Goal: Task Accomplishment & Management: Use online tool/utility

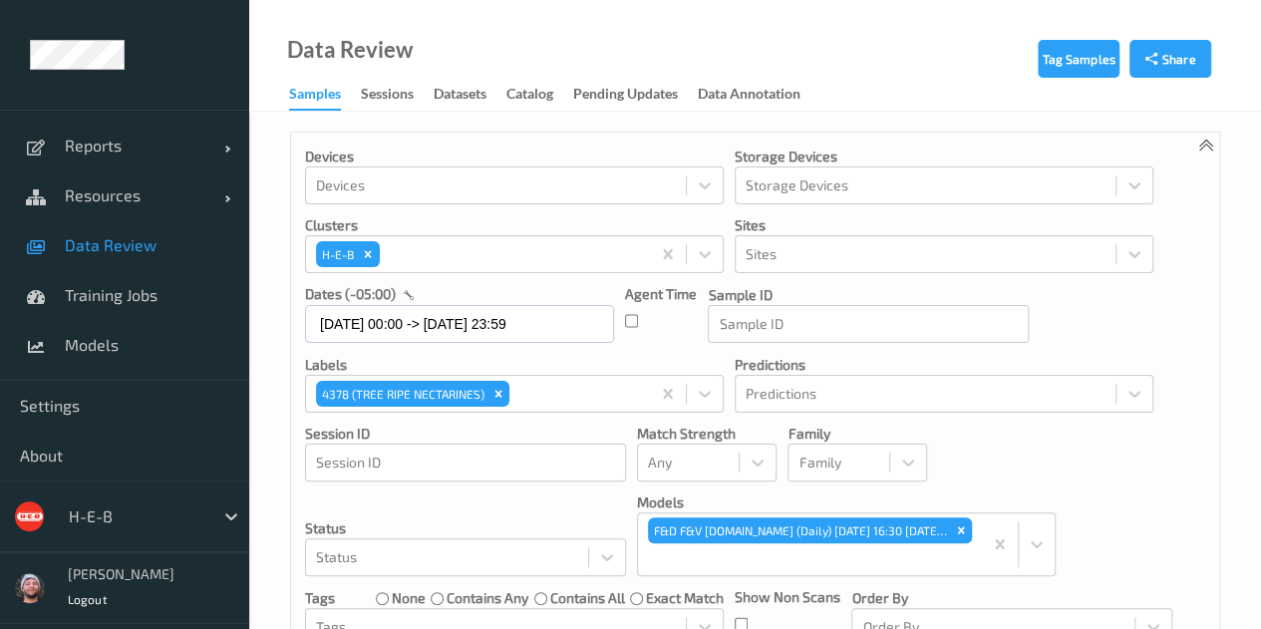
click at [645, 215] on p "Clusters" at bounding box center [514, 225] width 419 height 20
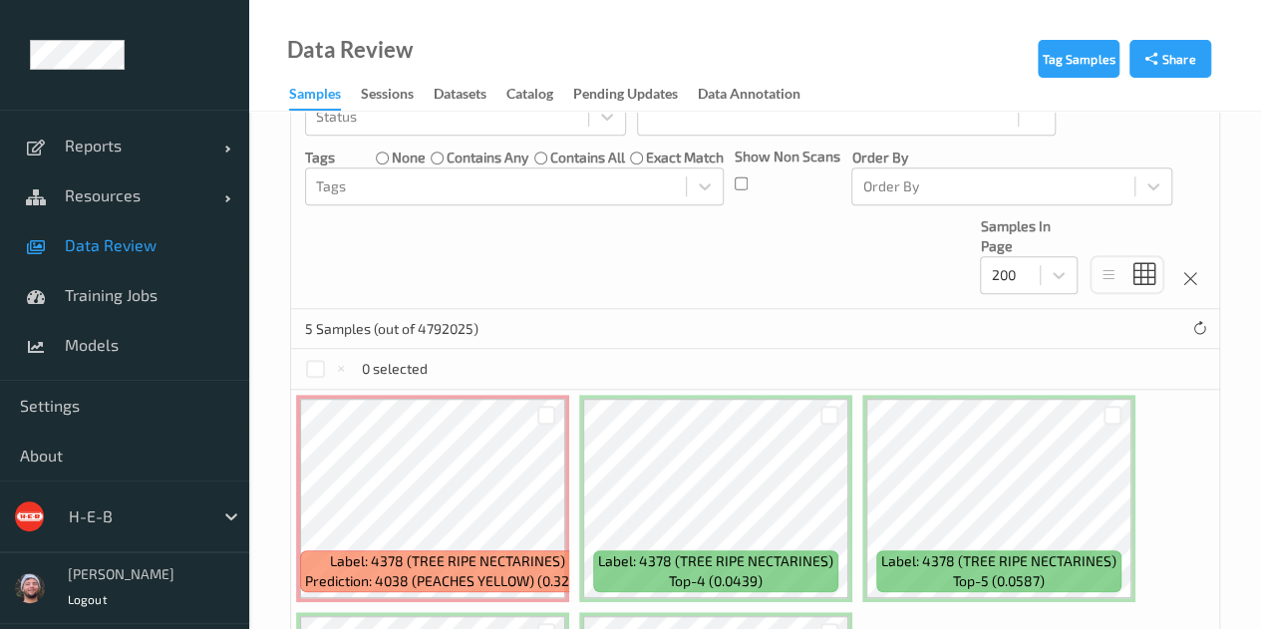
scroll to position [576, 0]
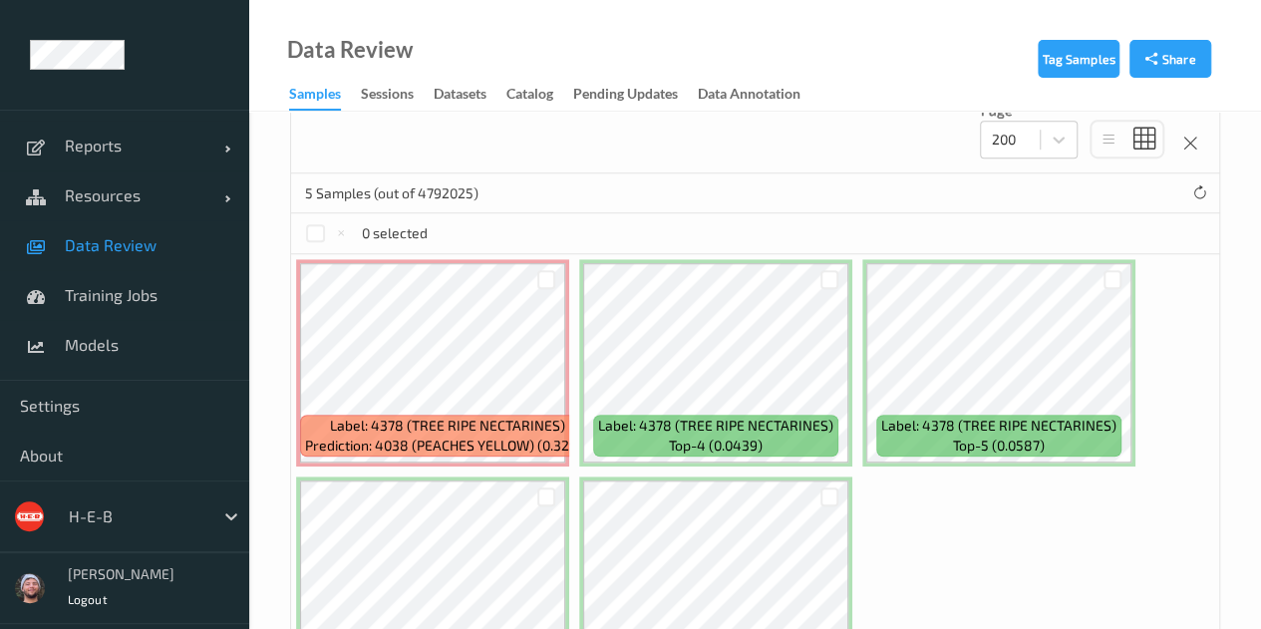
click at [123, 507] on div at bounding box center [136, 516] width 135 height 24
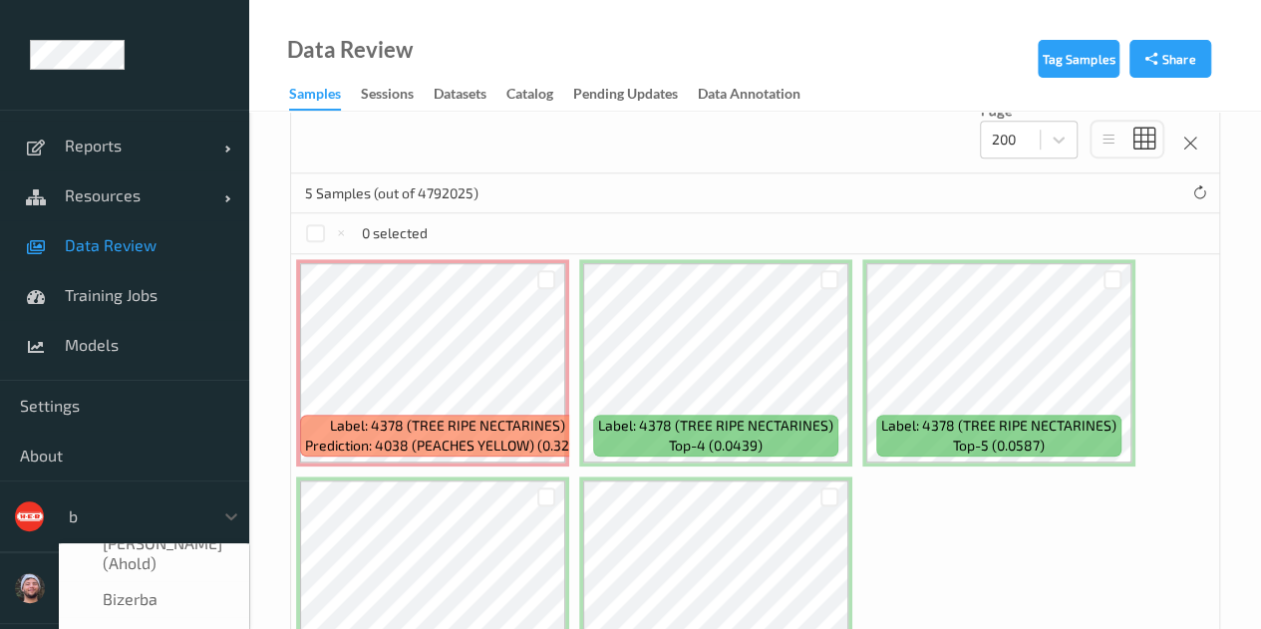
scroll to position [0, 0]
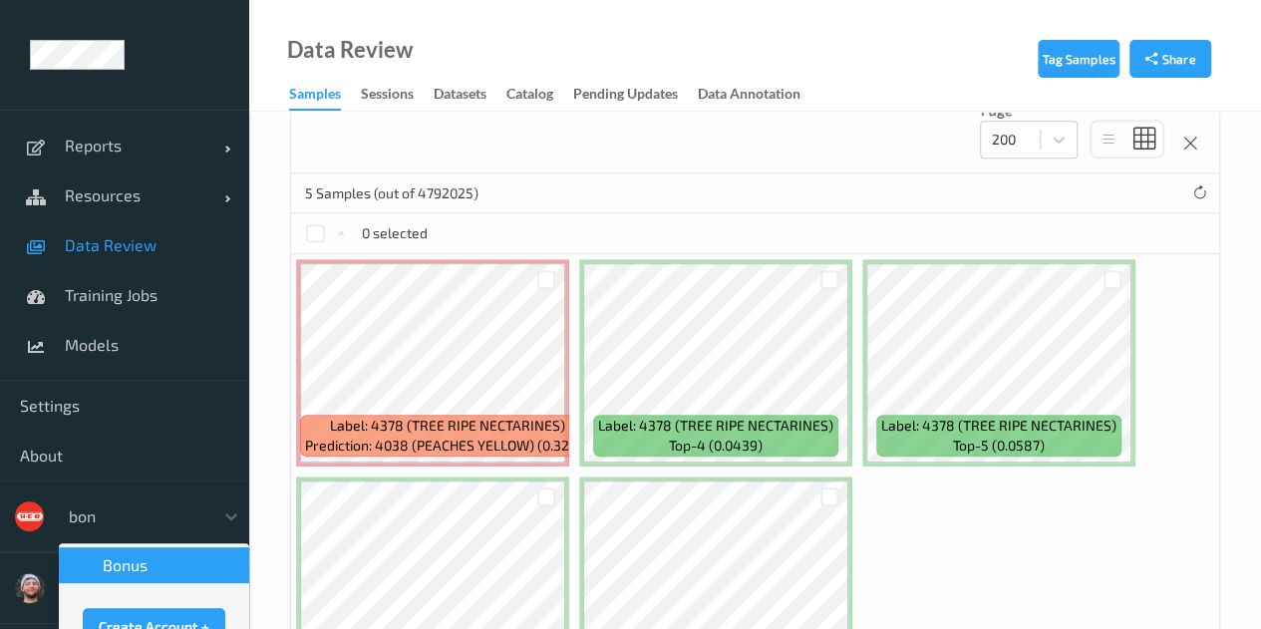
type input "bonu"
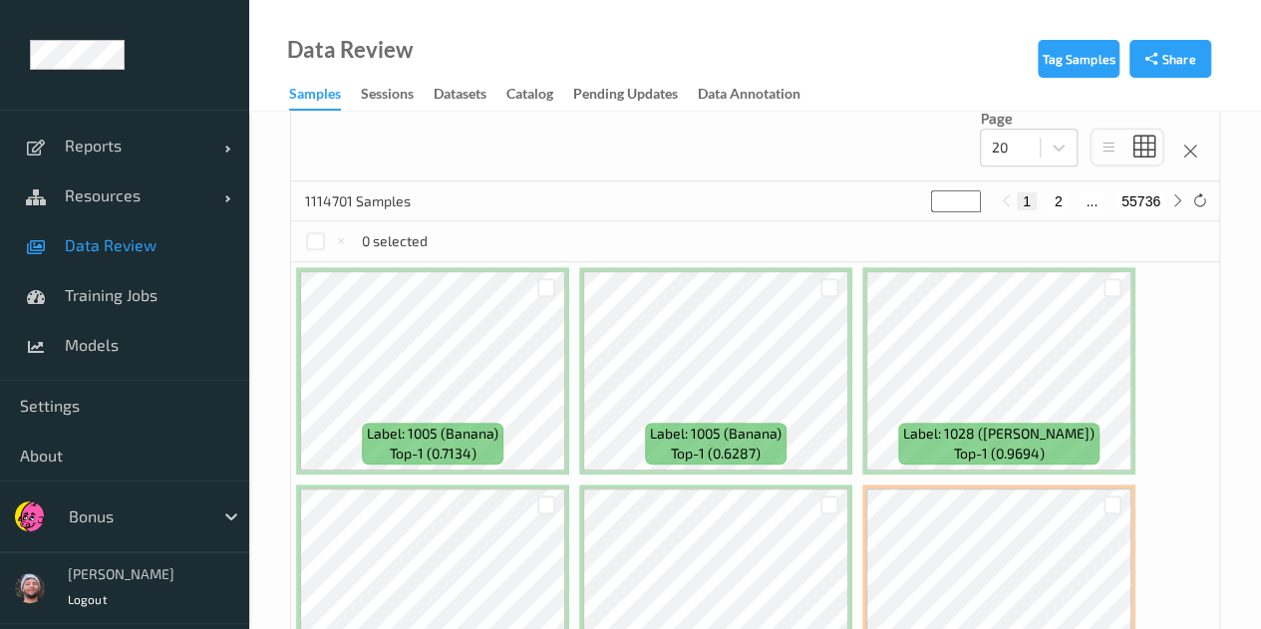
scroll to position [822, 0]
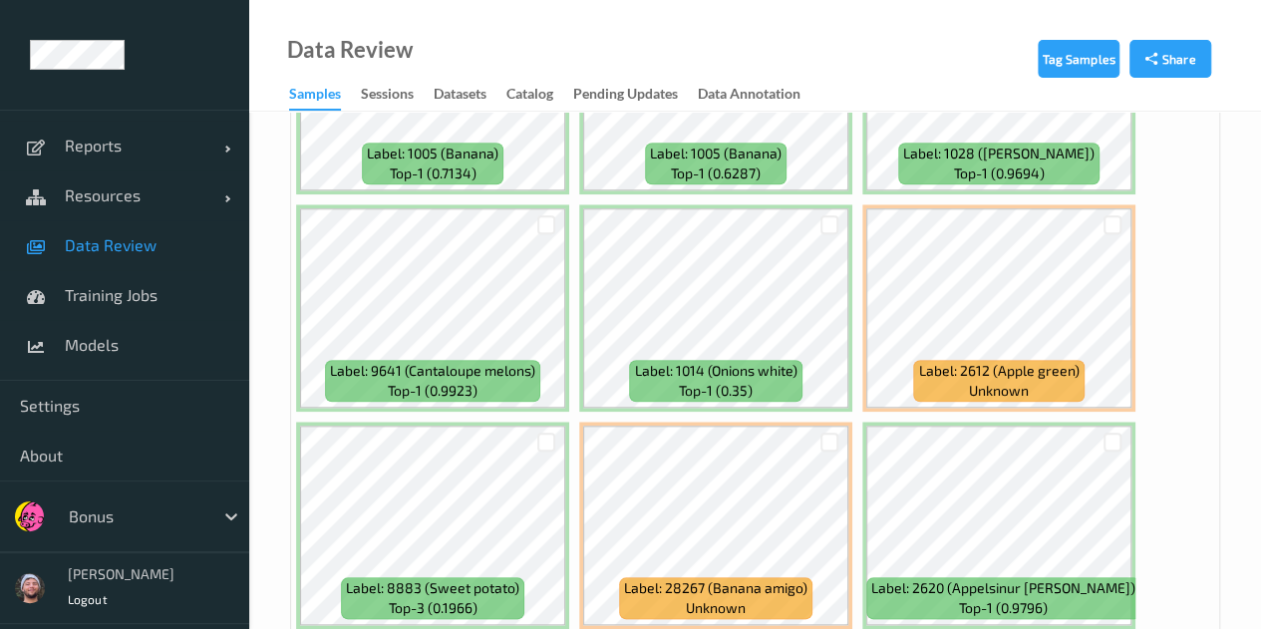
click at [276, 270] on div "Tag Samples Share Devices Devices Storage Devices Storage Devices Clusters Clus…" at bounding box center [755, 436] width 1012 height 2295
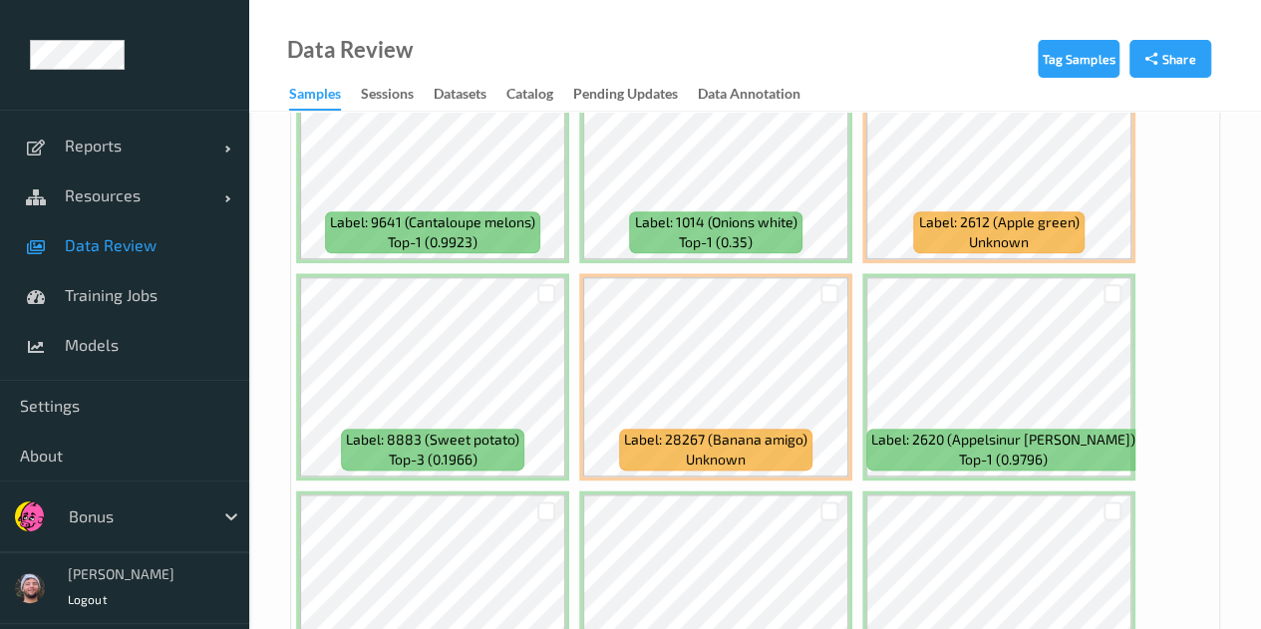
scroll to position [972, 0]
click at [141, 337] on span "Models" at bounding box center [147, 345] width 164 height 20
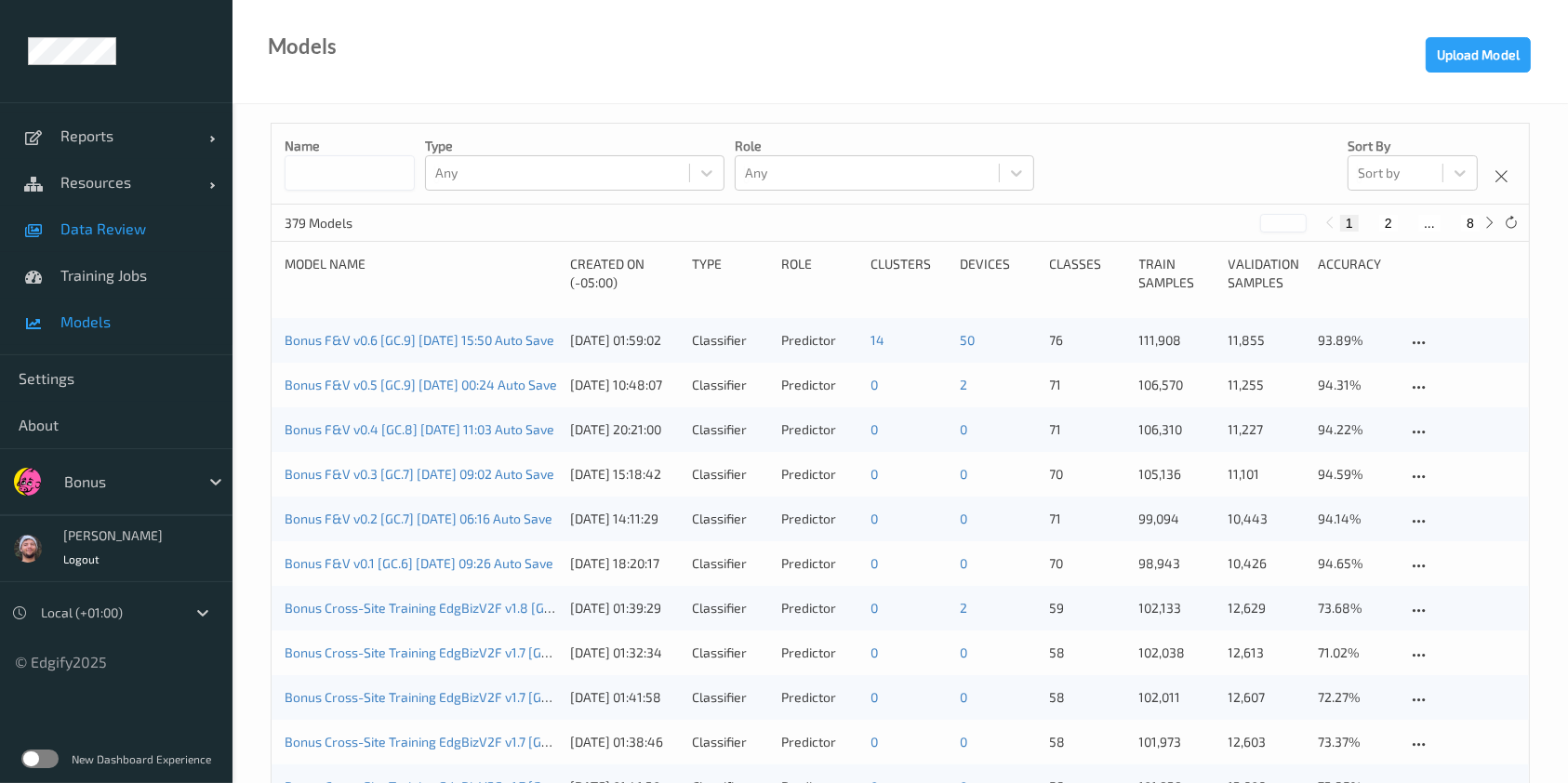
click at [142, 237] on span "Data Review" at bounding box center [137, 229] width 153 height 19
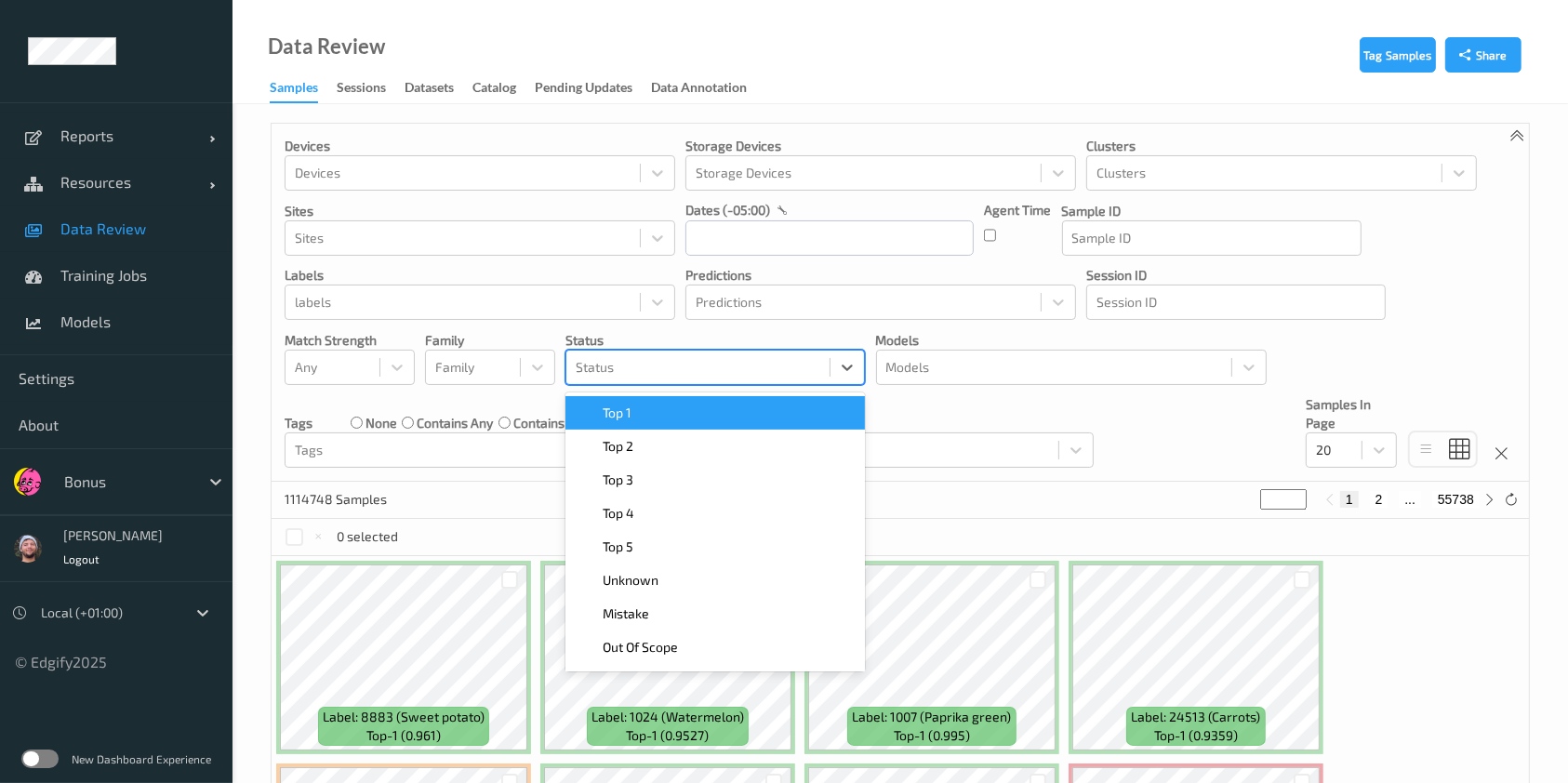
click at [791, 384] on div "Status" at bounding box center [715, 368] width 300 height 35
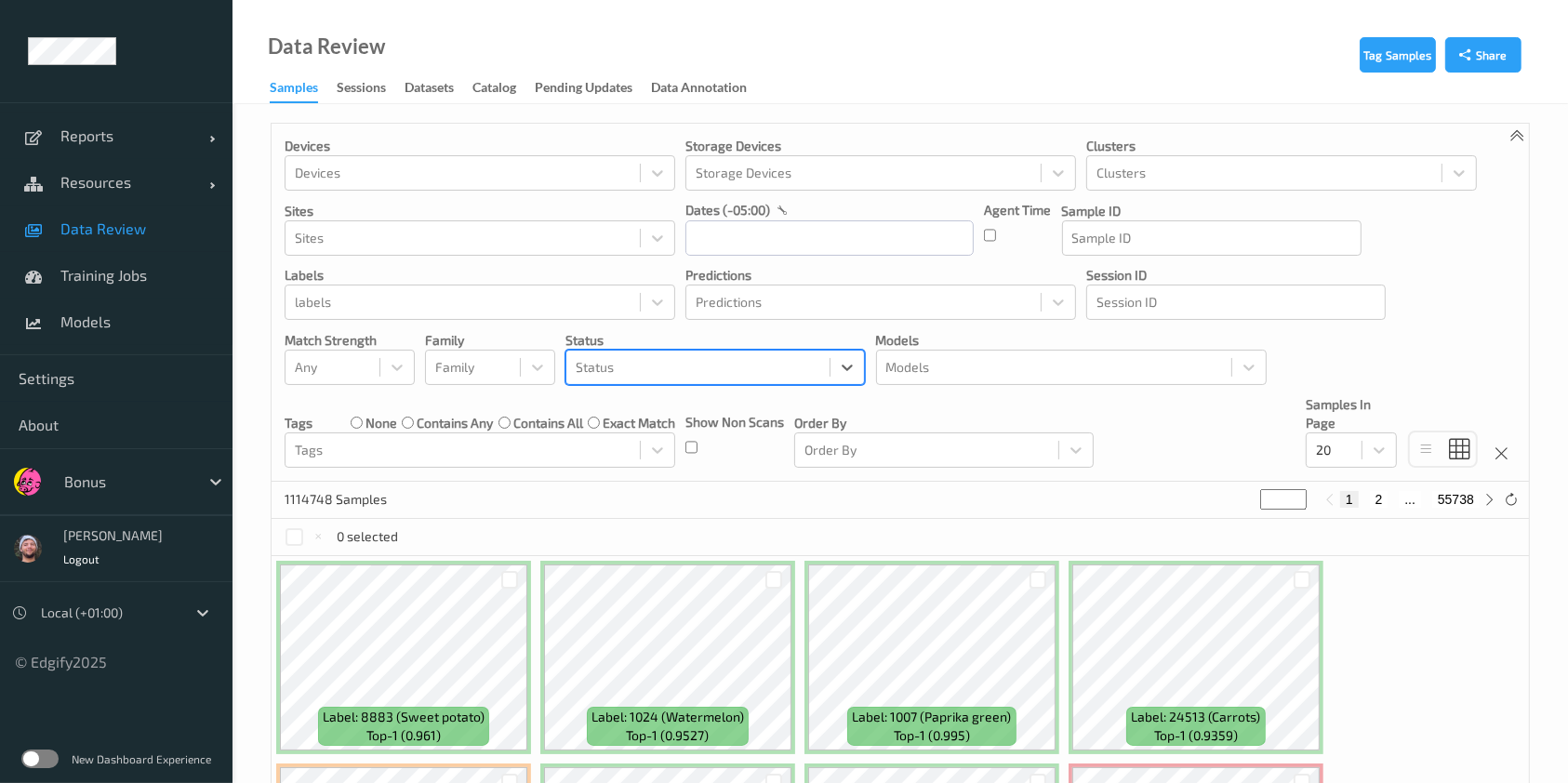
click at [773, 359] on div at bounding box center [698, 368] width 245 height 22
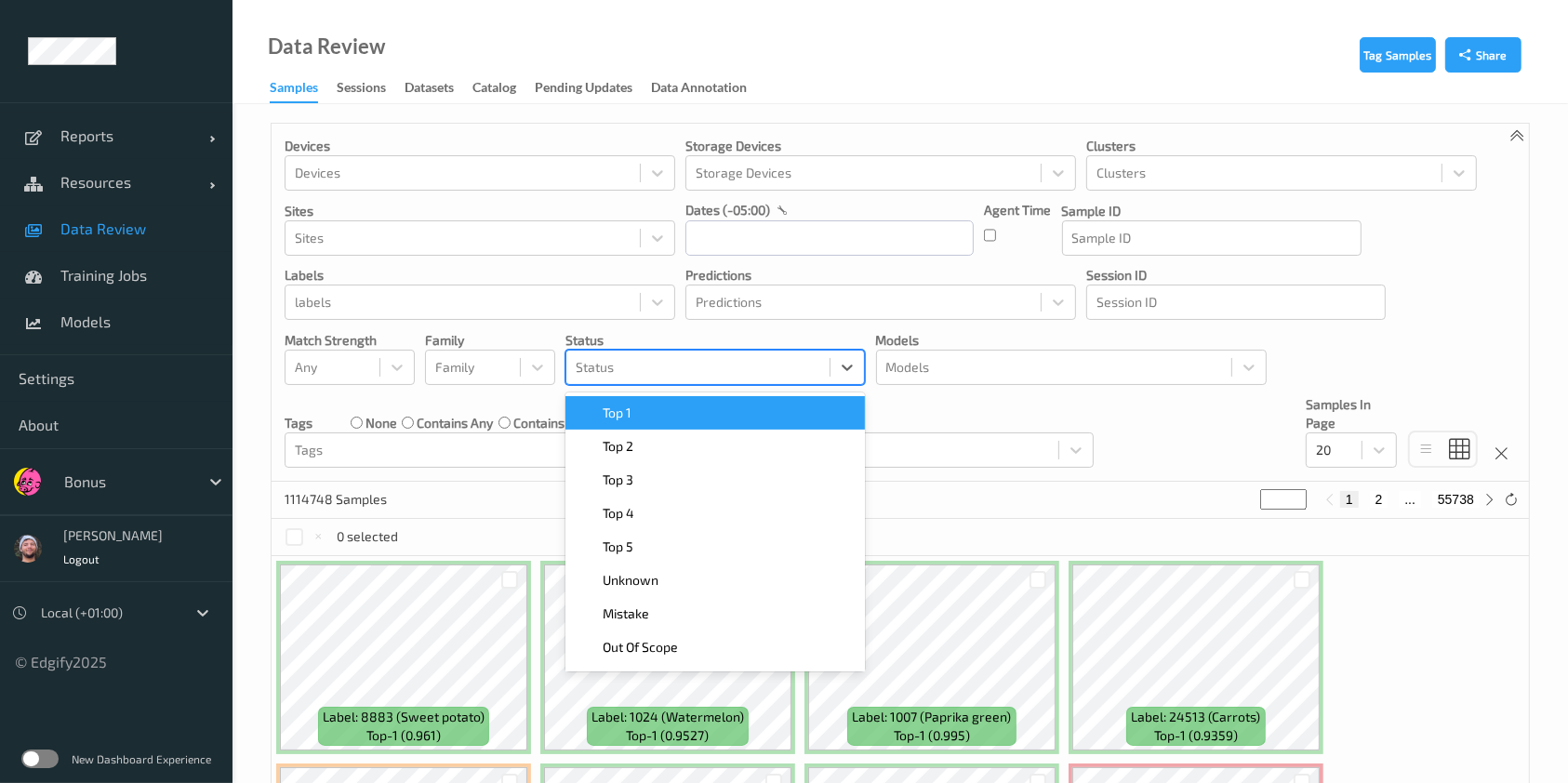
click at [773, 359] on div at bounding box center [698, 368] width 245 height 22
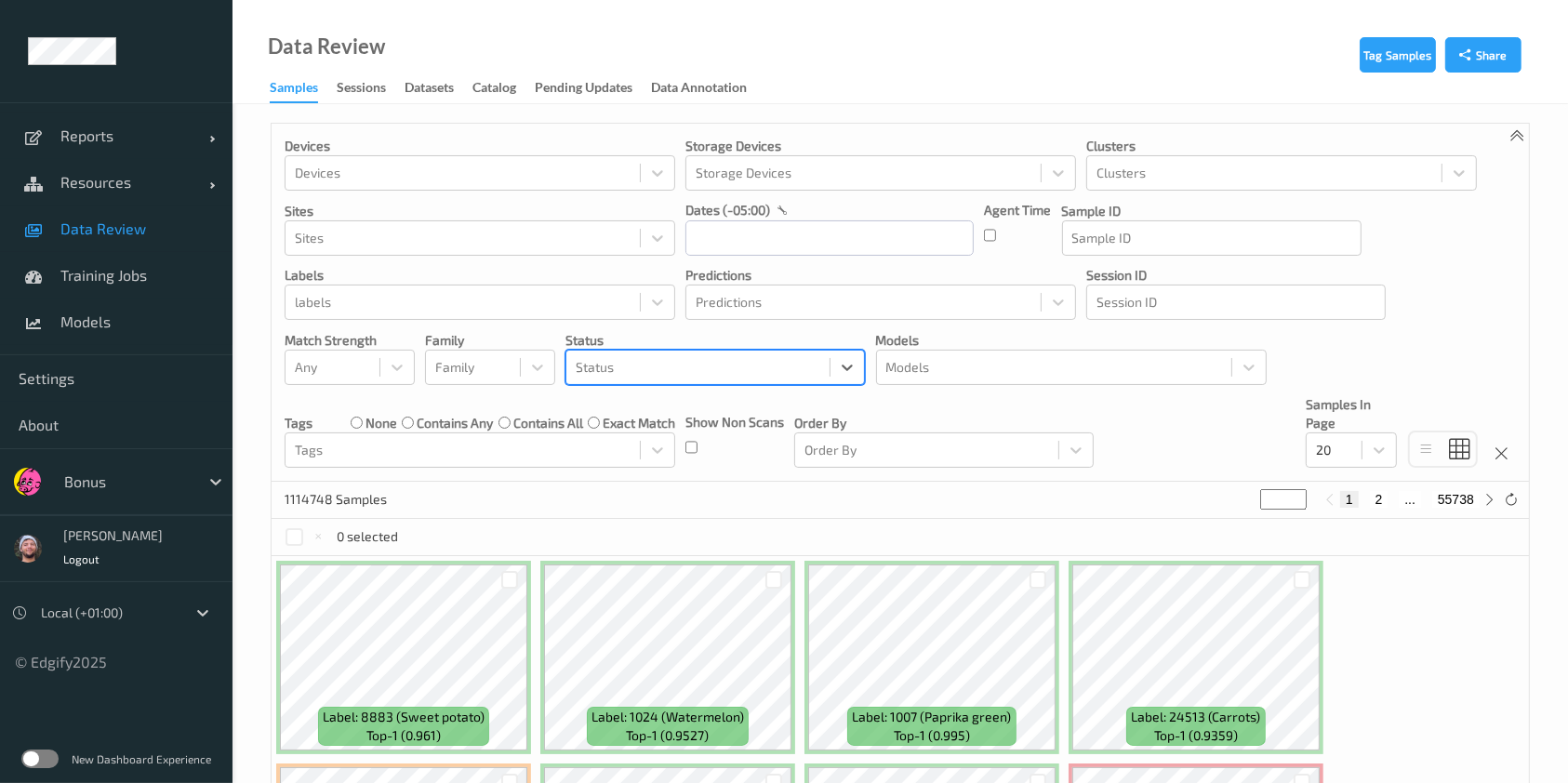
click at [773, 359] on div at bounding box center [698, 368] width 245 height 22
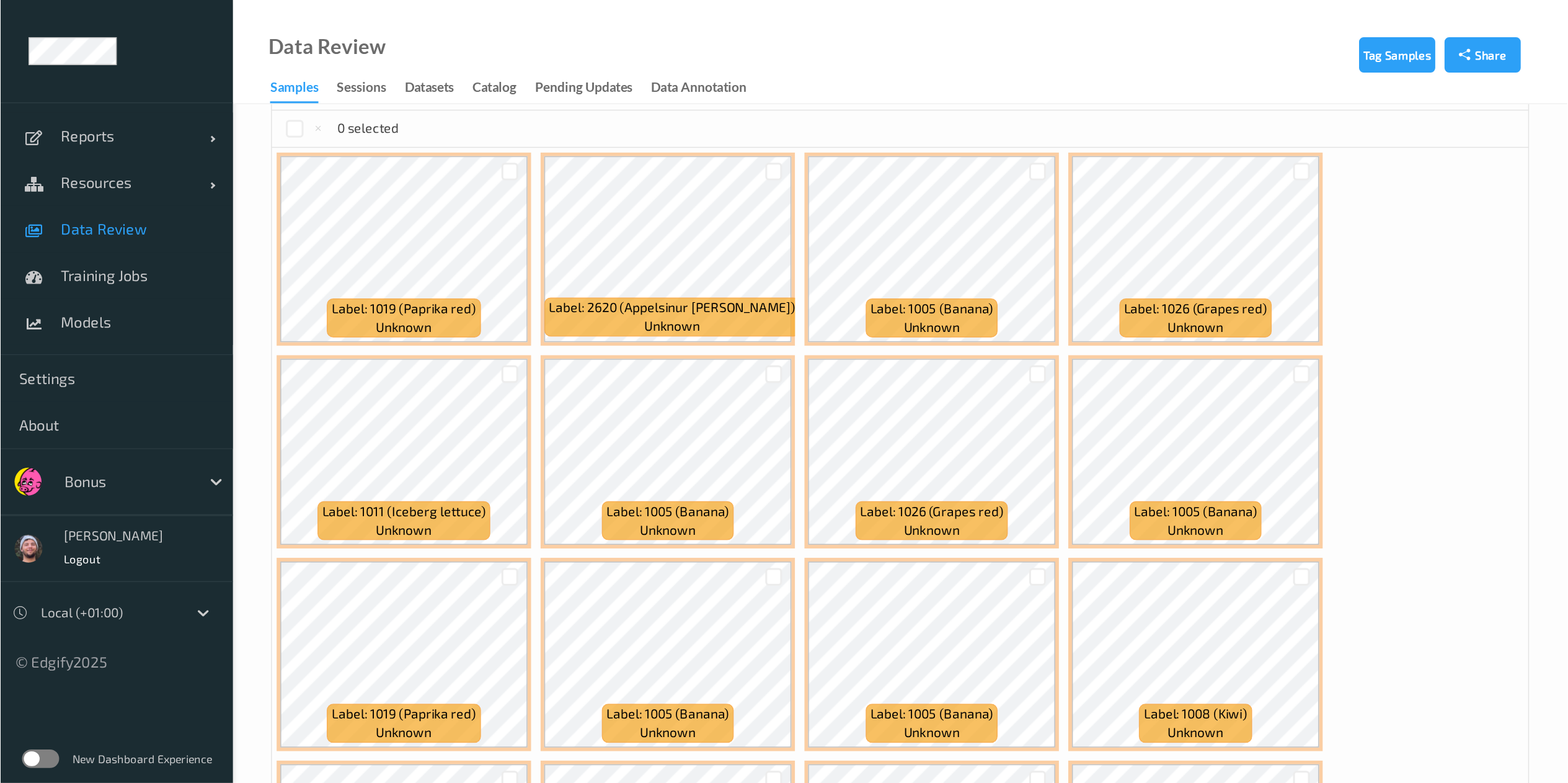
scroll to position [271, 0]
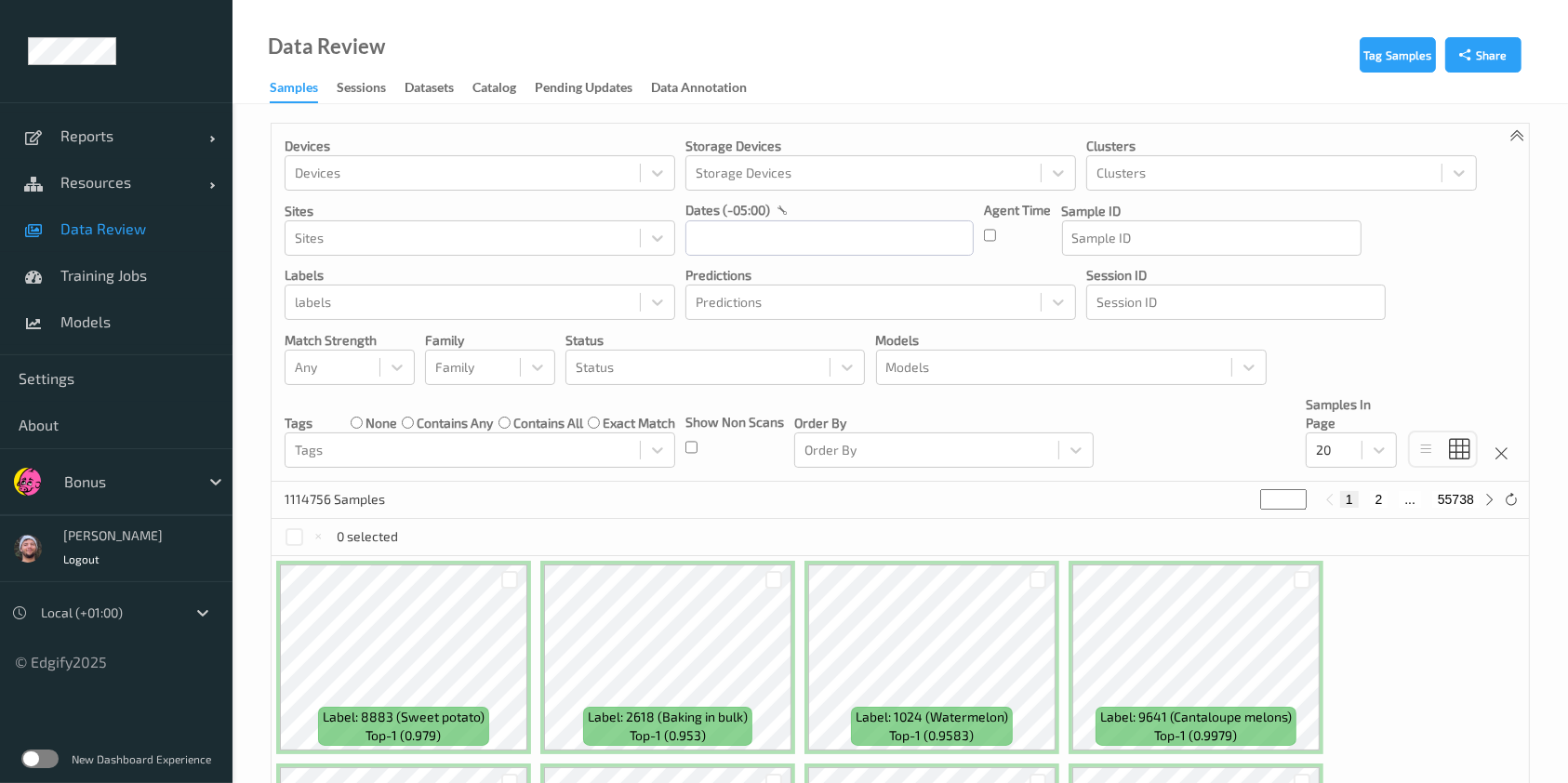
click at [148, 483] on div at bounding box center [127, 482] width 126 height 22
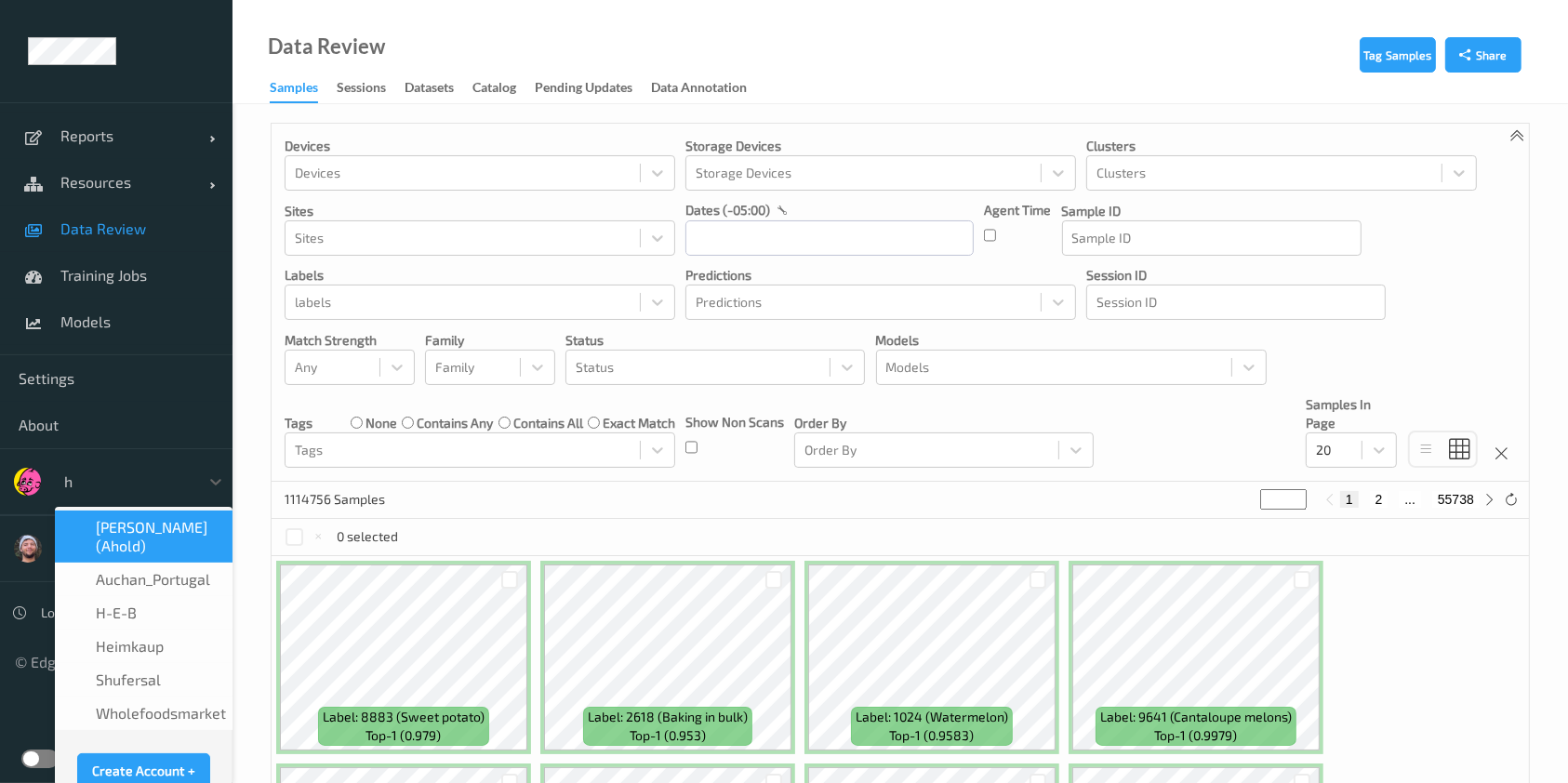
type input "h-"
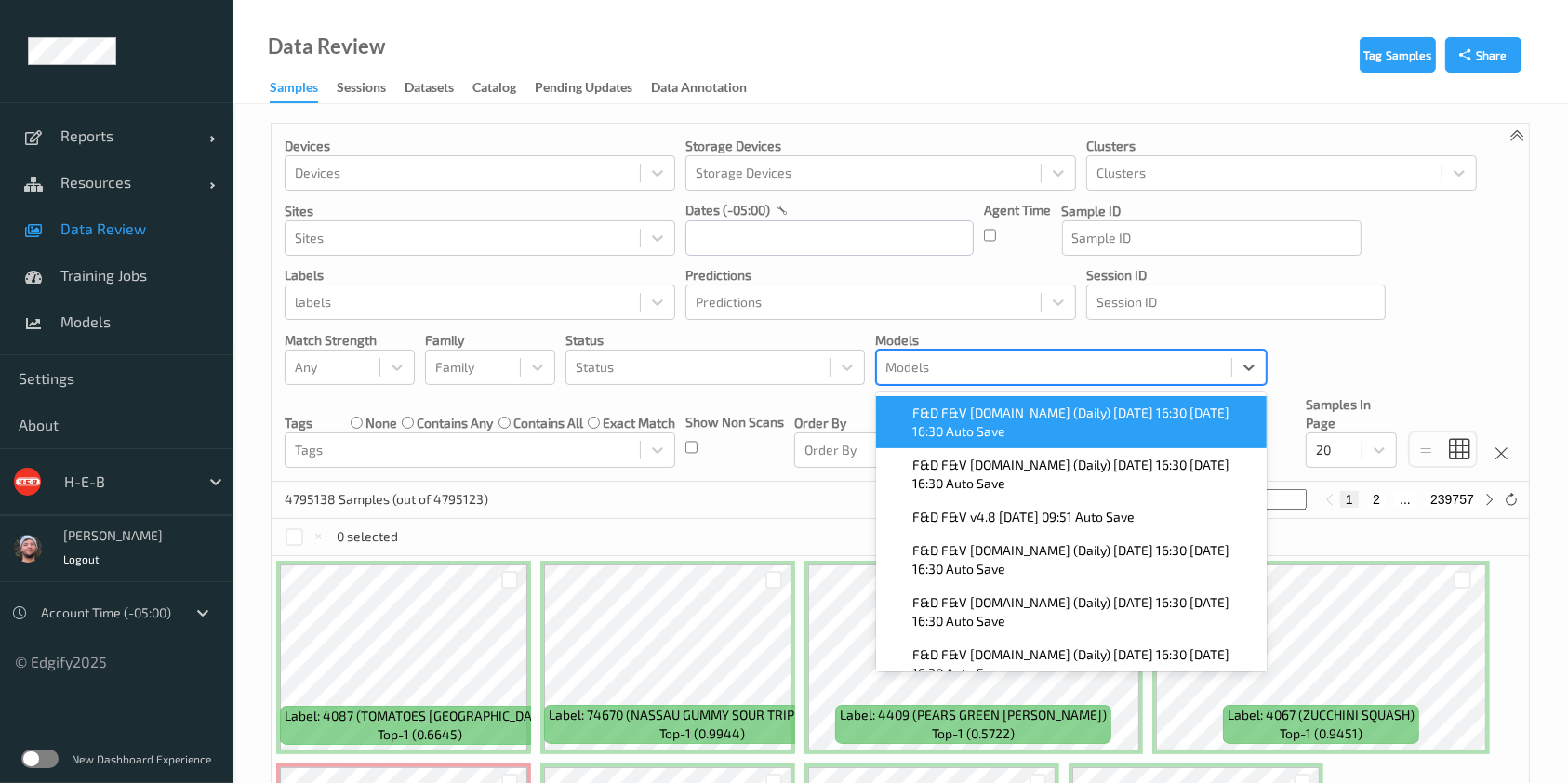
click at [907, 376] on div at bounding box center [1055, 368] width 336 height 22
click at [959, 429] on span "F&D F&V [DOMAIN_NAME] (Daily) [DATE] 16:30 [DATE] 16:30 Auto Save" at bounding box center [1085, 423] width 343 height 37
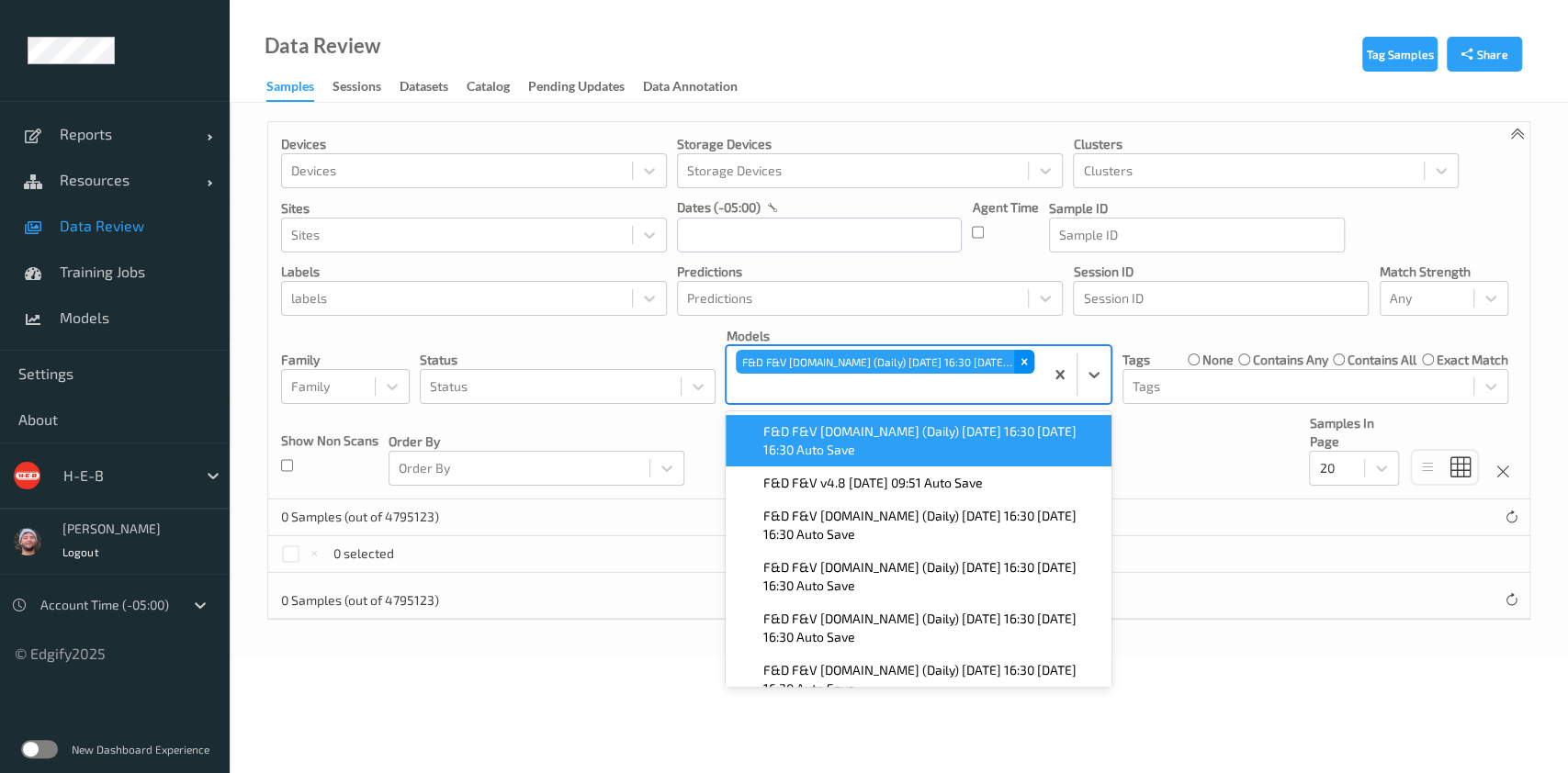
click at [1021, 354] on div "Remove F&D F&V v4.9.ST (Daily) 2025-08-26 16:30 2025-08-26 16:30 Auto Save" at bounding box center [1024, 362] width 20 height 24
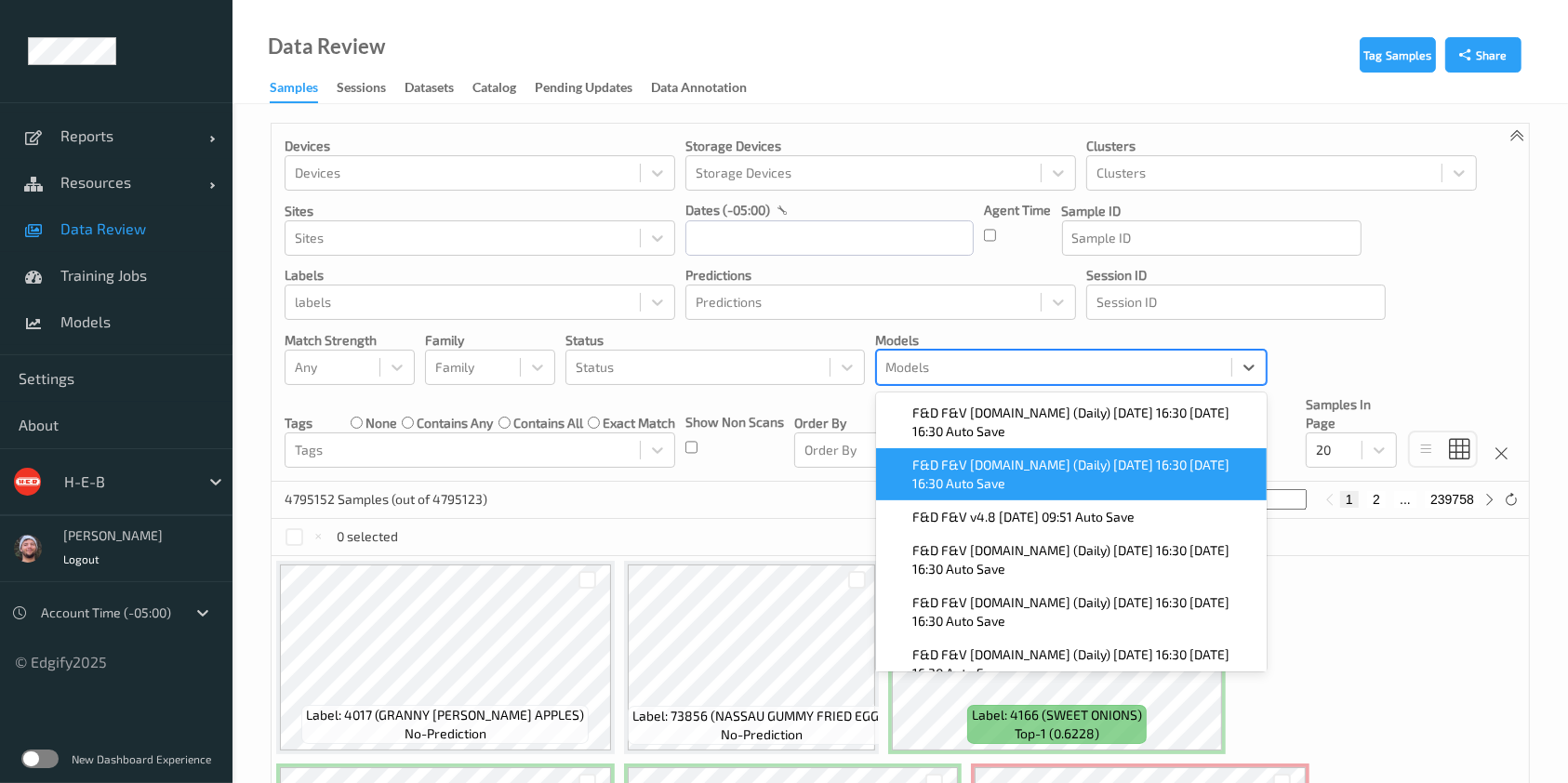
click at [959, 463] on span "F&D F&V [DOMAIN_NAME] (Daily) [DATE] 16:30 [DATE] 16:30 Auto Save" at bounding box center [1085, 474] width 343 height 37
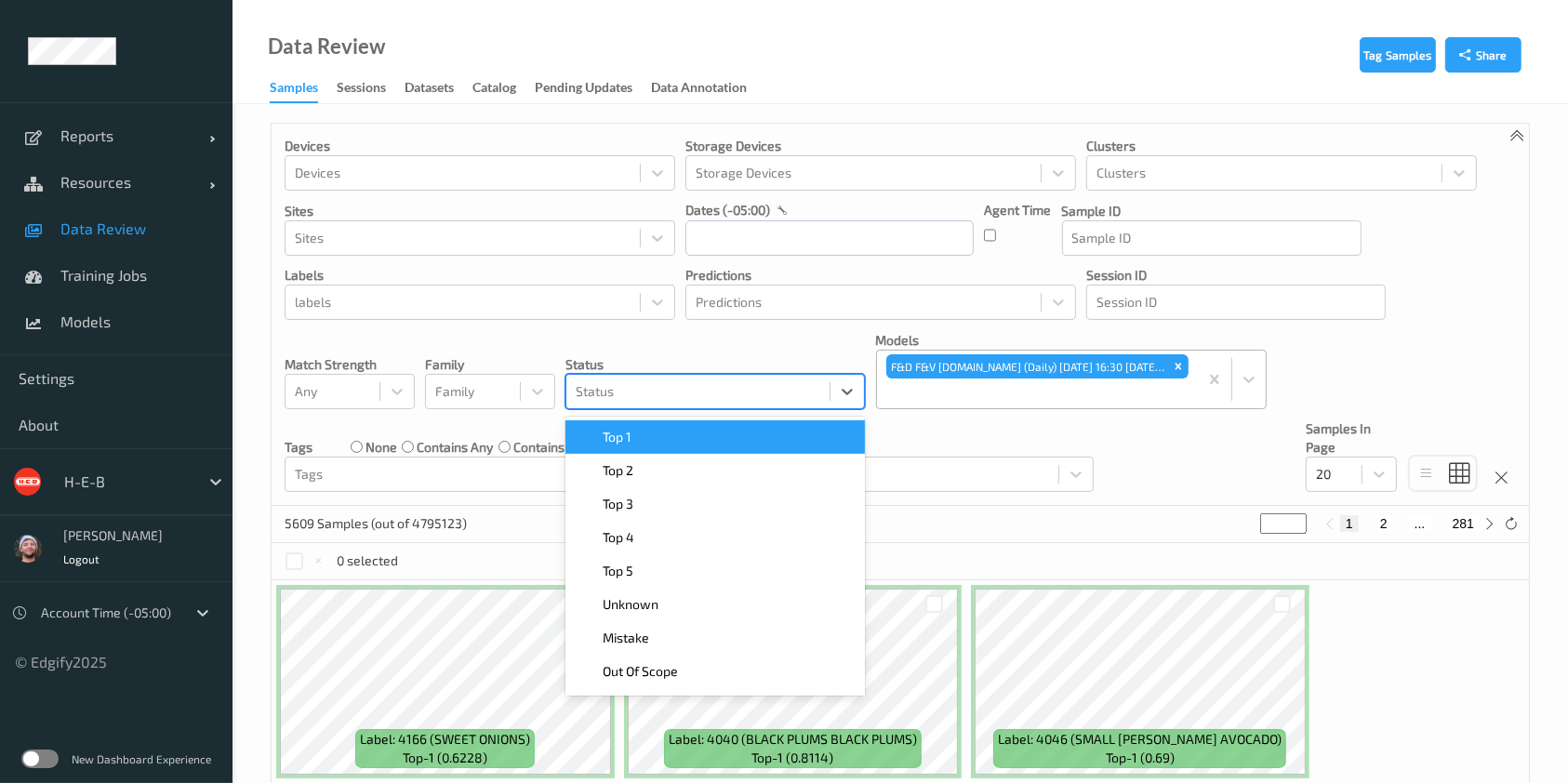
click at [614, 387] on div at bounding box center [698, 392] width 245 height 22
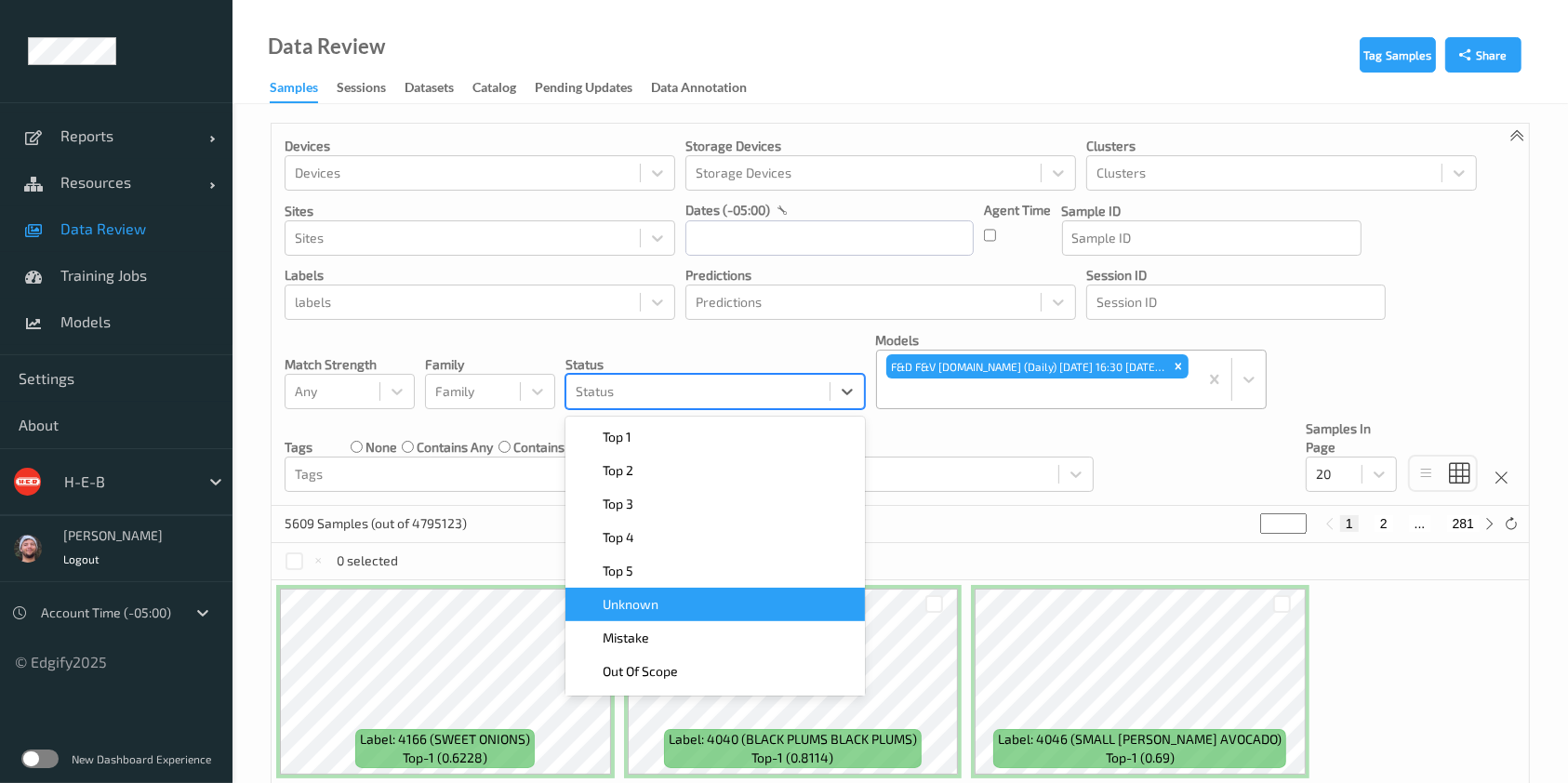
click at [715, 608] on div "Unknown" at bounding box center [715, 605] width 277 height 19
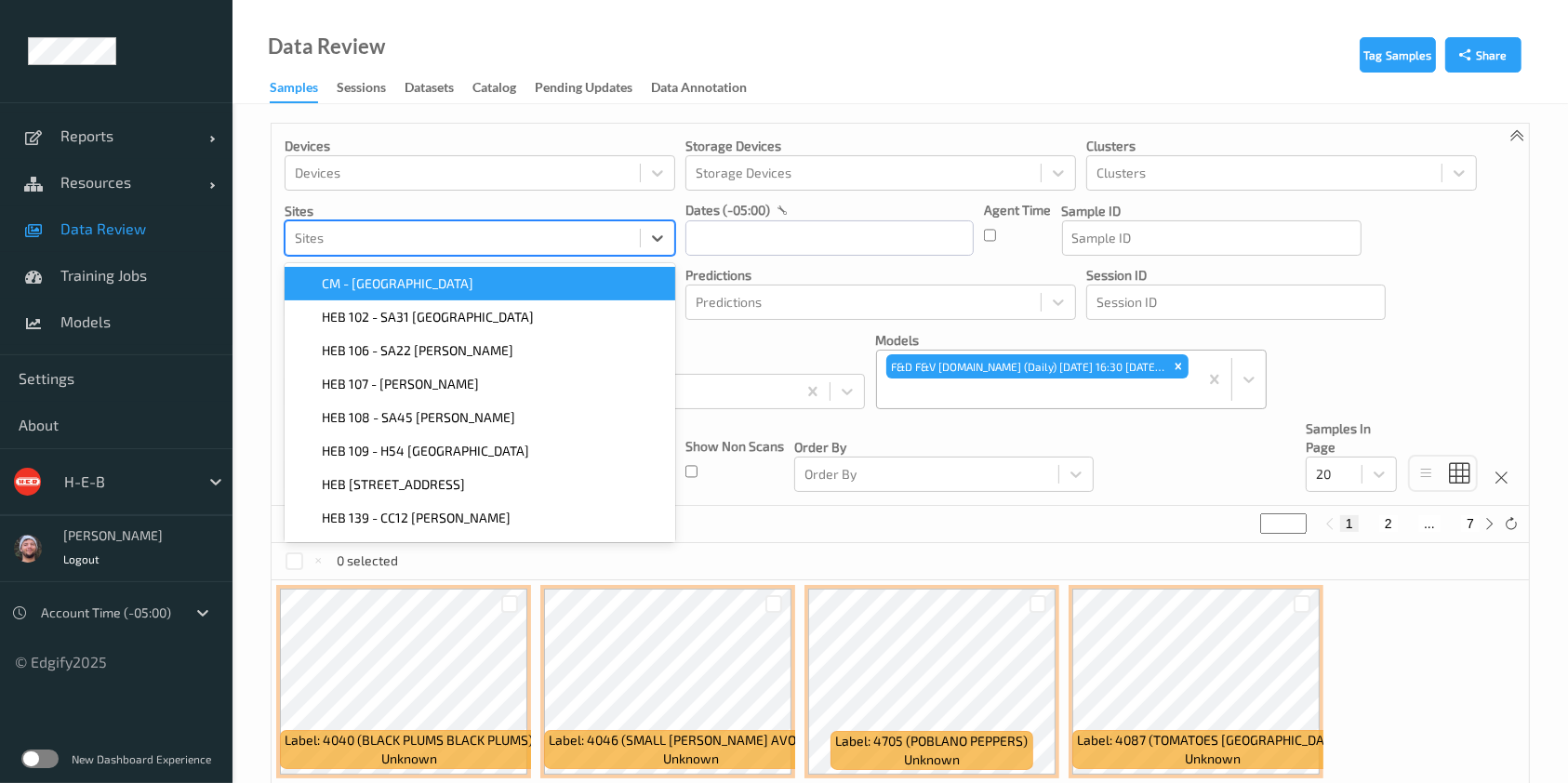
click at [416, 234] on div at bounding box center [463, 238] width 336 height 22
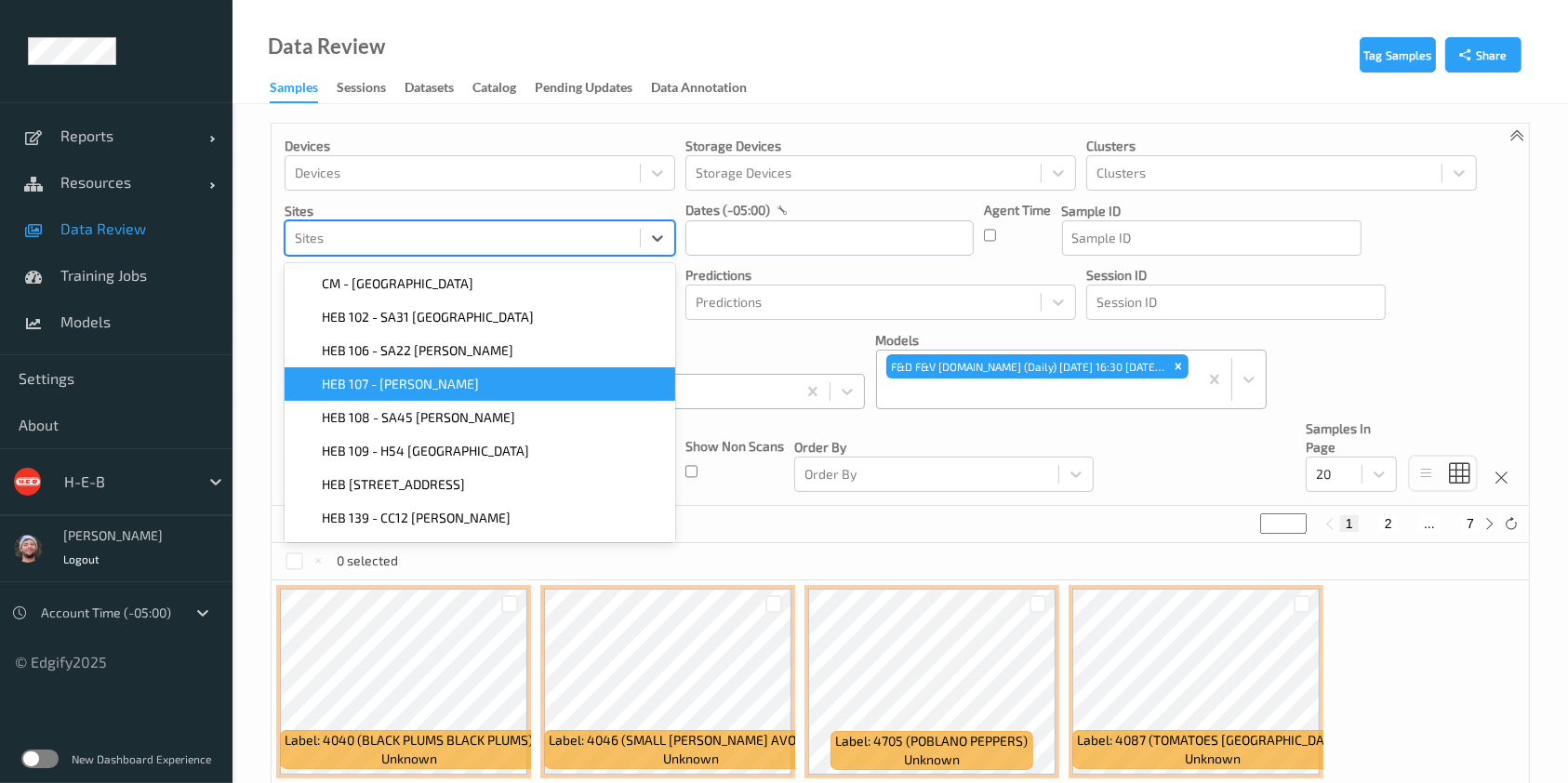
click at [728, 406] on div "Unknown" at bounding box center [715, 392] width 300 height 35
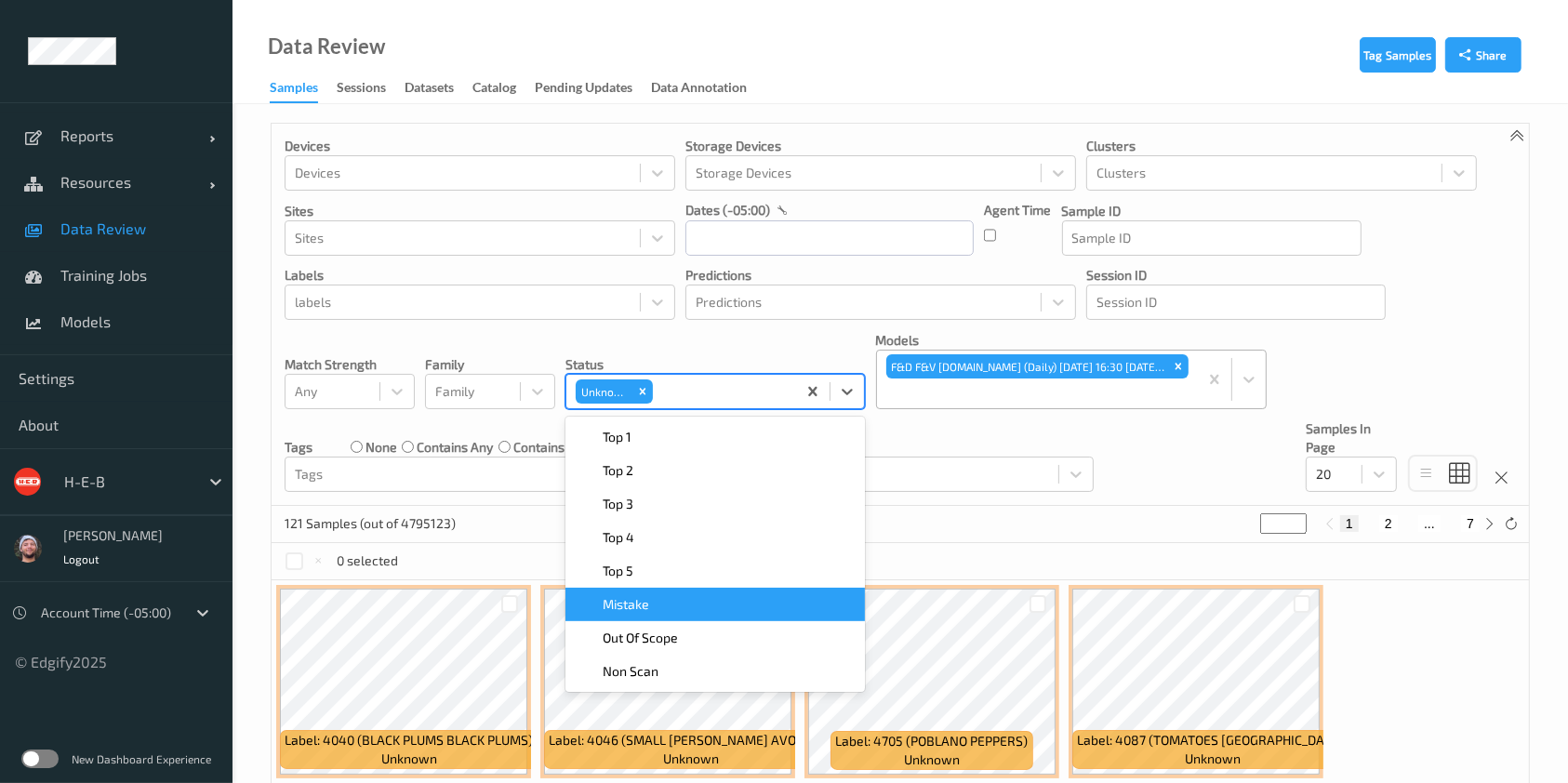
click at [639, 595] on span "Mistake" at bounding box center [626, 605] width 47 height 19
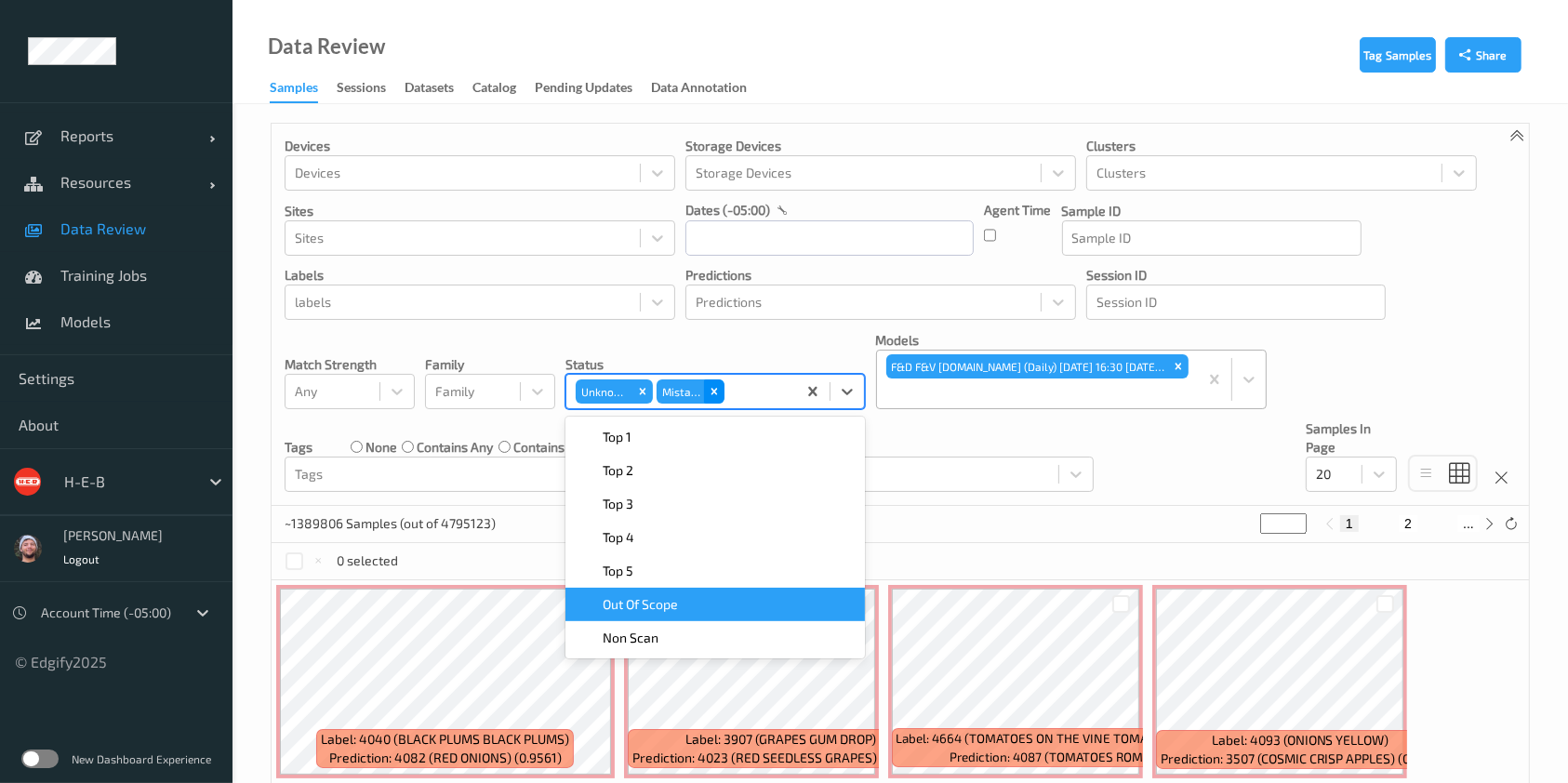
click at [714, 387] on icon "Remove Mistake" at bounding box center [714, 392] width 13 height 13
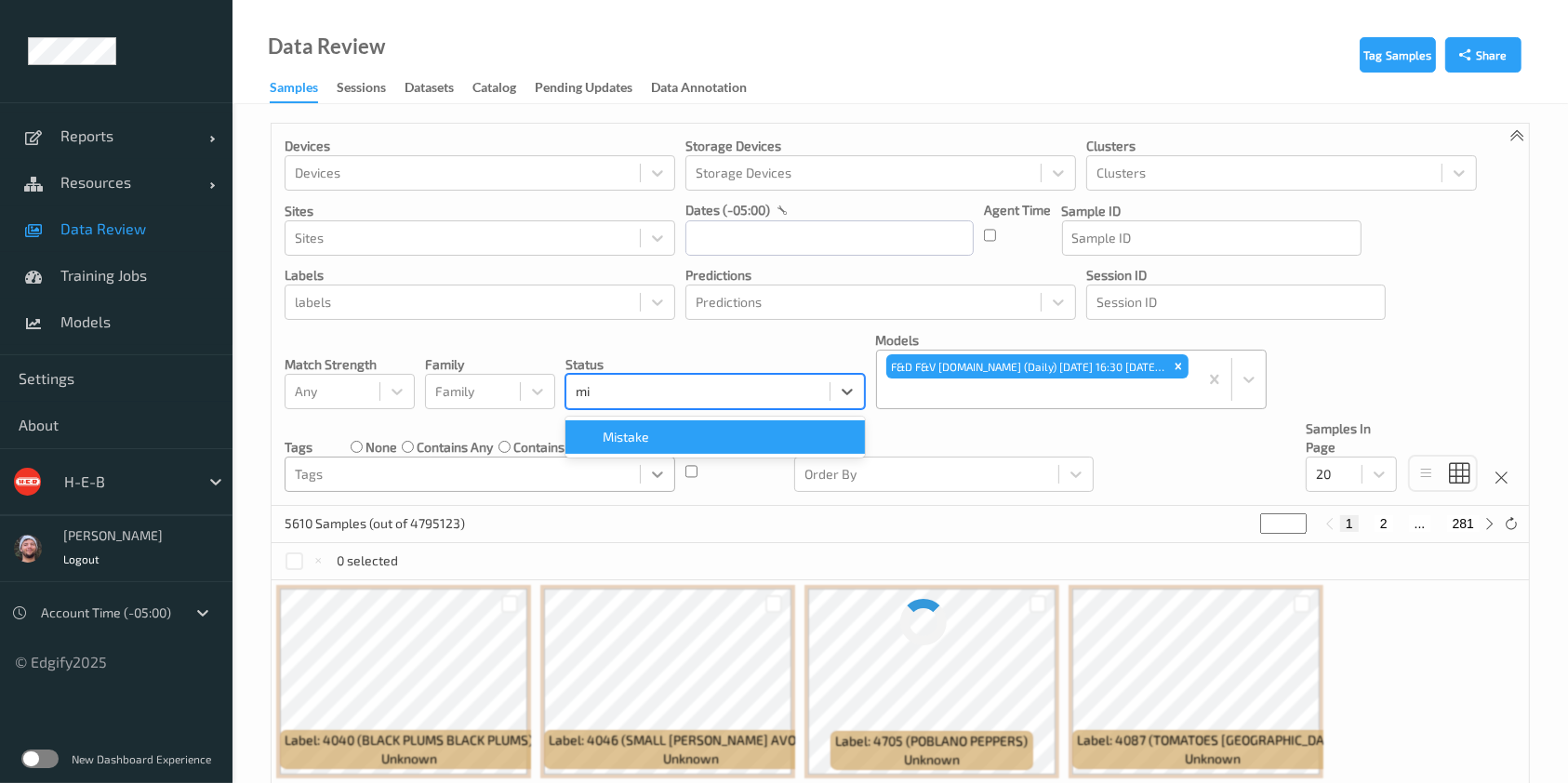
type input "mist"
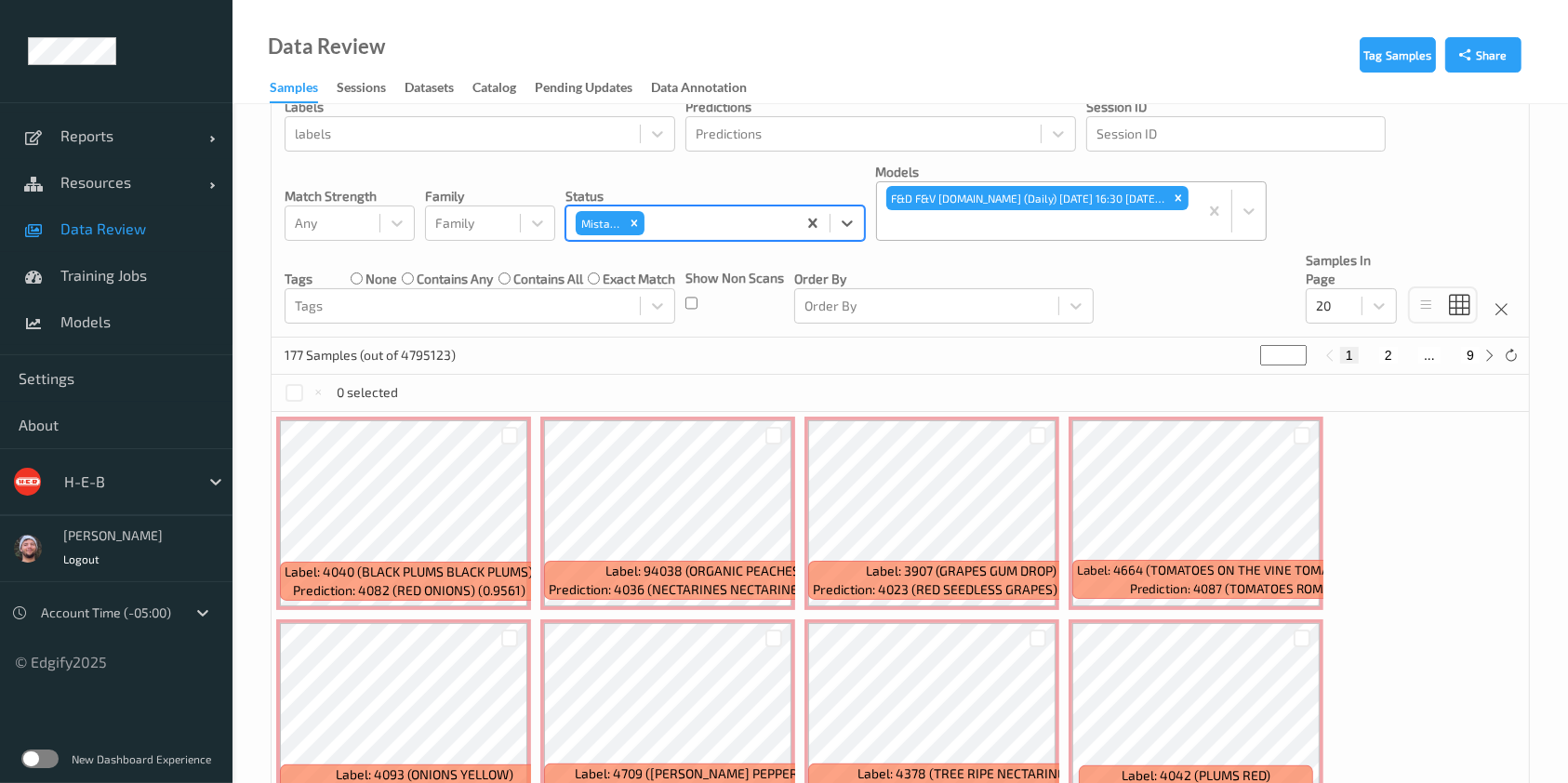
scroll to position [109, 0]
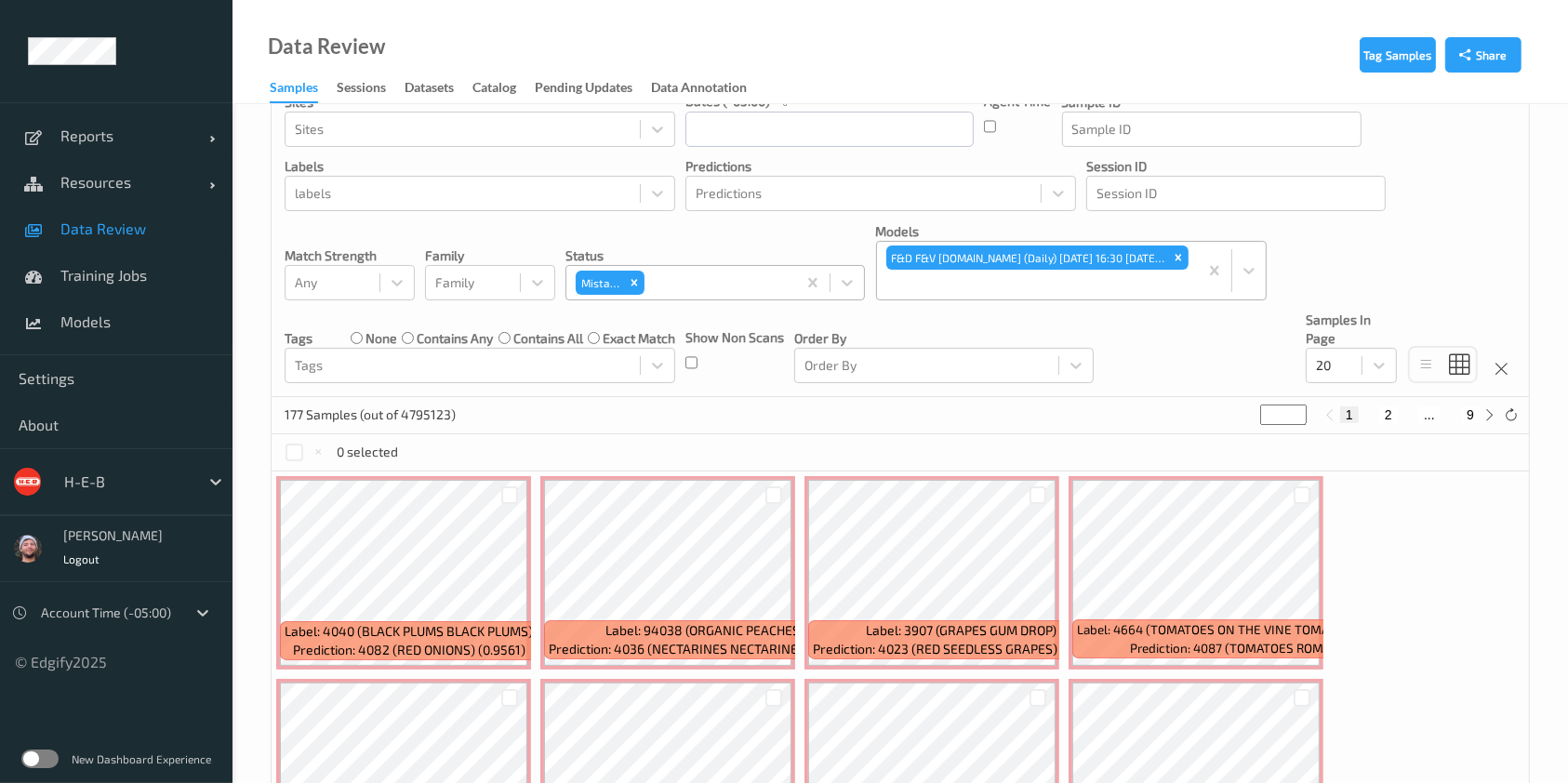
click at [99, 460] on div "H-E-B" at bounding box center [116, 482] width 232 height 67
click at [108, 475] on div at bounding box center [127, 482] width 126 height 22
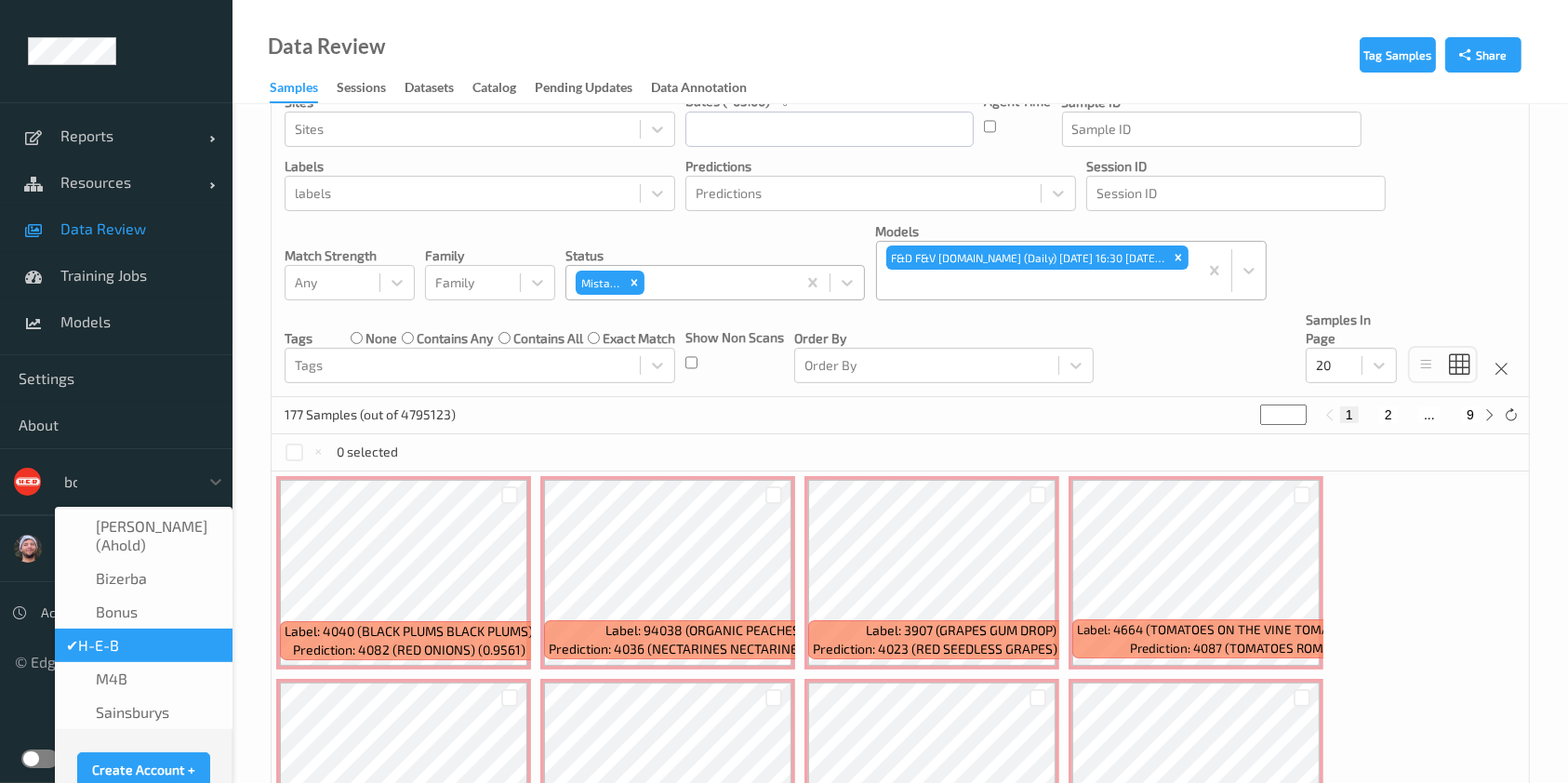
scroll to position [0, 0]
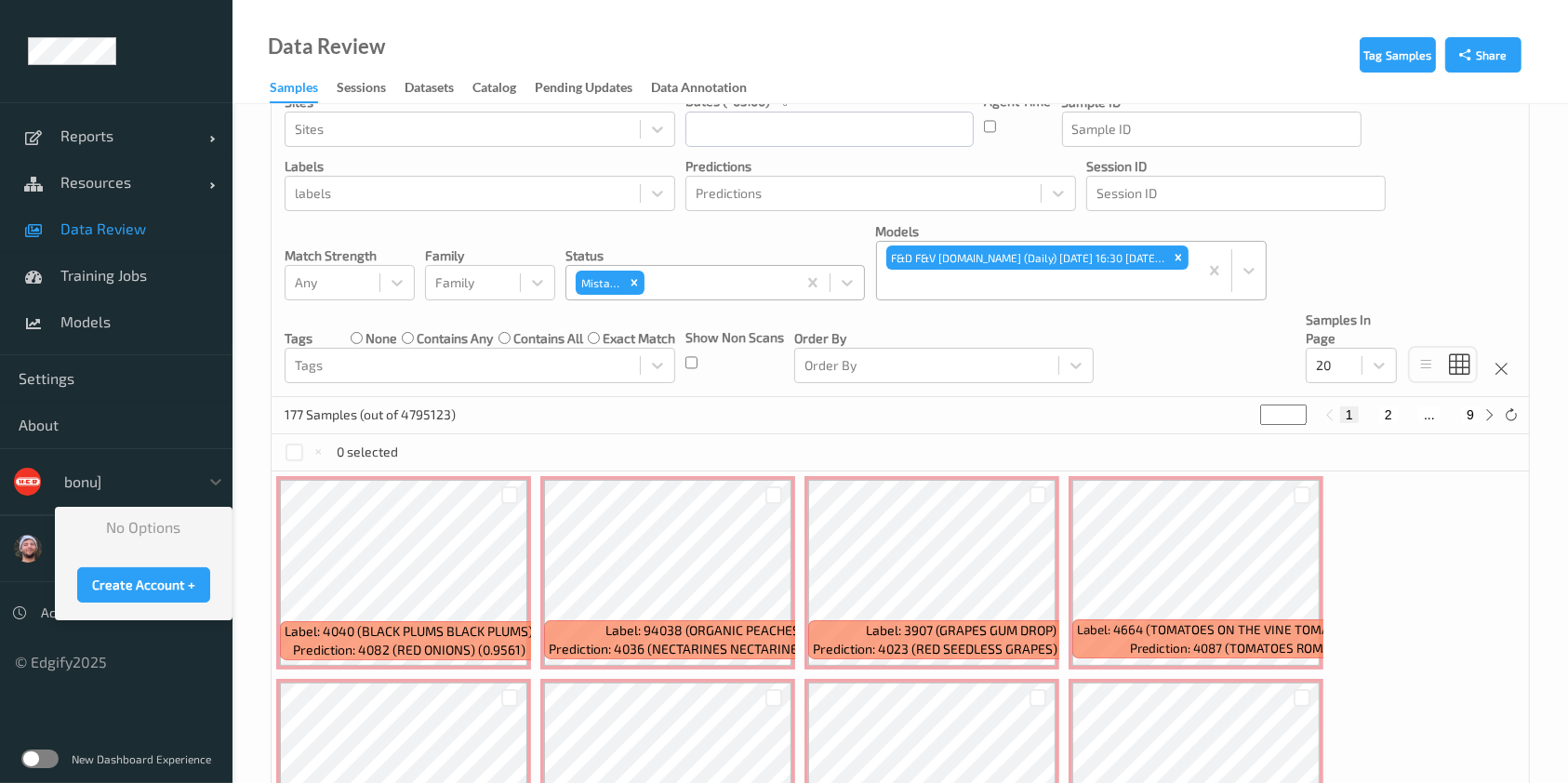
type input "bonu"
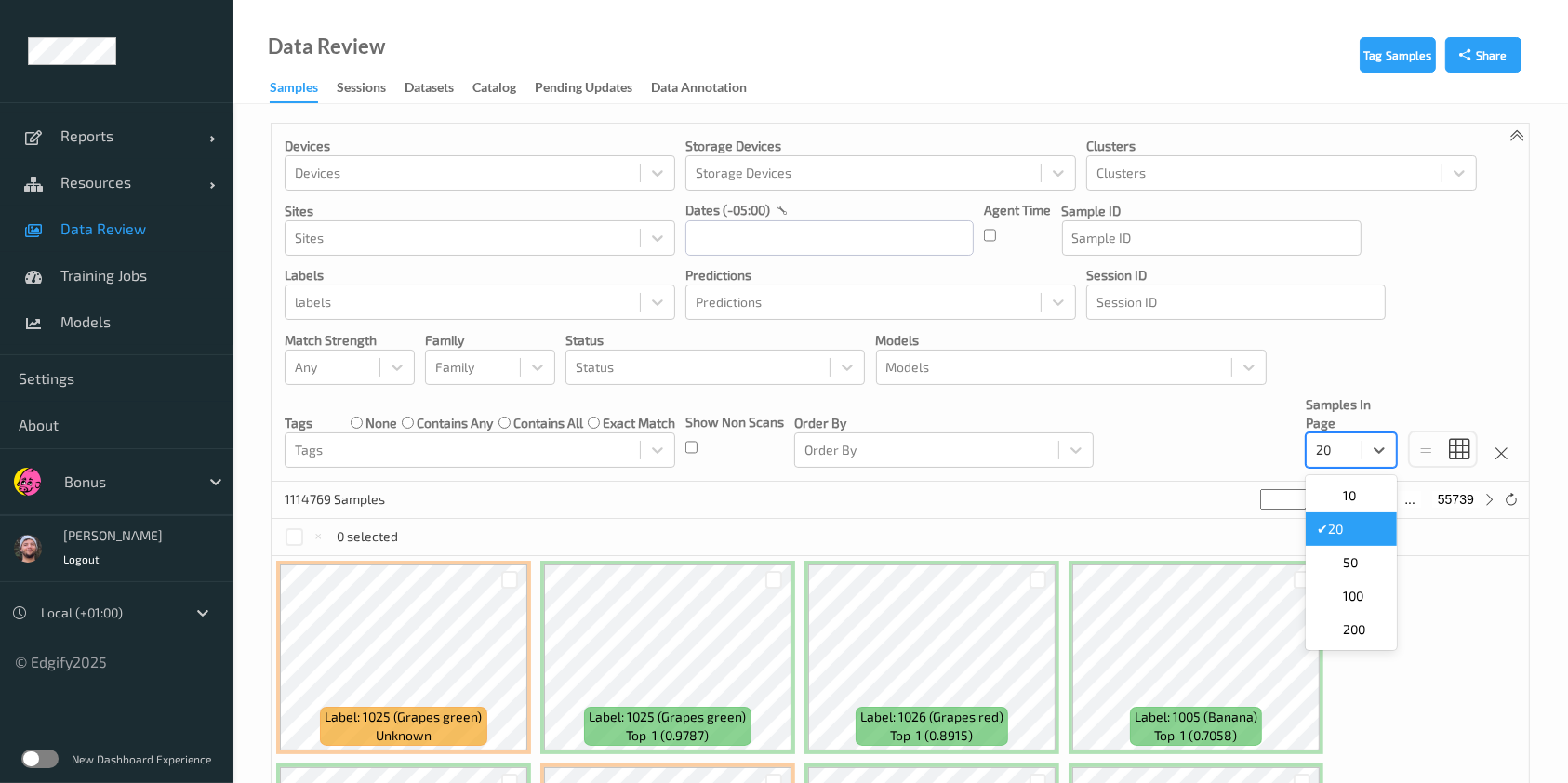
click at [1352, 455] on div at bounding box center [1334, 450] width 36 height 22
click at [1339, 622] on span at bounding box center [1330, 630] width 26 height 19
click at [514, 442] on div at bounding box center [463, 450] width 336 height 22
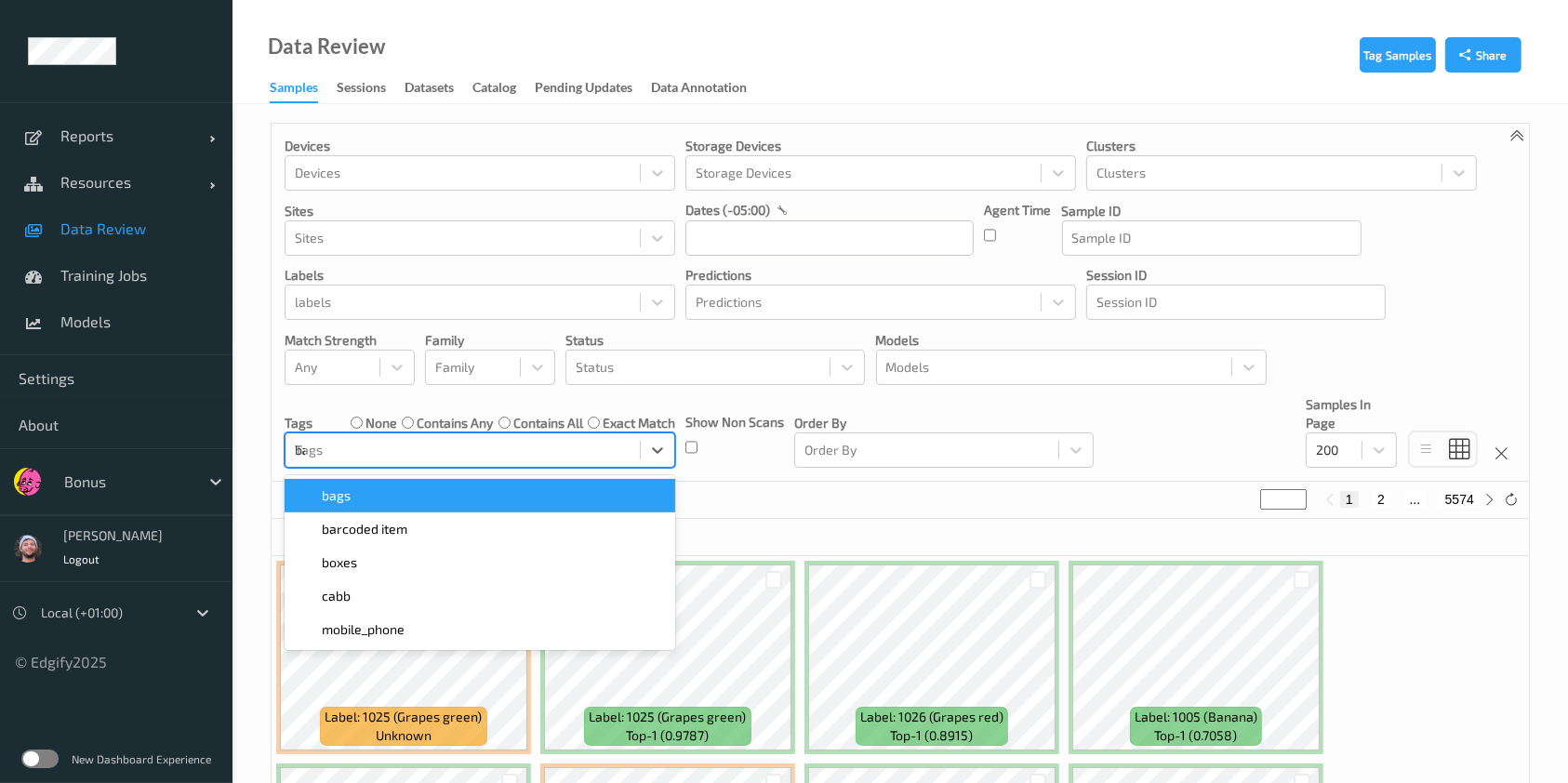
type input "bar"
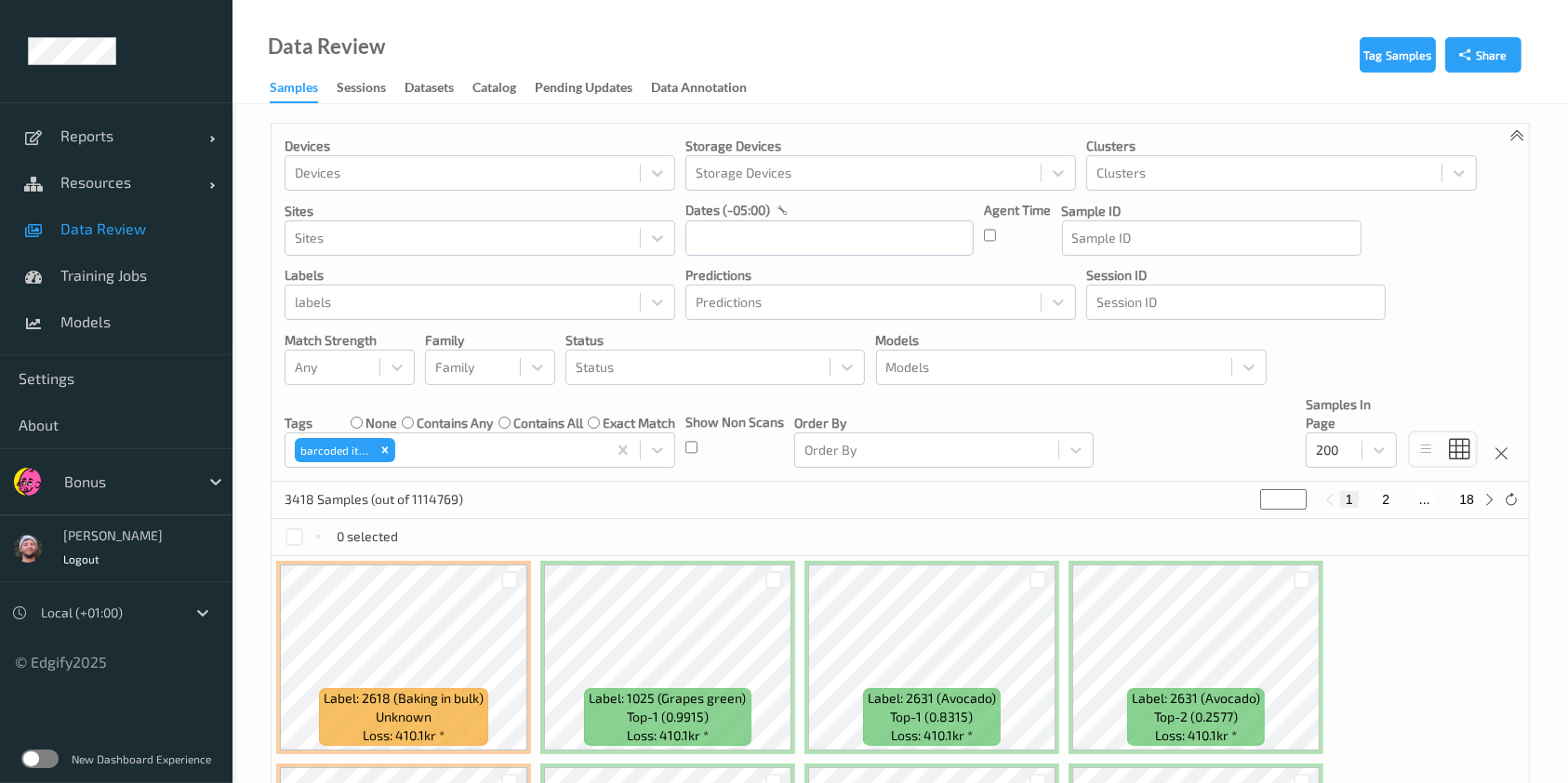
click at [988, 470] on div "Devices Devices Storage Devices Storage Devices Clusters Clusters Sites Sites d…" at bounding box center [900, 303] width 1257 height 358
click at [1285, 498] on input "*" at bounding box center [1283, 499] width 47 height 21
type input "**"
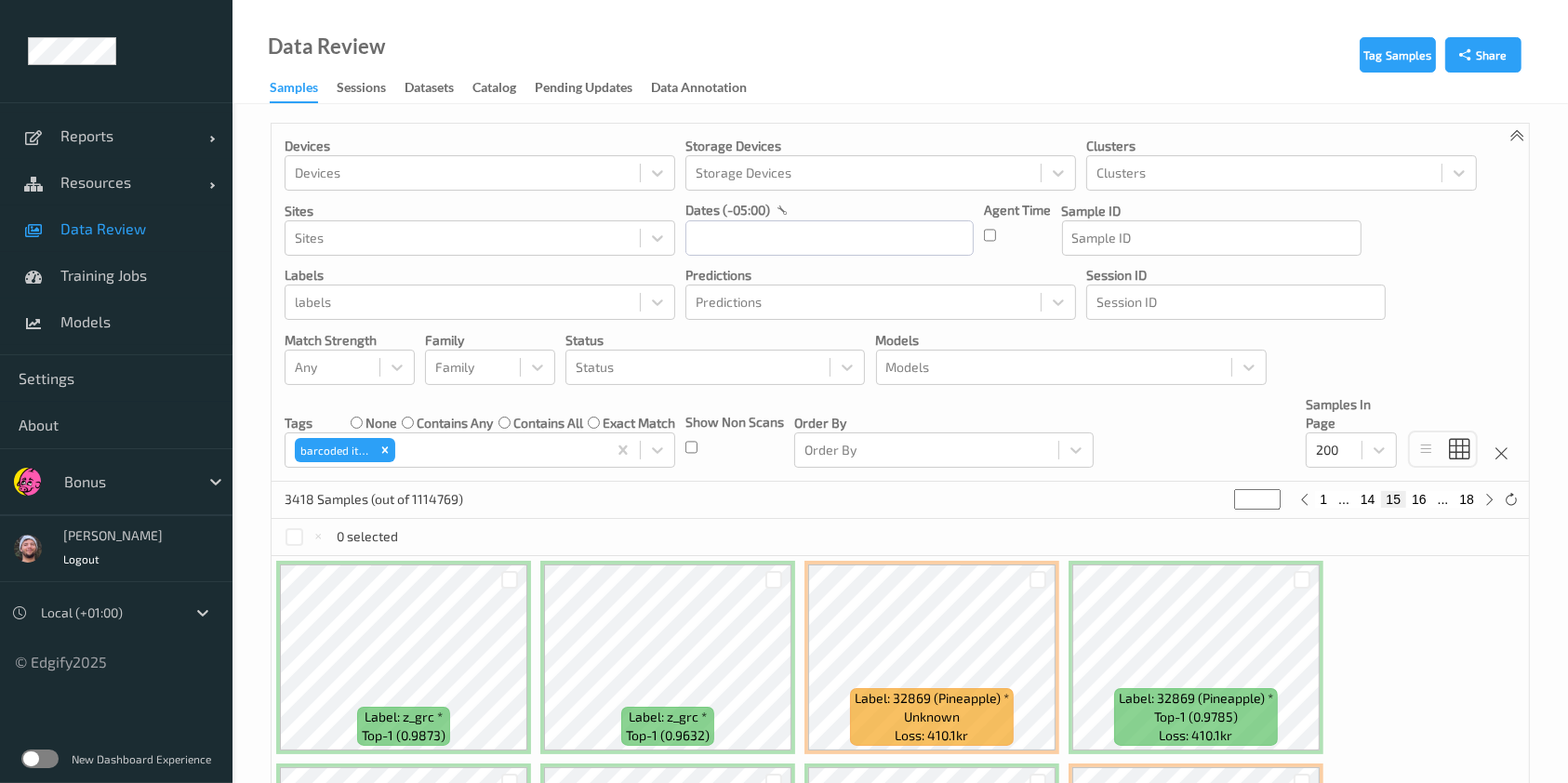
click at [700, 506] on div "3418 Samples (out of 1114769) ** 1 ... 14 15 16 ... 18" at bounding box center [900, 500] width 1257 height 37
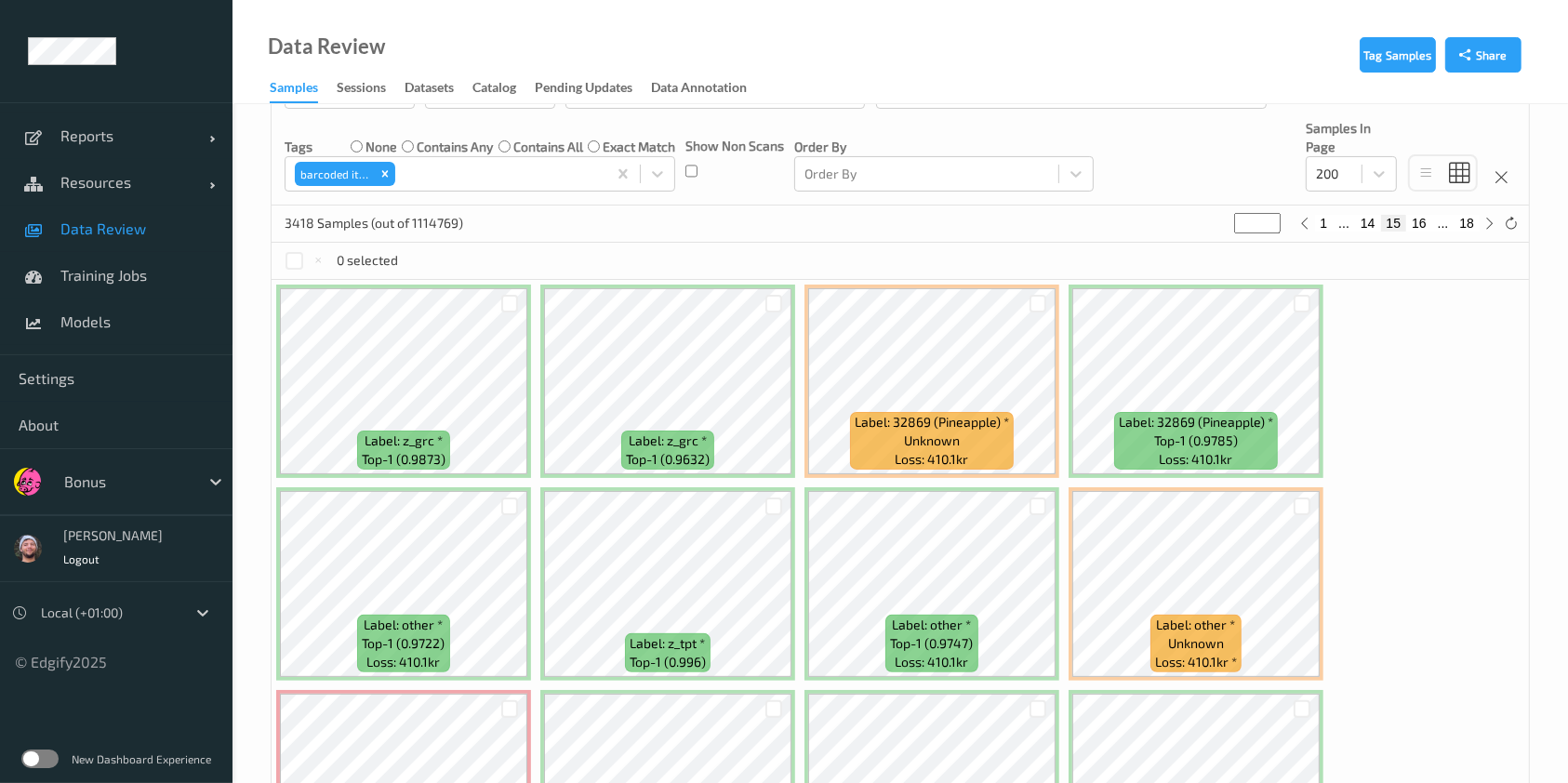
scroll to position [307, 0]
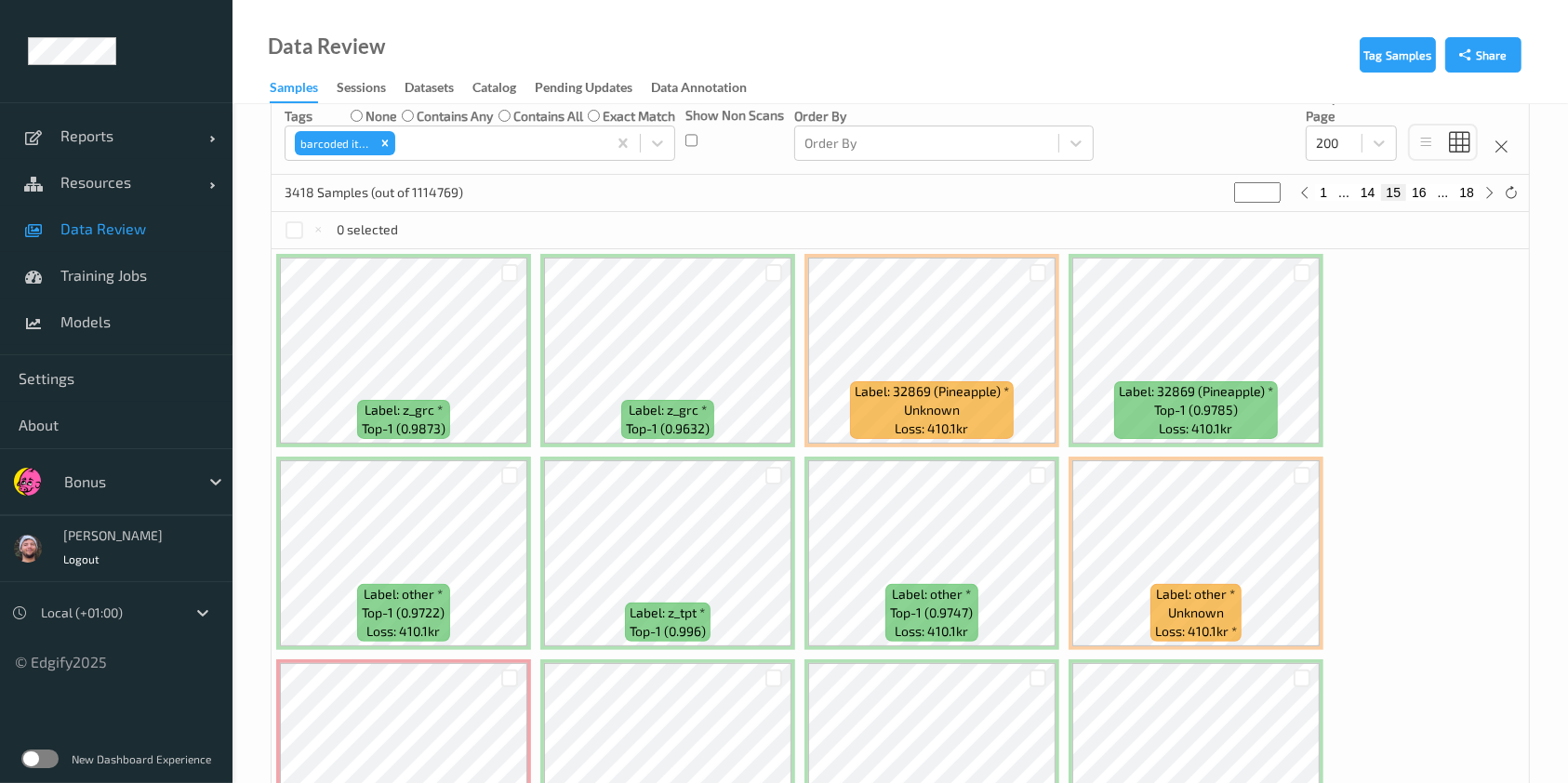
click at [1253, 195] on input "**" at bounding box center [1257, 192] width 47 height 21
type input "*"
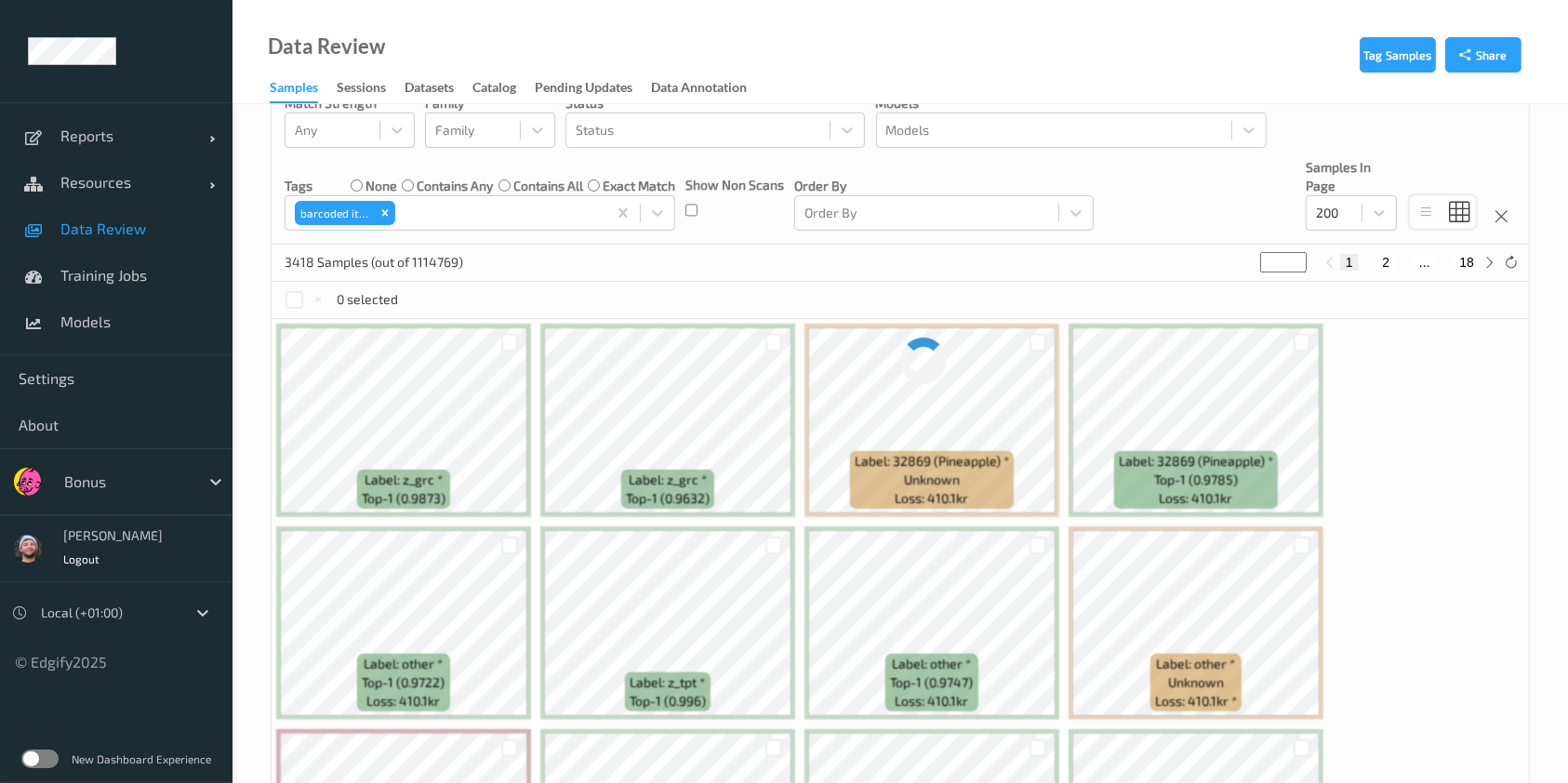
scroll to position [0, 0]
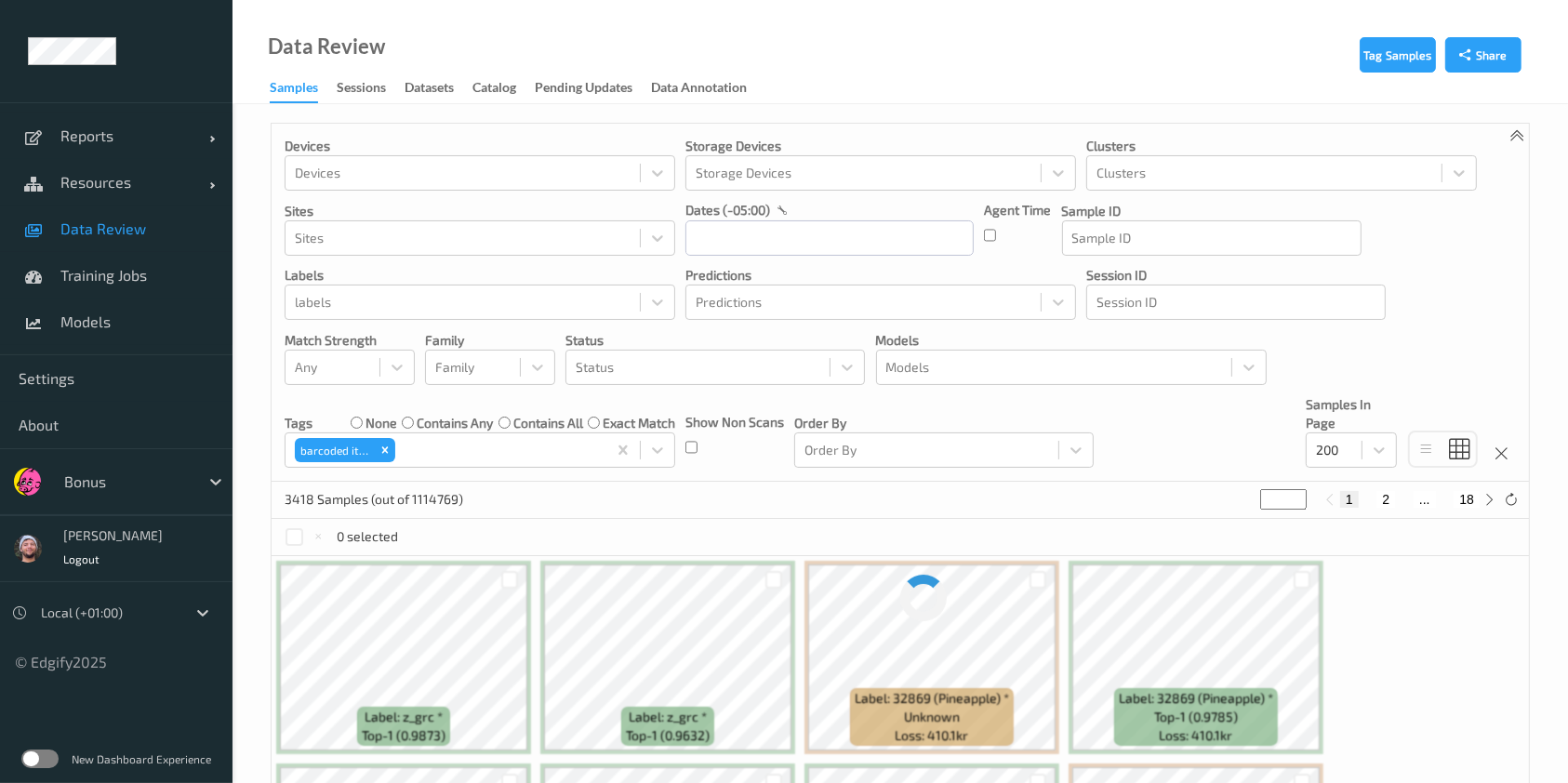
type input "**"
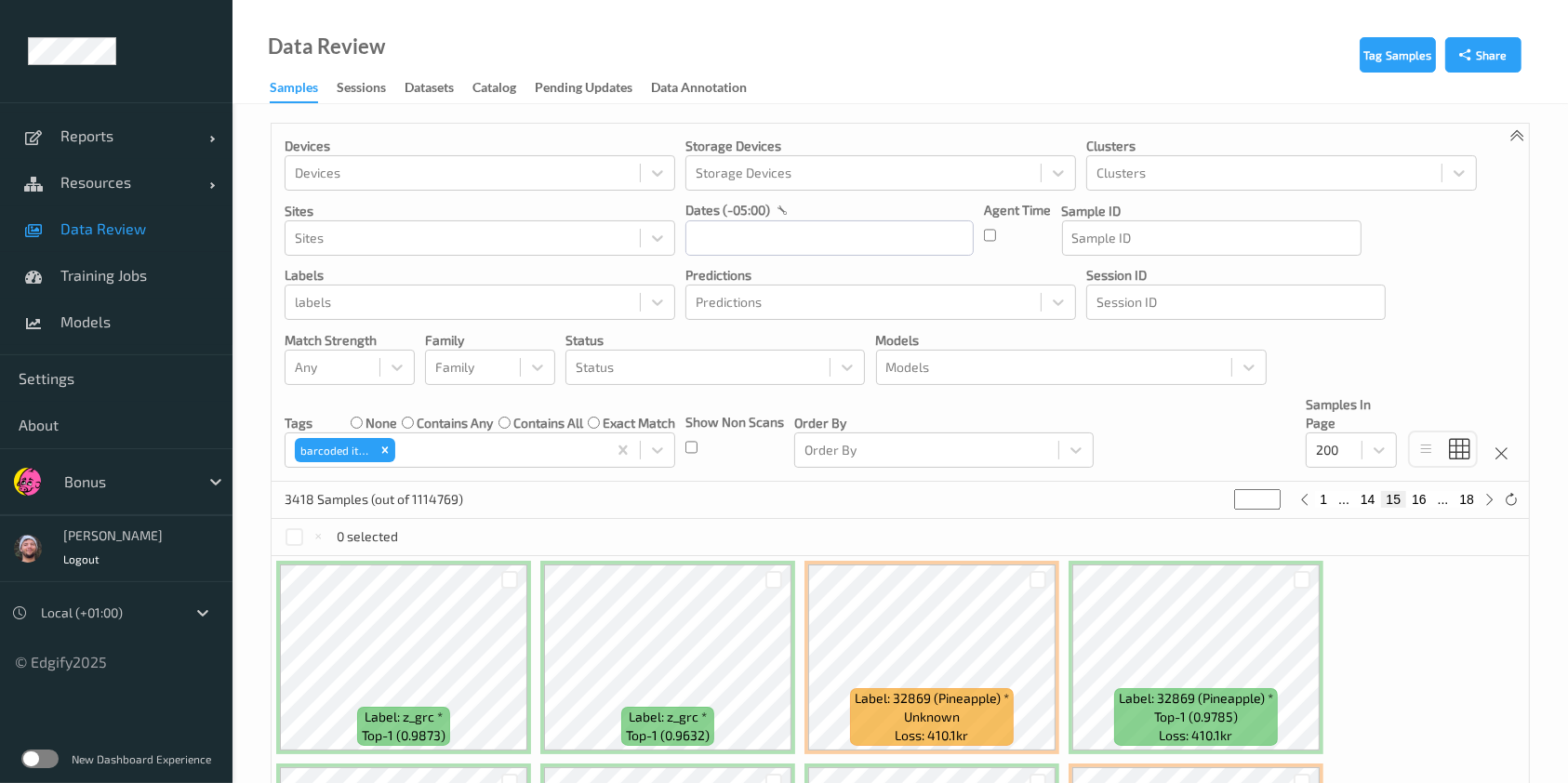
type input "*"
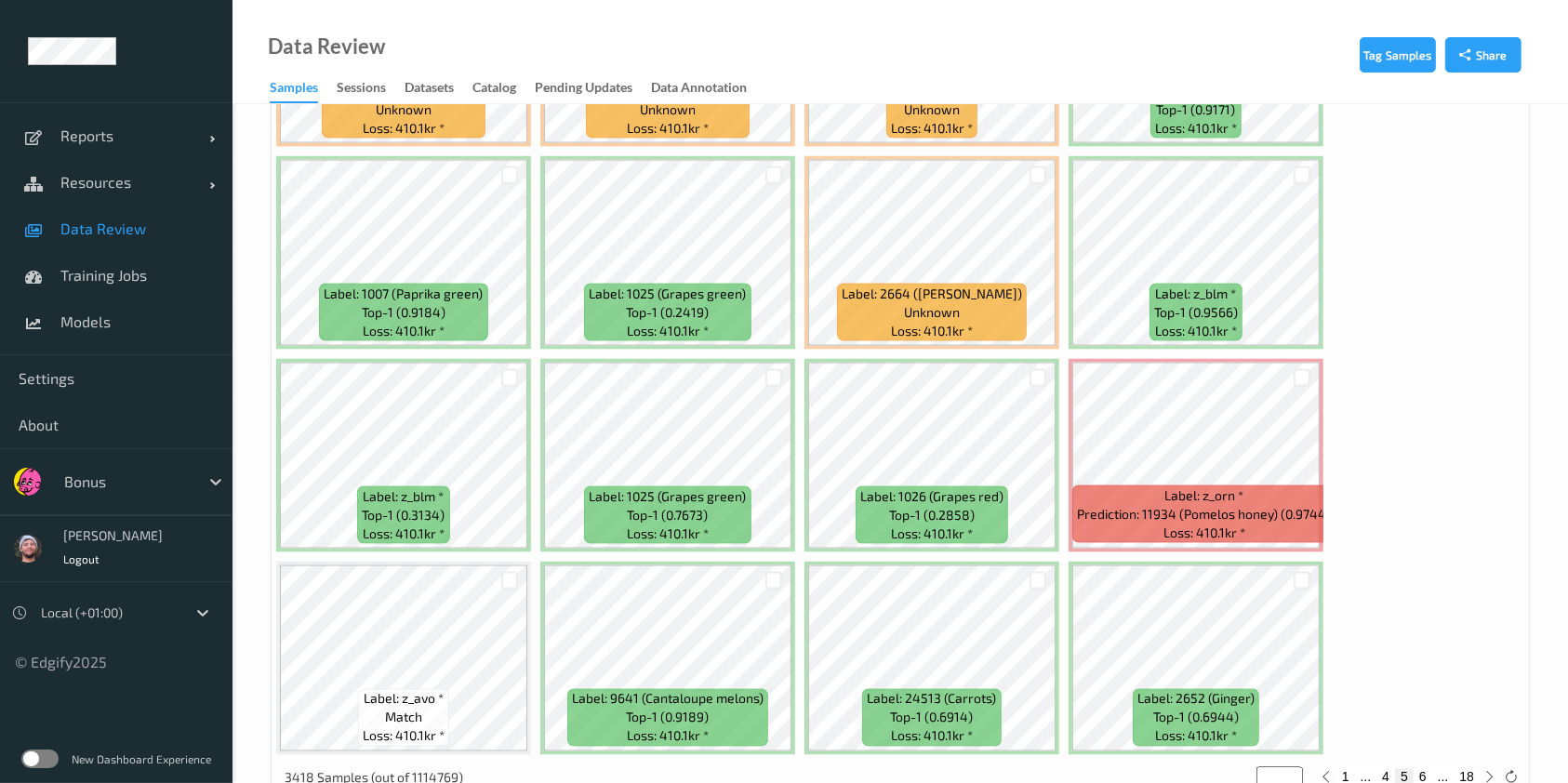
scroll to position [9945, 0]
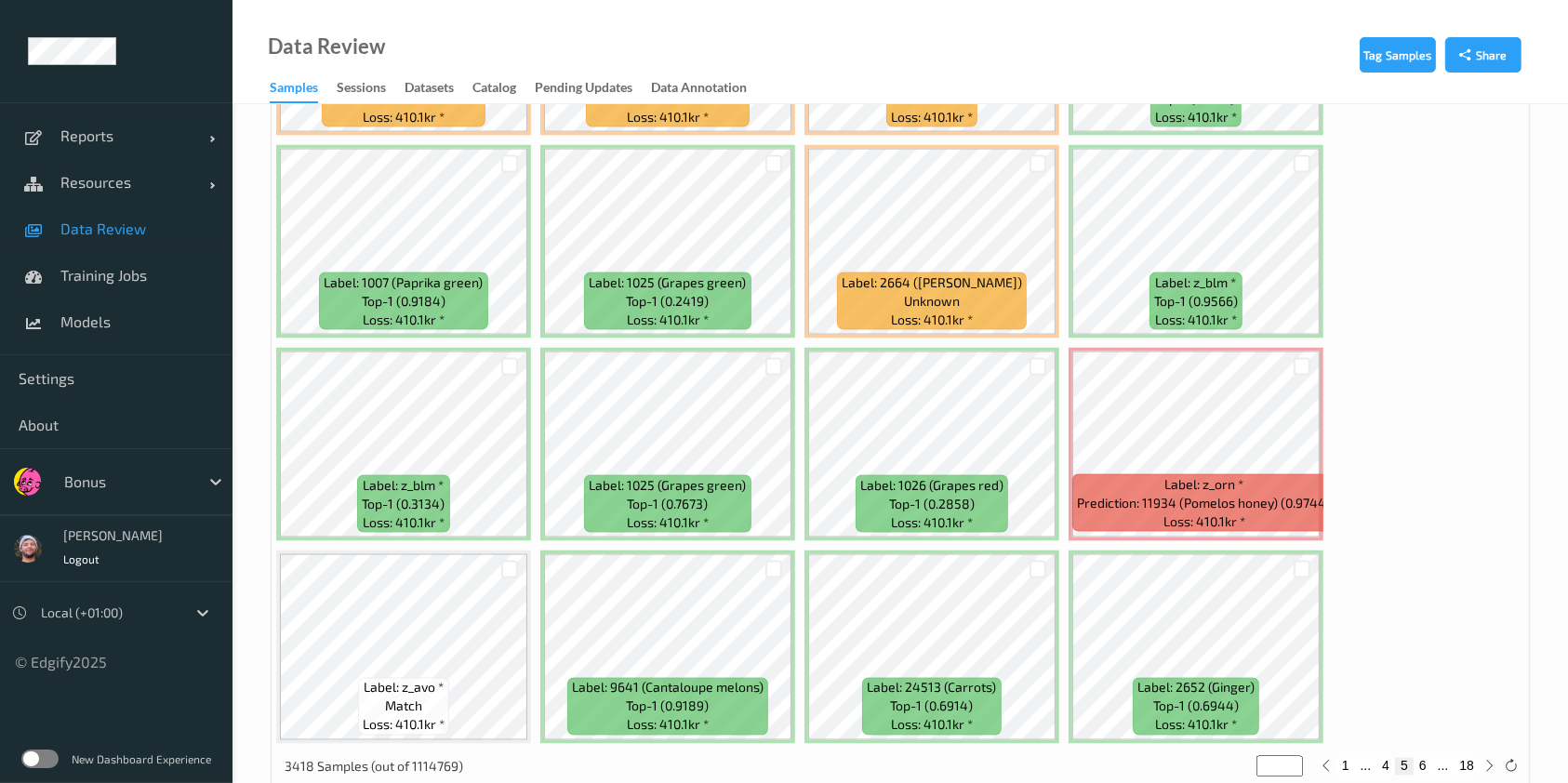
click at [1421, 758] on button "6" at bounding box center [1423, 766] width 19 height 17
type input "*"
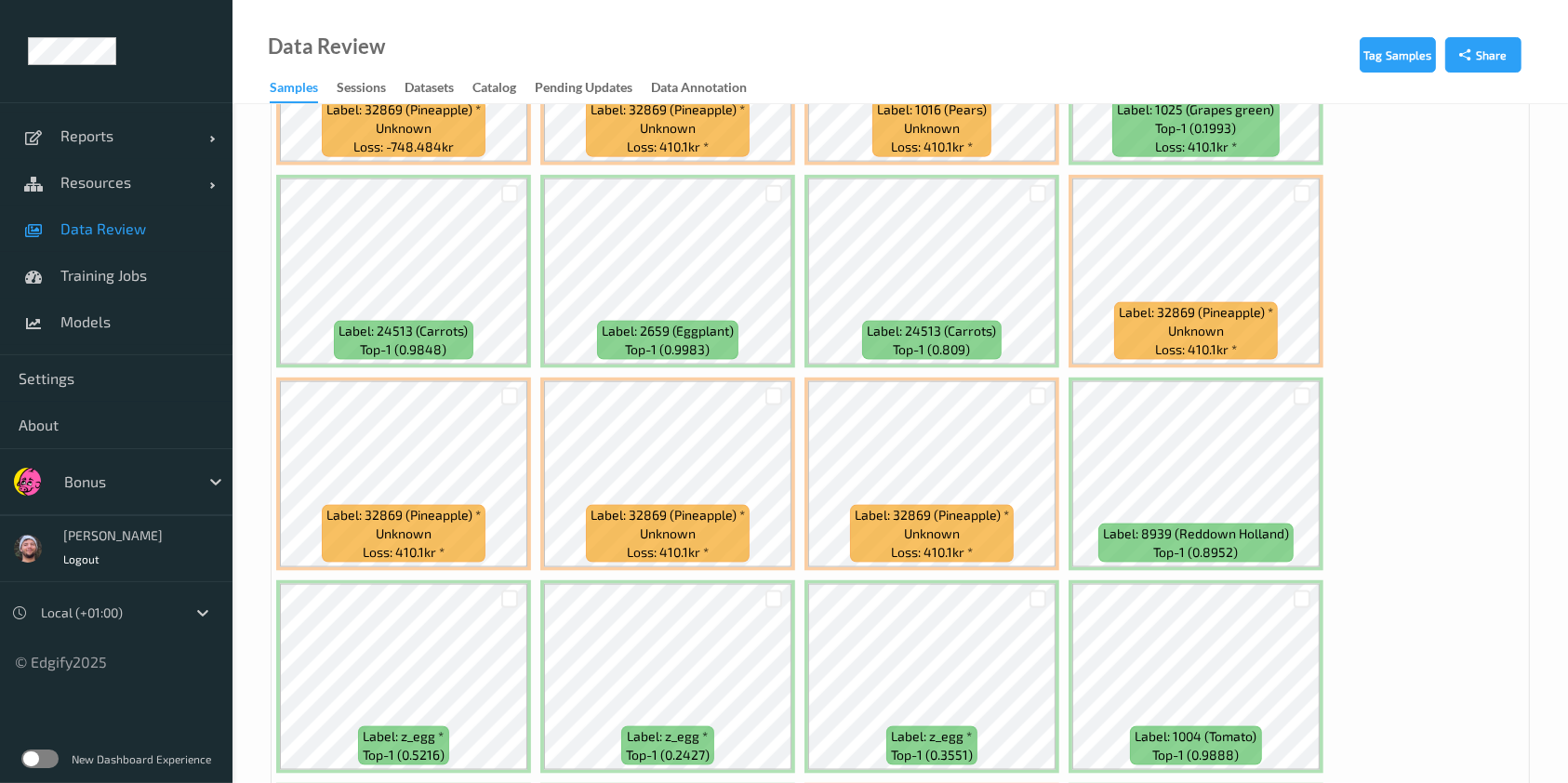
scroll to position [9487, 0]
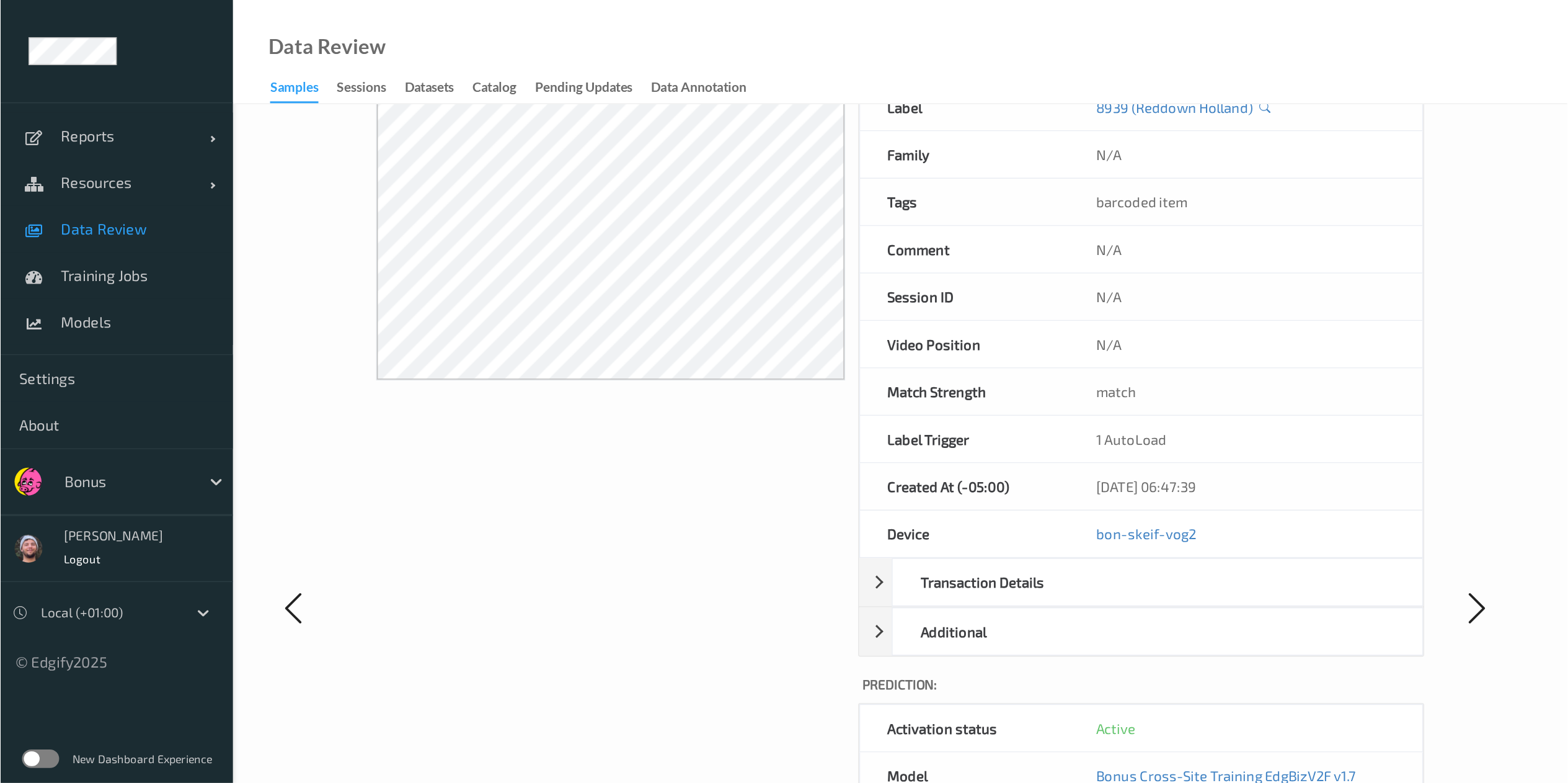
scroll to position [124, 0]
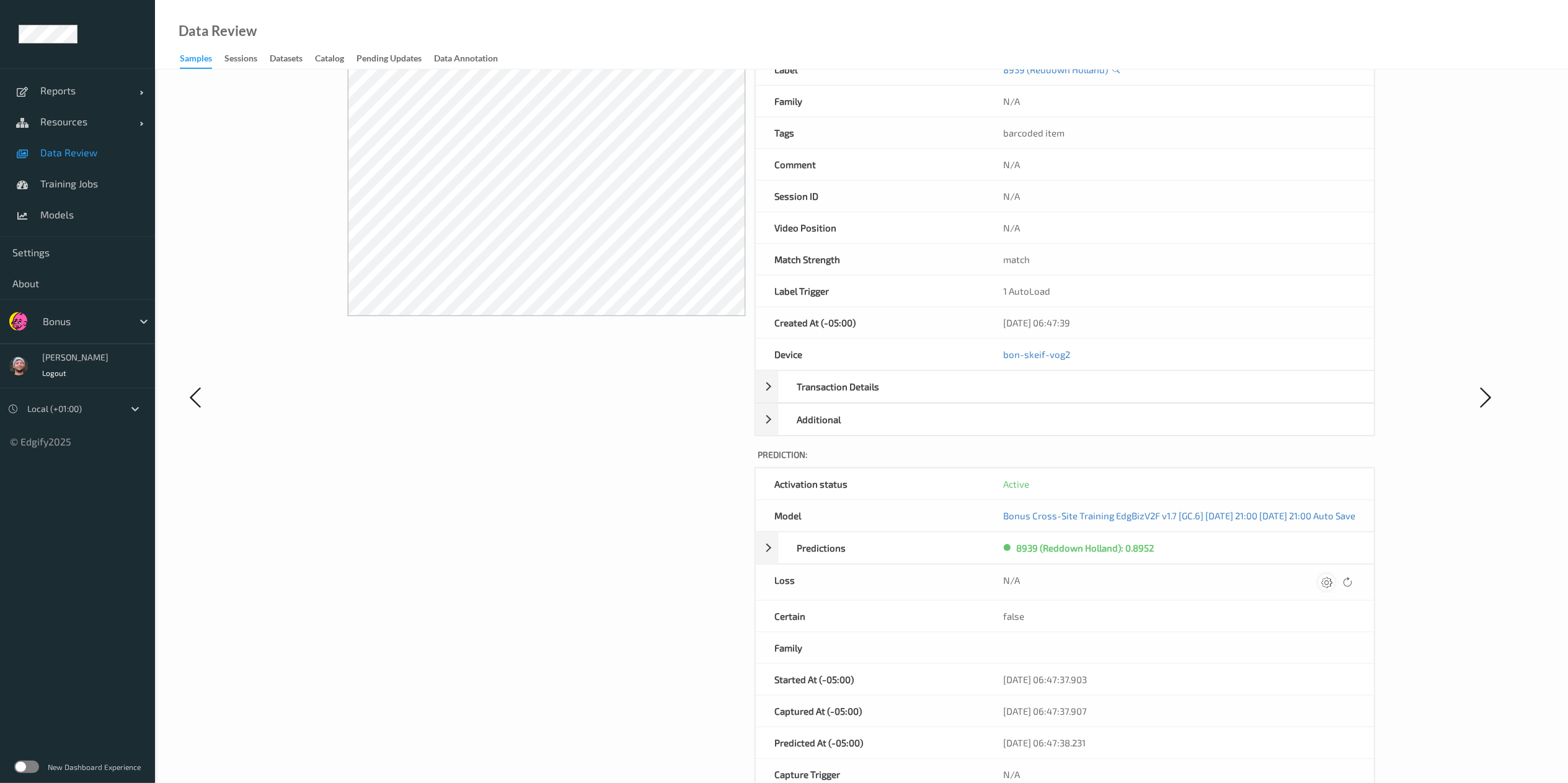
click at [1058, 522] on icon at bounding box center [1327, 582] width 11 height 11
type input "410.1"
click at [1058, 522] on button "submit" at bounding box center [1302, 586] width 17 height 17
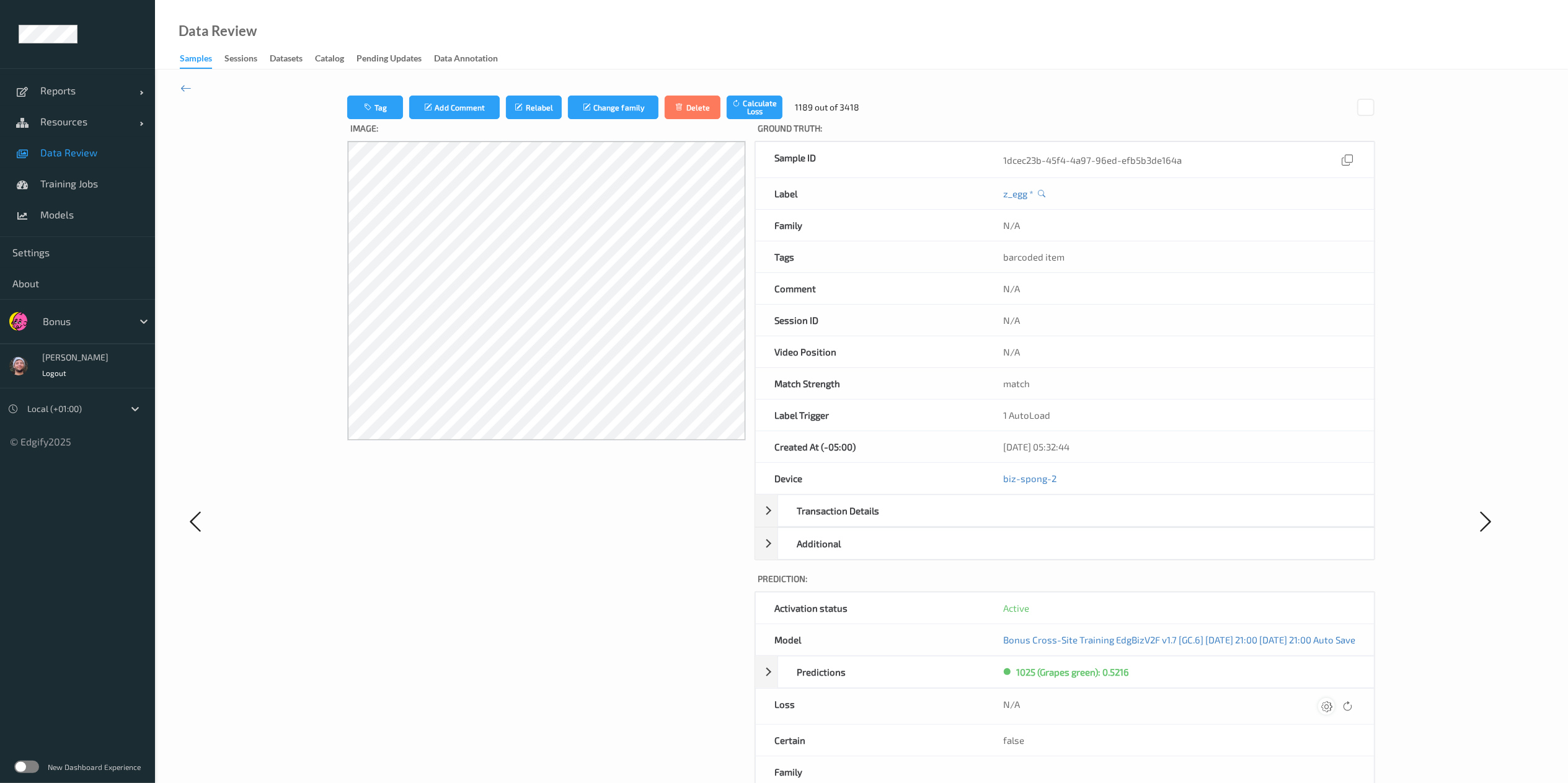
click at [1058, 522] on div at bounding box center [1327, 706] width 17 height 17
type input "410.1"
click at [1058, 522] on button "submit" at bounding box center [1302, 710] width 17 height 17
click at [1058, 522] on div at bounding box center [1327, 706] width 17 height 17
click at [1058, 522] on button "submit" at bounding box center [1302, 710] width 17 height 17
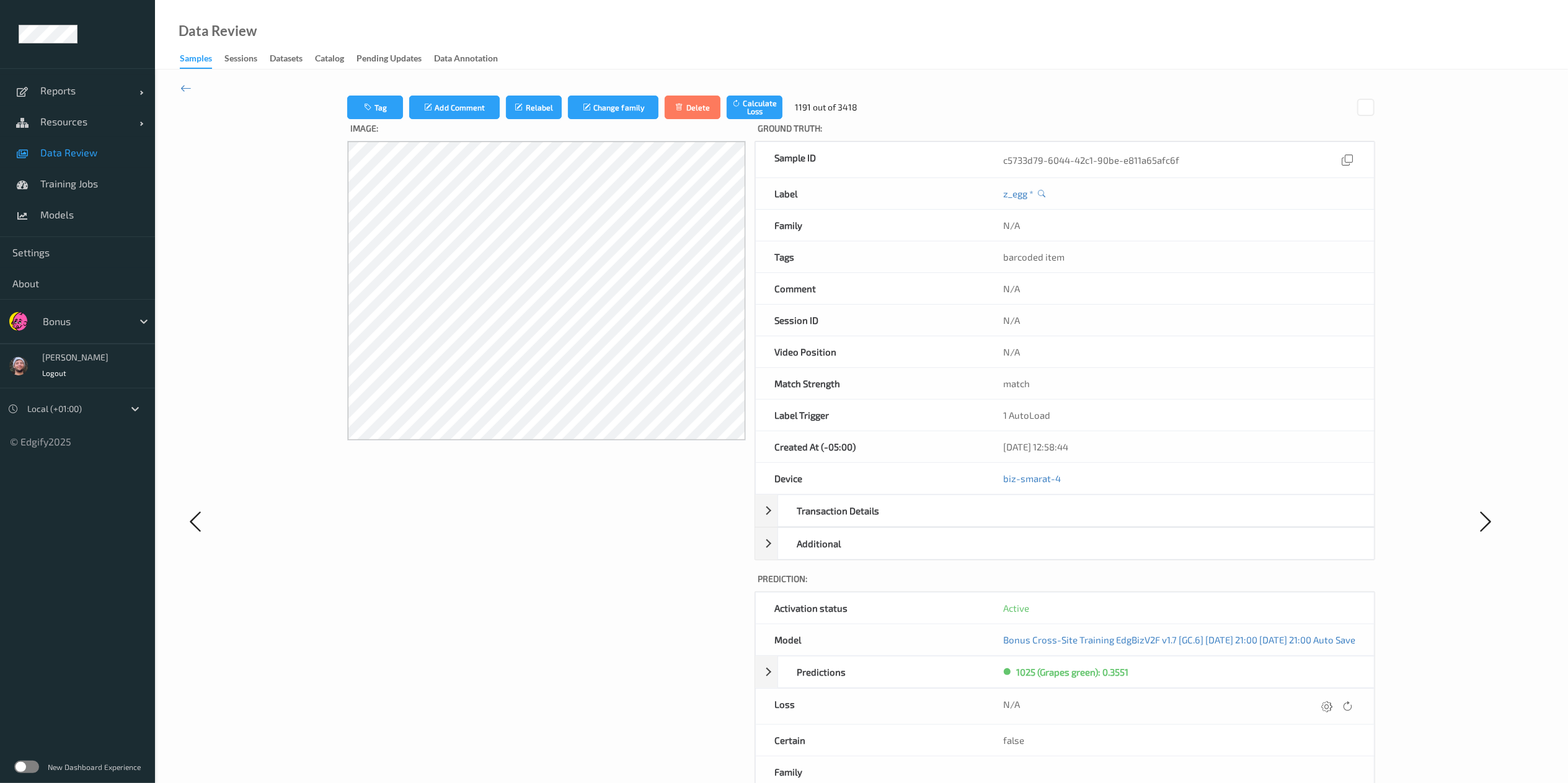
click at [1058, 522] on div at bounding box center [1327, 706] width 17 height 17
click at [1058, 522] on button "submit" at bounding box center [1302, 710] width 17 height 17
click at [1058, 522] on div at bounding box center [1327, 706] width 17 height 17
click at [1058, 522] on button "submit" at bounding box center [1302, 710] width 17 height 17
click at [1058, 522] on div at bounding box center [1326, 706] width 17 height 17
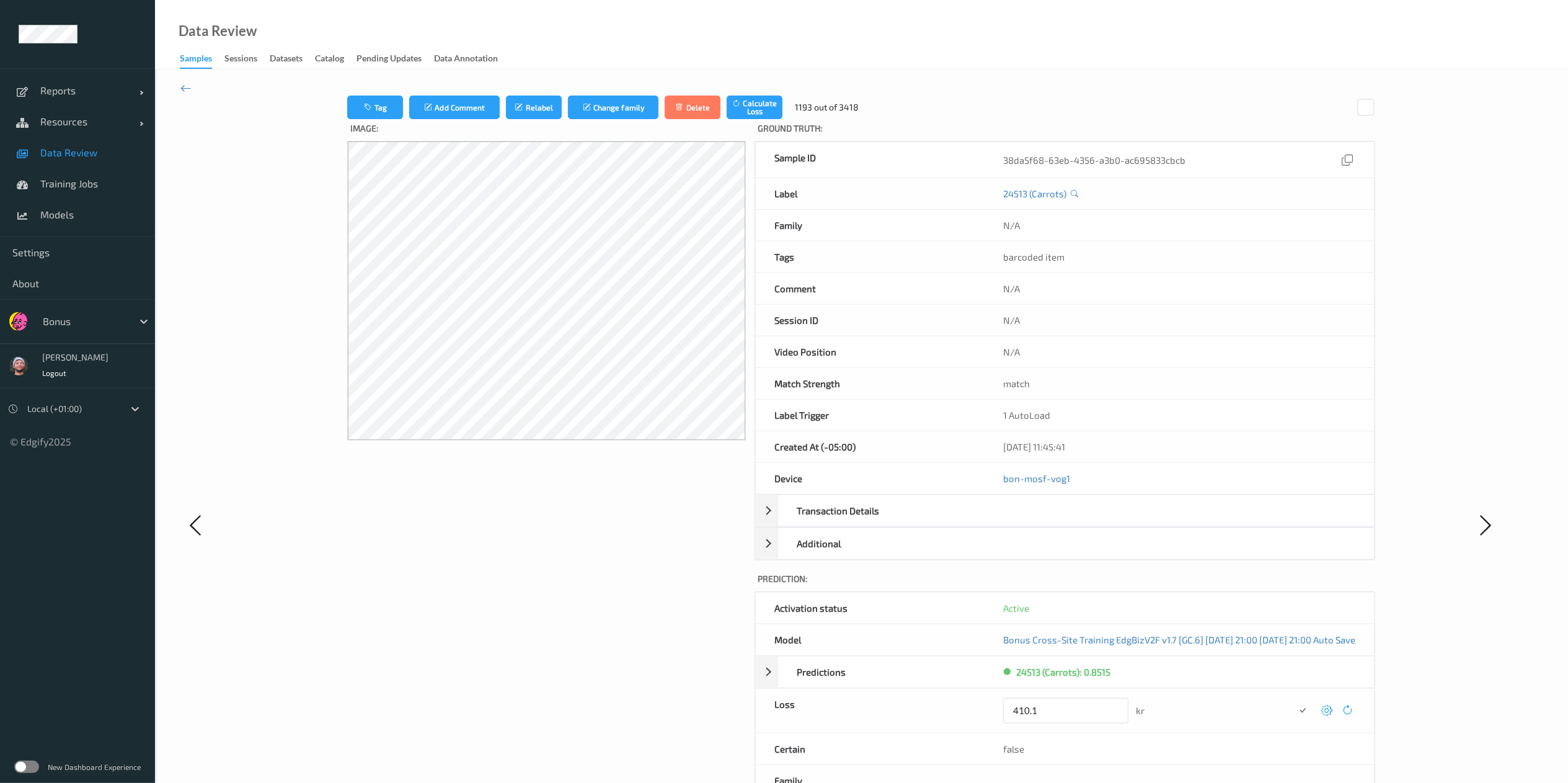
click at [1058, 522] on button "submit" at bounding box center [1302, 710] width 17 height 17
click at [1058, 522] on div at bounding box center [1326, 706] width 17 height 17
click at [1058, 522] on button "submit" at bounding box center [1302, 710] width 17 height 17
click at [1058, 522] on div at bounding box center [1327, 706] width 17 height 17
click at [1058, 522] on button "submit" at bounding box center [1302, 710] width 17 height 17
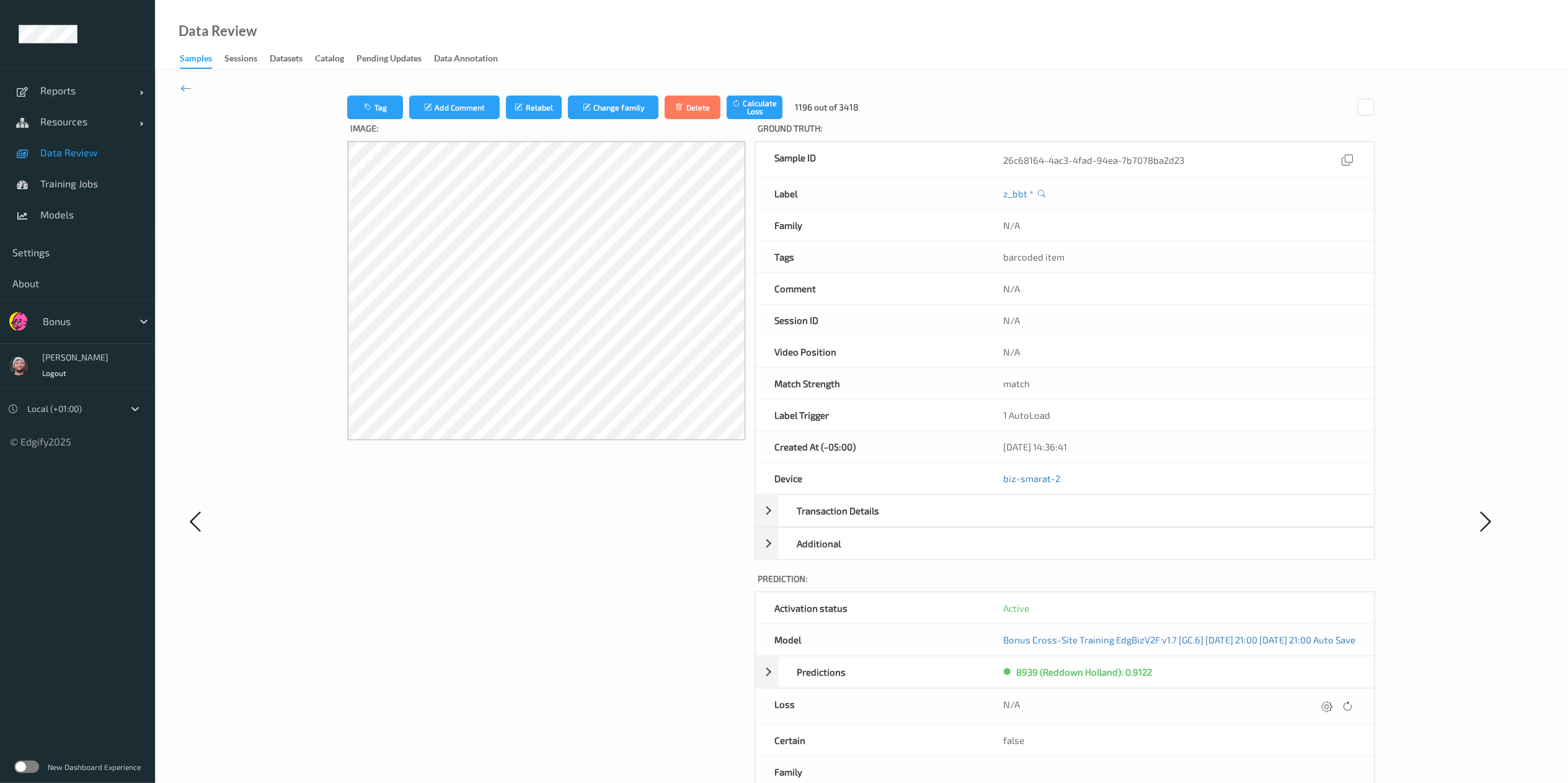
click at [1058, 522] on div at bounding box center [1327, 706] width 17 height 17
click at [1058, 522] on button "submit" at bounding box center [1302, 710] width 17 height 17
click at [1058, 522] on div at bounding box center [1327, 706] width 17 height 17
click at [1058, 522] on button "submit" at bounding box center [1302, 710] width 17 height 17
click at [1058, 522] on icon at bounding box center [1327, 706] width 11 height 11
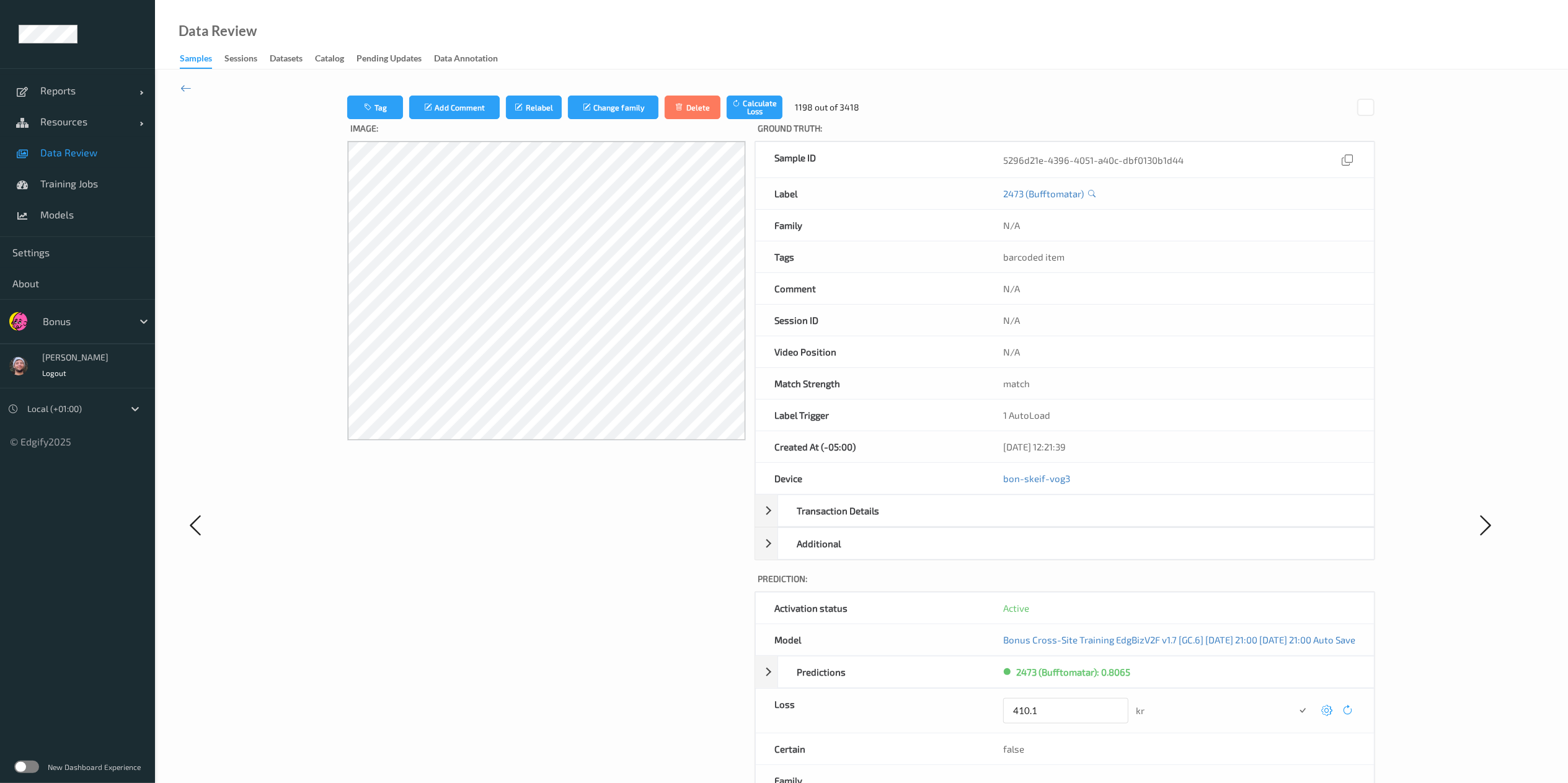
click at [1058, 522] on button "submit" at bounding box center [1302, 710] width 17 height 17
drag, startPoint x: 1360, startPoint y: 706, endPoint x: 1500, endPoint y: 667, distance: 145.3
click at [1058, 522] on div at bounding box center [1486, 520] width 113 height 851
click at [1058, 522] on icon at bounding box center [1327, 706] width 11 height 11
click at [1058, 522] on button "submit" at bounding box center [1302, 710] width 17 height 17
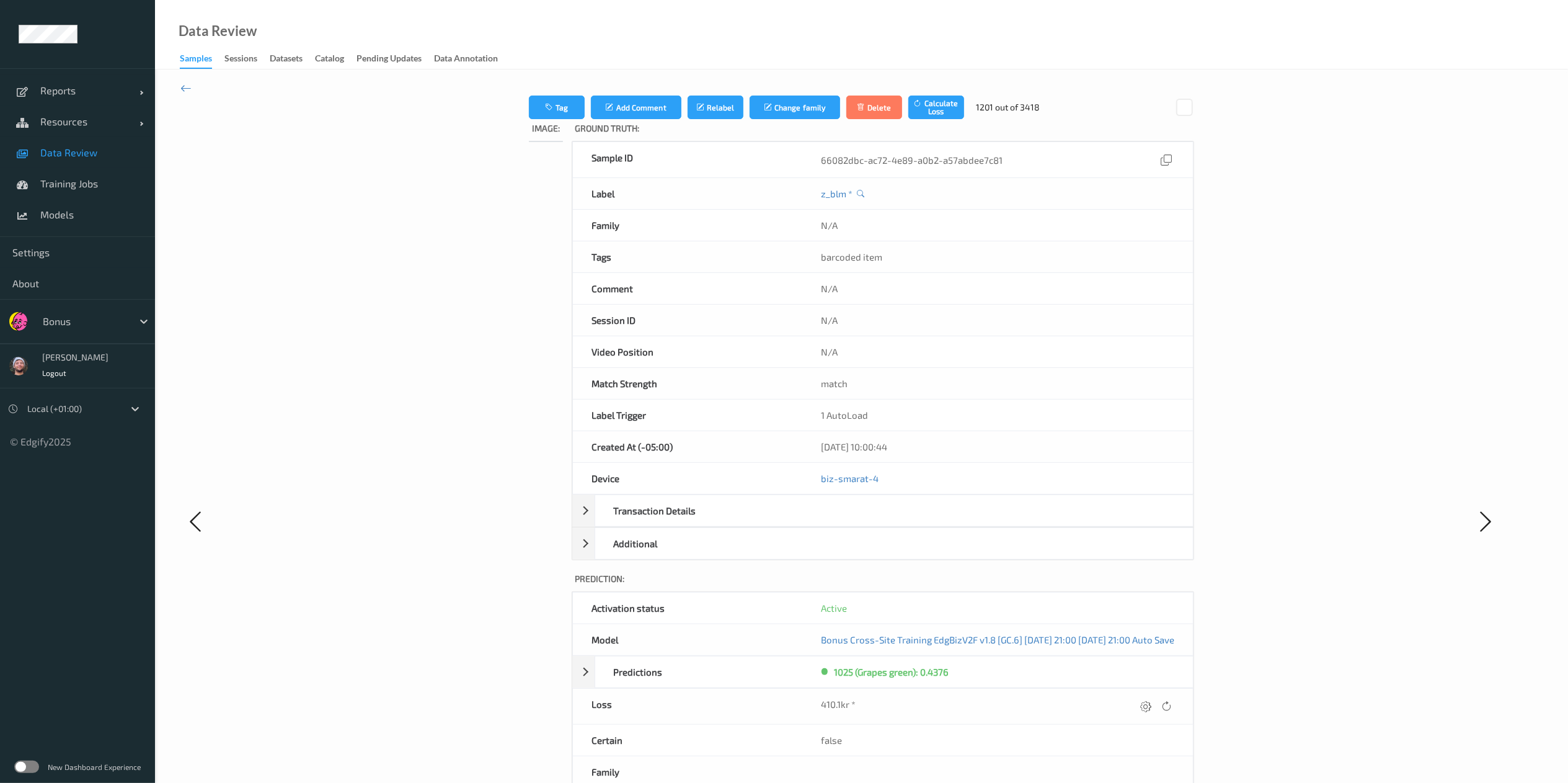
click at [1058, 522] on icon at bounding box center [1146, 706] width 11 height 11
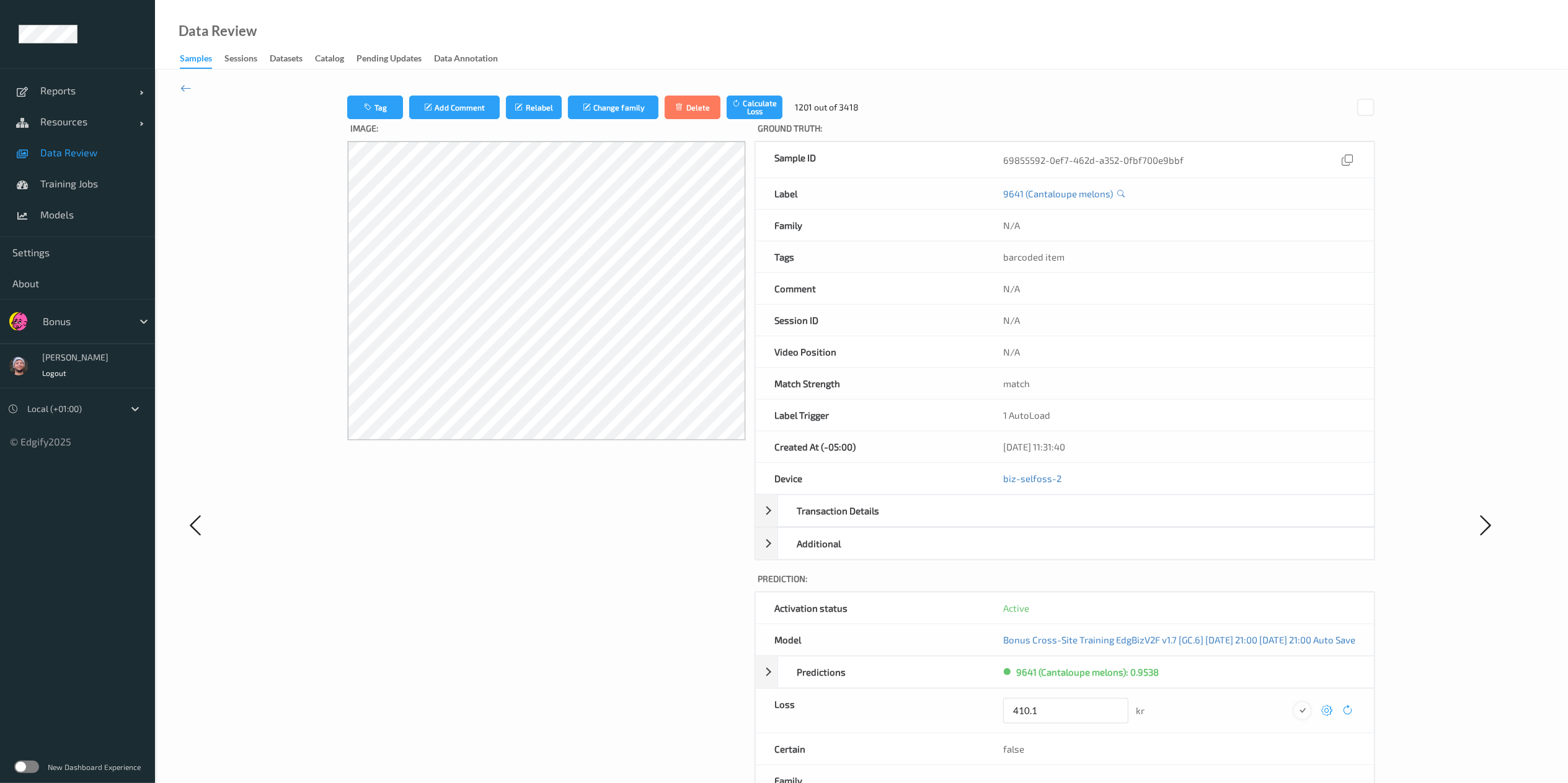
click at [1058, 522] on icon "submit" at bounding box center [1303, 710] width 11 height 11
click at [1058, 522] on icon at bounding box center [1327, 706] width 11 height 11
click at [1058, 522] on button "submit" at bounding box center [1302, 710] width 17 height 17
click at [1058, 522] on icon at bounding box center [1327, 706] width 11 height 11
click at [1058, 522] on button "submit" at bounding box center [1302, 710] width 17 height 17
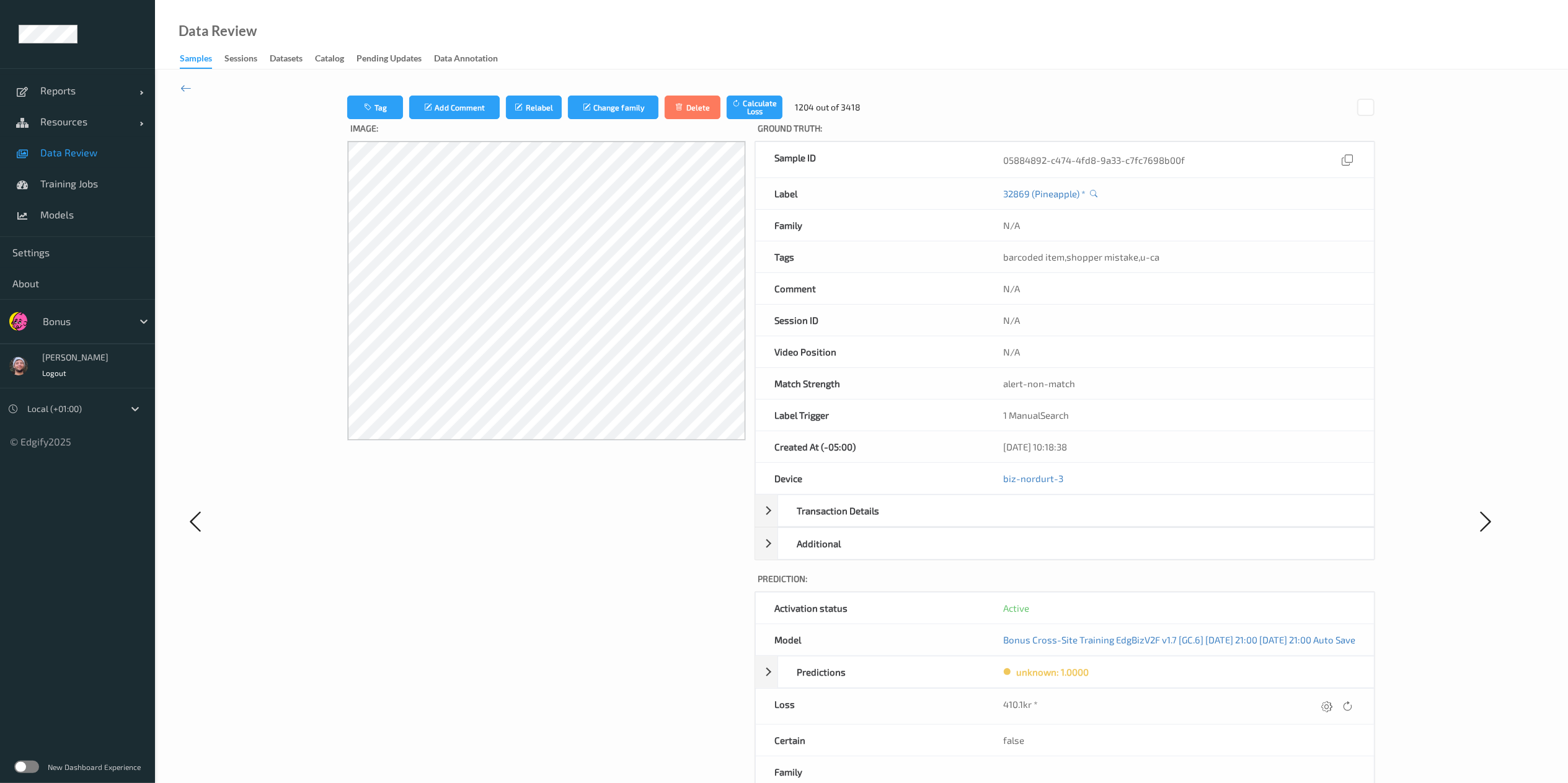
click at [1058, 522] on icon at bounding box center [1327, 706] width 11 height 11
click at [1058, 522] on button "submit" at bounding box center [1302, 710] width 17 height 17
click at [1058, 522] on icon at bounding box center [1327, 706] width 11 height 11
click at [1058, 522] on button "submit" at bounding box center [1302, 710] width 17 height 17
click at [1058, 522] on icon at bounding box center [1327, 706] width 11 height 11
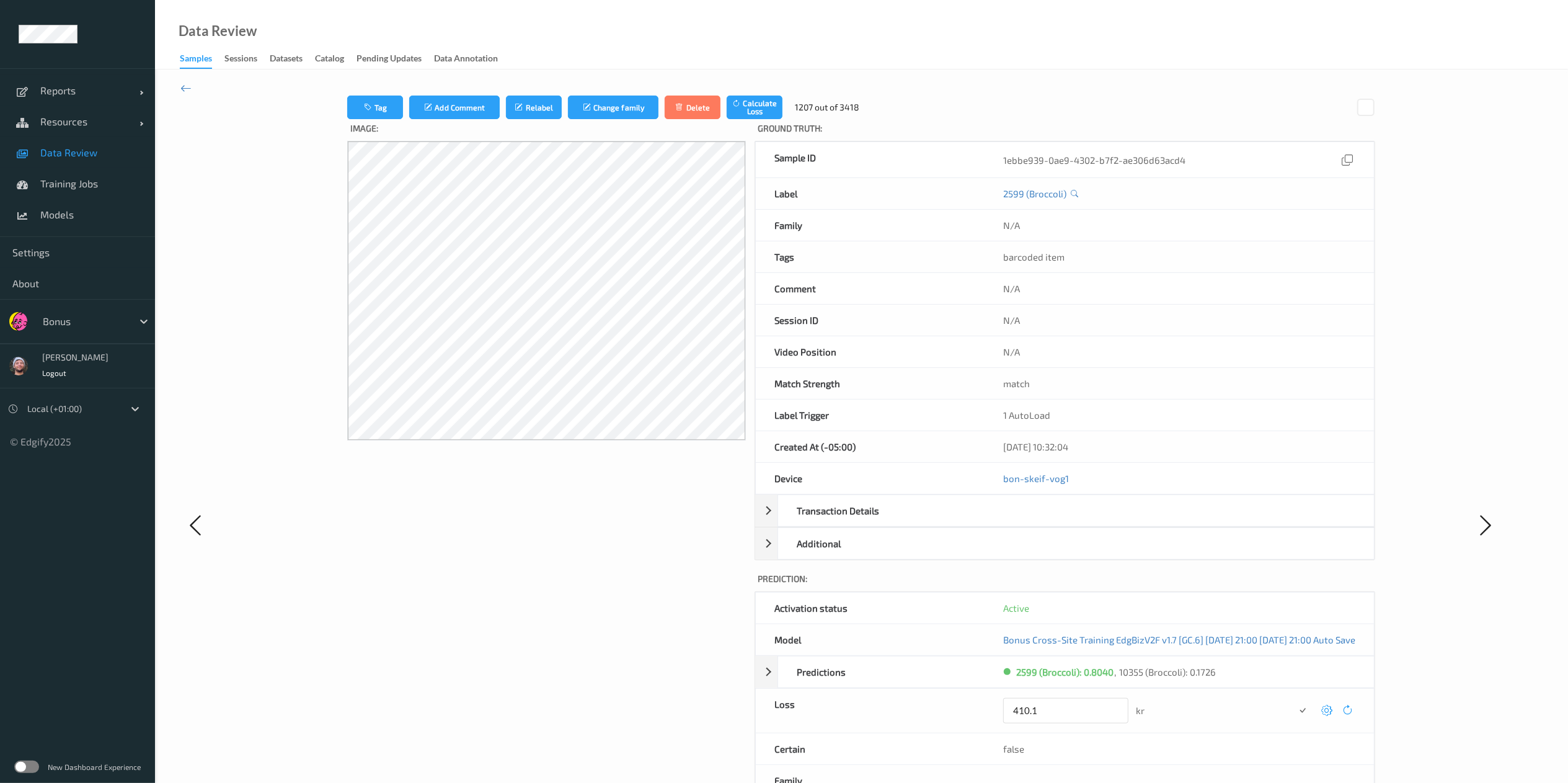
click at [1058, 522] on button "submit" at bounding box center [1302, 710] width 17 height 17
click at [1058, 522] on icon at bounding box center [1327, 706] width 11 height 11
click at [1058, 522] on button "submit" at bounding box center [1302, 710] width 17 height 17
click at [1058, 522] on icon at bounding box center [1327, 706] width 11 height 11
click at [1058, 522] on button "submit" at bounding box center [1302, 710] width 17 height 17
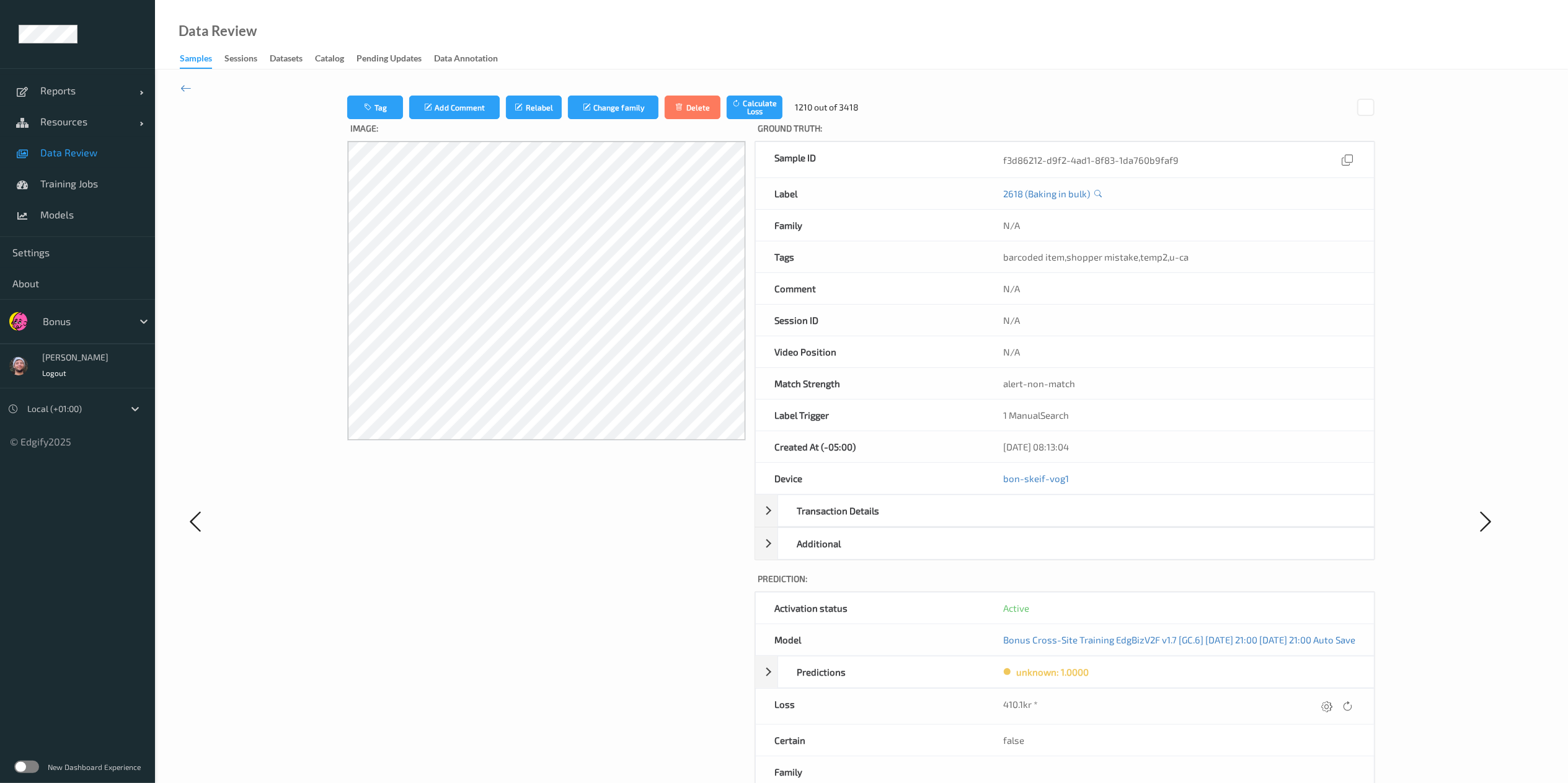
click at [1058, 522] on icon at bounding box center [1327, 706] width 11 height 11
click at [1058, 522] on button "submit" at bounding box center [1302, 710] width 17 height 17
click at [1058, 522] on icon at bounding box center [1327, 706] width 11 height 11
click at [1058, 522] on button "submit" at bounding box center [1302, 710] width 17 height 17
click at [1058, 522] on icon at bounding box center [1327, 706] width 11 height 11
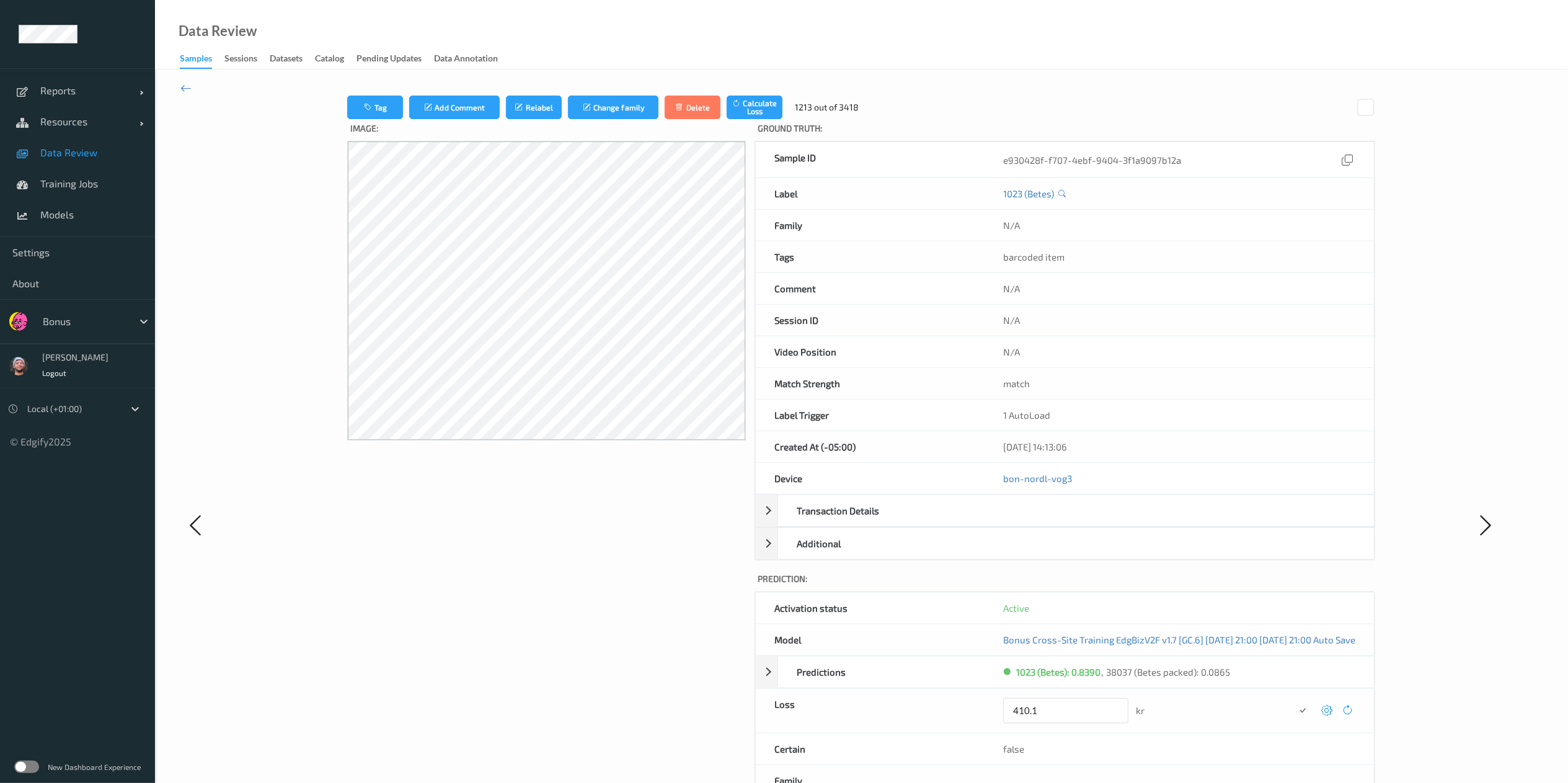
click at [1058, 522] on button "submit" at bounding box center [1302, 710] width 17 height 17
click at [1058, 522] on icon at bounding box center [1327, 706] width 11 height 11
click at [1058, 522] on button "submit" at bounding box center [1302, 710] width 17 height 17
click at [1058, 522] on icon at bounding box center [1327, 706] width 11 height 11
click at [1058, 522] on button "submit" at bounding box center [1302, 710] width 17 height 17
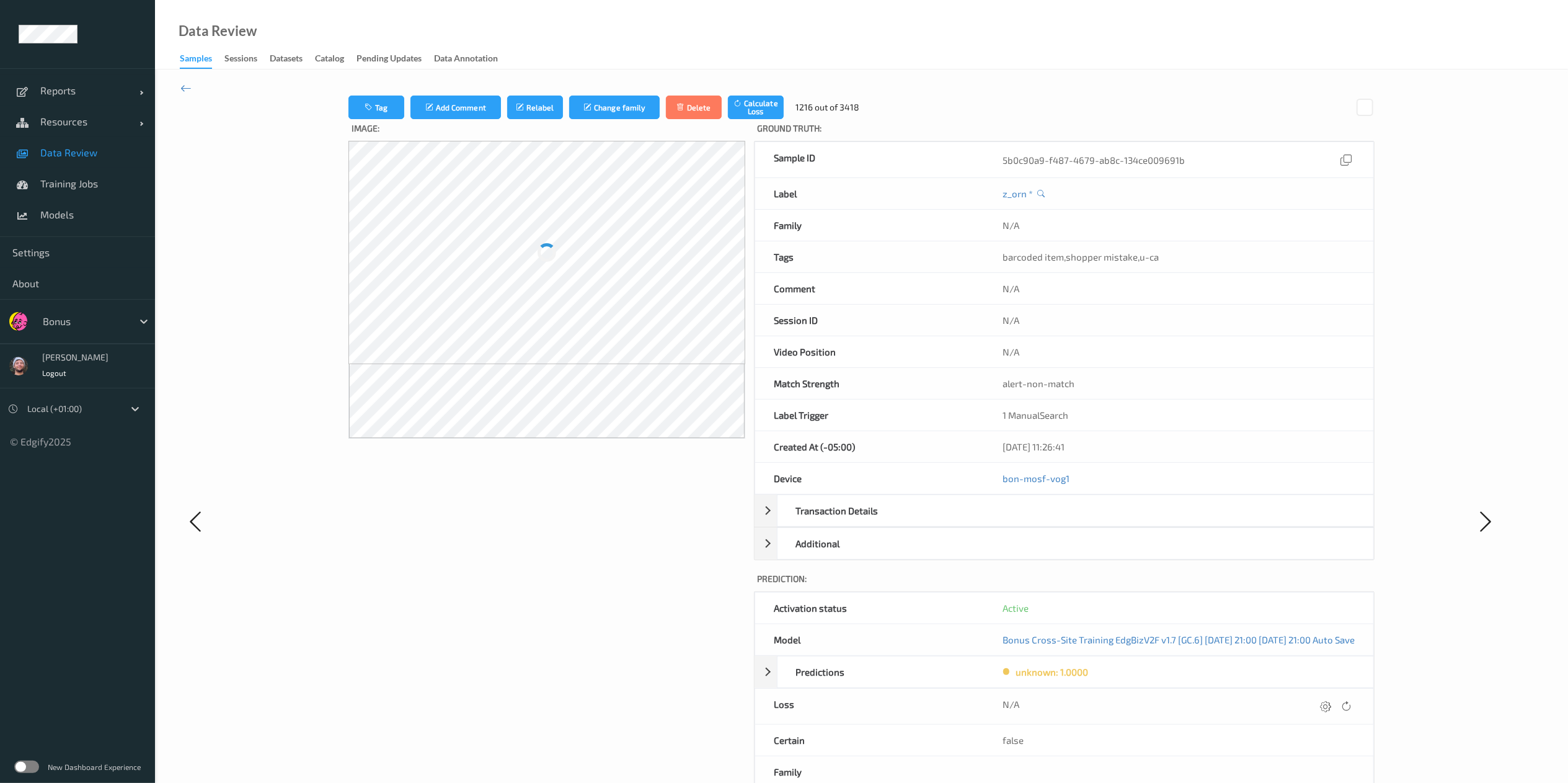
click at [1058, 522] on icon at bounding box center [1327, 706] width 11 height 11
click at [1058, 522] on button "submit" at bounding box center [1302, 710] width 17 height 17
click at [1058, 522] on icon at bounding box center [1327, 706] width 11 height 11
click at [1058, 522] on button "submit" at bounding box center [1302, 710] width 17 height 17
click at [1058, 522] on icon at bounding box center [1327, 706] width 11 height 11
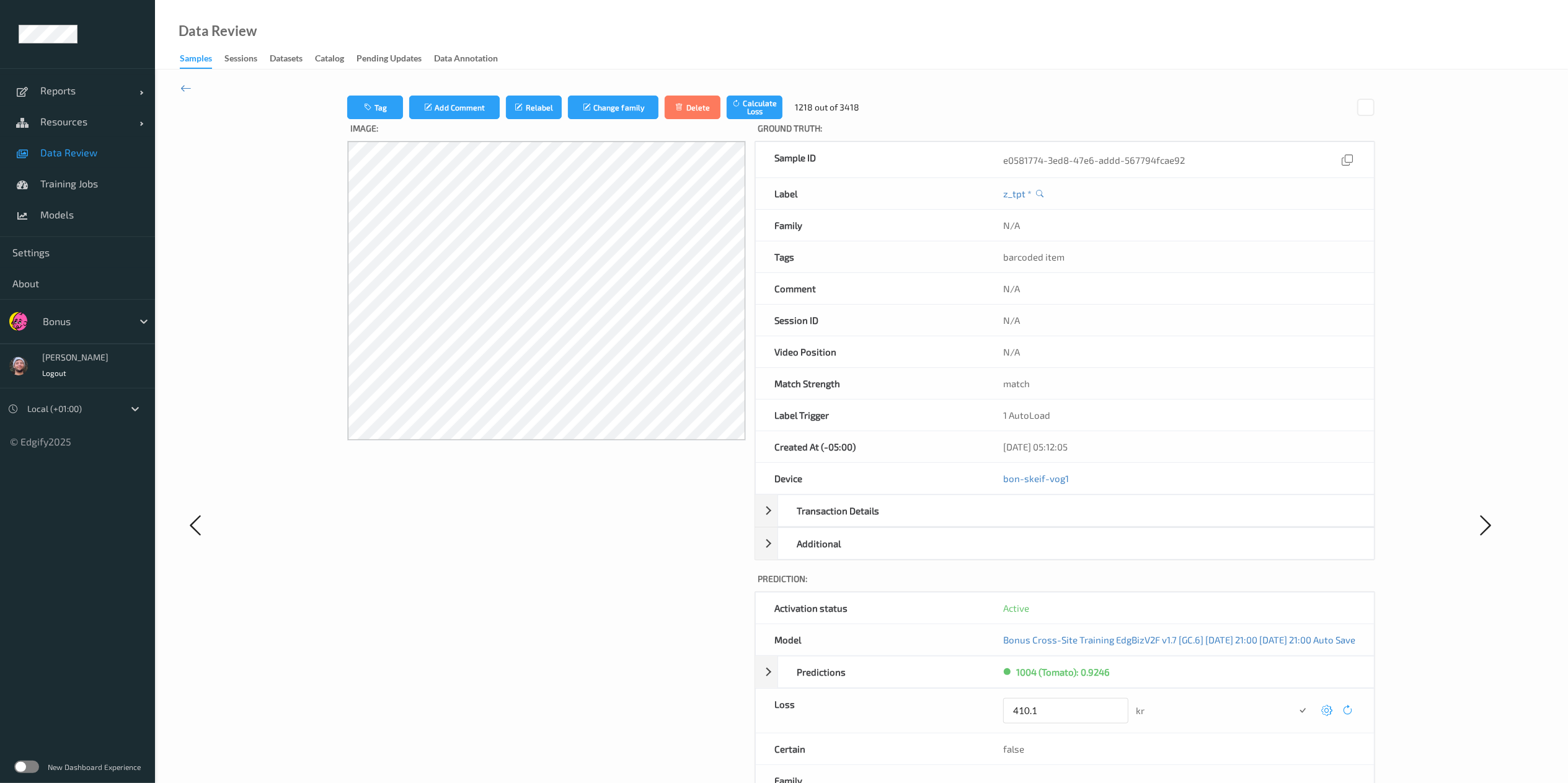
click at [1058, 522] on button "submit" at bounding box center [1302, 710] width 17 height 17
click at [1058, 522] on icon at bounding box center [1327, 706] width 11 height 11
click at [1058, 522] on button "submit" at bounding box center [1302, 710] width 17 height 17
click at [1058, 522] on icon at bounding box center [1327, 706] width 11 height 11
click at [1058, 522] on button "submit" at bounding box center [1302, 710] width 17 height 17
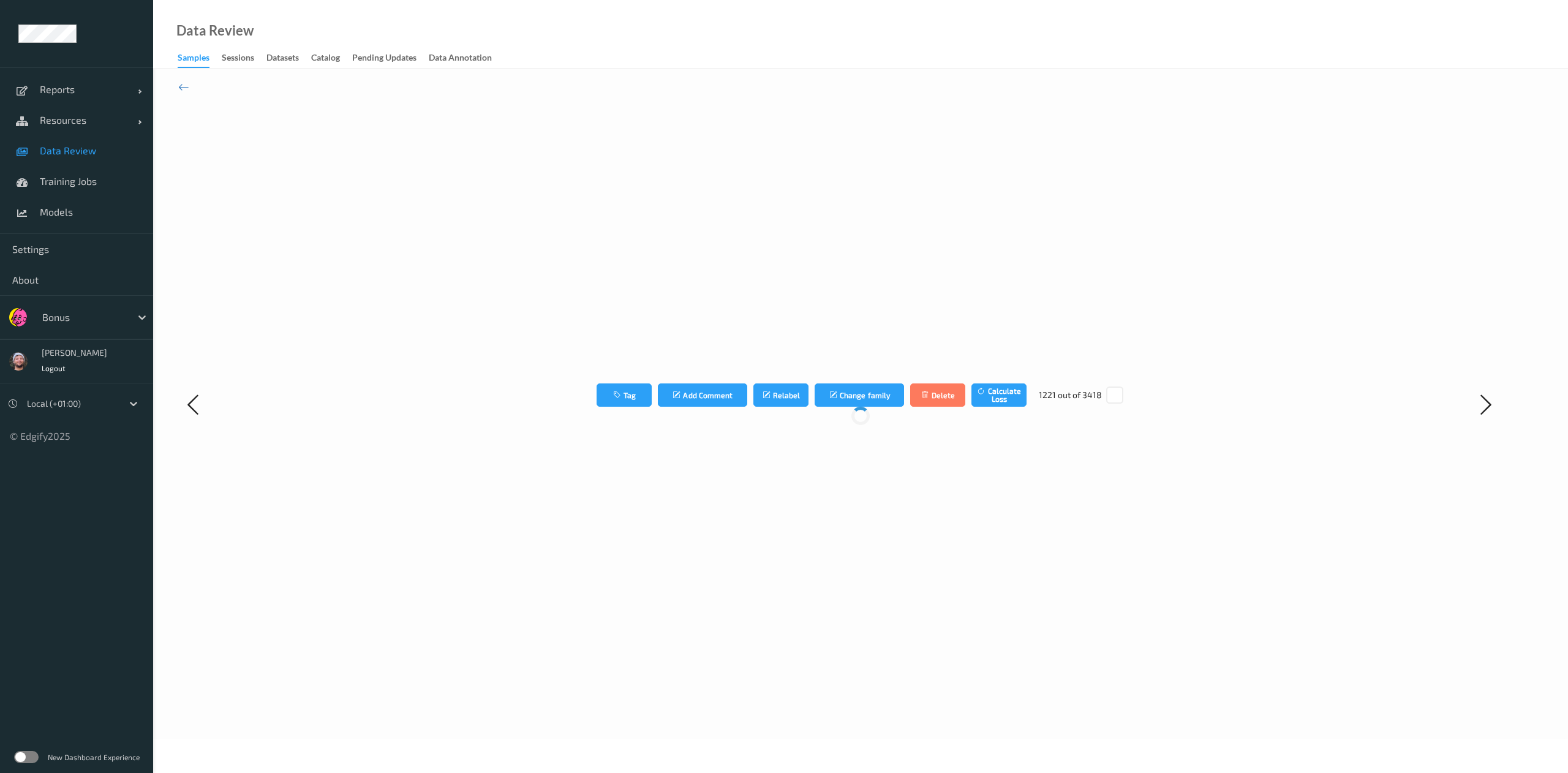
click at [1045, 515] on div "Tag Add Comment Relabel Change family Delete Calculate Loss 1221 out of 3418" at bounding box center [861, 404] width 1138 height 620
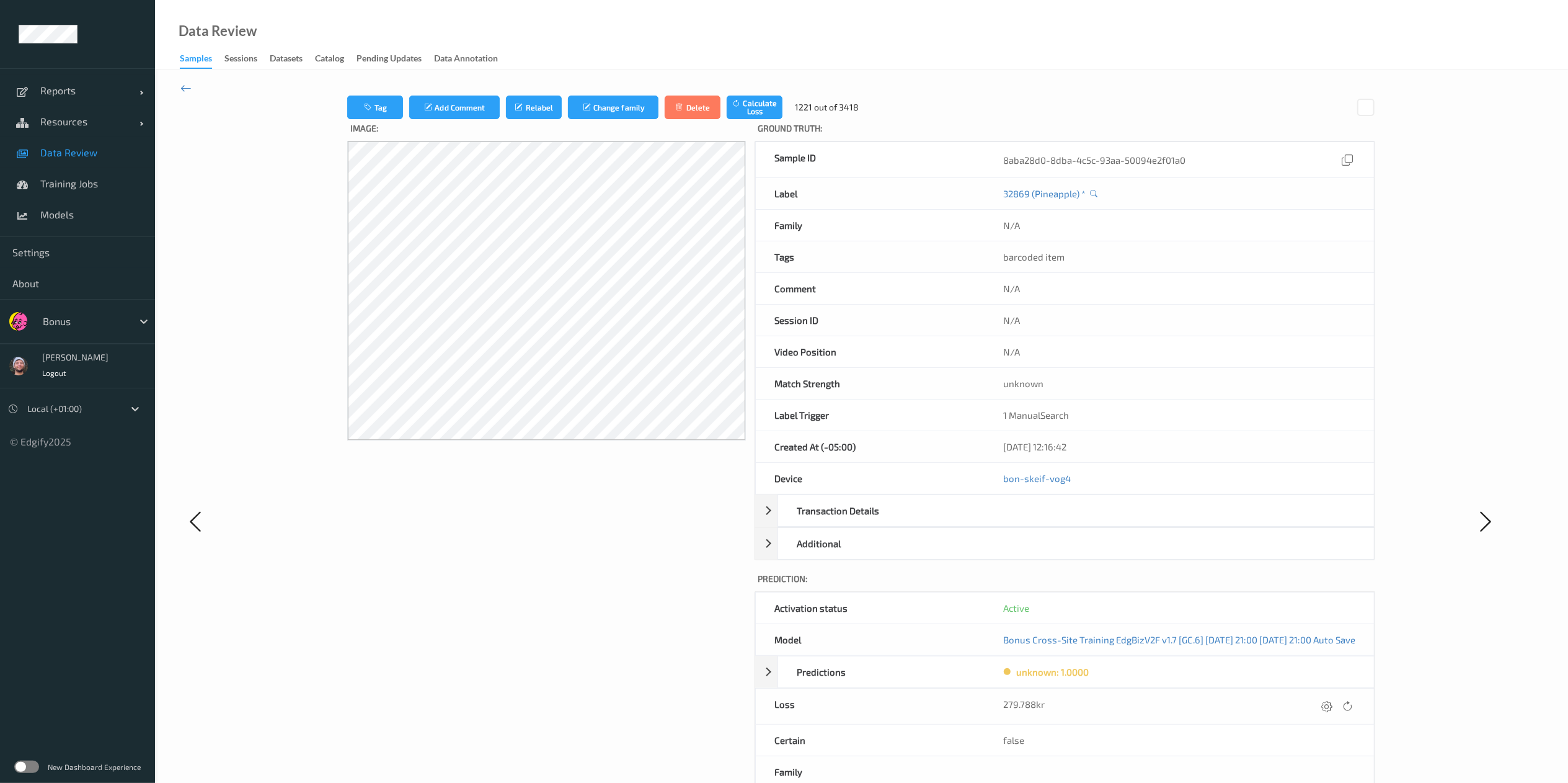
click at [1058, 522] on icon at bounding box center [1327, 706] width 11 height 11
click at [1058, 522] on button "submit" at bounding box center [1302, 710] width 17 height 17
click at [1058, 522] on icon at bounding box center [1327, 706] width 11 height 11
click at [1058, 522] on button "submit" at bounding box center [1302, 710] width 17 height 17
click at [1058, 522] on icon at bounding box center [1327, 706] width 11 height 11
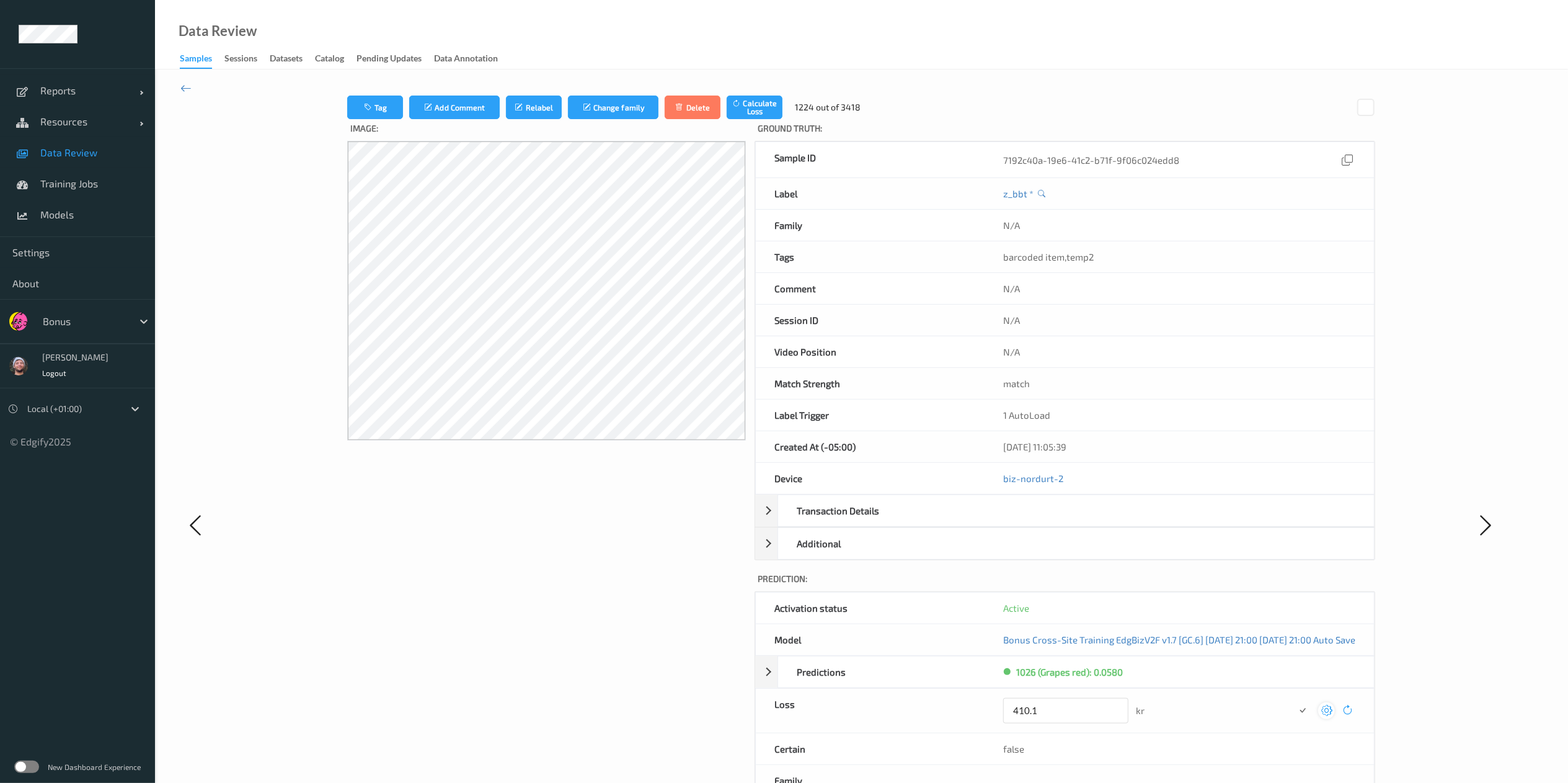
click at [1058, 522] on button "submit" at bounding box center [1302, 710] width 17 height 17
click at [1058, 522] on icon at bounding box center [1327, 706] width 11 height 11
click at [1058, 522] on button "submit" at bounding box center [1302, 710] width 17 height 17
click at [1058, 522] on icon at bounding box center [1327, 706] width 11 height 11
click at [1058, 522] on button "submit" at bounding box center [1302, 710] width 17 height 17
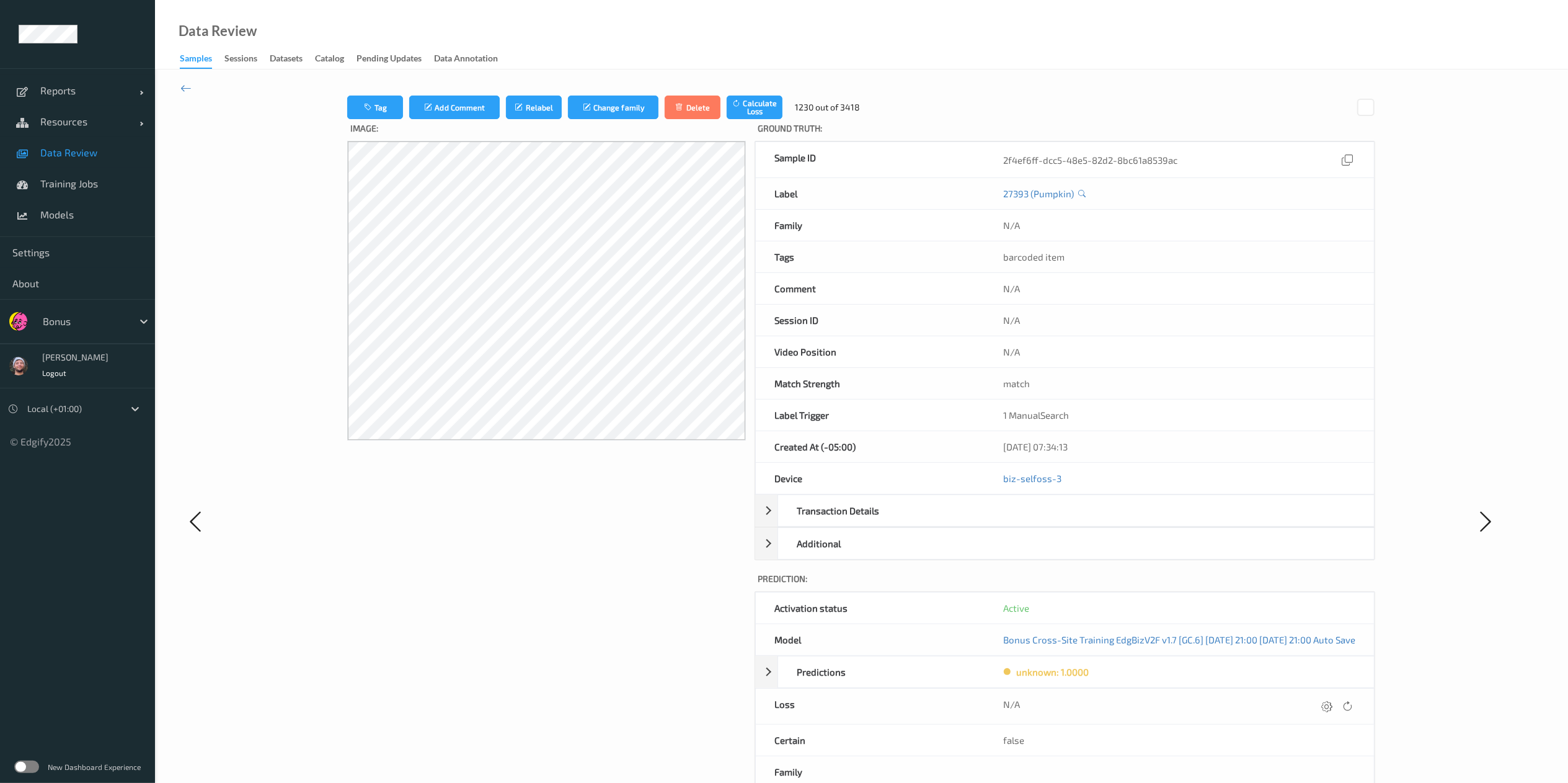
click at [1058, 522] on icon at bounding box center [1327, 706] width 11 height 11
click at [1058, 522] on button "submit" at bounding box center [1302, 710] width 17 height 17
click at [1058, 522] on icon at bounding box center [1327, 706] width 11 height 11
click at [1058, 522] on button "submit" at bounding box center [1302, 710] width 17 height 17
click at [1058, 522] on icon at bounding box center [1327, 706] width 11 height 11
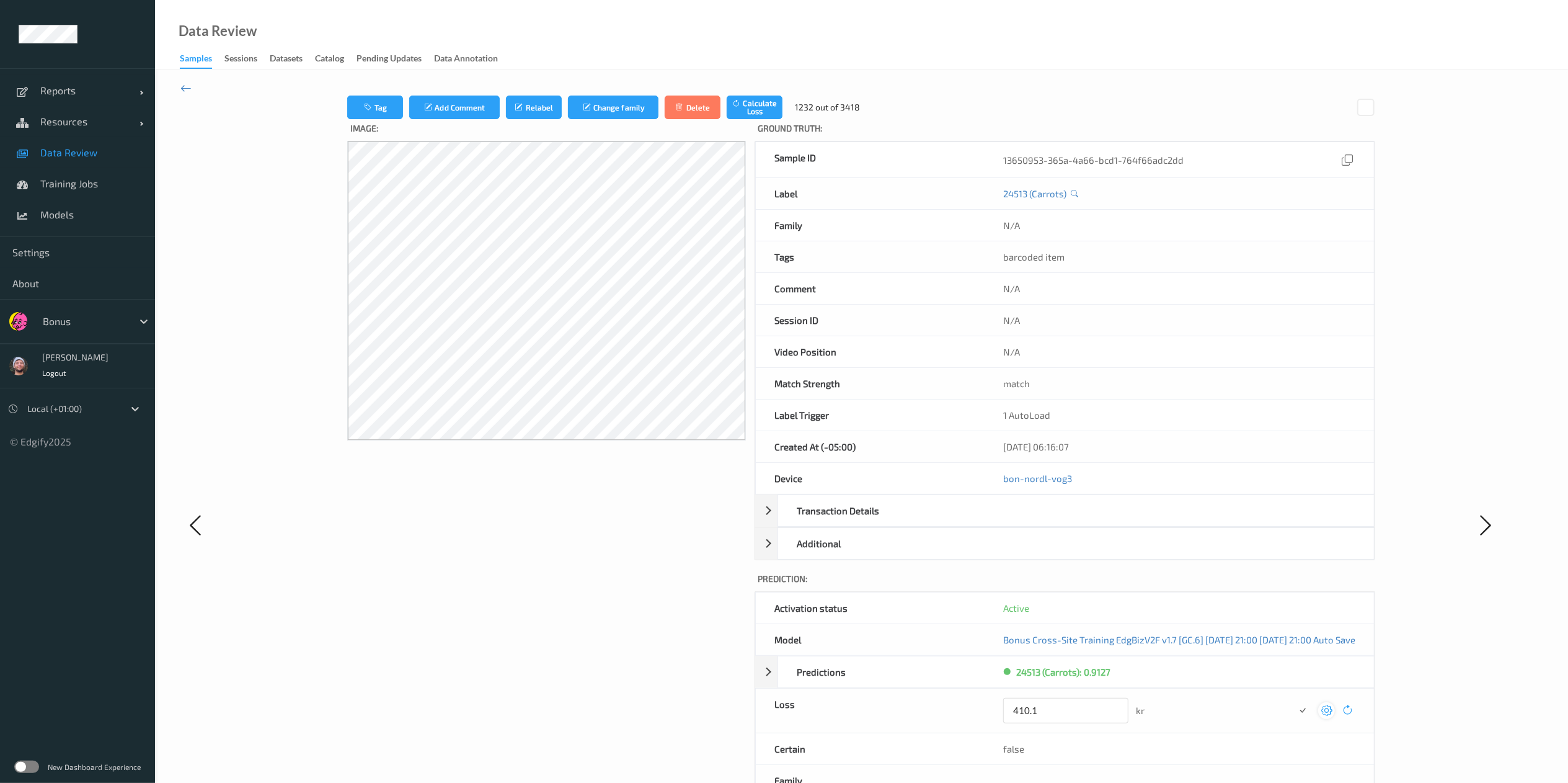
click at [1058, 522] on button "submit" at bounding box center [1302, 710] width 17 height 17
click at [1058, 522] on icon at bounding box center [1327, 706] width 11 height 11
click at [1058, 522] on button "submit" at bounding box center [1302, 710] width 17 height 17
click at [1058, 522] on icon at bounding box center [1327, 706] width 11 height 11
click at [1058, 522] on button "submit" at bounding box center [1302, 710] width 17 height 17
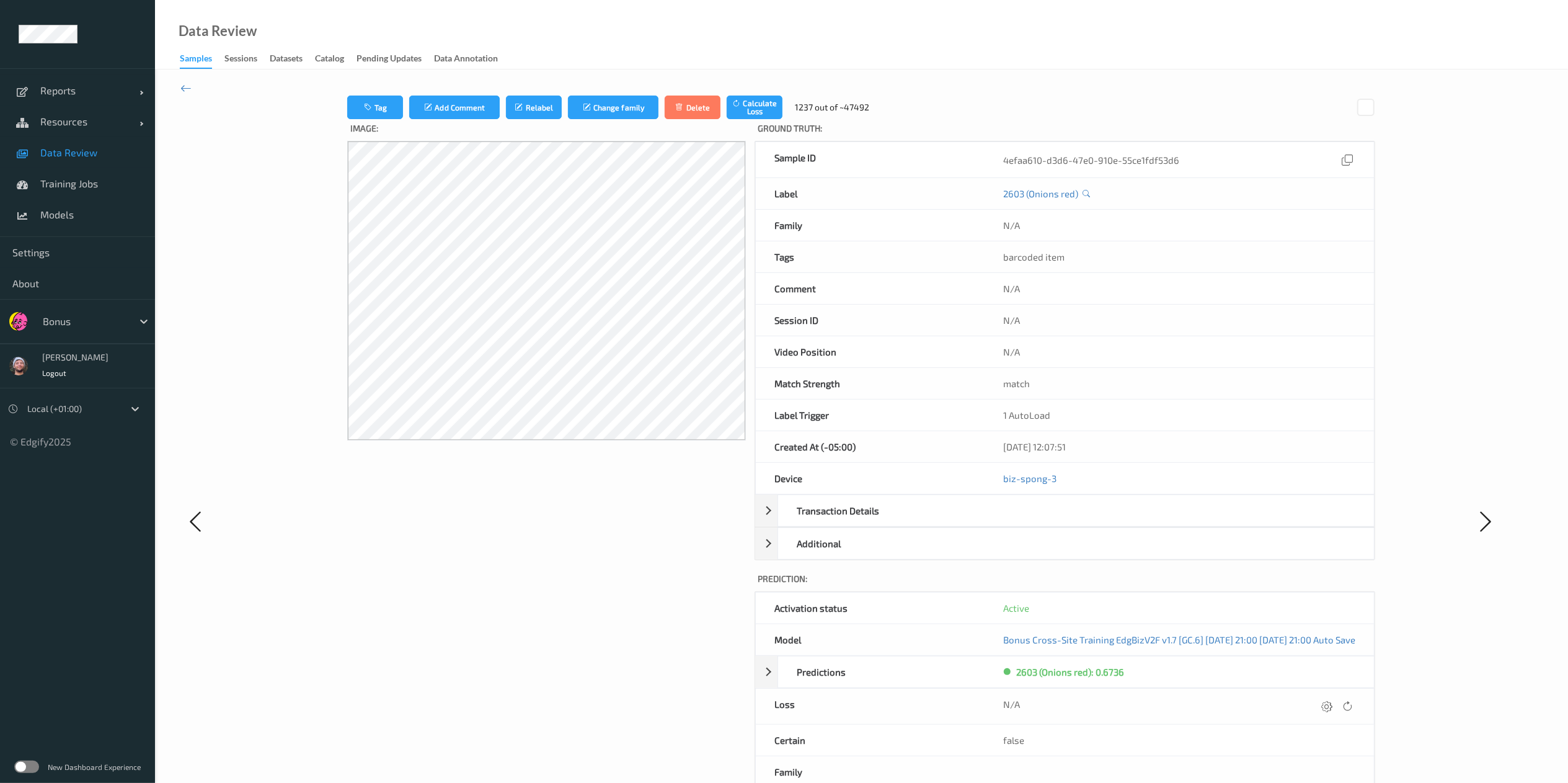
click at [1058, 522] on icon at bounding box center [1327, 706] width 11 height 11
click at [1058, 522] on button "submit" at bounding box center [1302, 710] width 17 height 17
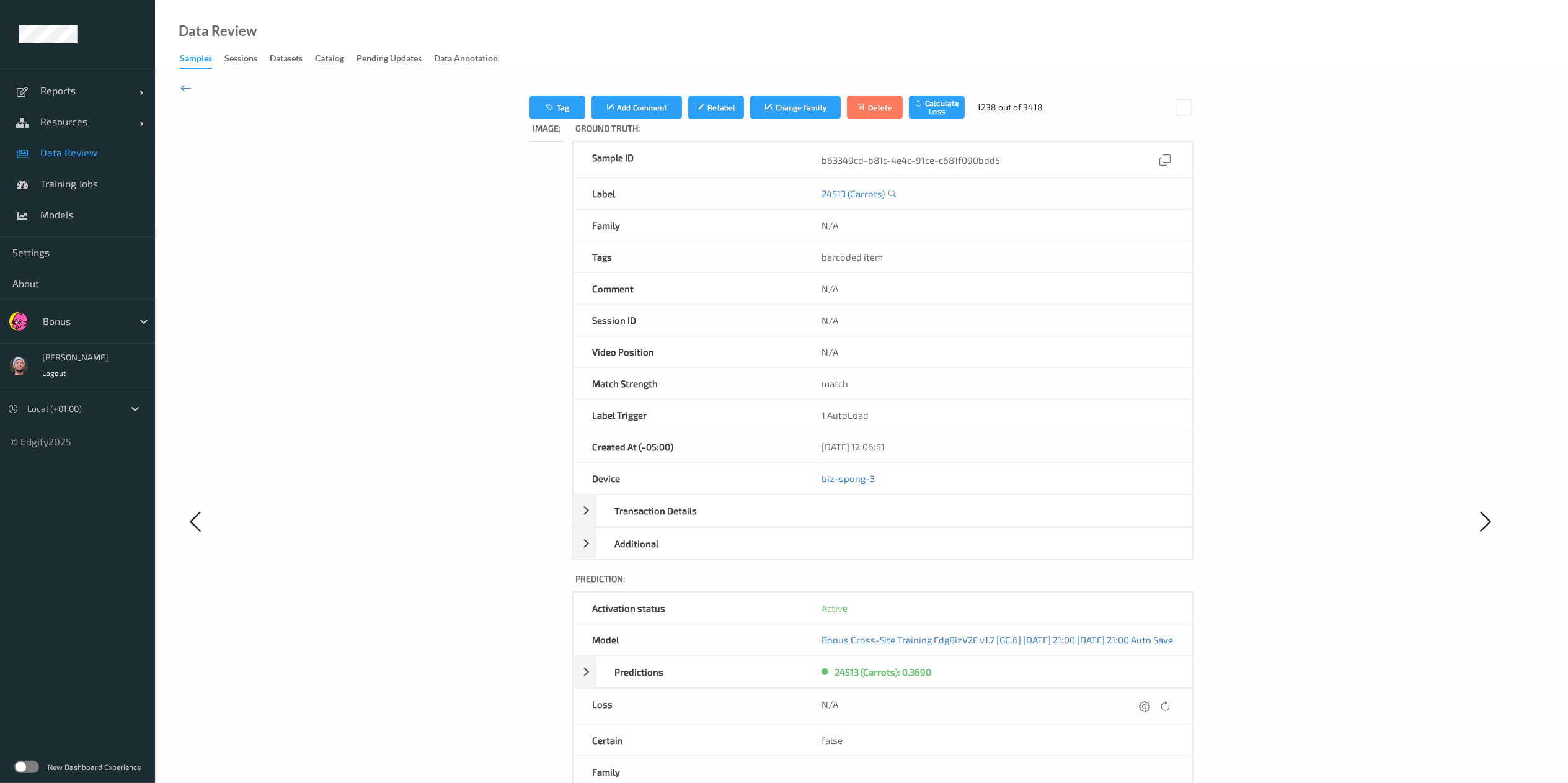
click at [1058, 522] on icon at bounding box center [1145, 706] width 11 height 11
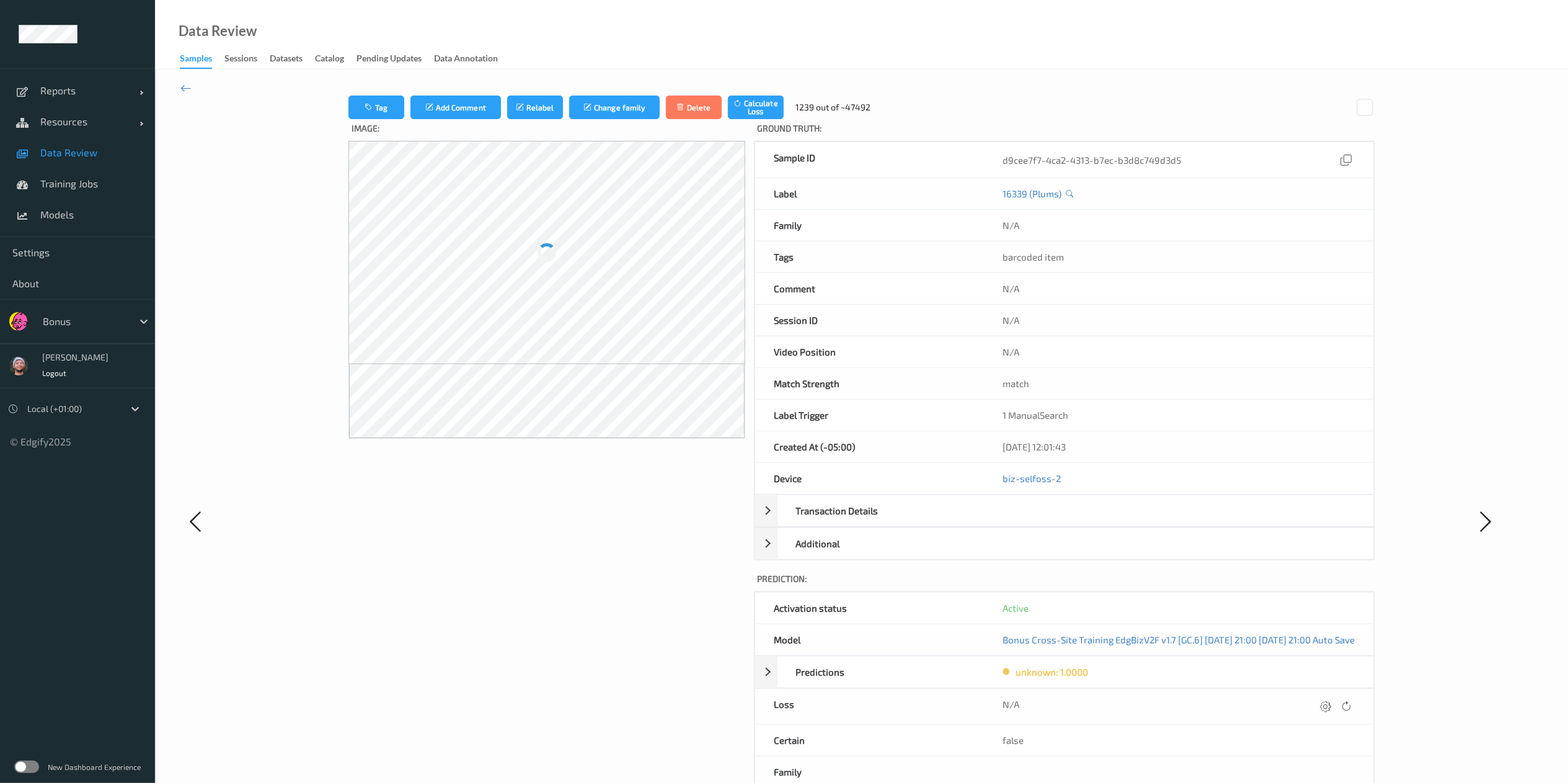
click at [1058, 522] on icon at bounding box center [1327, 706] width 11 height 11
click at [1058, 522] on button "submit" at bounding box center [1302, 710] width 17 height 17
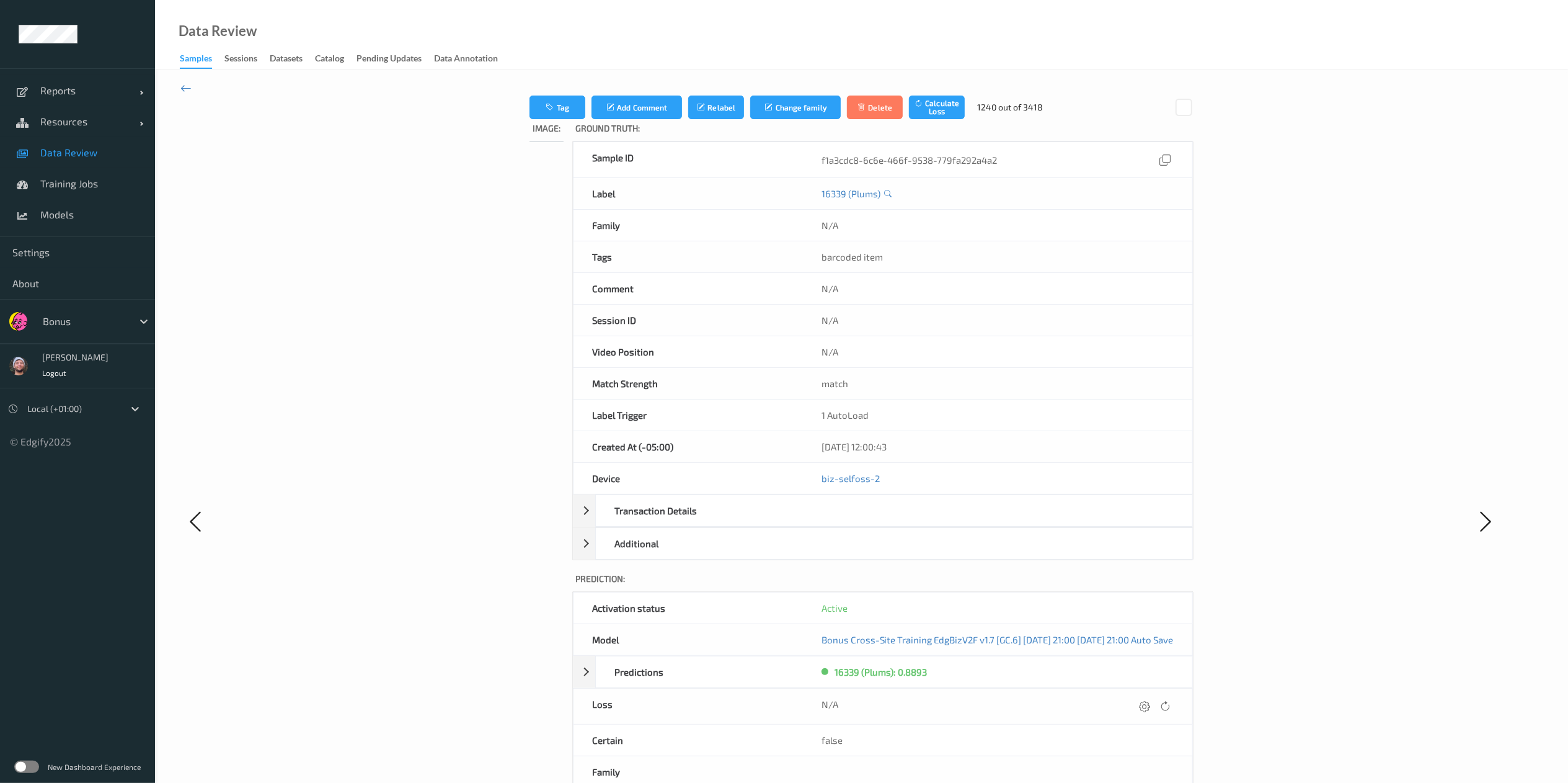
click at [1058, 522] on icon at bounding box center [1145, 706] width 11 height 11
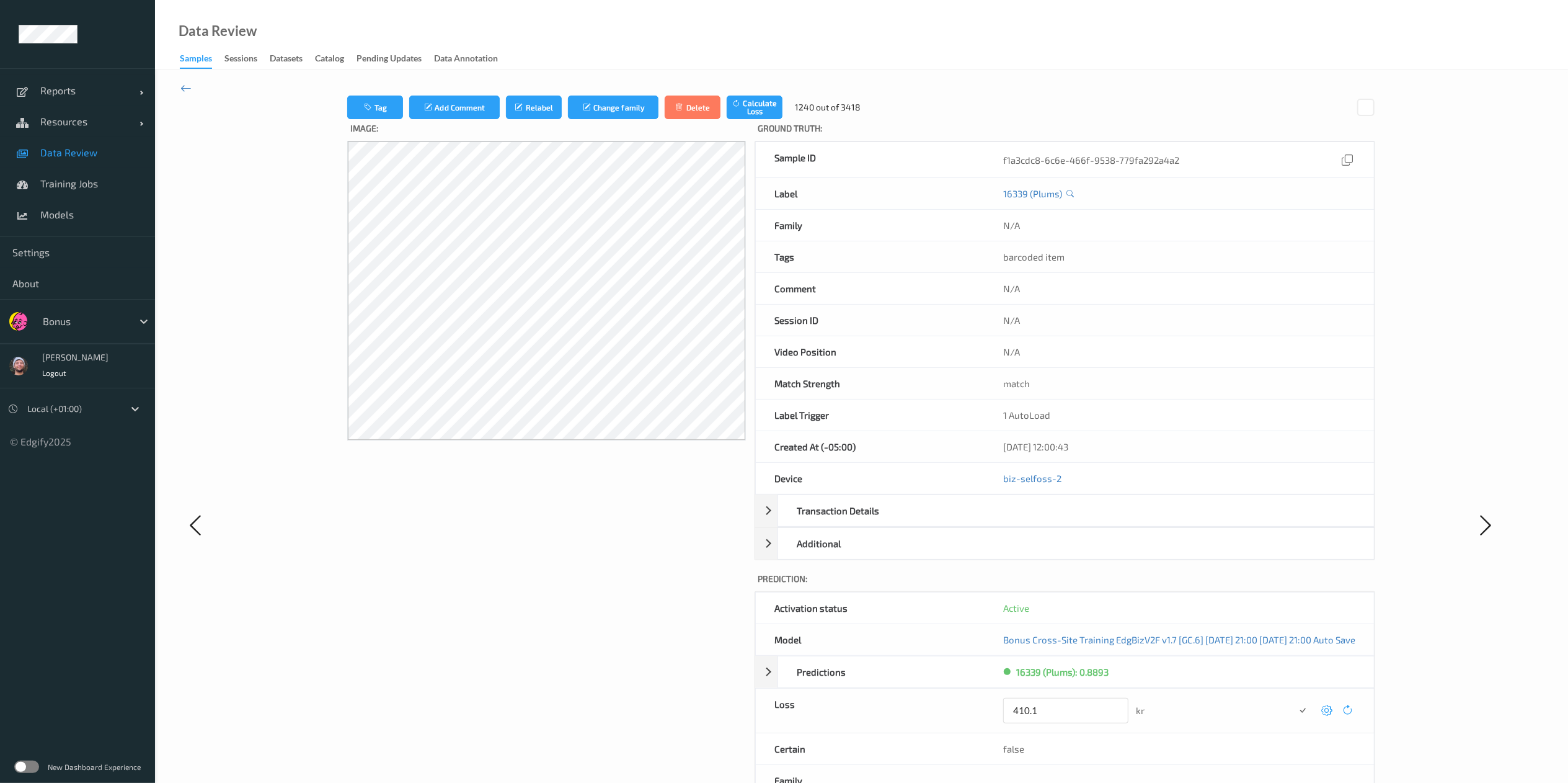
click at [1058, 522] on button "submit" at bounding box center [1302, 710] width 17 height 17
click at [1058, 522] on icon at bounding box center [1327, 706] width 11 height 11
click at [1058, 522] on button "submit" at bounding box center [1302, 710] width 17 height 17
click at [1058, 522] on icon at bounding box center [1327, 706] width 11 height 11
click at [1058, 522] on button "submit" at bounding box center [1302, 710] width 17 height 17
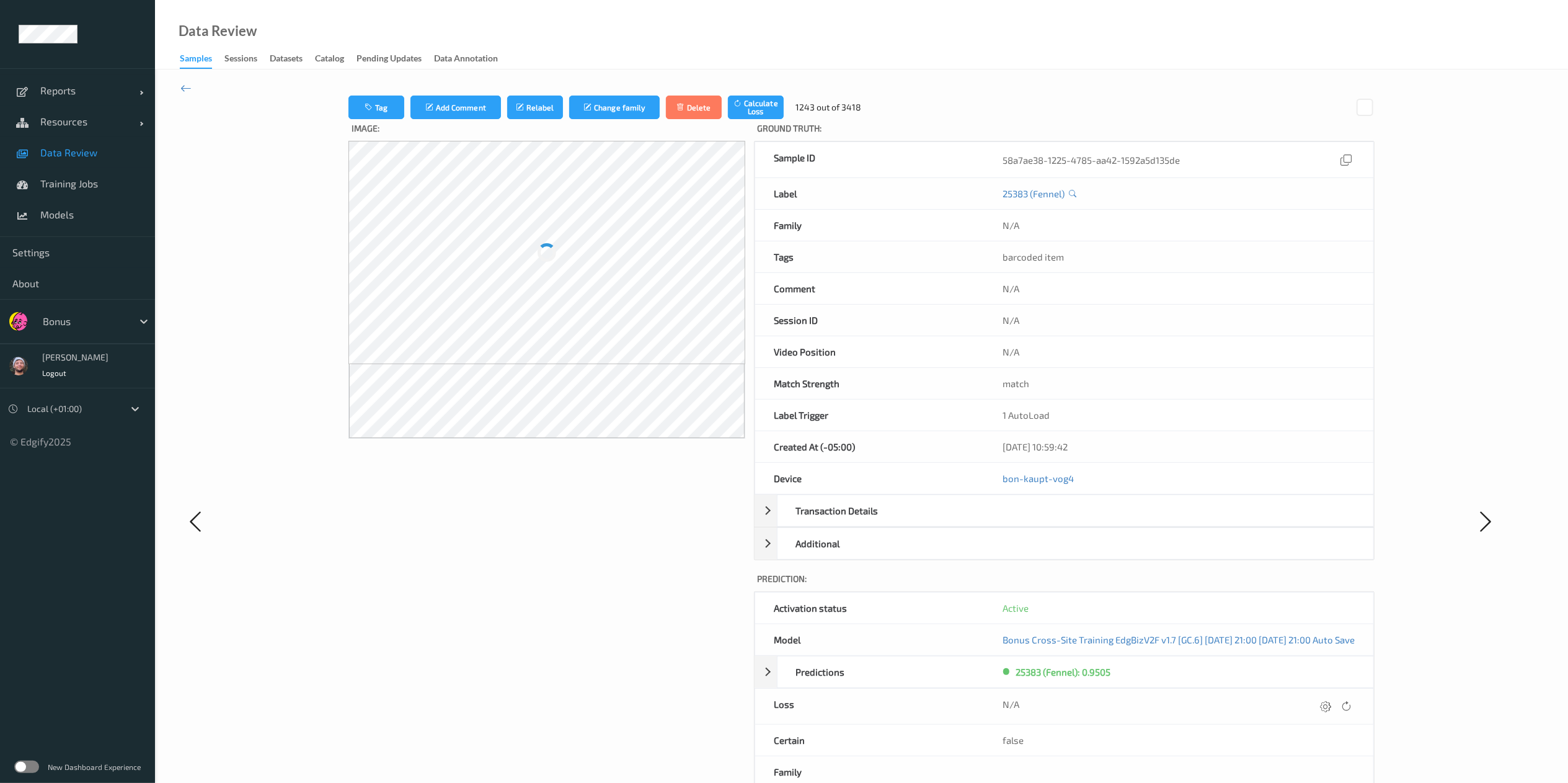
click at [1058, 522] on icon at bounding box center [1327, 706] width 11 height 11
click at [1058, 522] on icon at bounding box center [1327, 706] width 11 height 11
click at [1058, 522] on button "submit" at bounding box center [1302, 710] width 17 height 17
click at [1058, 522] on icon at bounding box center [1327, 706] width 11 height 11
click at [1058, 522] on button "submit" at bounding box center [1302, 710] width 17 height 17
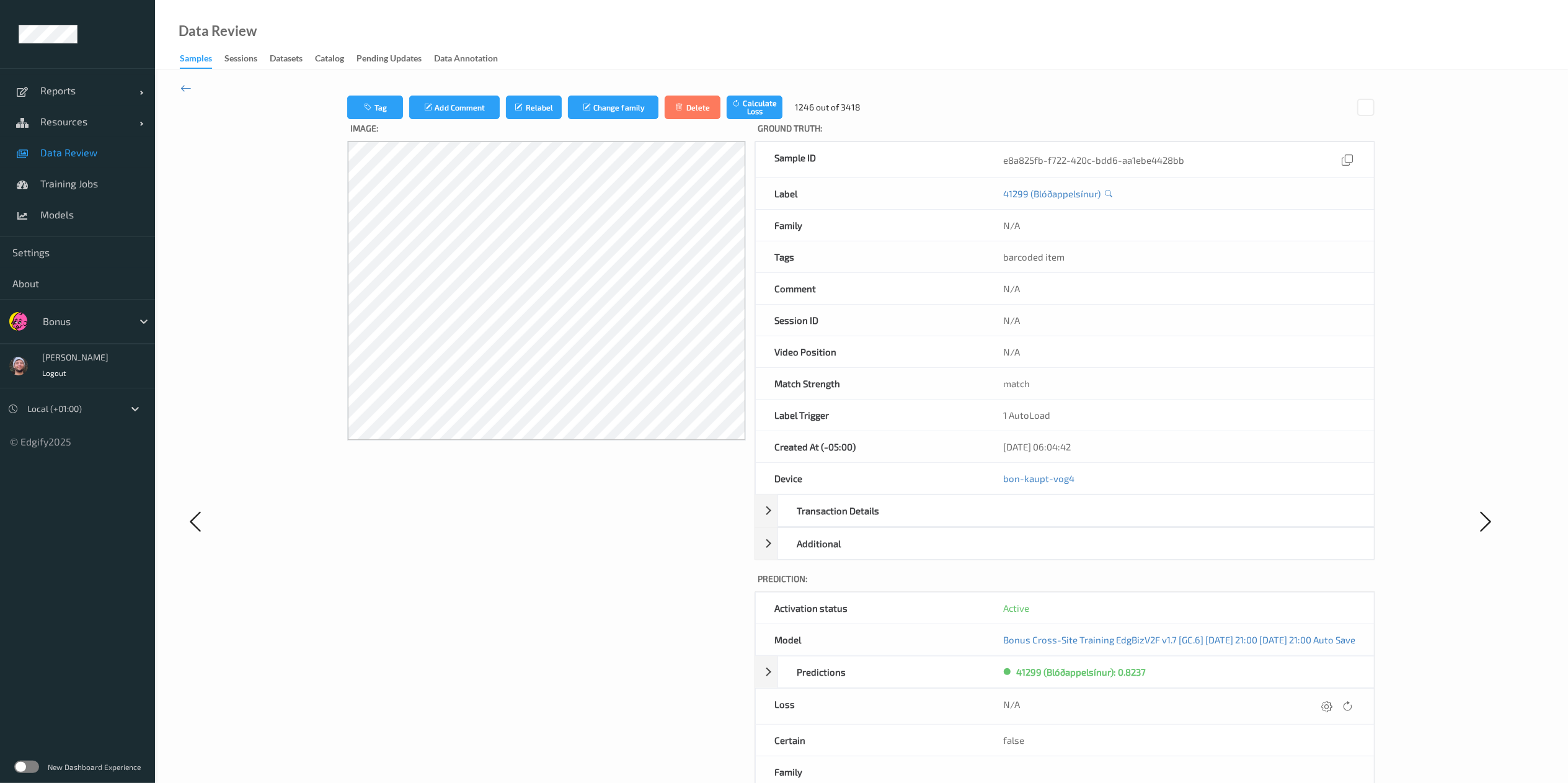
click at [1058, 522] on icon at bounding box center [1327, 706] width 11 height 11
click at [1058, 522] on button "submit" at bounding box center [1302, 710] width 17 height 17
click at [1058, 522] on icon at bounding box center [1327, 706] width 11 height 11
click at [1058, 522] on button "submit" at bounding box center [1302, 710] width 17 height 17
click at [1058, 522] on icon at bounding box center [1327, 706] width 11 height 11
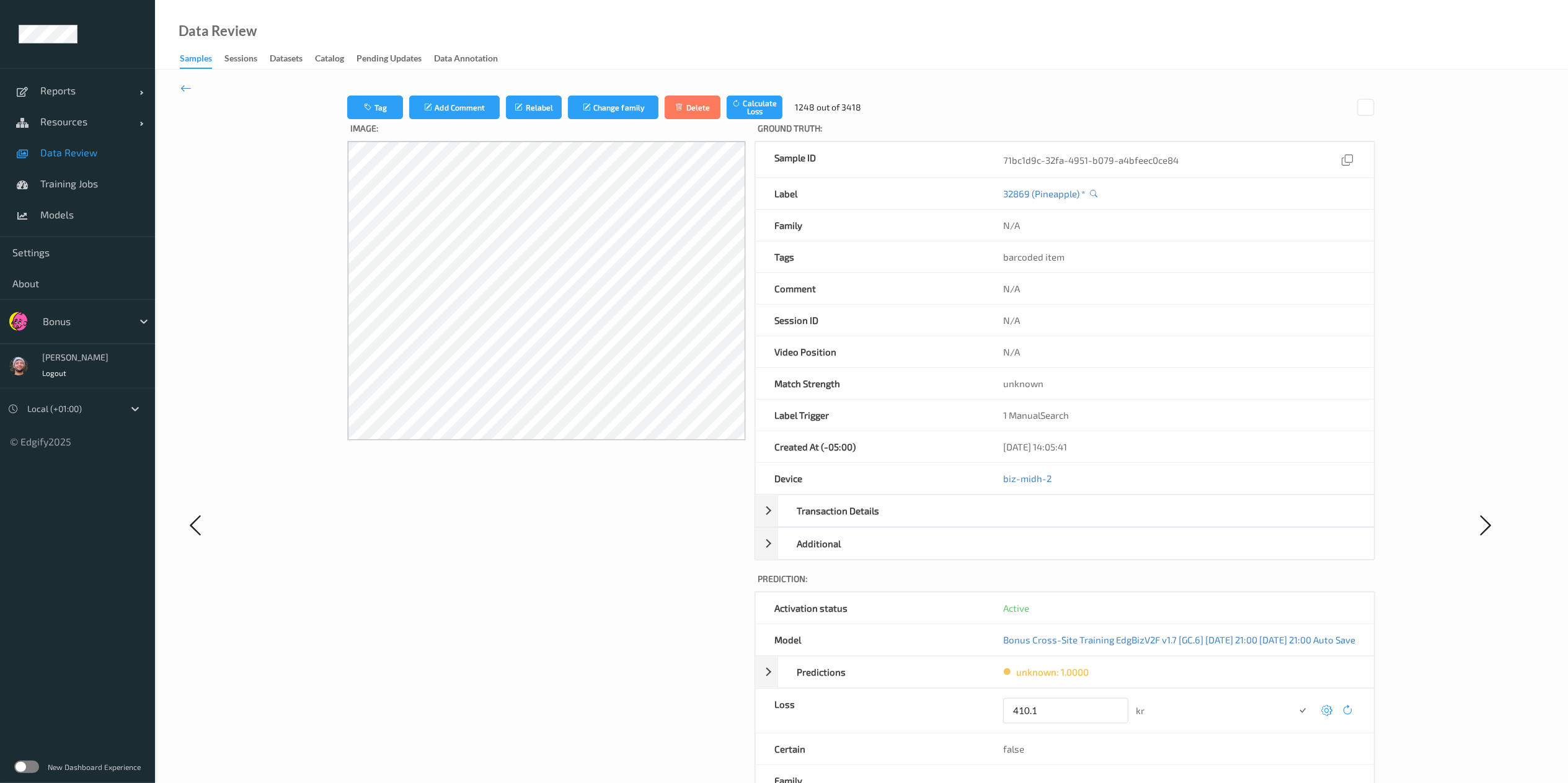
click at [1058, 522] on button "submit" at bounding box center [1302, 710] width 17 height 17
click at [1058, 522] on icon at bounding box center [1327, 706] width 11 height 11
click at [1058, 522] on button "submit" at bounding box center [1302, 710] width 17 height 17
click at [1058, 522] on icon at bounding box center [1327, 706] width 11 height 11
click at [1058, 522] on button "submit" at bounding box center [1302, 710] width 17 height 17
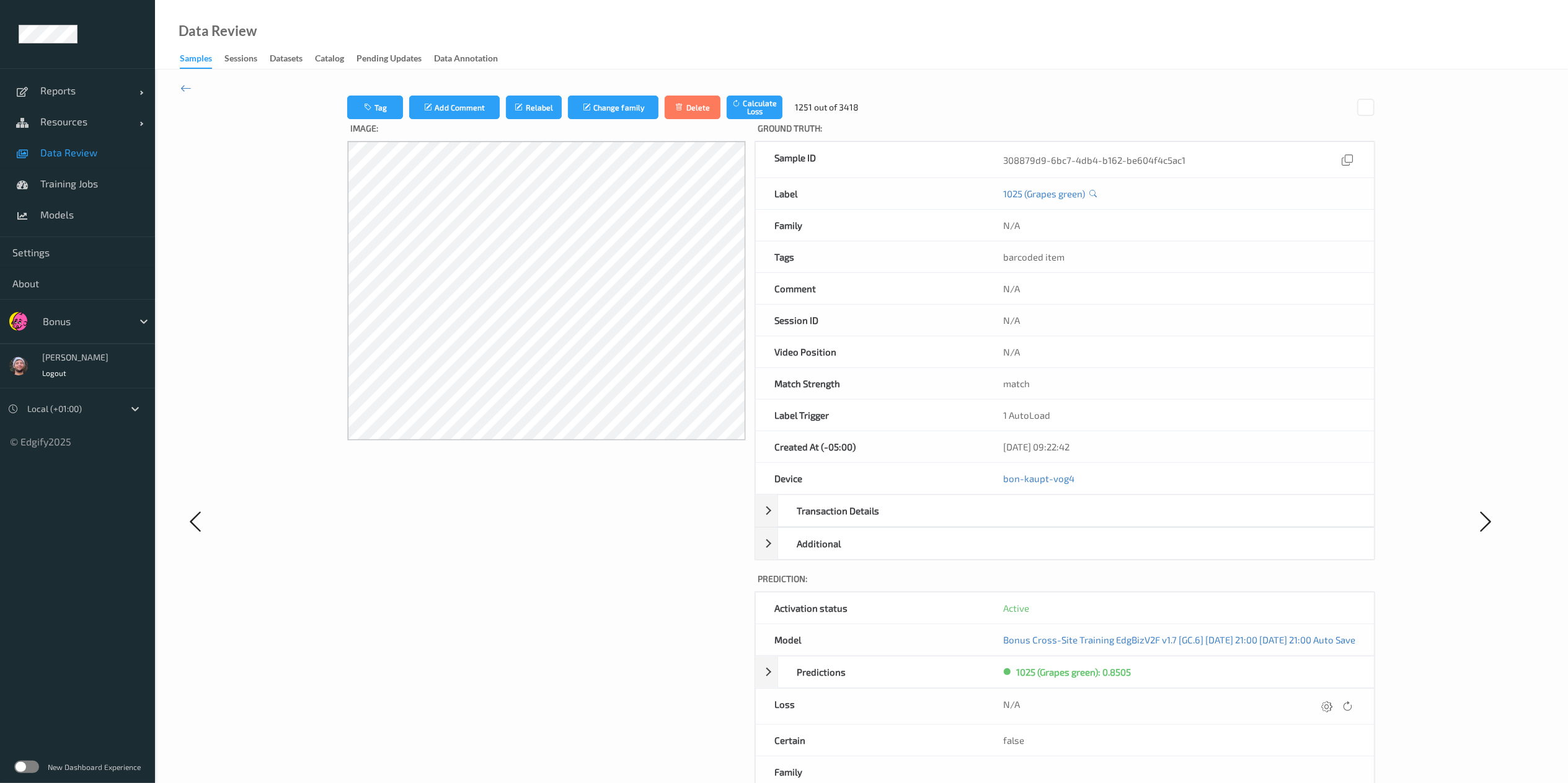
click at [1058, 522] on icon at bounding box center [1327, 706] width 11 height 11
click at [1058, 522] on button "submit" at bounding box center [1302, 710] width 17 height 17
click at [1058, 522] on icon at bounding box center [1327, 706] width 11 height 11
click at [1058, 522] on button "submit" at bounding box center [1302, 710] width 17 height 17
click at [1058, 522] on icon at bounding box center [1327, 706] width 11 height 11
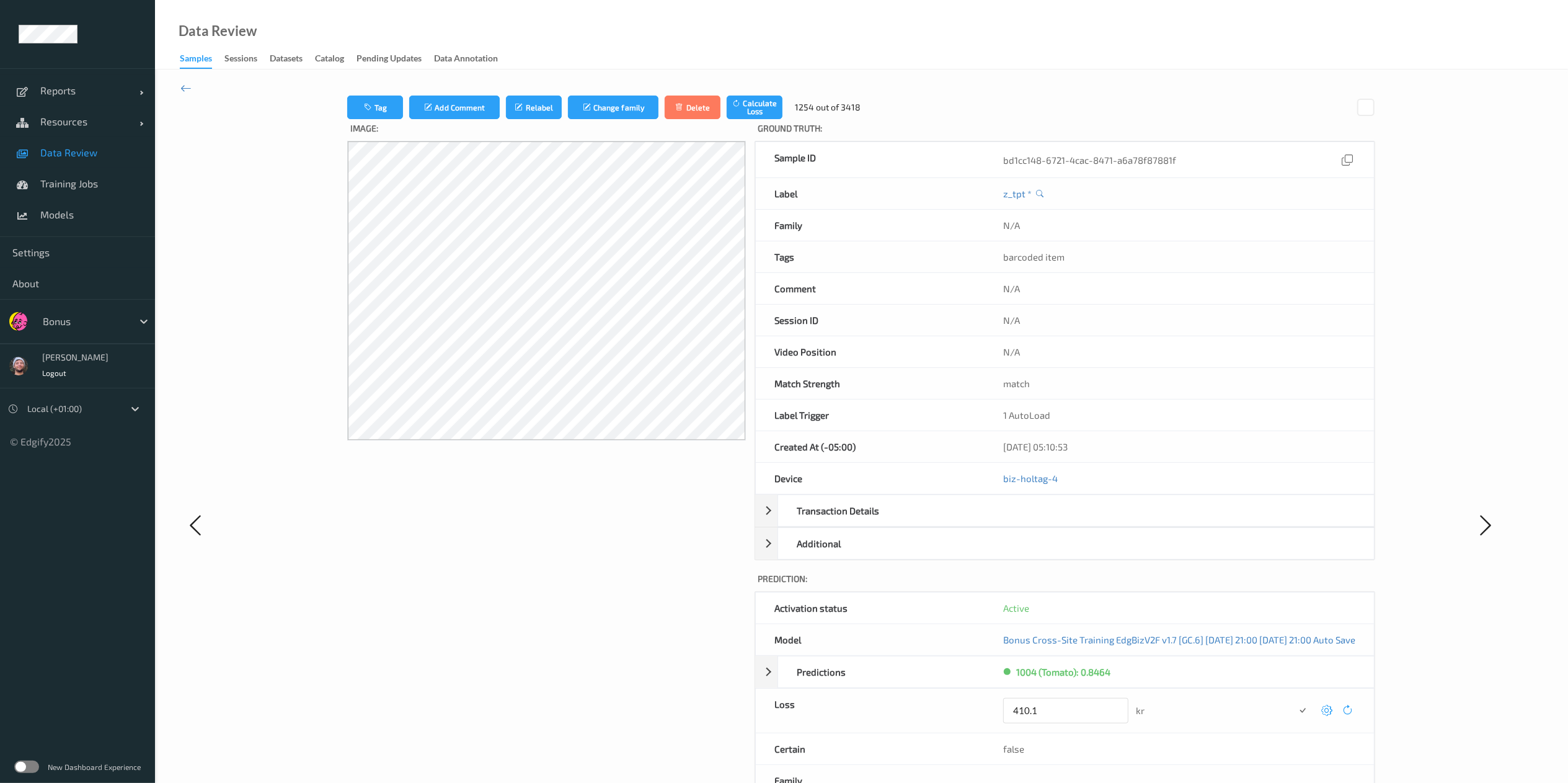
click at [1058, 522] on button "submit" at bounding box center [1302, 710] width 17 height 17
click at [1058, 522] on icon at bounding box center [1327, 706] width 11 height 11
click at [1058, 522] on button "submit" at bounding box center [1302, 710] width 17 height 17
click at [1058, 522] on icon at bounding box center [1327, 706] width 11 height 11
click at [1058, 522] on button "submit" at bounding box center [1302, 710] width 17 height 17
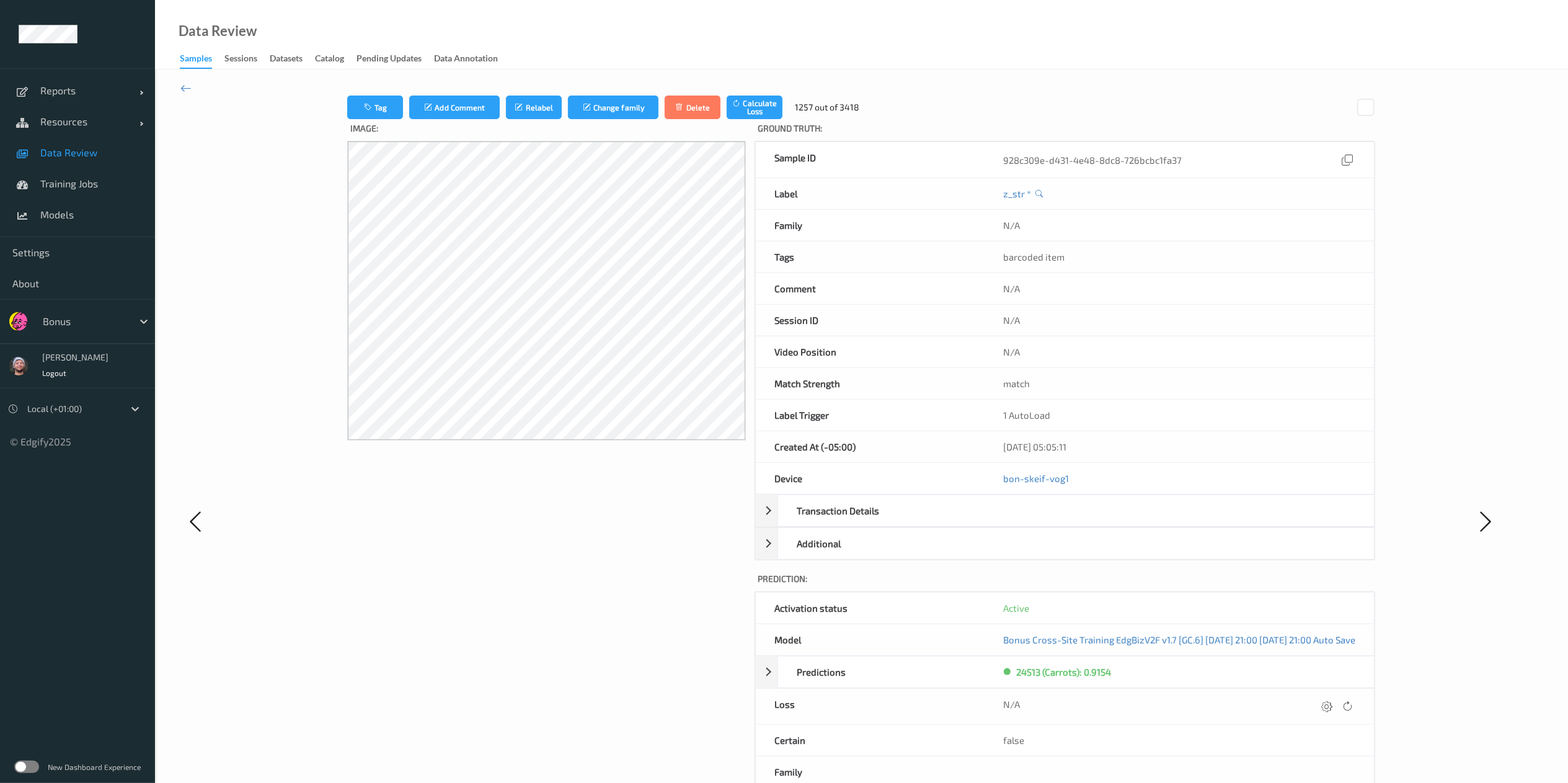
click at [1058, 522] on icon at bounding box center [1327, 706] width 11 height 11
click at [1058, 522] on button "submit" at bounding box center [1302, 710] width 17 height 17
click at [1058, 522] on icon at bounding box center [1328, 706] width 11 height 11
click at [1058, 522] on button "submit" at bounding box center [1304, 710] width 17 height 17
click at [1058, 522] on icon at bounding box center [1328, 706] width 11 height 11
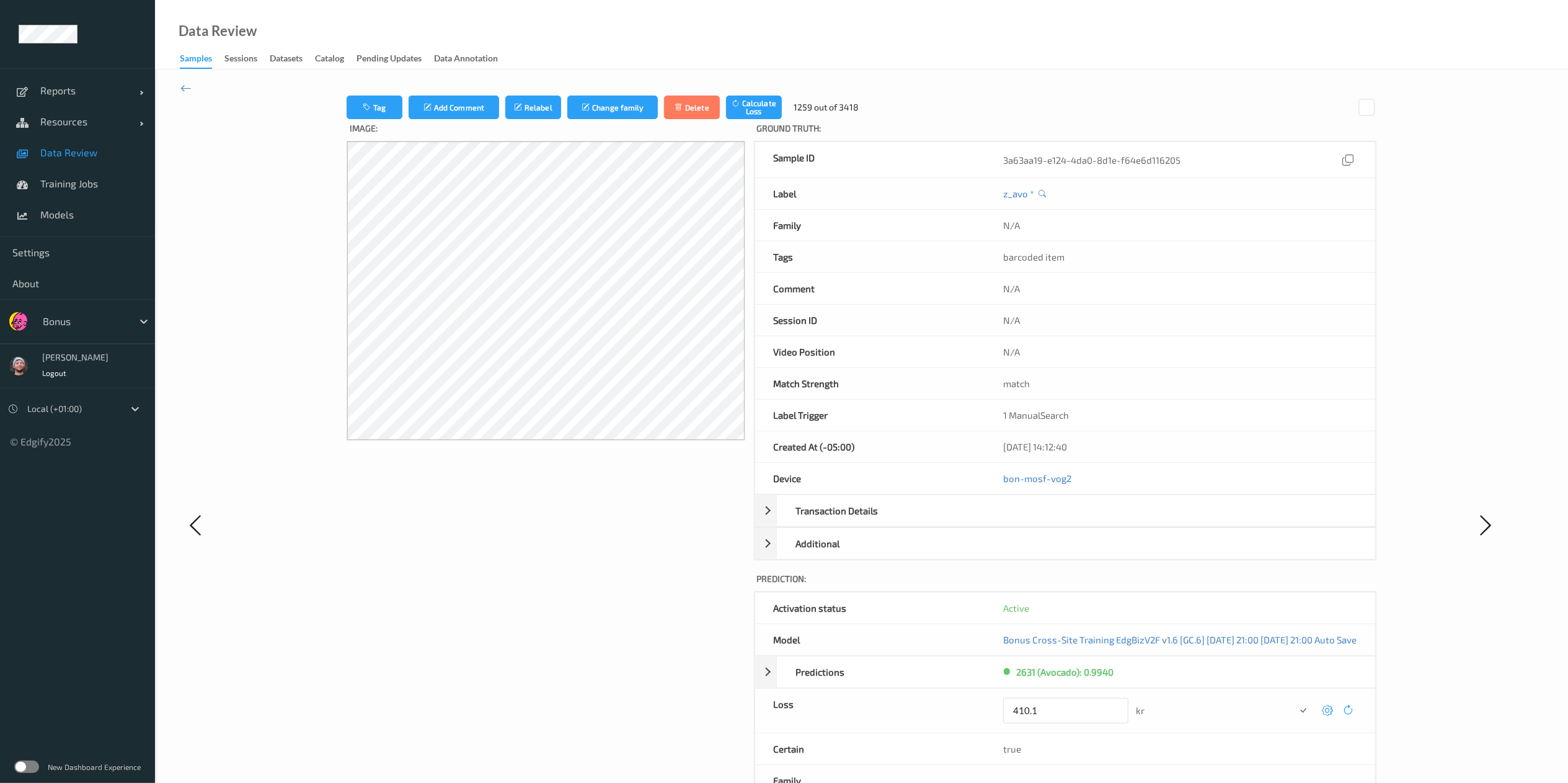
click at [1058, 522] on button "submit" at bounding box center [1304, 710] width 17 height 17
click at [1058, 522] on icon at bounding box center [1328, 706] width 11 height 11
click at [1058, 522] on button "submit" at bounding box center [1304, 710] width 17 height 17
click at [1058, 522] on icon at bounding box center [1328, 706] width 11 height 11
click at [1058, 522] on button "submit" at bounding box center [1304, 710] width 17 height 17
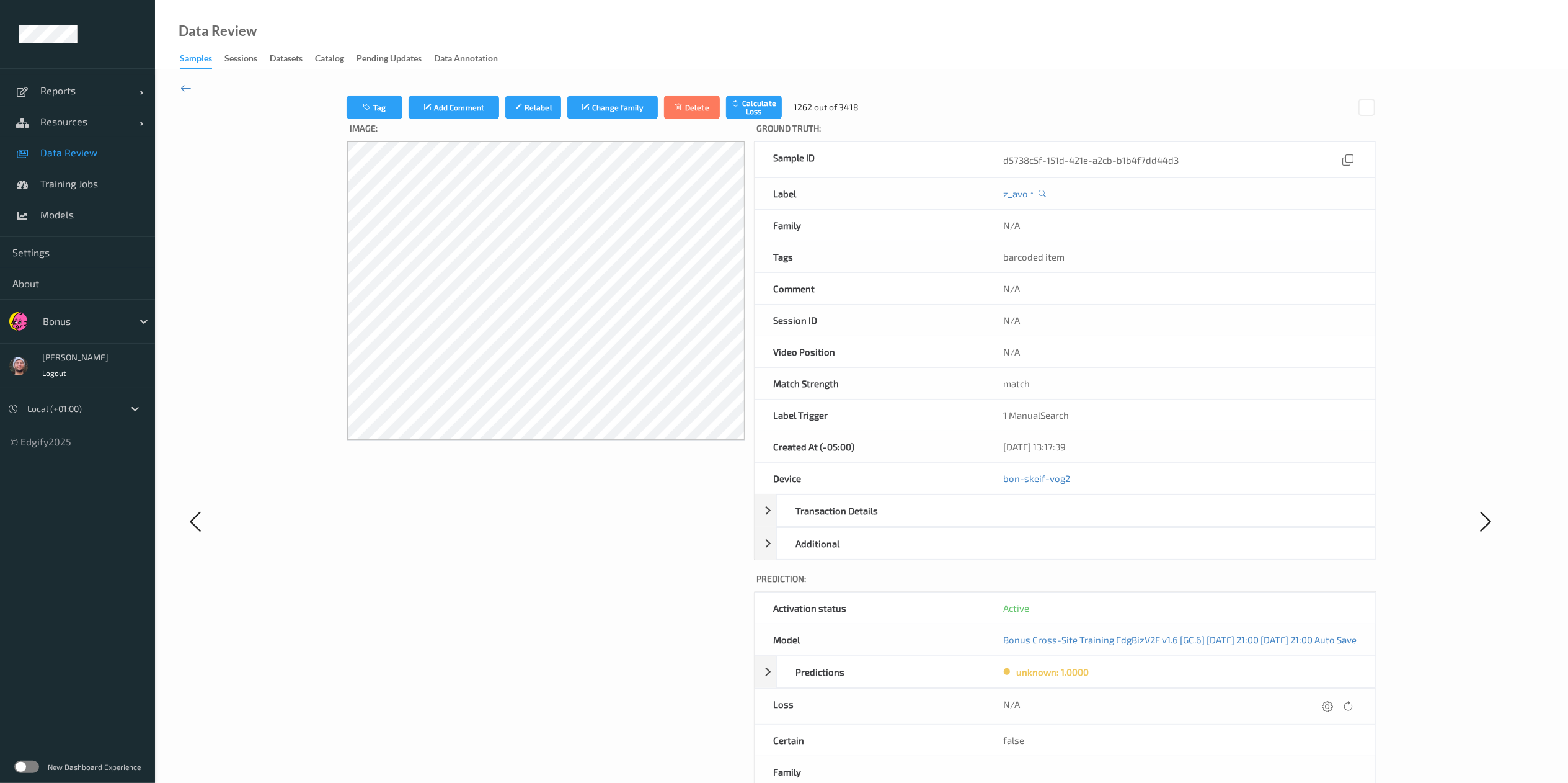
click at [1058, 522] on icon at bounding box center [1328, 706] width 11 height 11
click at [1058, 522] on button "submit" at bounding box center [1304, 710] width 17 height 17
click at [1058, 522] on icon at bounding box center [1328, 706] width 11 height 11
click at [1058, 522] on button "submit" at bounding box center [1304, 710] width 17 height 17
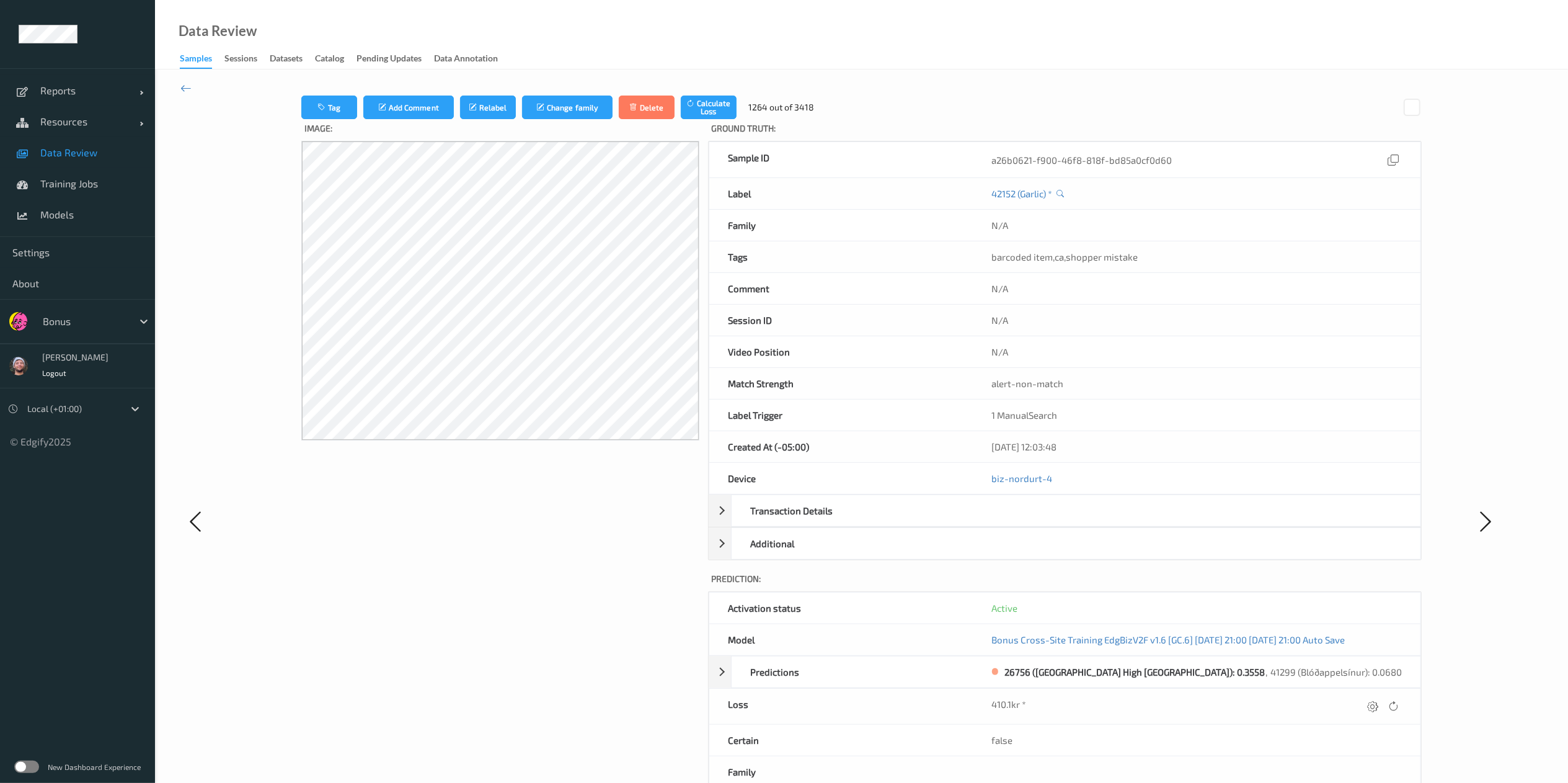
click at [1058, 522] on icon at bounding box center [1373, 706] width 11 height 11
click at [1058, 522] on button "submit" at bounding box center [1349, 710] width 17 height 17
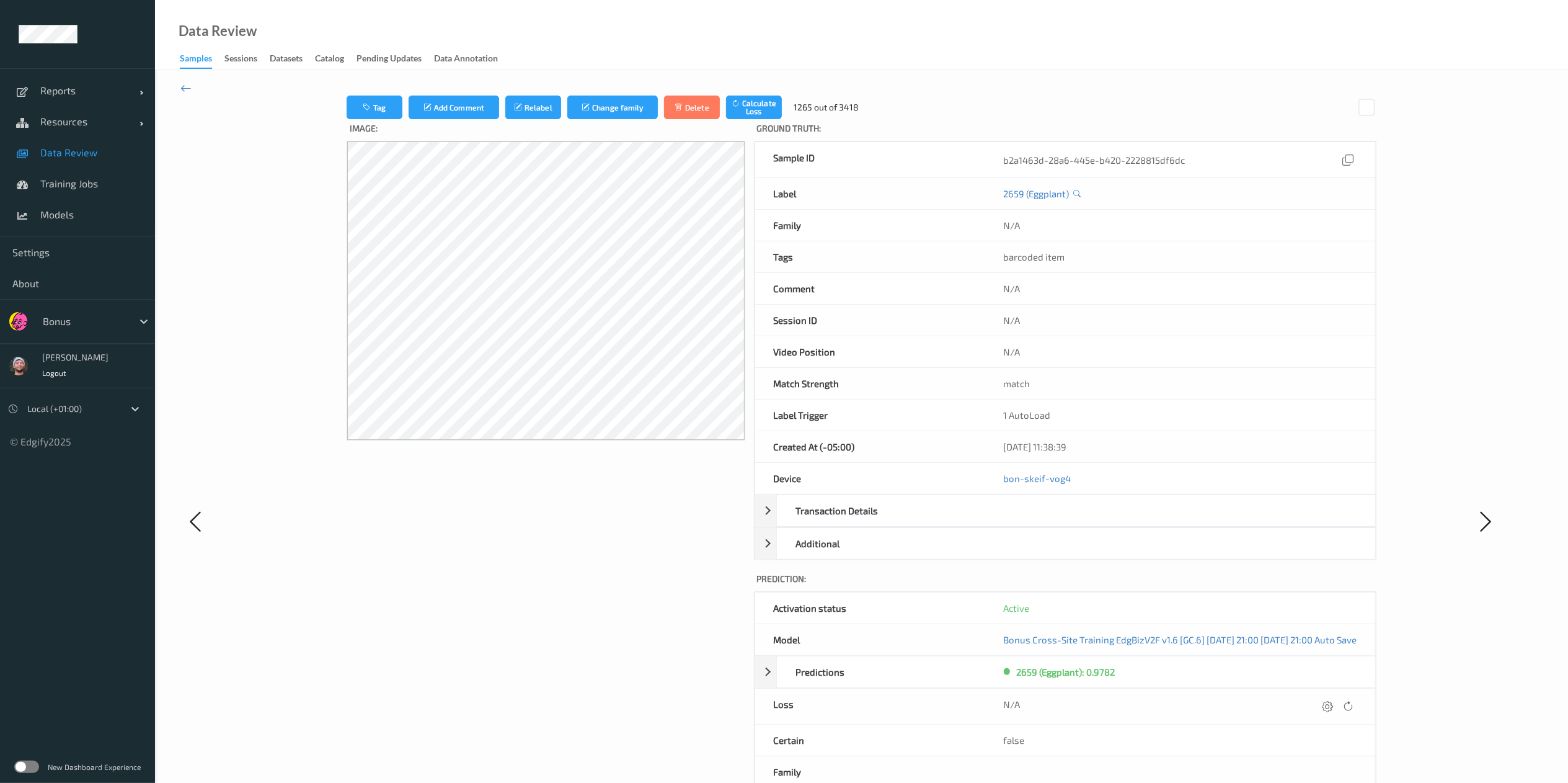
click at [1058, 522] on icon at bounding box center [1328, 706] width 11 height 11
click at [1058, 522] on button "submit" at bounding box center [1304, 710] width 17 height 17
click at [1058, 522] on icon at bounding box center [1328, 706] width 11 height 11
click at [1058, 522] on button "submit" at bounding box center [1304, 710] width 17 height 17
click at [1058, 522] on icon at bounding box center [1328, 706] width 11 height 11
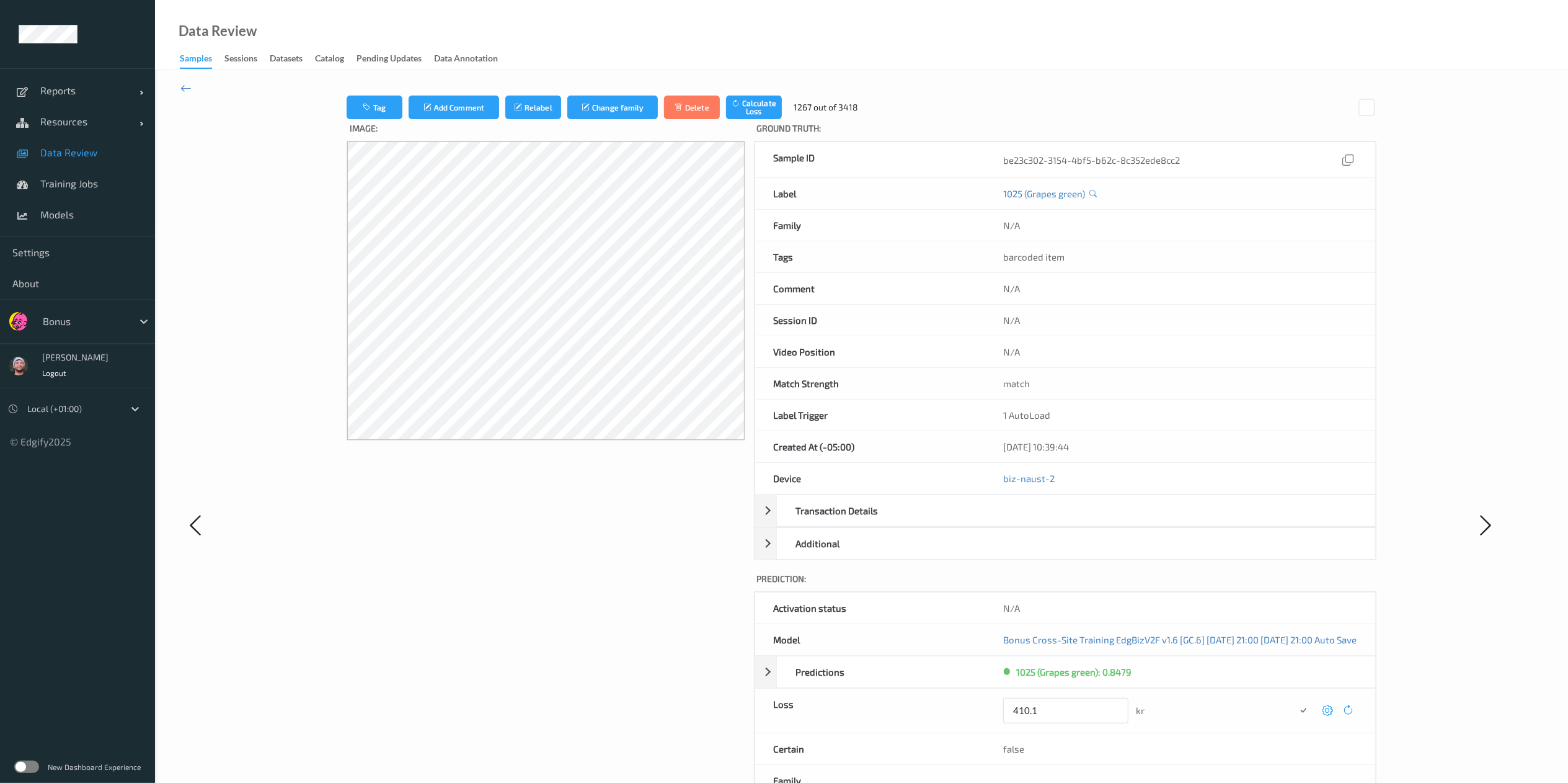
click at [1058, 522] on button "submit" at bounding box center [1304, 710] width 17 height 17
click at [1058, 522] on icon at bounding box center [1328, 706] width 11 height 11
click at [1058, 522] on button "submit" at bounding box center [1304, 710] width 17 height 17
click at [1058, 522] on icon at bounding box center [1328, 706] width 11 height 11
click at [1058, 522] on button "submit" at bounding box center [1304, 710] width 17 height 17
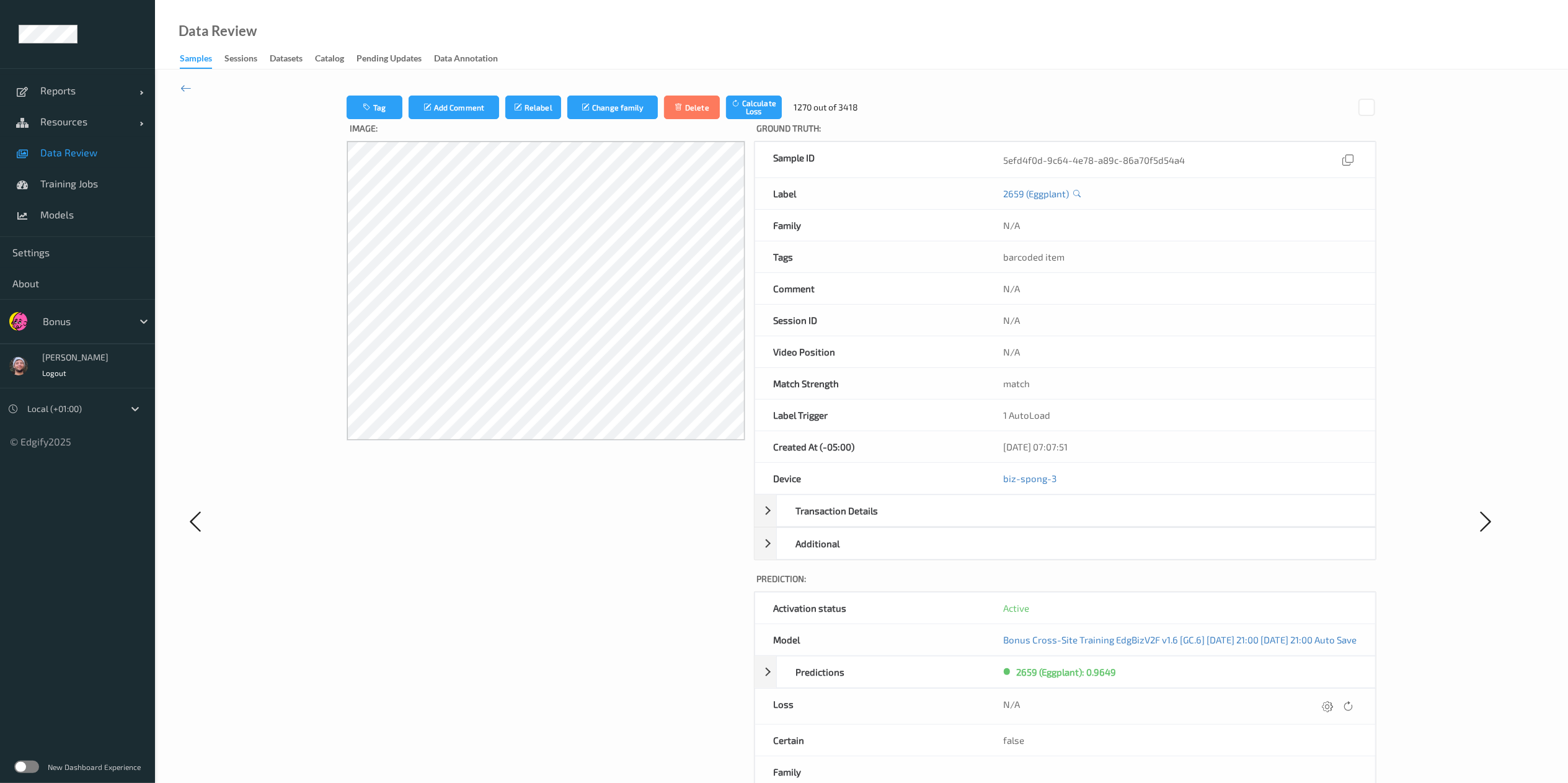
click at [1058, 522] on icon at bounding box center [1328, 706] width 11 height 11
click at [1058, 522] on button "submit" at bounding box center [1304, 710] width 17 height 17
click at [1058, 522] on icon at bounding box center [1327, 706] width 11 height 11
click at [1058, 522] on button "submit" at bounding box center [1303, 710] width 17 height 17
click at [1058, 522] on icon at bounding box center [1328, 706] width 11 height 11
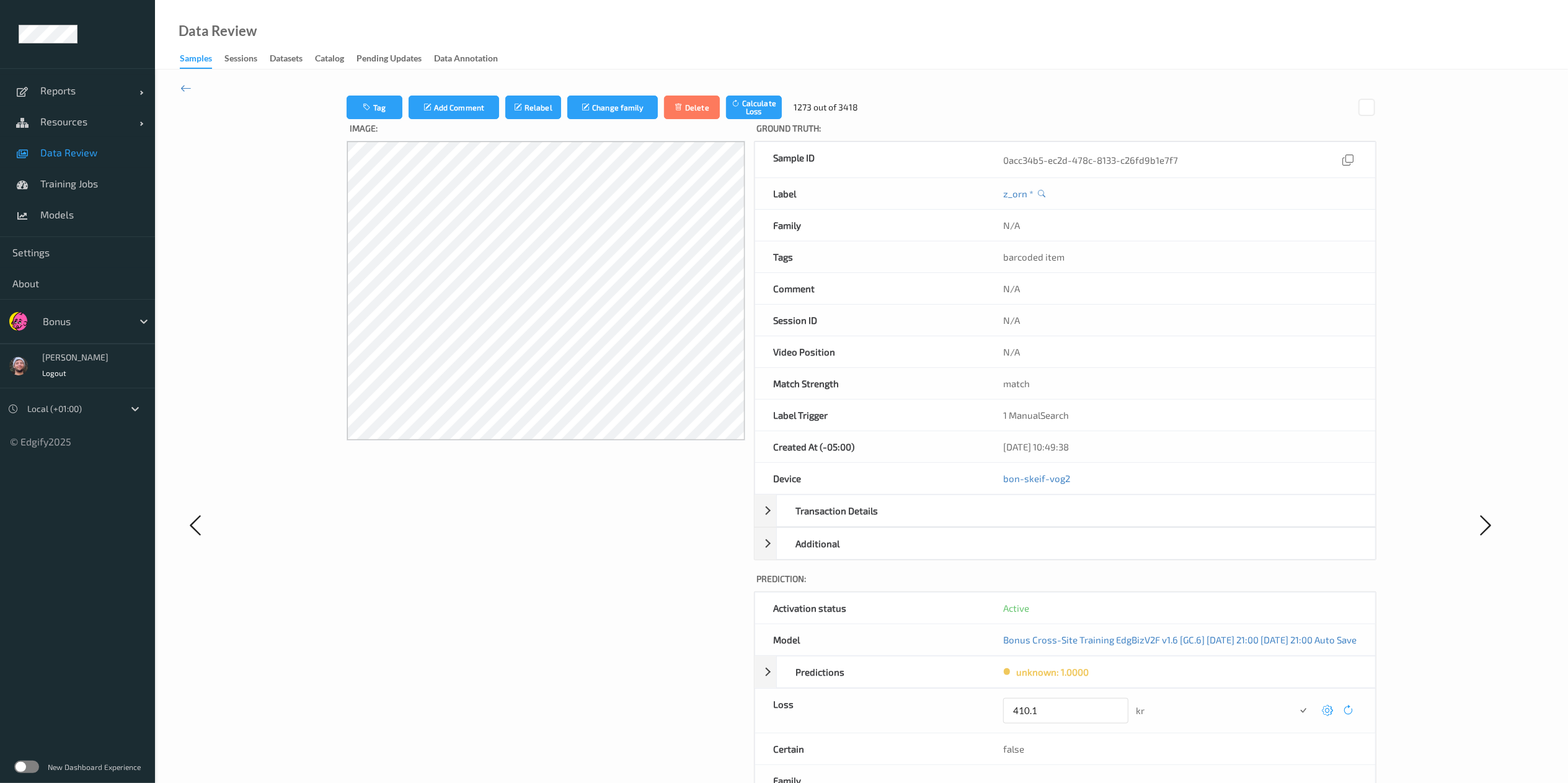
click at [1058, 522] on button "submit" at bounding box center [1304, 710] width 17 height 17
click at [1058, 522] on icon at bounding box center [1327, 706] width 11 height 11
click at [1058, 522] on button "submit" at bounding box center [1304, 710] width 17 height 17
click at [1058, 522] on icon at bounding box center [1328, 706] width 11 height 11
click at [1058, 522] on button "submit" at bounding box center [1304, 710] width 17 height 17
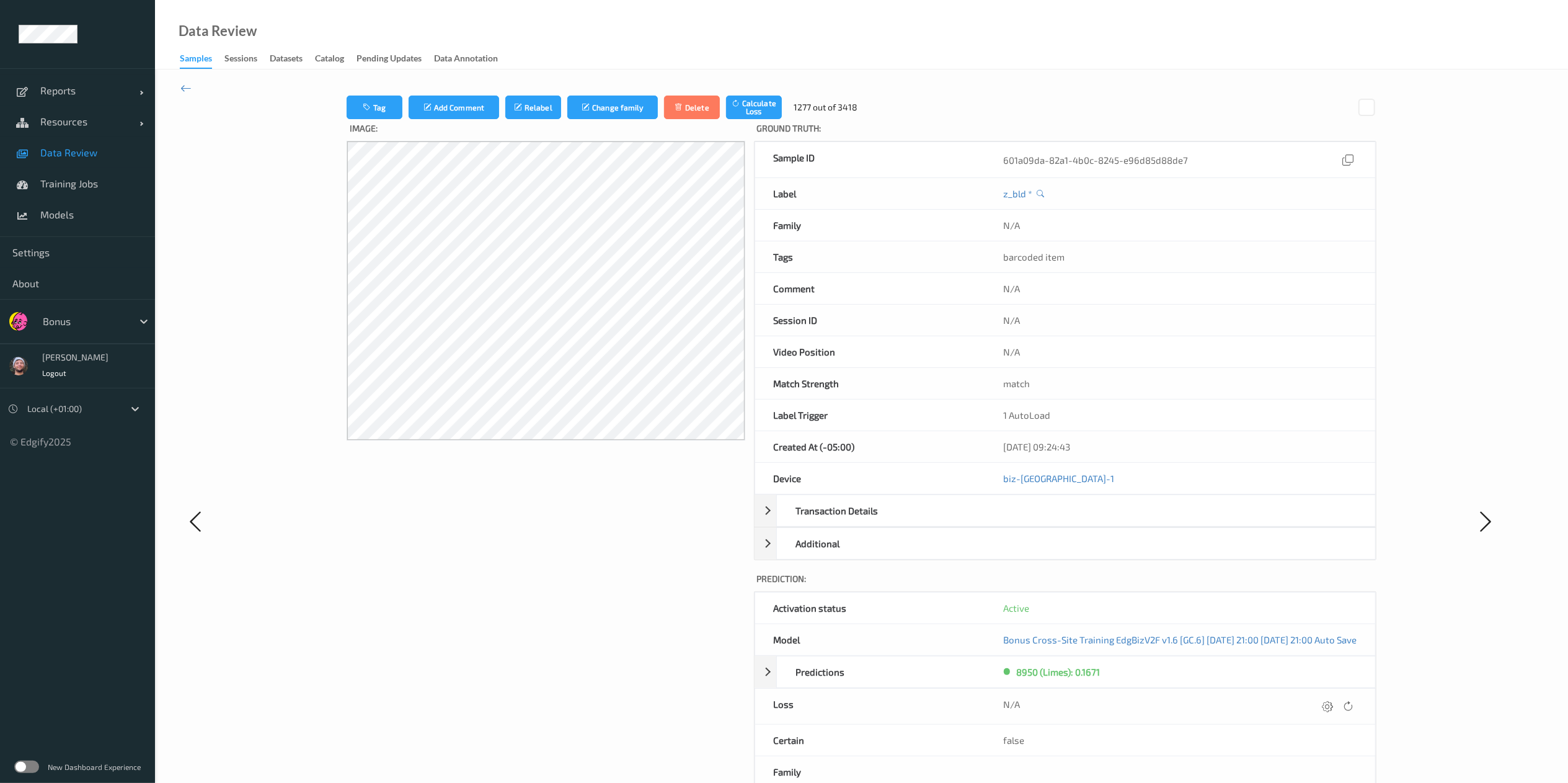
click at [1058, 522] on icon at bounding box center [1328, 706] width 11 height 11
click at [1058, 522] on button "submit" at bounding box center [1304, 710] width 17 height 17
click at [1058, 522] on icon at bounding box center [1328, 706] width 11 height 11
click at [1058, 522] on button "submit" at bounding box center [1304, 710] width 17 height 17
click at [1058, 522] on icon at bounding box center [1328, 706] width 11 height 11
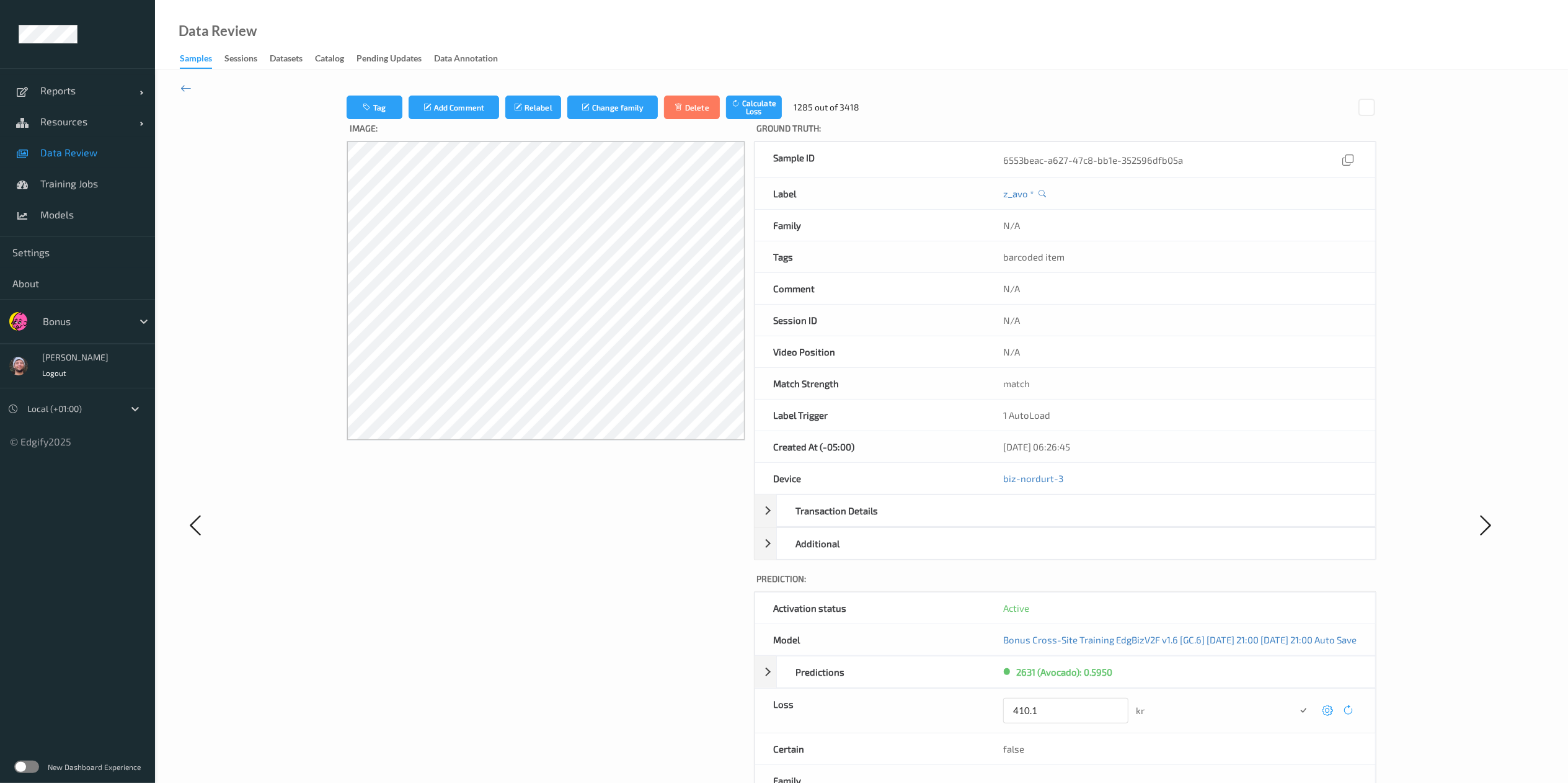
click at [1058, 522] on button "submit" at bounding box center [1304, 710] width 17 height 17
click at [1058, 522] on icon at bounding box center [1328, 706] width 11 height 11
click at [1058, 522] on button "submit" at bounding box center [1304, 710] width 17 height 17
click at [1058, 522] on icon at bounding box center [1328, 706] width 11 height 11
click at [1058, 522] on icon at bounding box center [1327, 706] width 11 height 11
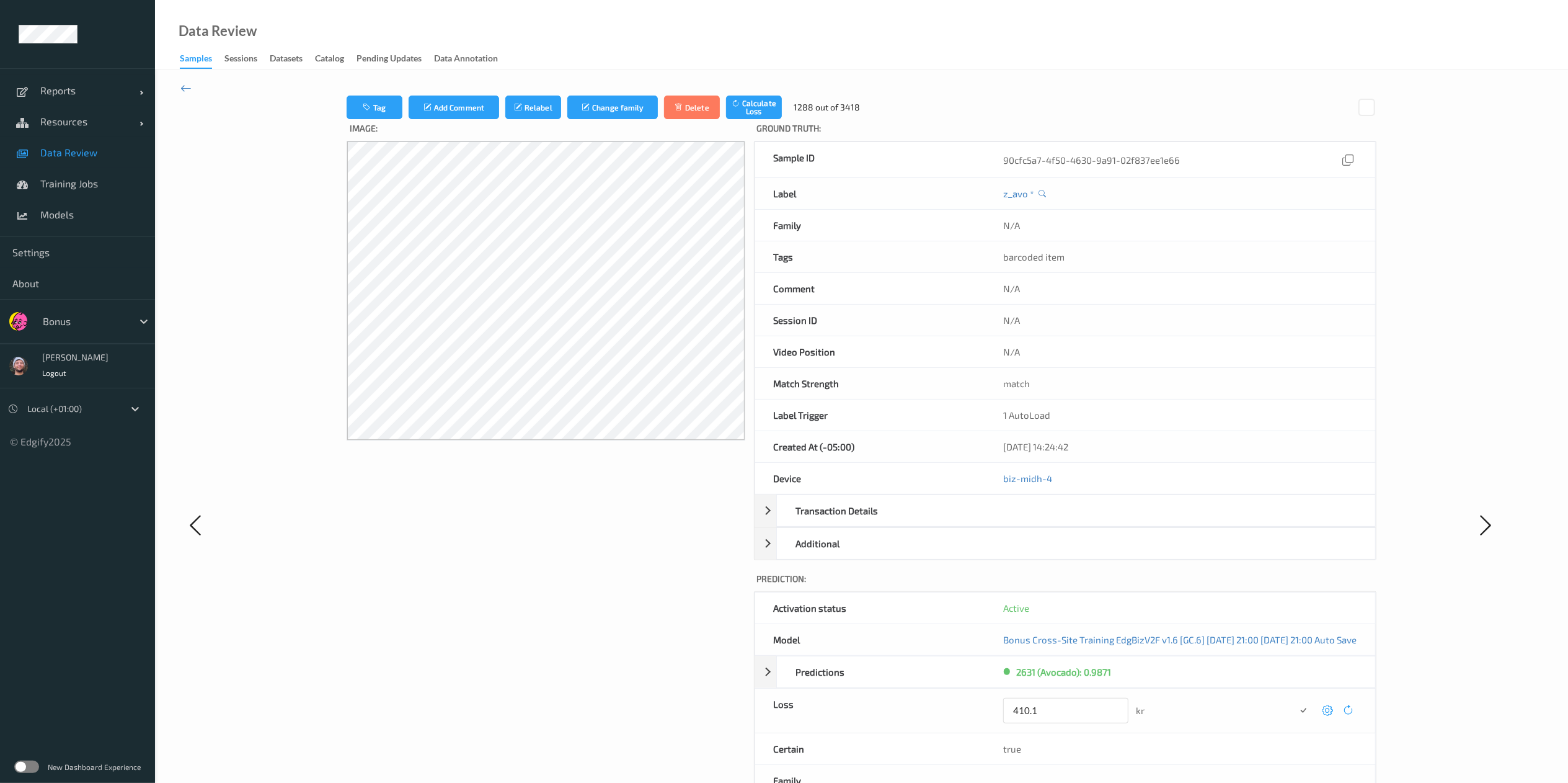
click at [1058, 522] on button "submit" at bounding box center [1304, 710] width 17 height 17
click at [1058, 522] on div at bounding box center [1327, 706] width 17 height 17
click at [1058, 522] on button "submit" at bounding box center [1304, 710] width 17 height 17
click at [1058, 522] on div "N/A" at bounding box center [1180, 706] width 391 height 35
click at [1058, 522] on icon at bounding box center [1328, 706] width 11 height 11
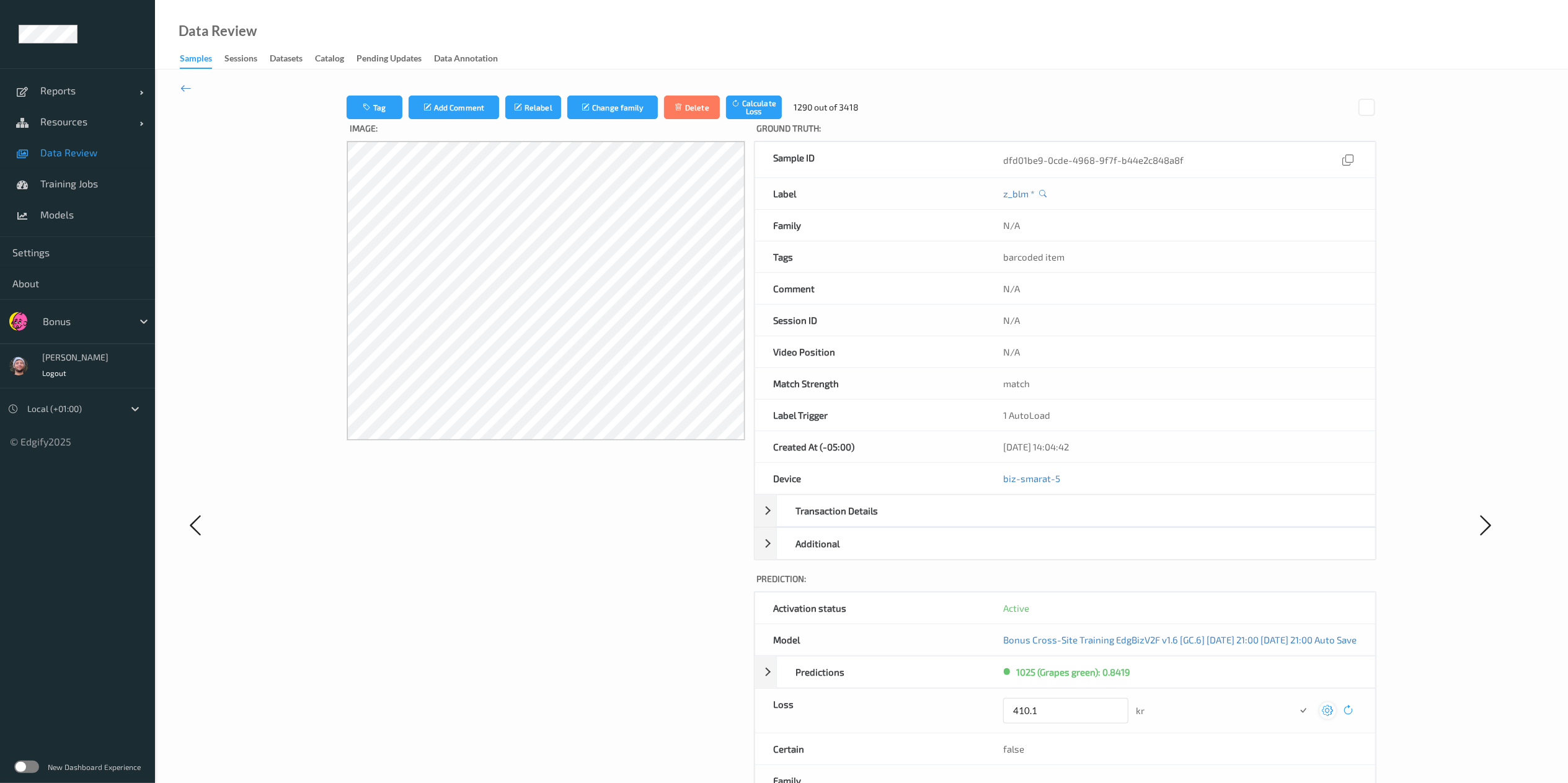
click at [1058, 522] on button "submit" at bounding box center [1304, 710] width 17 height 17
click at [1058, 522] on div at bounding box center [1327, 706] width 17 height 17
click at [1058, 522] on button "submit" at bounding box center [1304, 710] width 17 height 17
click at [1058, 522] on div at bounding box center [1338, 706] width 37 height 17
click at [1058, 522] on div at bounding box center [1338, 706] width 37 height 17
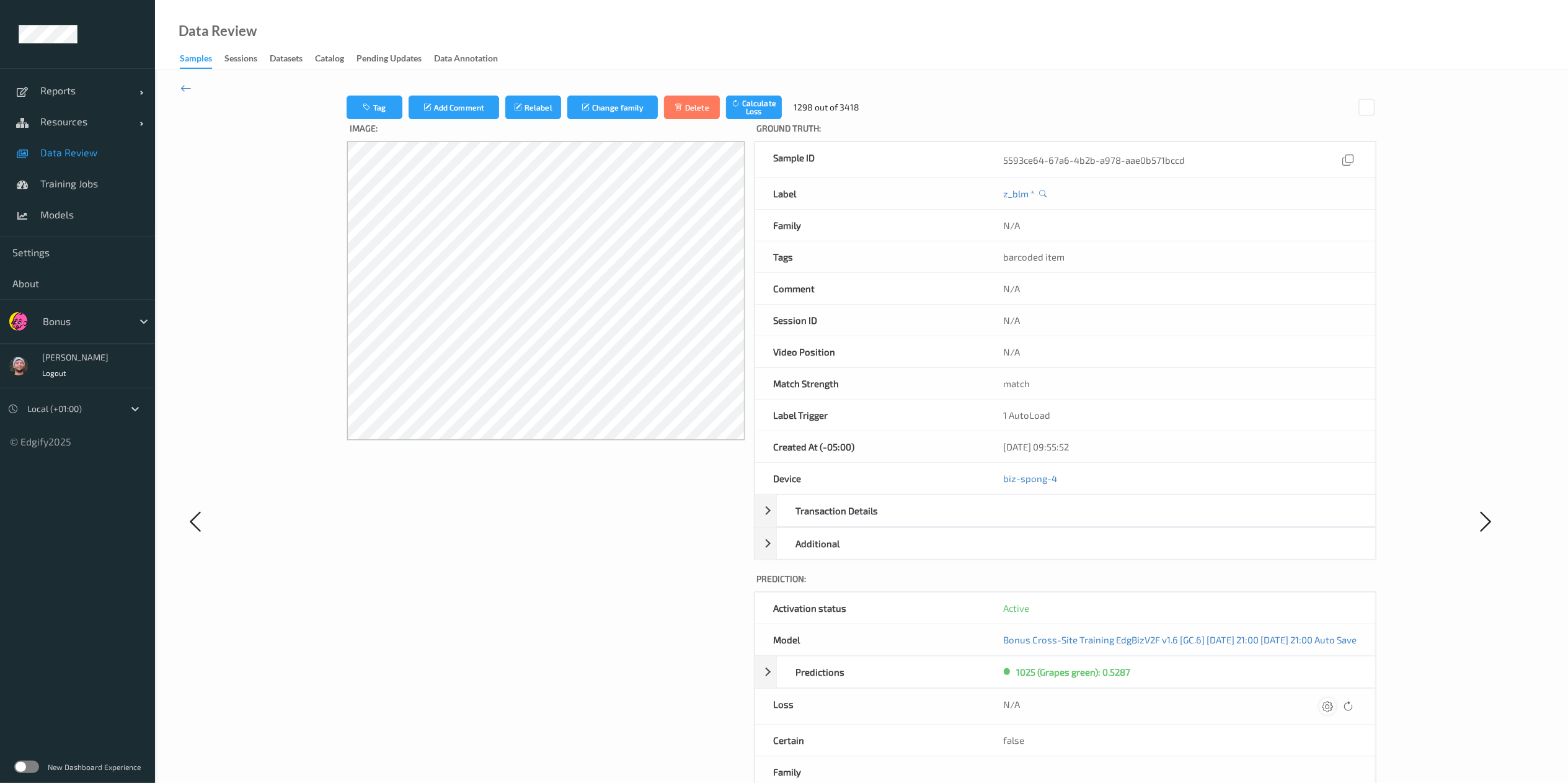
click at [1058, 522] on icon at bounding box center [1328, 706] width 11 height 11
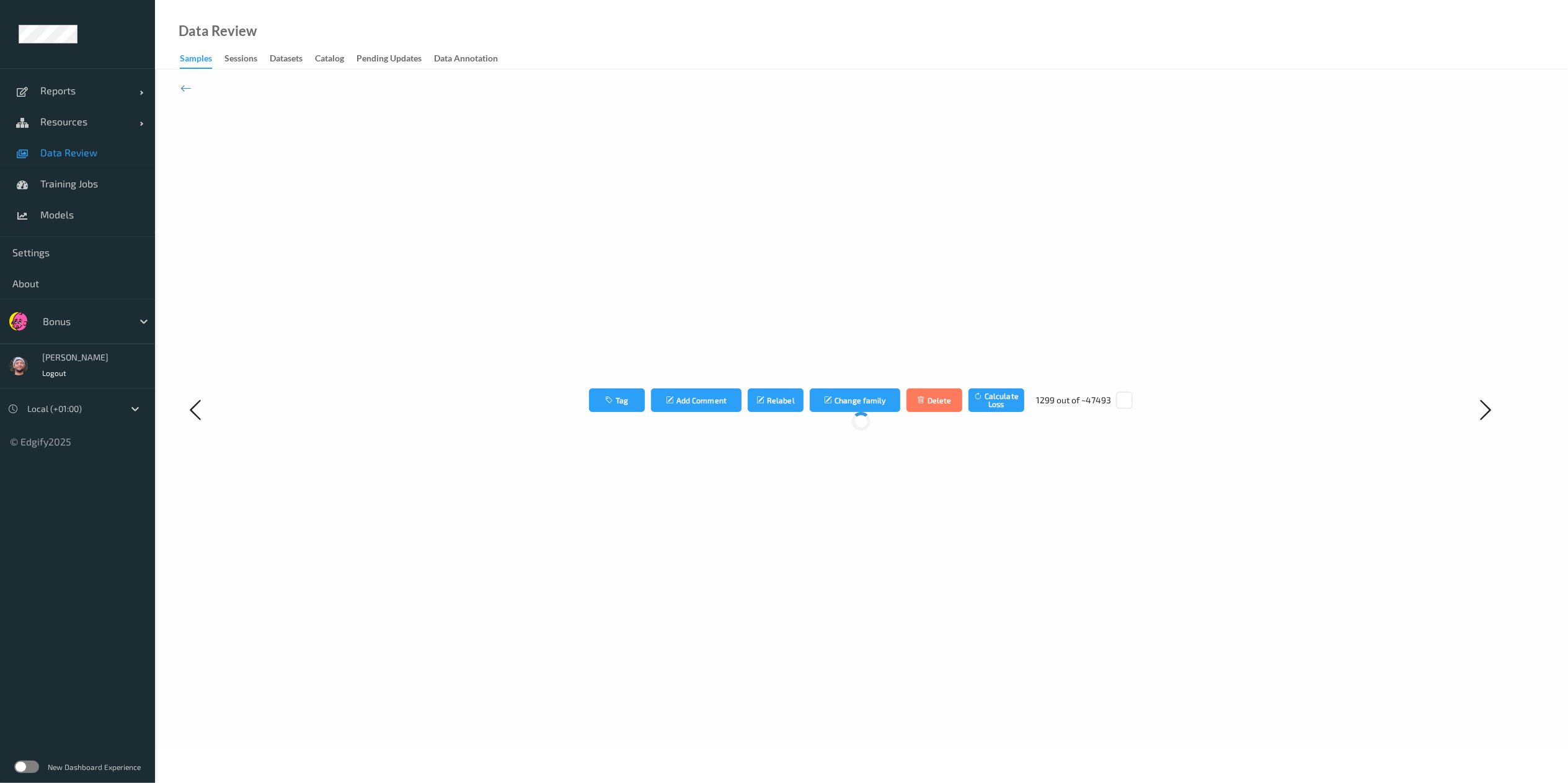
click at [1058, 522] on div "Tag Add Comment Relabel Change family Delete Calculate Loss 1299 out of ~47493" at bounding box center [861, 409] width 1136 height 628
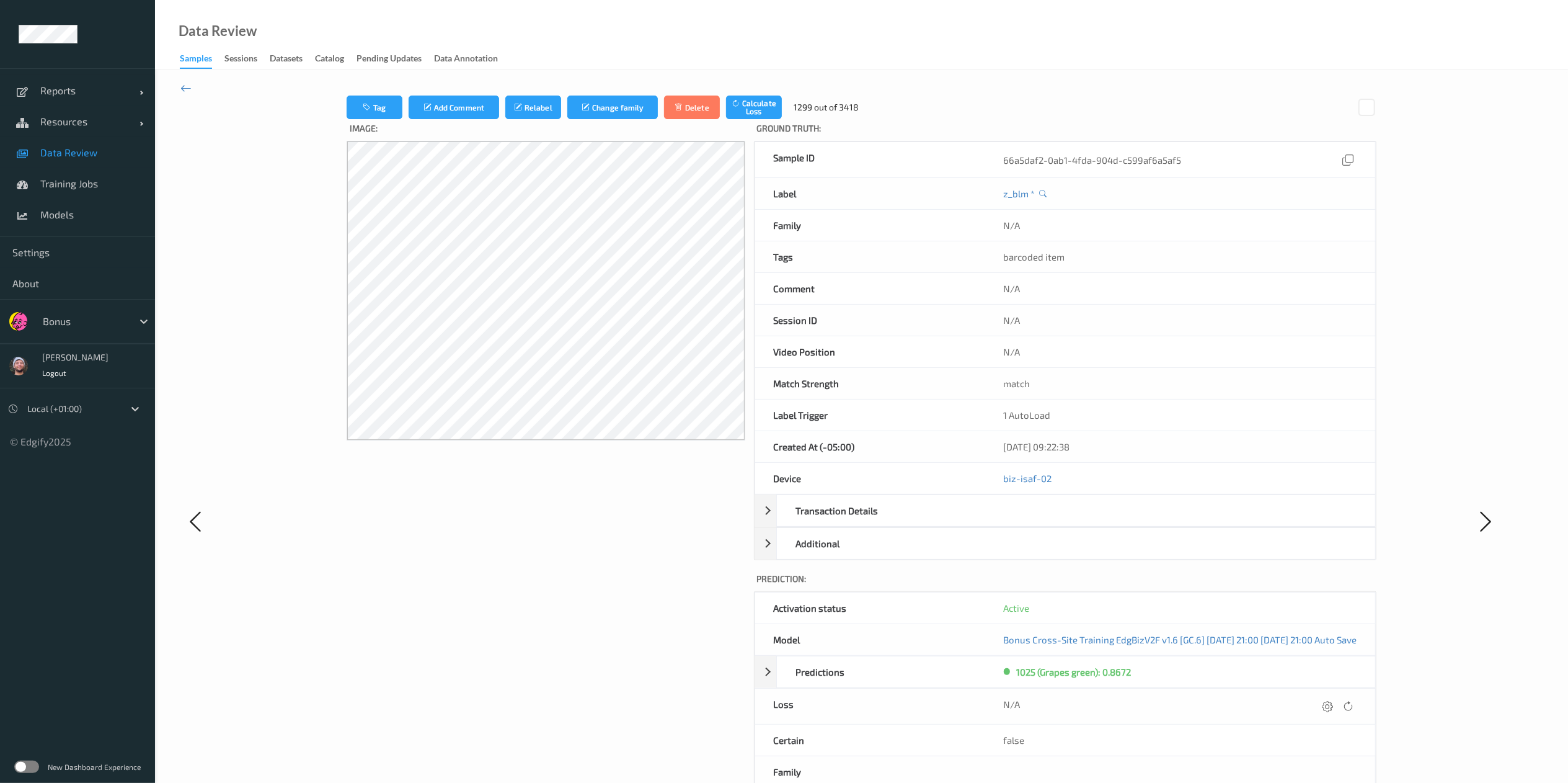
click at [1058, 522] on icon at bounding box center [1328, 706] width 11 height 11
click at [1058, 522] on button "submit" at bounding box center [1304, 710] width 17 height 17
click at [1058, 522] on icon at bounding box center [1328, 706] width 11 height 11
click at [1058, 522] on button "submit" at bounding box center [1304, 710] width 17 height 17
click at [1058, 522] on icon at bounding box center [1328, 706] width 11 height 11
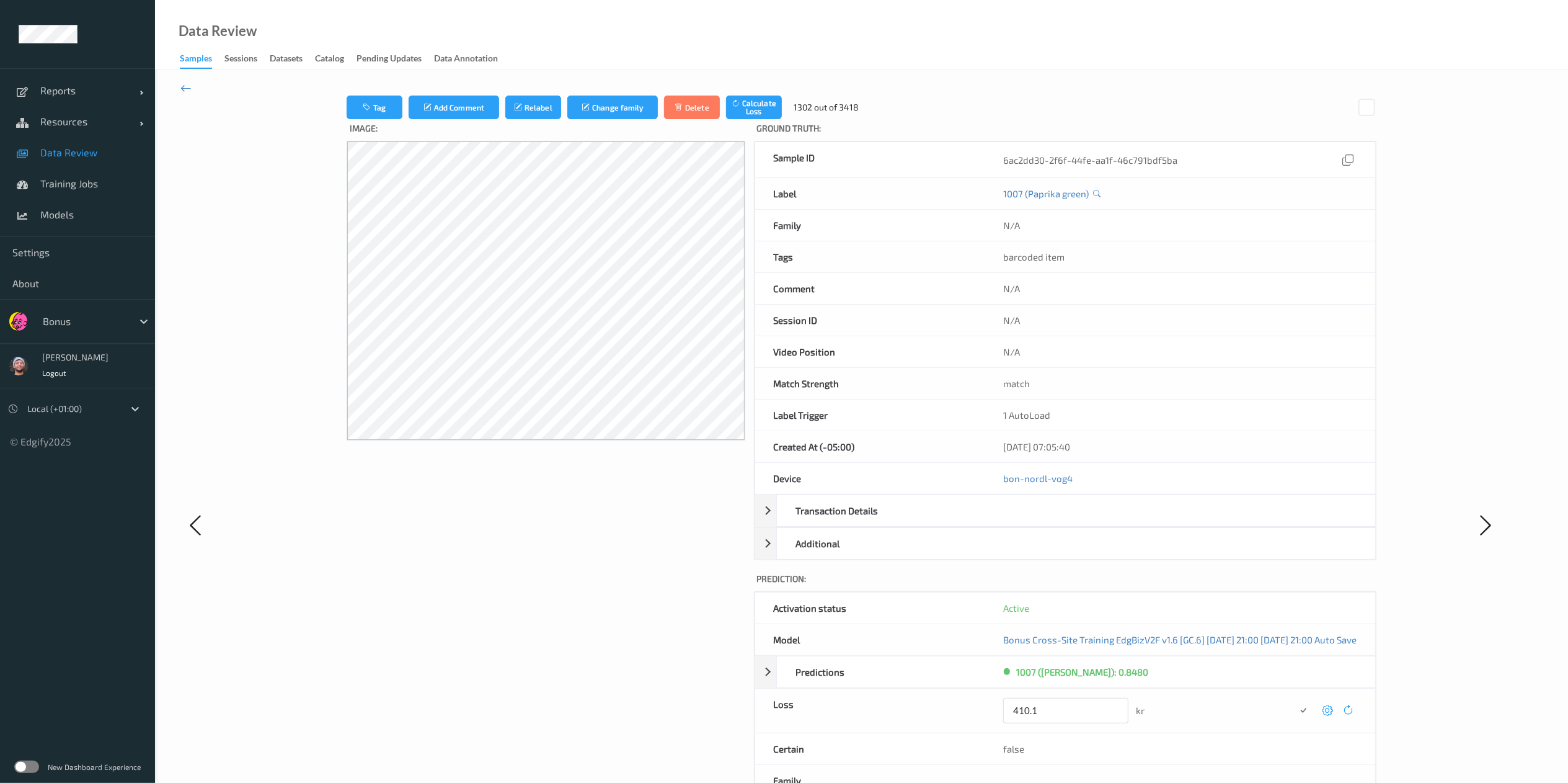
click at [1058, 522] on button "submit" at bounding box center [1304, 710] width 17 height 17
click at [1058, 522] on icon at bounding box center [1328, 706] width 11 height 11
click at [1058, 522] on button "submit" at bounding box center [1304, 710] width 17 height 17
click at [1058, 522] on icon at bounding box center [1328, 706] width 11 height 11
click at [1058, 522] on button "submit" at bounding box center [1304, 710] width 17 height 17
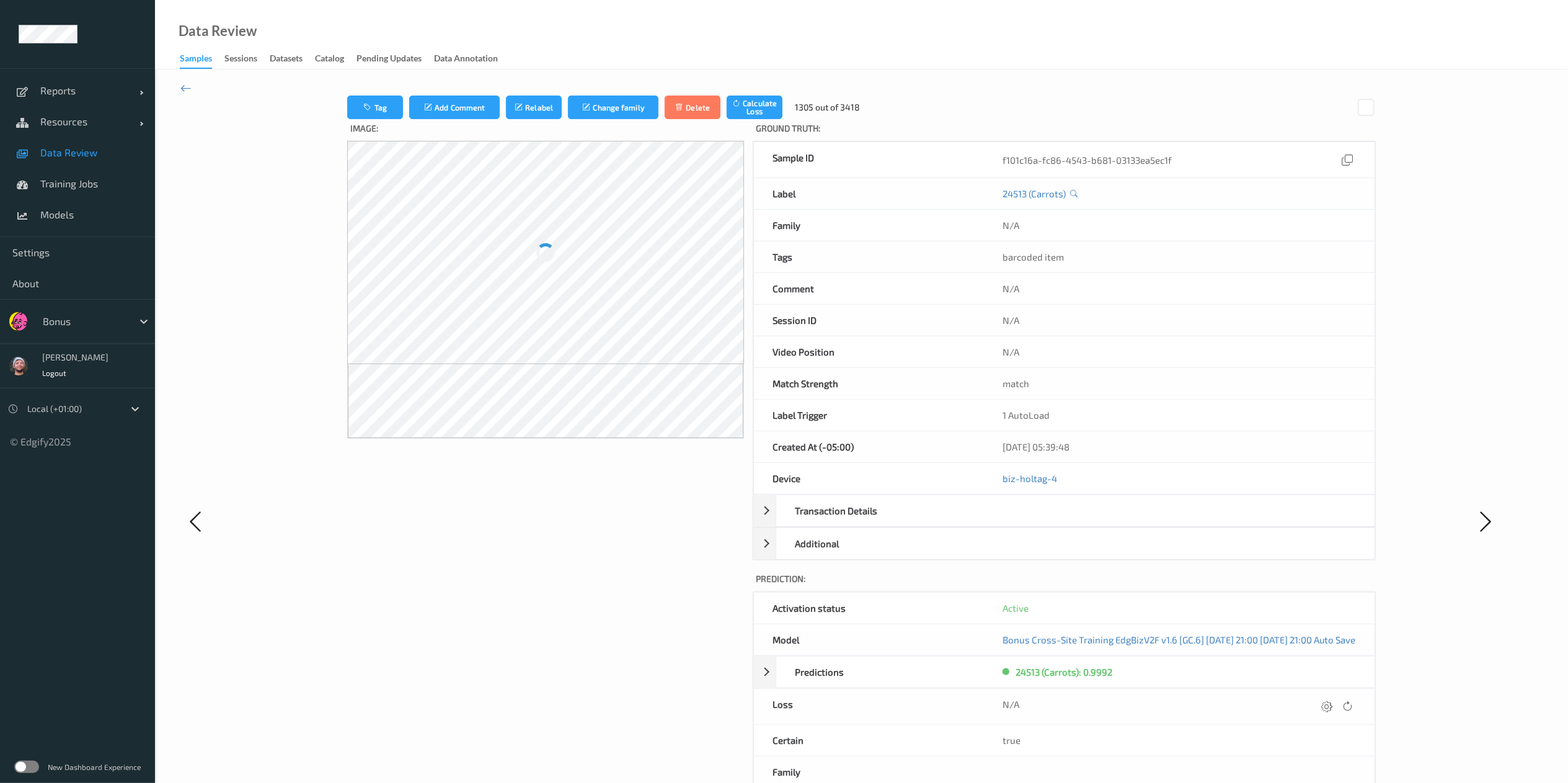
click at [1058, 522] on icon at bounding box center [1327, 706] width 11 height 11
click at [1058, 522] on button "submit" at bounding box center [1304, 710] width 17 height 17
click at [1058, 522] on icon at bounding box center [1328, 706] width 11 height 11
click at [1058, 522] on button "submit" at bounding box center [1304, 710] width 17 height 17
click at [1058, 522] on icon at bounding box center [1328, 706] width 11 height 11
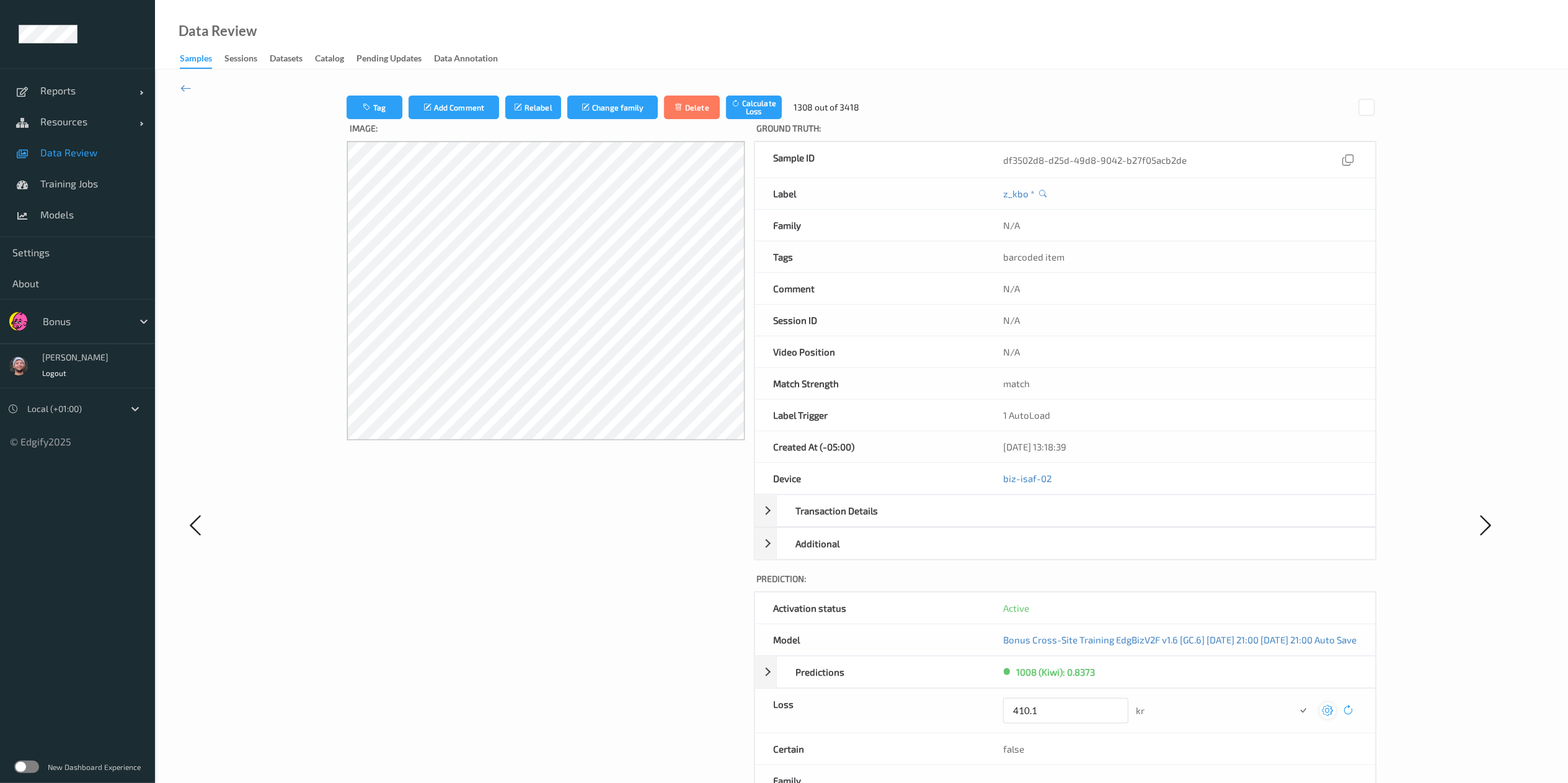
click at [1058, 522] on button "submit" at bounding box center [1304, 710] width 17 height 17
click at [1058, 522] on icon at bounding box center [1328, 706] width 11 height 11
click at [1058, 522] on button "submit" at bounding box center [1304, 710] width 17 height 17
click at [1058, 522] on icon at bounding box center [1328, 706] width 11 height 11
click at [1058, 522] on button "submit" at bounding box center [1304, 710] width 17 height 17
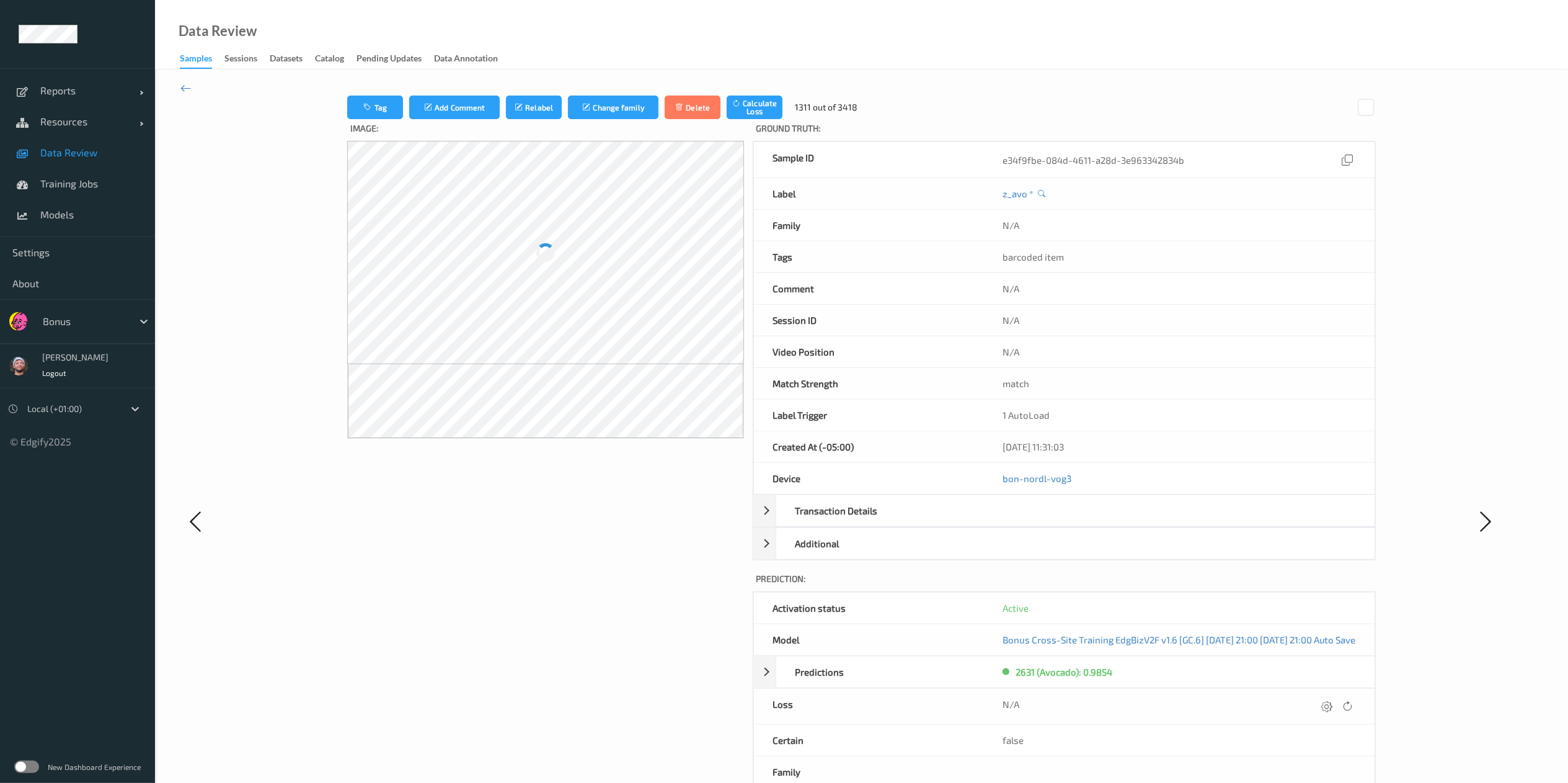
click at [1058, 522] on icon at bounding box center [1327, 706] width 11 height 11
click at [1058, 522] on button "submit" at bounding box center [1304, 710] width 17 height 17
click at [1058, 522] on icon at bounding box center [1328, 706] width 11 height 11
click at [1058, 522] on button "submit" at bounding box center [1304, 710] width 17 height 17
click at [1058, 522] on icon at bounding box center [1328, 706] width 11 height 11
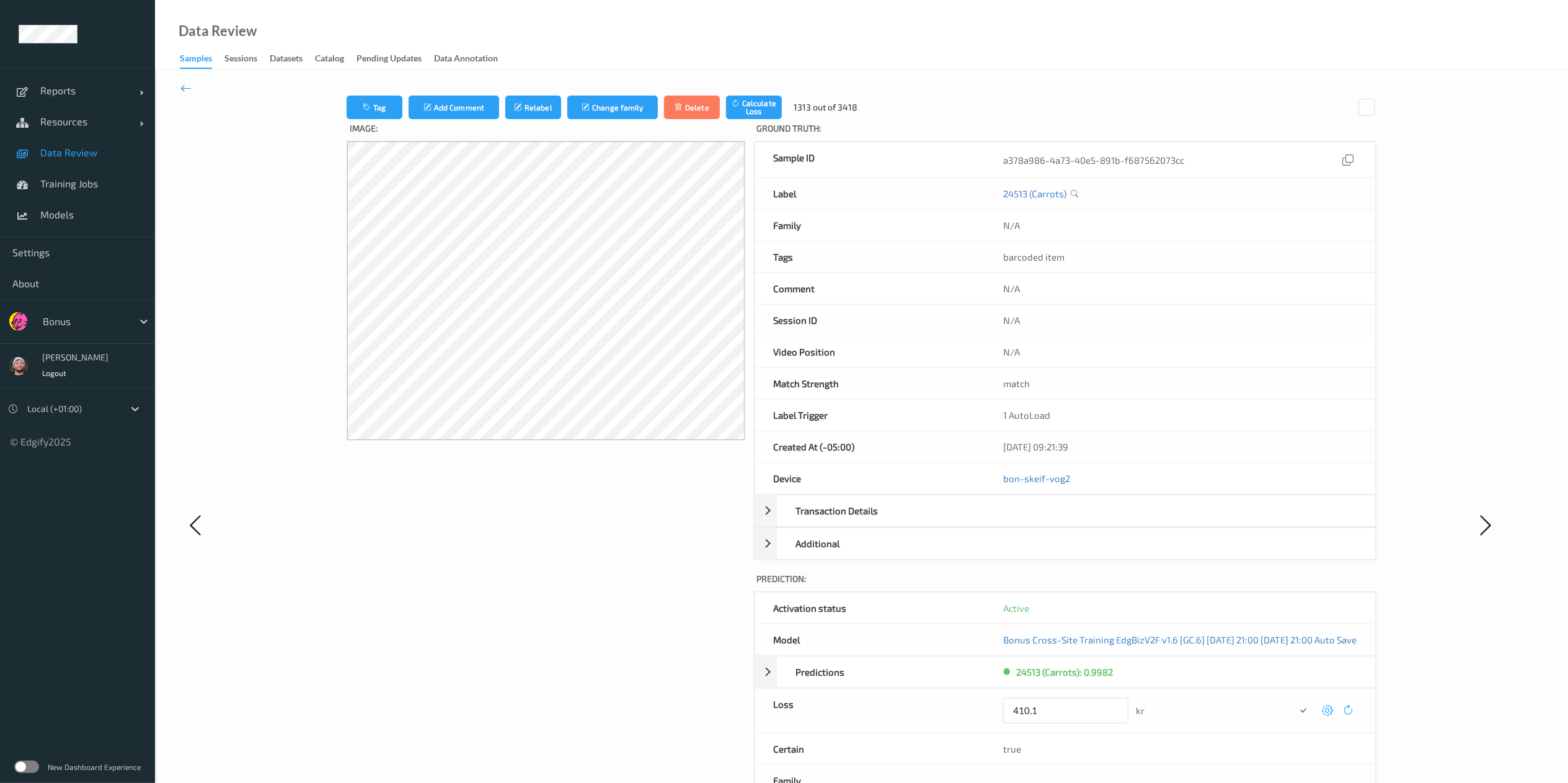
click at [1058, 522] on button "submit" at bounding box center [1304, 710] width 17 height 17
click at [1058, 522] on icon at bounding box center [1327, 706] width 11 height 11
click at [1058, 522] on button "submit" at bounding box center [1304, 710] width 17 height 17
click at [1058, 522] on icon at bounding box center [1328, 706] width 11 height 11
click at [1058, 522] on button "submit" at bounding box center [1304, 710] width 17 height 17
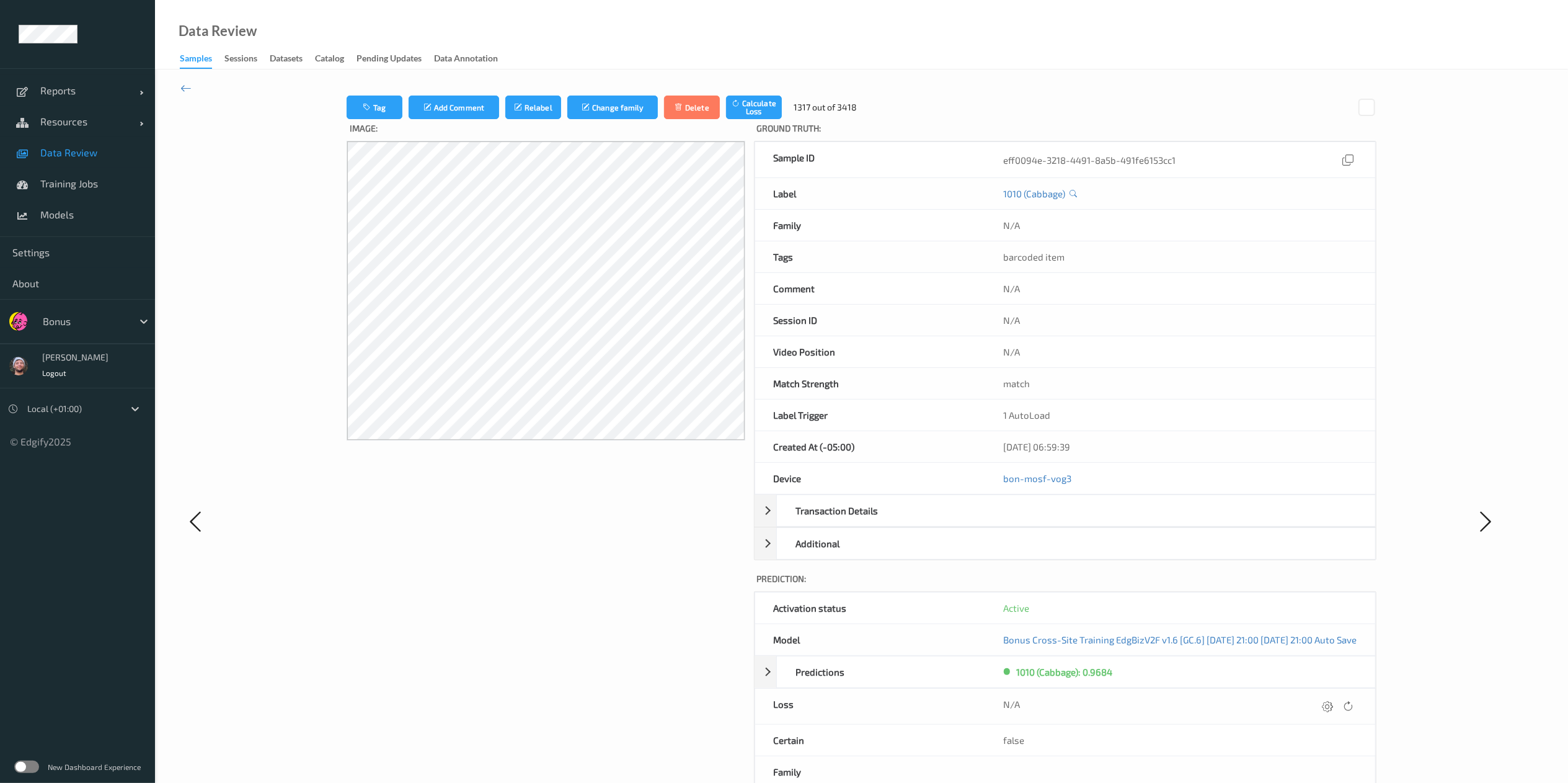
click at [1058, 522] on icon at bounding box center [1328, 706] width 11 height 11
click at [1058, 522] on button "submit" at bounding box center [1304, 710] width 17 height 17
click at [1058, 522] on icon at bounding box center [1328, 706] width 11 height 11
click at [1058, 522] on button "submit" at bounding box center [1304, 710] width 17 height 17
click at [1058, 522] on icon at bounding box center [1328, 706] width 11 height 11
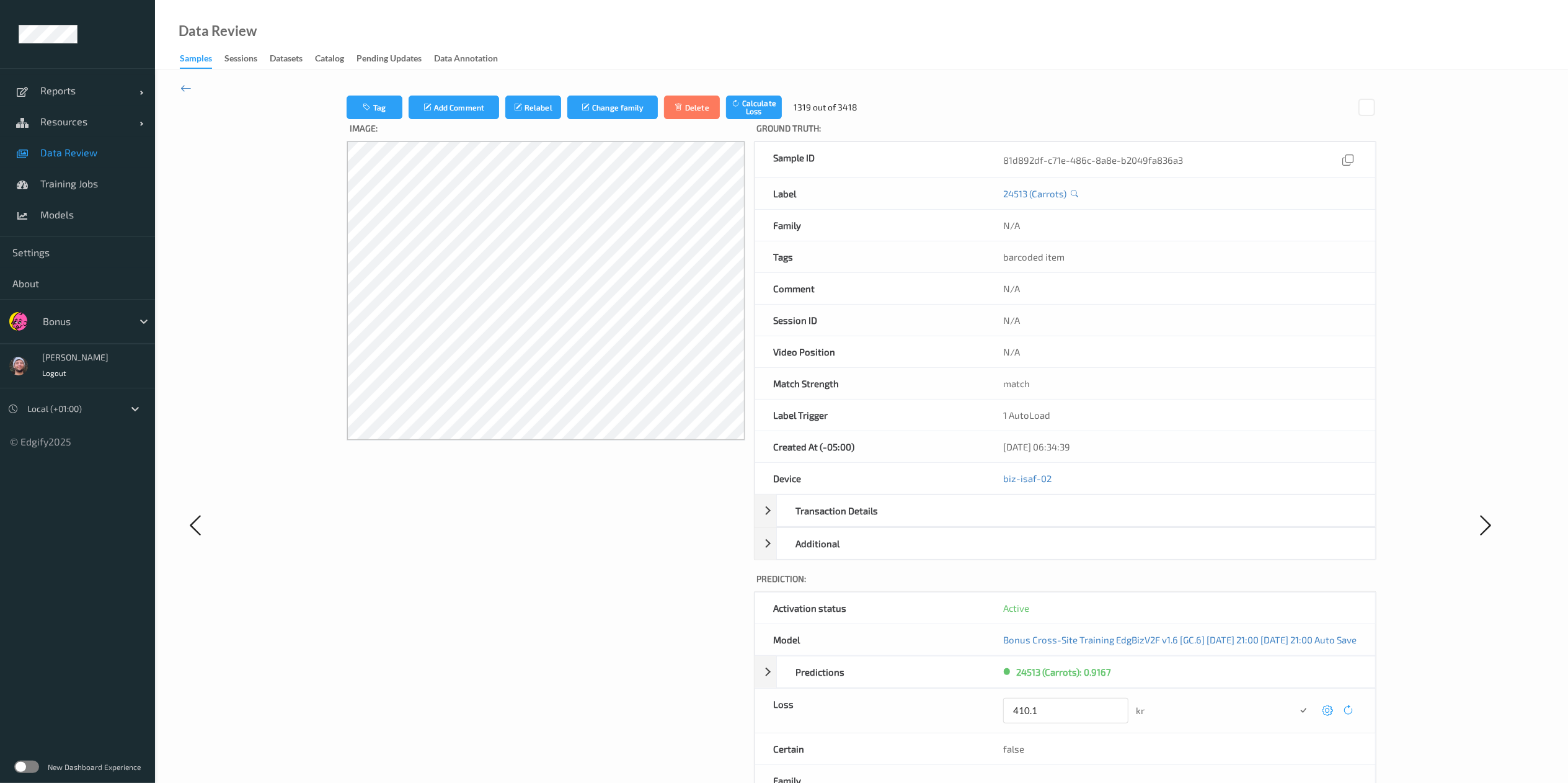
click at [1058, 522] on button "submit" at bounding box center [1304, 710] width 17 height 17
click at [1058, 522] on icon at bounding box center [1328, 706] width 11 height 11
click at [1058, 522] on button "submit" at bounding box center [1304, 710] width 17 height 17
click at [1058, 522] on icon at bounding box center [1328, 706] width 11 height 11
click at [1058, 522] on button "submit" at bounding box center [1304, 710] width 17 height 17
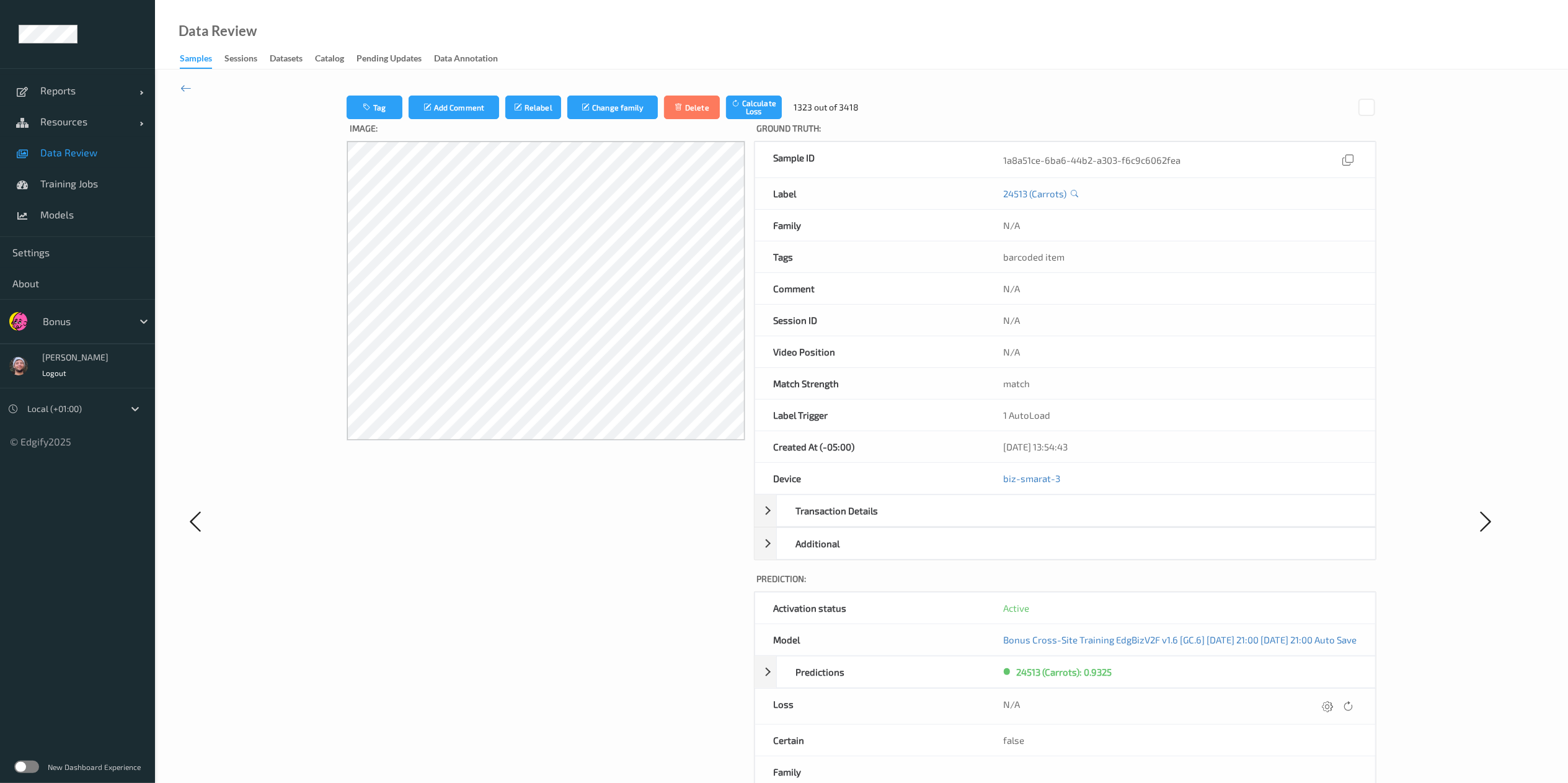
click at [1058, 522] on icon at bounding box center [1328, 706] width 11 height 11
click at [1058, 522] on button "submit" at bounding box center [1304, 710] width 17 height 17
click at [1058, 522] on icon at bounding box center [1328, 706] width 11 height 11
click at [1058, 522] on button "submit" at bounding box center [1304, 710] width 17 height 17
click at [1058, 522] on icon at bounding box center [1328, 706] width 11 height 11
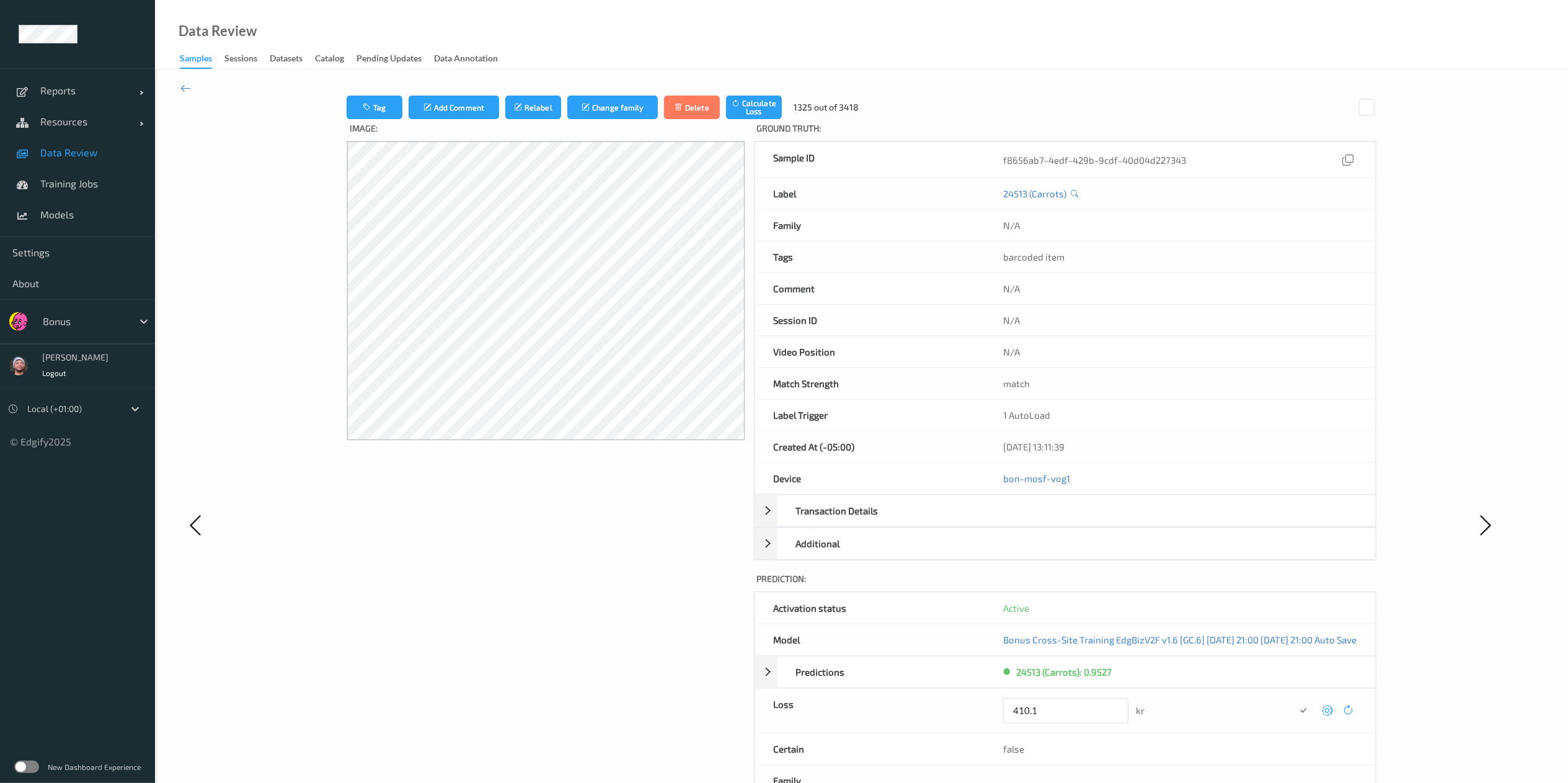
click at [1058, 522] on button "submit" at bounding box center [1304, 710] width 17 height 17
click at [1058, 522] on icon at bounding box center [1330, 706] width 11 height 11
click at [1058, 522] on button "submit" at bounding box center [1305, 710] width 17 height 17
click at [1058, 522] on icon at bounding box center [1328, 706] width 11 height 11
click at [1058, 522] on button "submit" at bounding box center [1304, 710] width 17 height 17
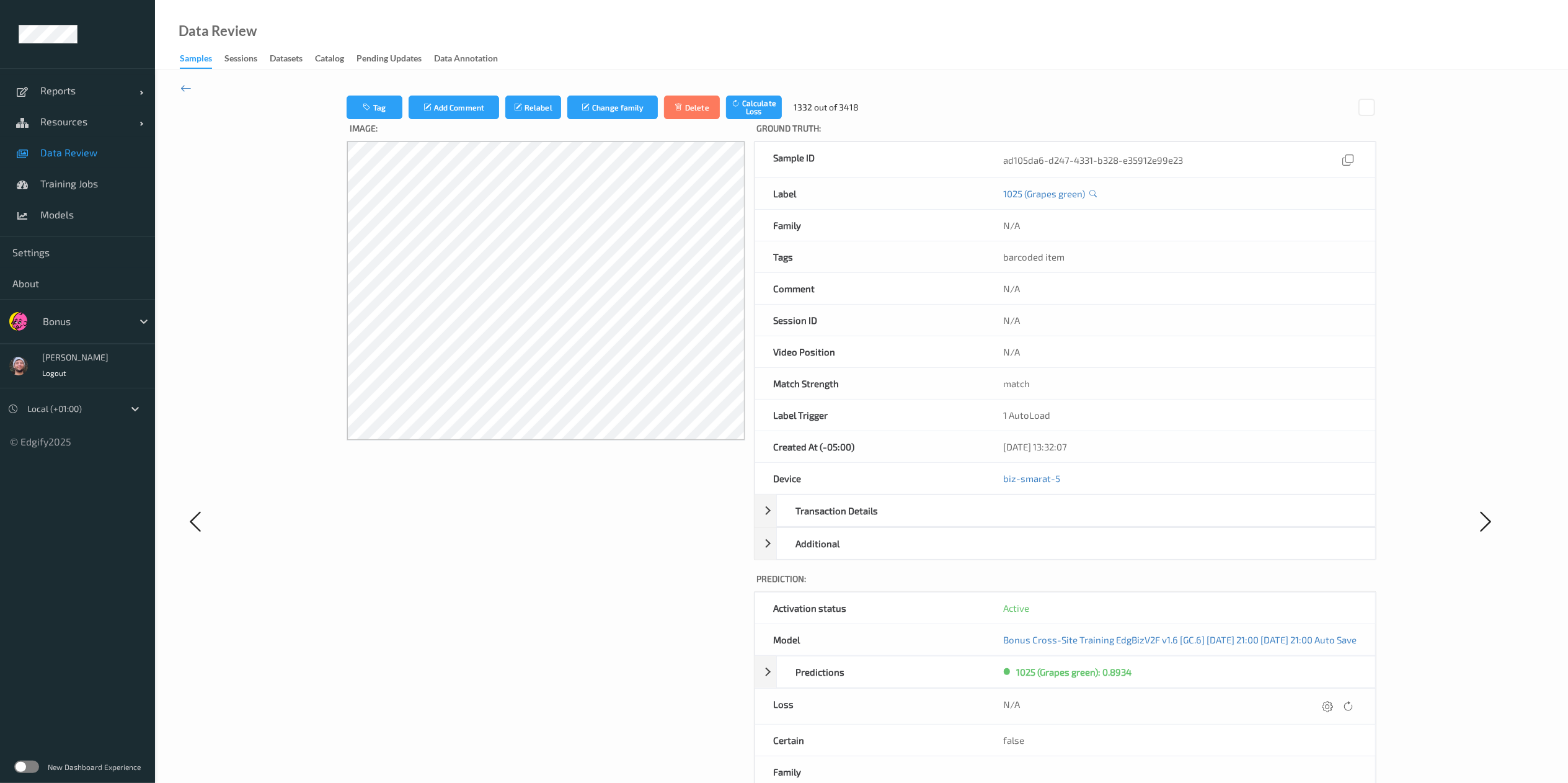
click at [1058, 522] on icon at bounding box center [1328, 706] width 11 height 11
click at [1058, 522] on button "submit" at bounding box center [1304, 710] width 17 height 17
click at [1058, 522] on icon at bounding box center [1328, 706] width 11 height 11
click at [1058, 522] on button "submit" at bounding box center [1304, 710] width 17 height 17
click at [1058, 522] on icon at bounding box center [1328, 706] width 11 height 11
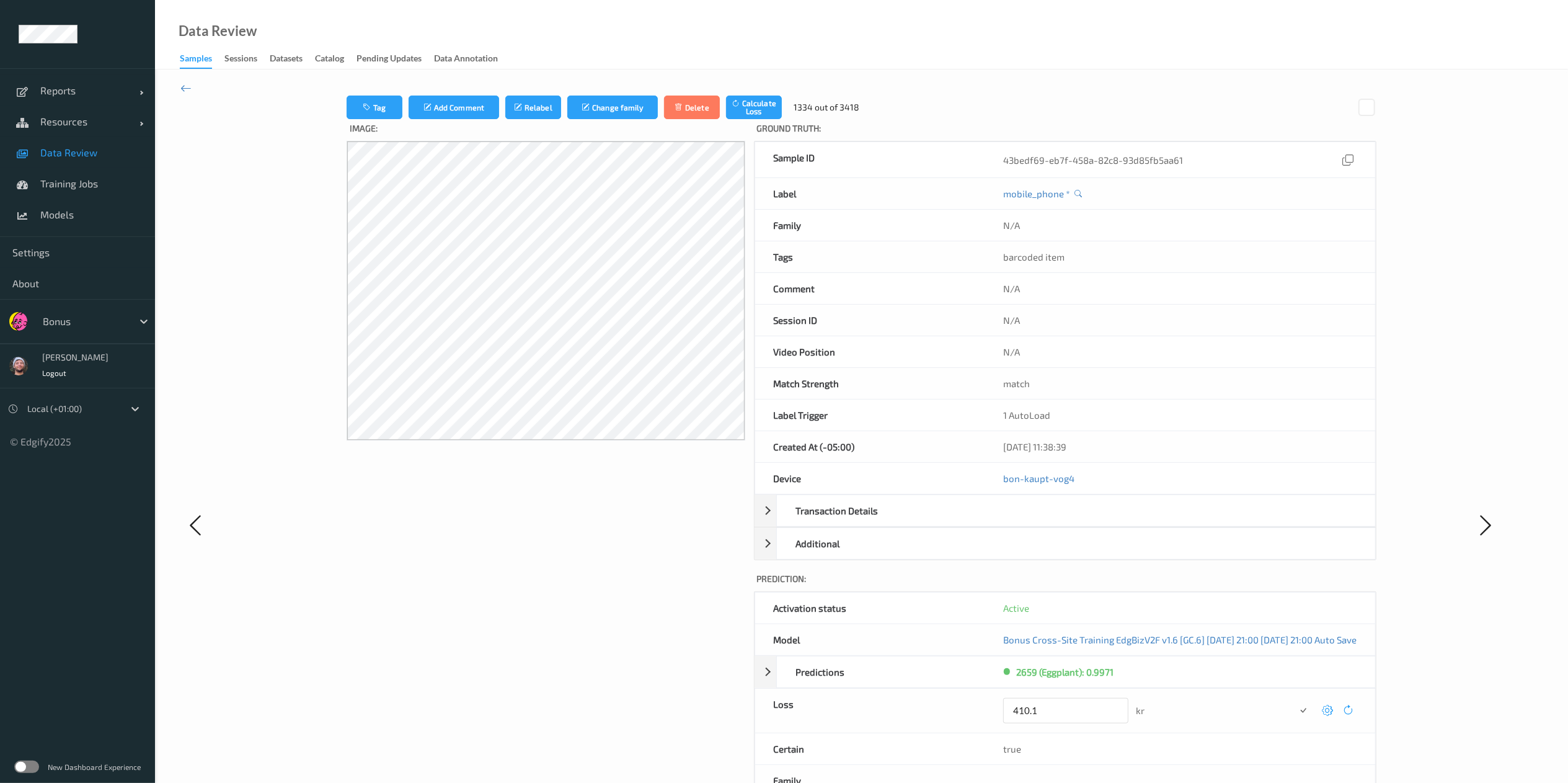
click at [1058, 522] on button "submit" at bounding box center [1304, 710] width 17 height 17
click at [1058, 522] on icon at bounding box center [1327, 706] width 11 height 11
click at [1058, 522] on button "submit" at bounding box center [1303, 710] width 17 height 17
click at [1058, 522] on div at bounding box center [1338, 706] width 37 height 17
click at [1058, 522] on icon at bounding box center [1328, 706] width 11 height 11
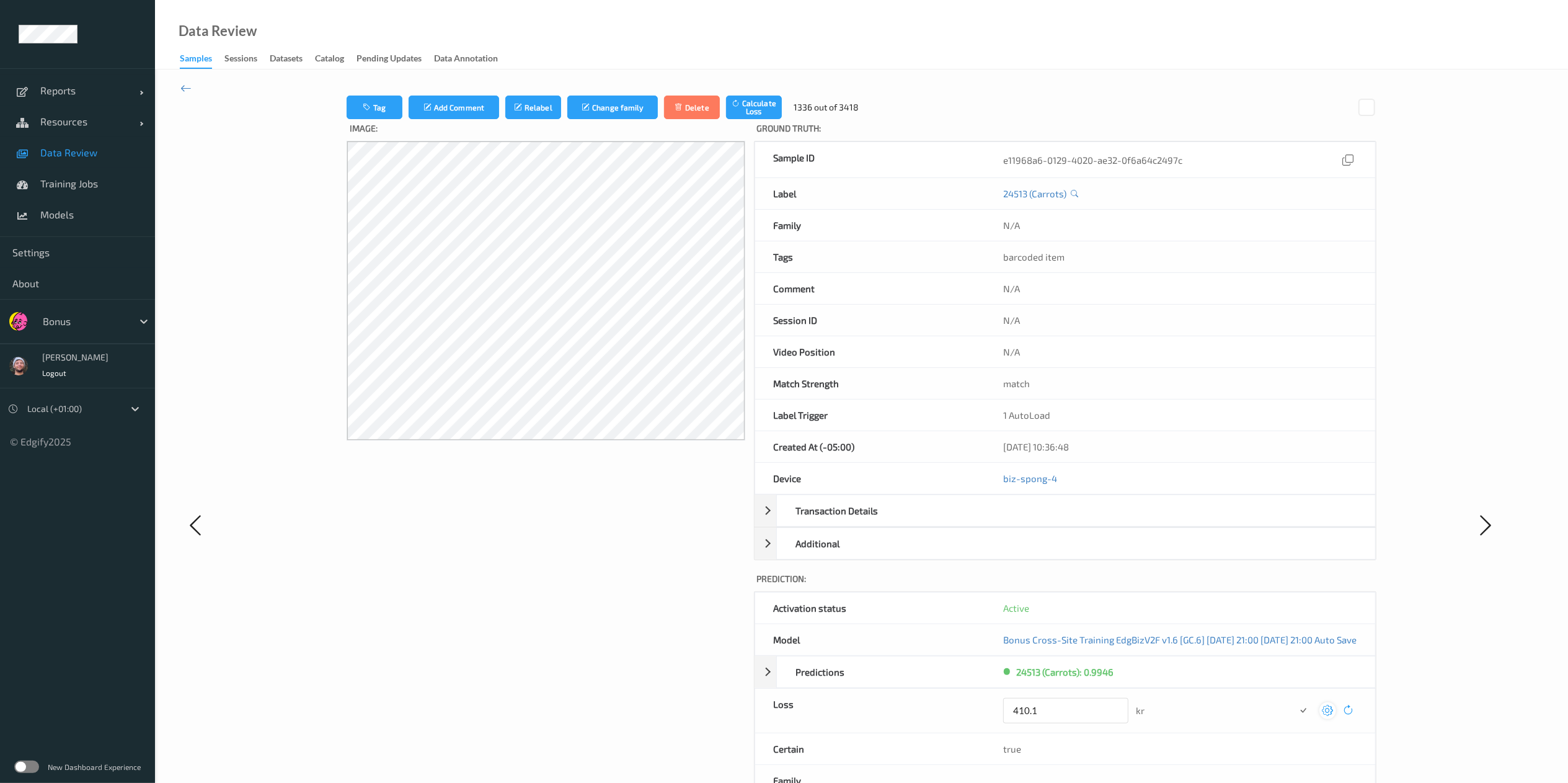
click at [1058, 522] on button "submit" at bounding box center [1304, 710] width 17 height 17
click at [1058, 522] on icon at bounding box center [1328, 706] width 11 height 11
click at [1058, 522] on button "submit" at bounding box center [1304, 710] width 17 height 17
click at [1058, 522] on div at bounding box center [1338, 706] width 37 height 17
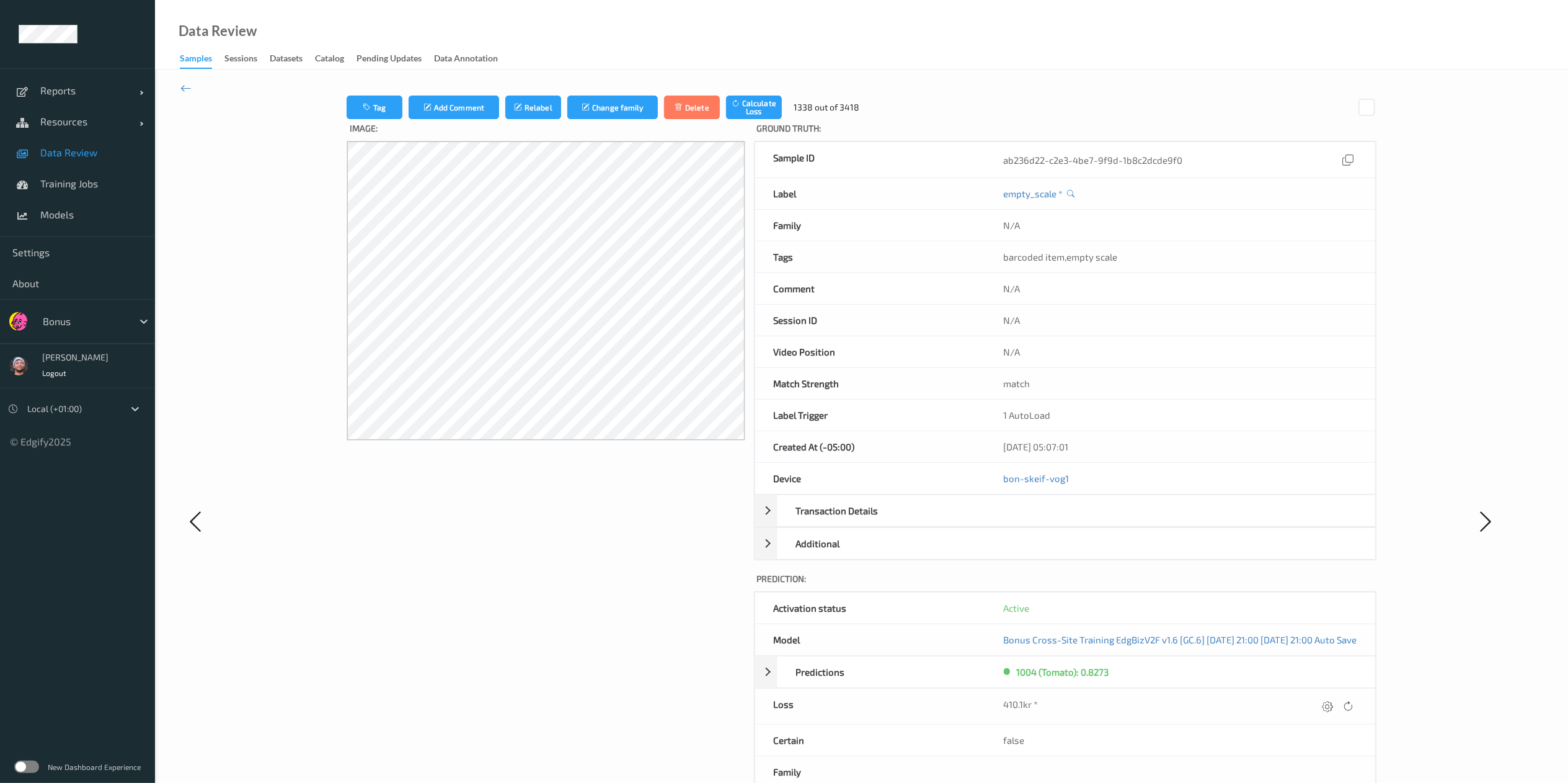
click at [1058, 522] on div at bounding box center [1338, 706] width 37 height 17
click at [1058, 522] on icon at bounding box center [1328, 706] width 11 height 11
type input "0"
click at [1058, 522] on icon "submit" at bounding box center [1304, 710] width 11 height 11
click at [1058, 522] on icon at bounding box center [1328, 706] width 11 height 11
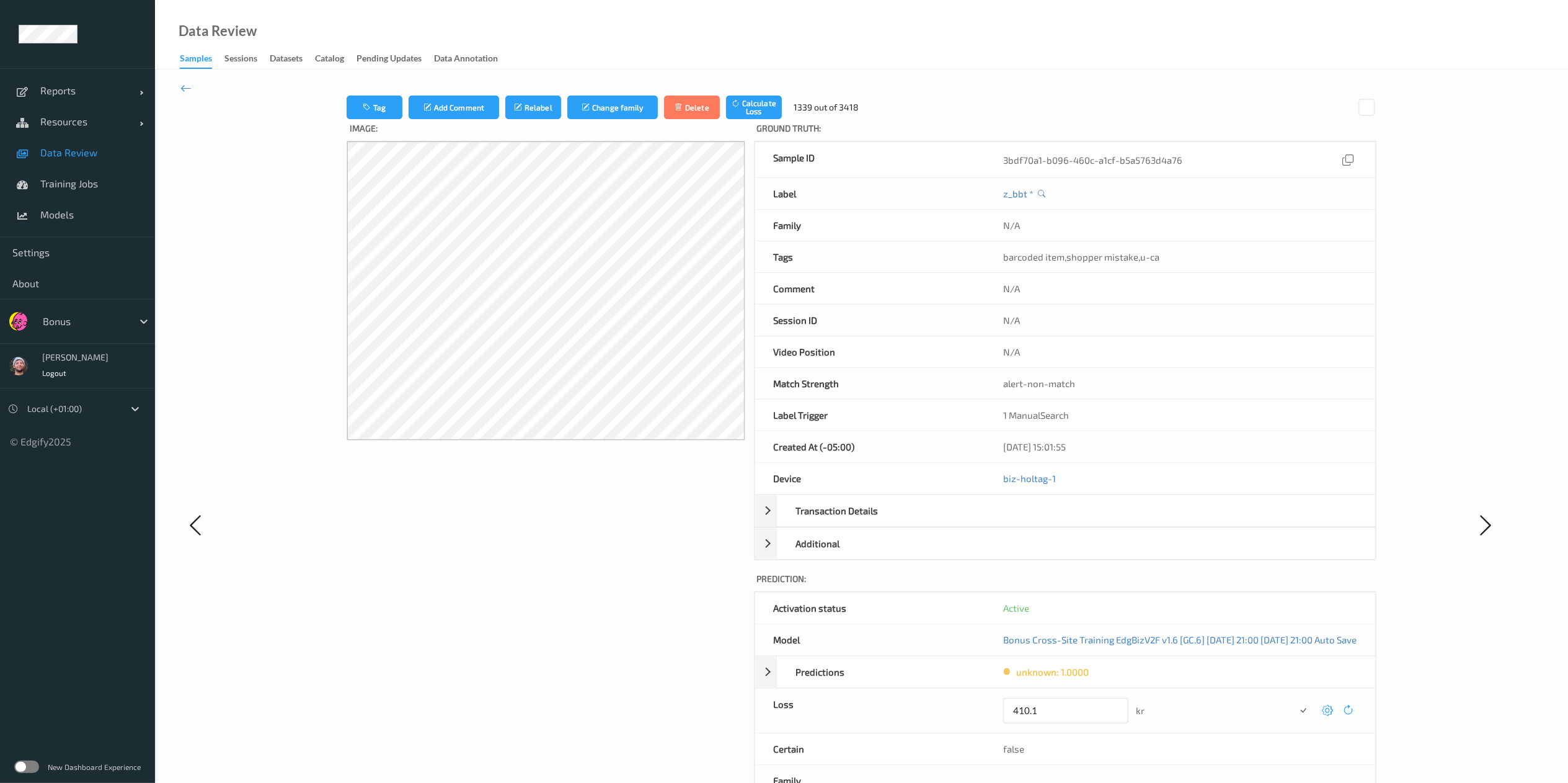
type input "410.1"
click at [1058, 522] on button "submit" at bounding box center [1304, 710] width 17 height 17
click at [1058, 522] on icon at bounding box center [1328, 706] width 11 height 11
click at [1058, 522] on button "submit" at bounding box center [1304, 710] width 17 height 17
click at [1058, 522] on icon at bounding box center [1328, 706] width 11 height 11
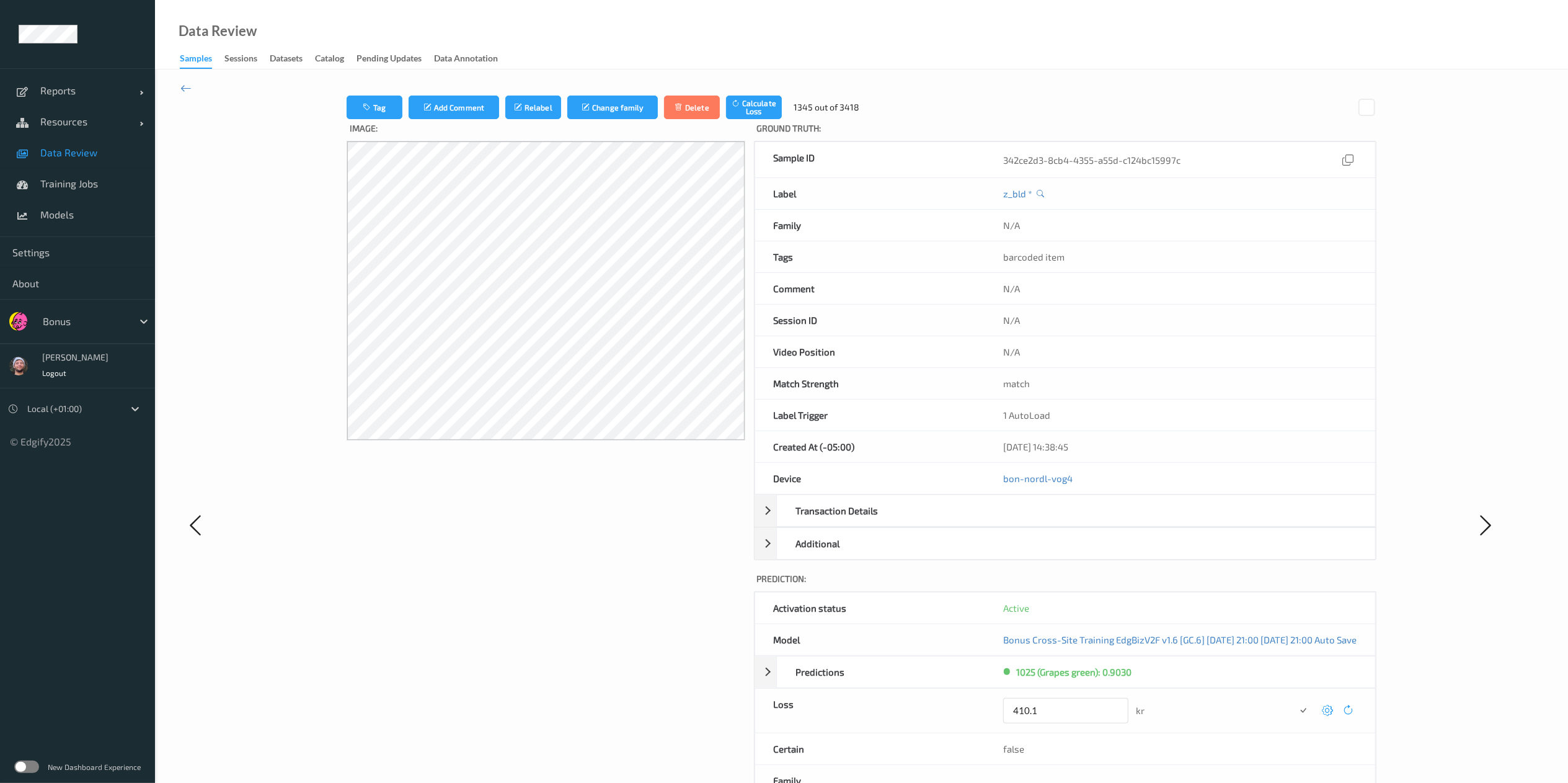
click at [1058, 522] on button "submit" at bounding box center [1304, 710] width 17 height 17
click at [1058, 522] on icon at bounding box center [1328, 706] width 11 height 11
click at [1058, 522] on button "submit" at bounding box center [1304, 710] width 17 height 17
click at [1058, 522] on icon at bounding box center [1328, 706] width 11 height 11
click at [1058, 522] on button "submit" at bounding box center [1304, 710] width 17 height 17
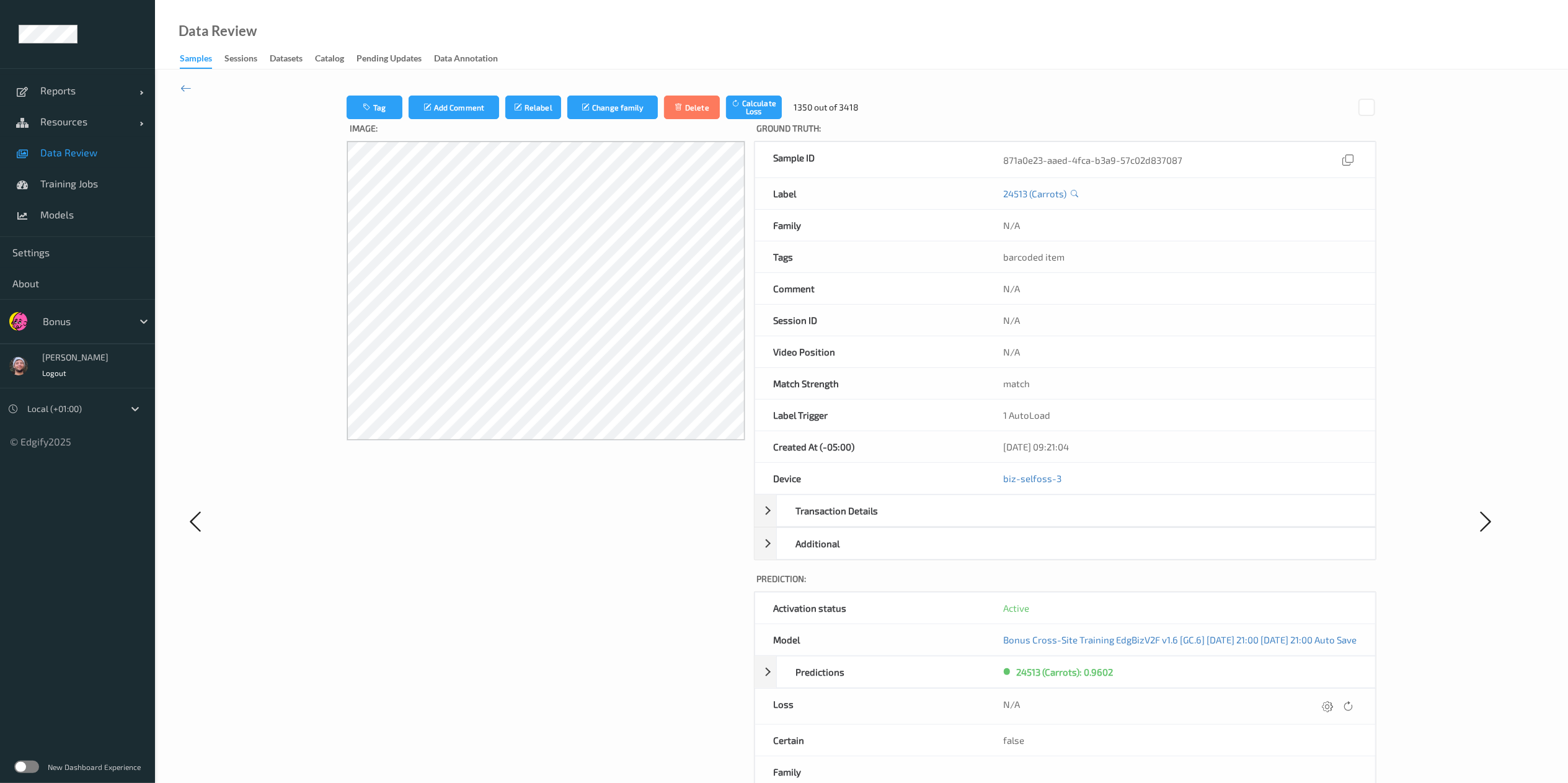
click at [1058, 522] on icon at bounding box center [1328, 706] width 11 height 11
click at [1058, 522] on button "submit" at bounding box center [1304, 710] width 17 height 17
click at [1058, 522] on icon at bounding box center [1328, 706] width 11 height 11
click at [1058, 522] on button "submit" at bounding box center [1304, 710] width 17 height 17
click at [1058, 522] on icon at bounding box center [1327, 706] width 11 height 11
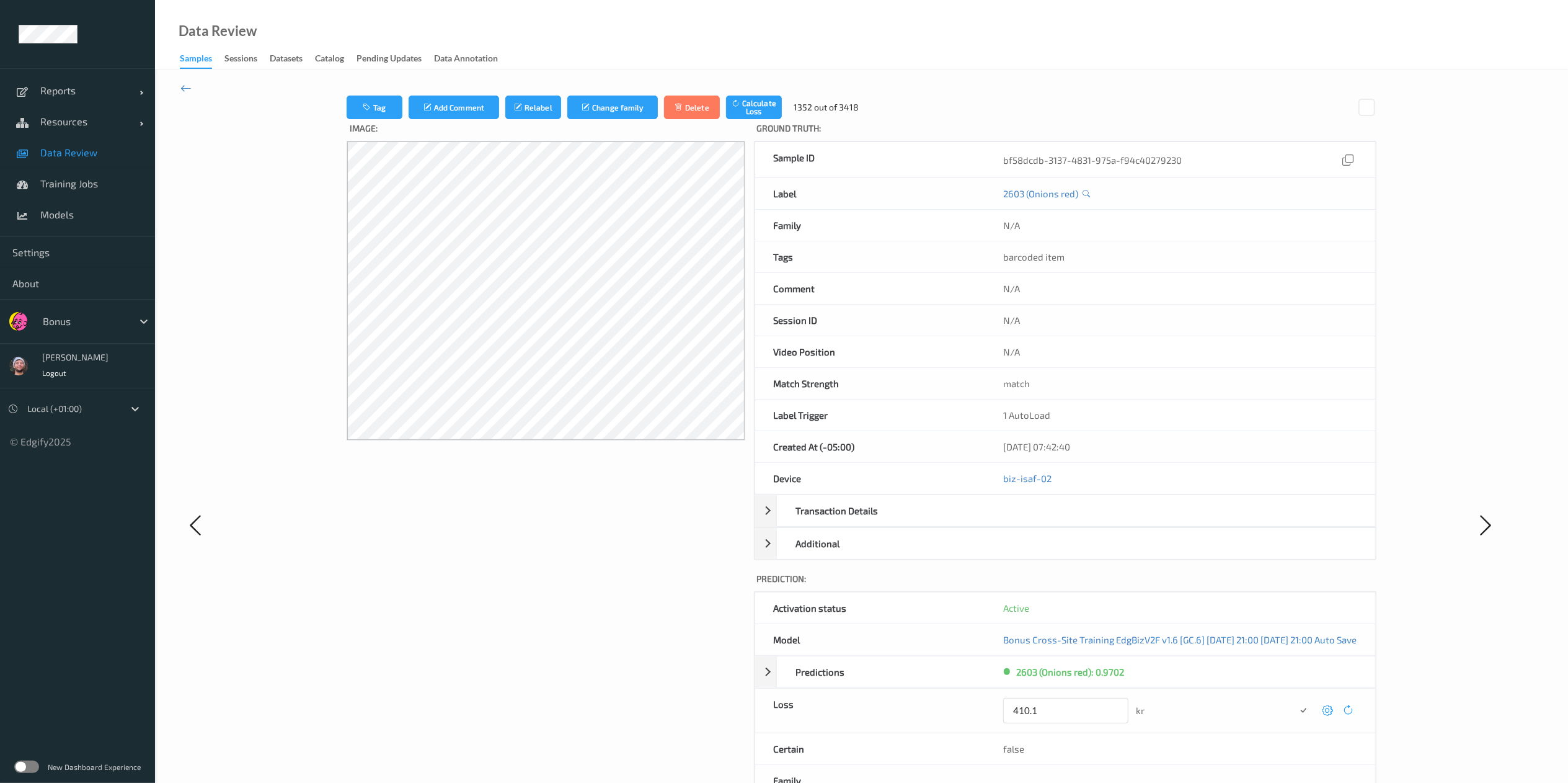
click at [1058, 522] on button "submit" at bounding box center [1304, 710] width 17 height 17
click at [1058, 522] on icon at bounding box center [1328, 706] width 11 height 11
click at [1058, 522] on button "submit" at bounding box center [1304, 710] width 17 height 17
click at [1058, 522] on icon at bounding box center [1328, 706] width 11 height 11
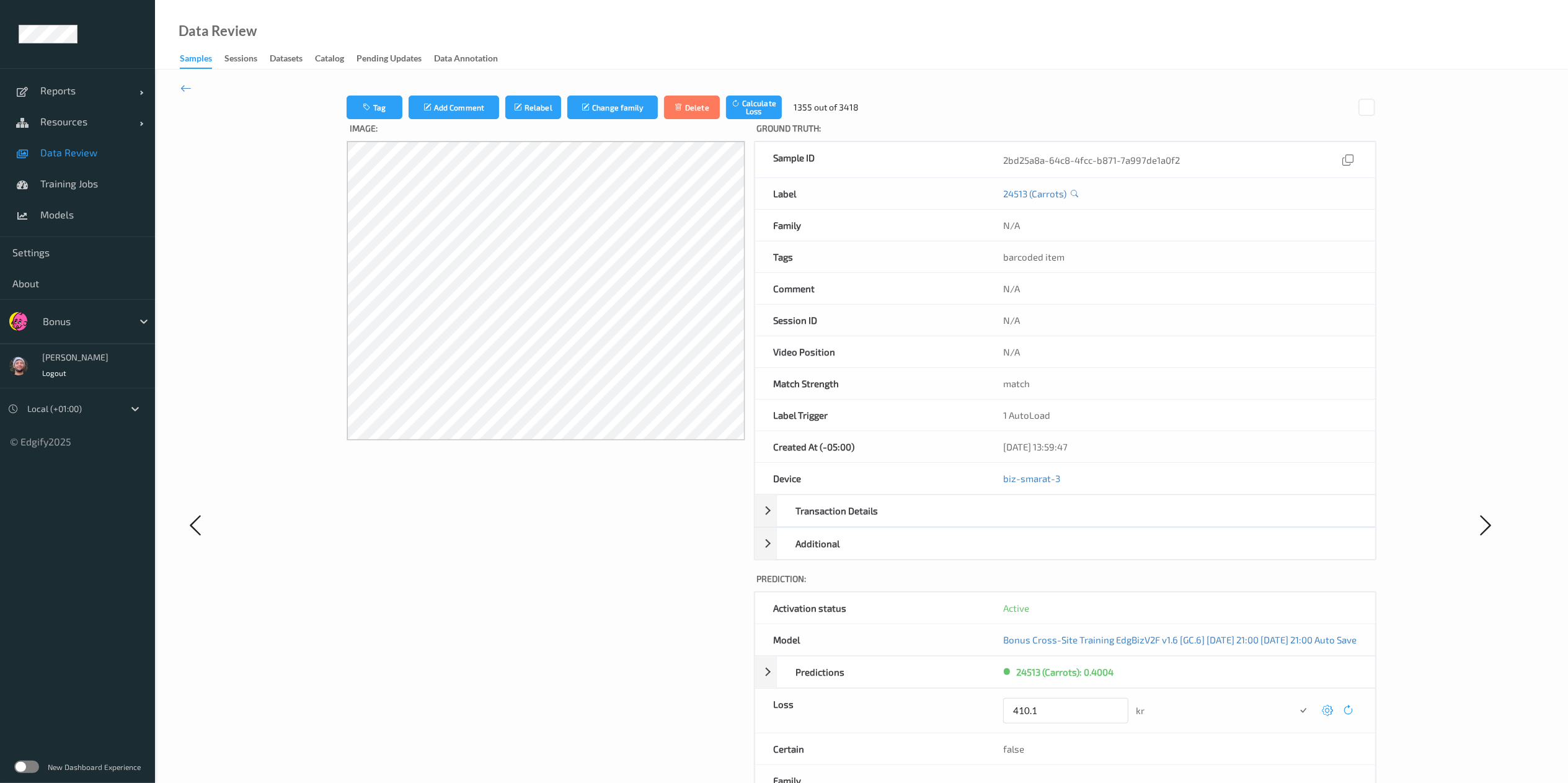
click at [1058, 522] on button "submit" at bounding box center [1304, 710] width 17 height 17
click at [1058, 522] on icon at bounding box center [1327, 706] width 11 height 11
click at [1058, 522] on button "submit" at bounding box center [1304, 710] width 17 height 17
click at [1058, 522] on icon at bounding box center [1328, 706] width 11 height 11
click at [1058, 522] on icon at bounding box center [1327, 706] width 11 height 11
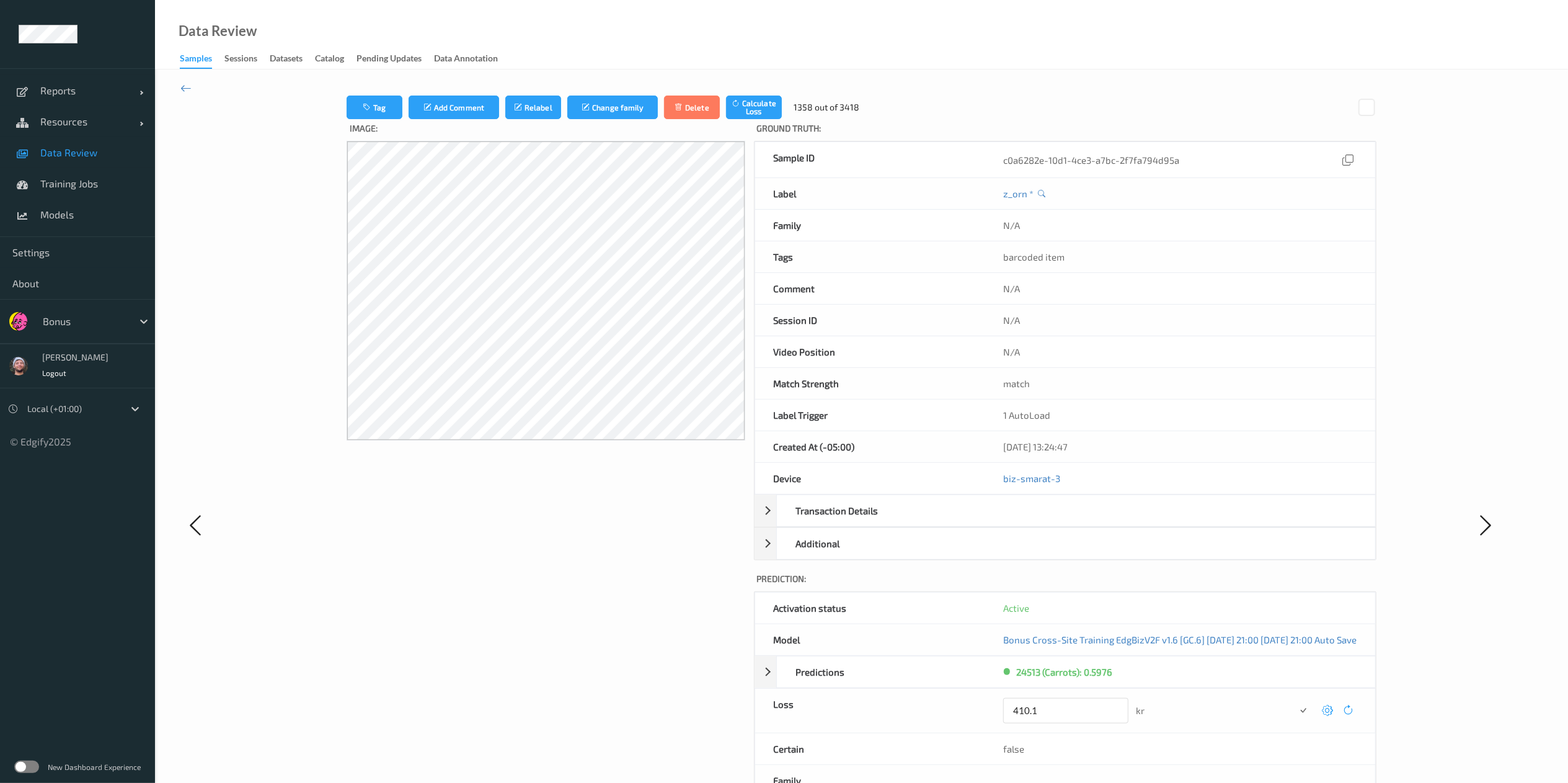
click at [1058, 522] on button "submit" at bounding box center [1304, 710] width 17 height 17
click at [1058, 522] on icon at bounding box center [1327, 706] width 11 height 11
click at [1058, 522] on button "submit" at bounding box center [1303, 710] width 17 height 17
click at [1058, 522] on icon at bounding box center [1328, 706] width 11 height 11
click at [1058, 522] on button "submit" at bounding box center [1304, 710] width 17 height 17
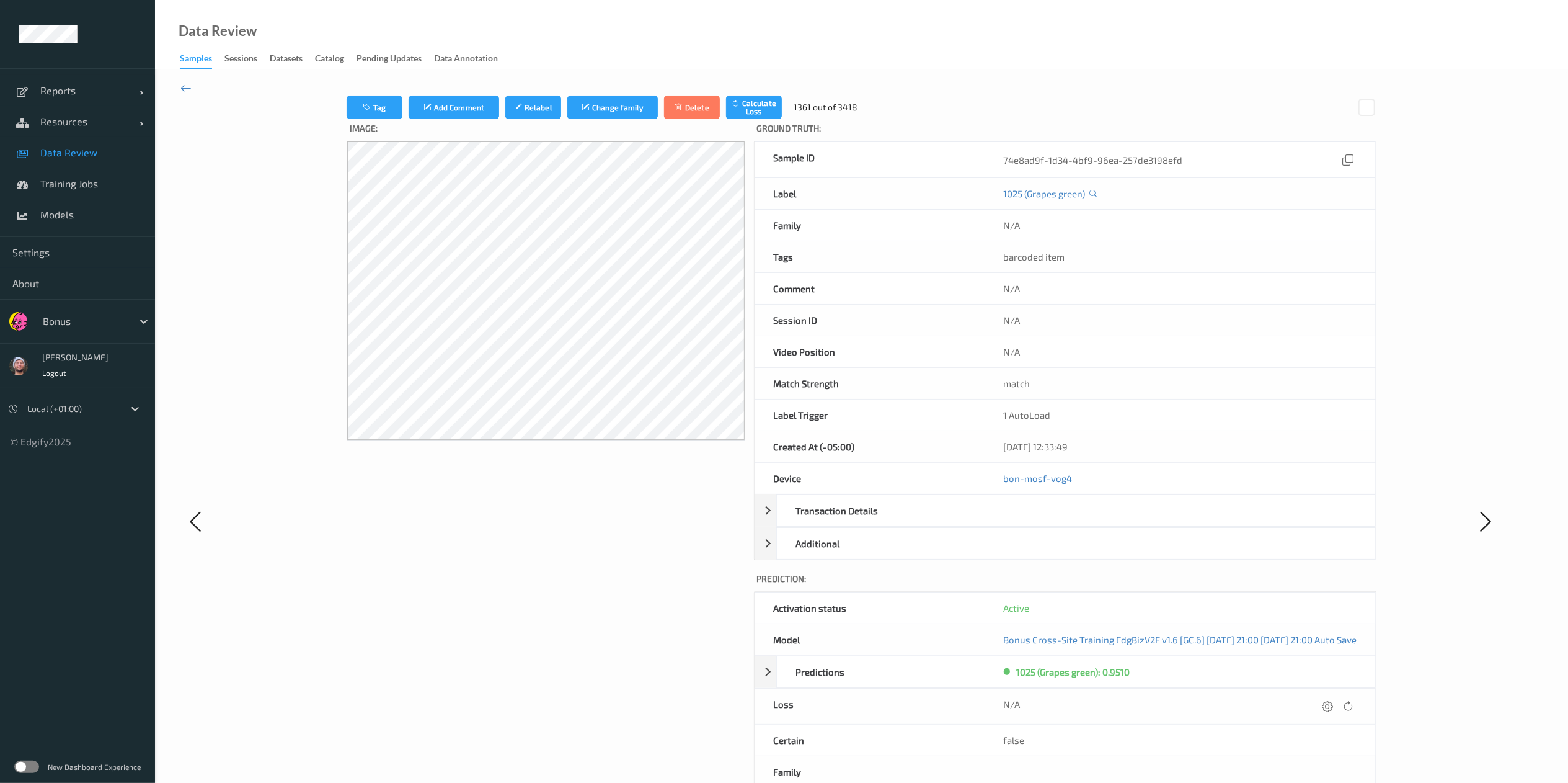
click at [1058, 522] on icon at bounding box center [1328, 706] width 11 height 11
click at [1058, 522] on button "submit" at bounding box center [1304, 710] width 17 height 17
click at [1058, 522] on icon at bounding box center [1328, 706] width 11 height 11
click at [1058, 522] on button "submit" at bounding box center [1304, 710] width 17 height 17
click at [1058, 522] on icon at bounding box center [1327, 706] width 11 height 11
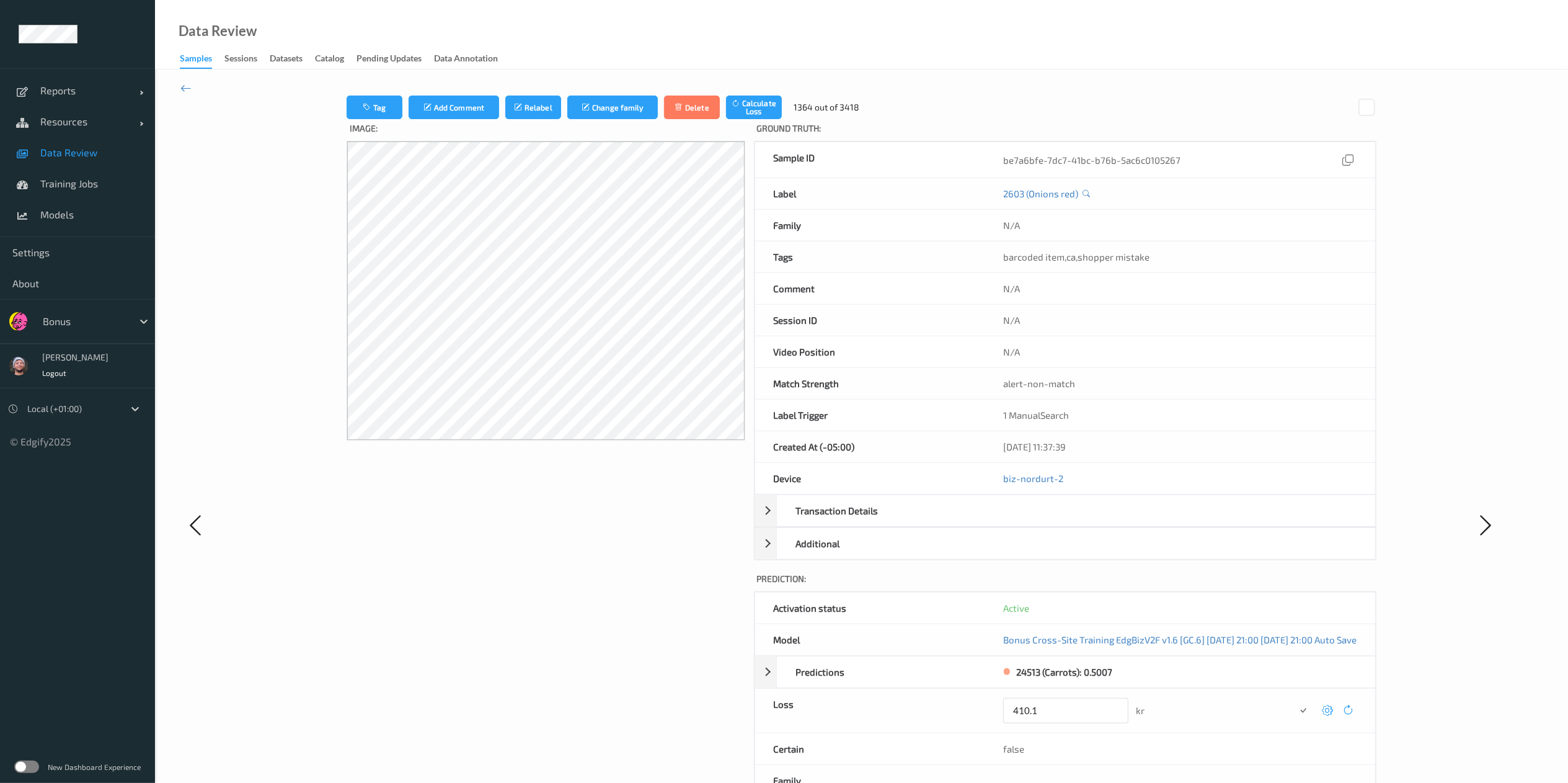
click at [1058, 522] on button "submit" at bounding box center [1304, 710] width 17 height 17
click at [1058, 522] on icon at bounding box center [1328, 706] width 11 height 11
click at [1058, 522] on button "submit" at bounding box center [1304, 710] width 17 height 17
click at [1058, 522] on icon at bounding box center [1327, 706] width 11 height 11
click at [1058, 522] on button "submit" at bounding box center [1303, 710] width 17 height 17
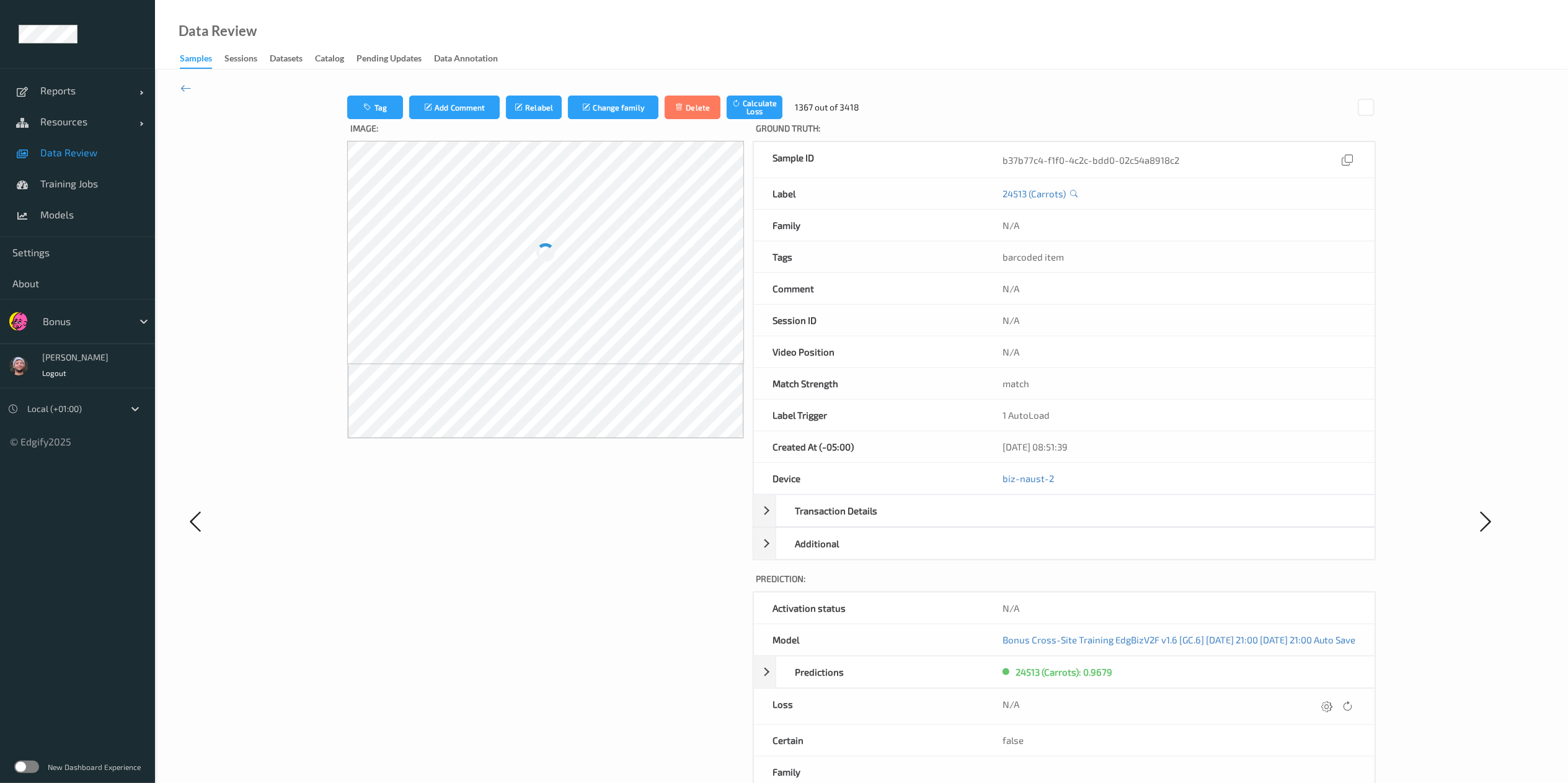
click at [1058, 522] on icon at bounding box center [1327, 706] width 11 height 11
click at [1058, 522] on button "submit" at bounding box center [1304, 710] width 17 height 17
click at [1058, 522] on icon at bounding box center [1328, 706] width 11 height 11
click at [1058, 522] on button "submit" at bounding box center [1304, 710] width 17 height 17
click at [1058, 522] on icon at bounding box center [1327, 706] width 11 height 11
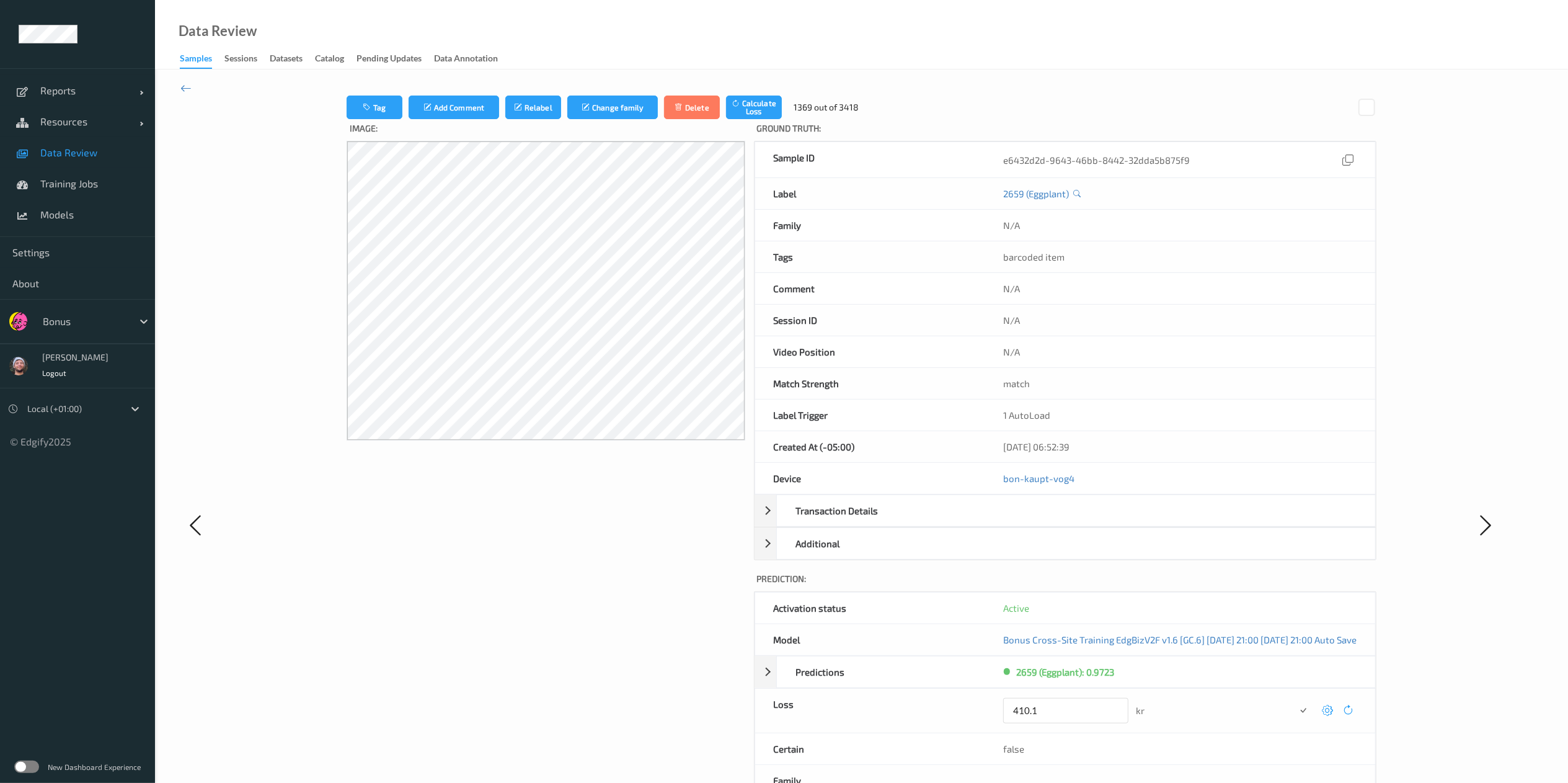
click at [1058, 522] on button "submit" at bounding box center [1304, 710] width 17 height 17
click at [1058, 522] on icon at bounding box center [1328, 706] width 11 height 11
click at [1058, 522] on button "submit" at bounding box center [1304, 710] width 17 height 17
click at [1058, 522] on icon at bounding box center [1328, 706] width 11 height 11
click at [1058, 522] on icon at bounding box center [1328, 710] width 11 height 11
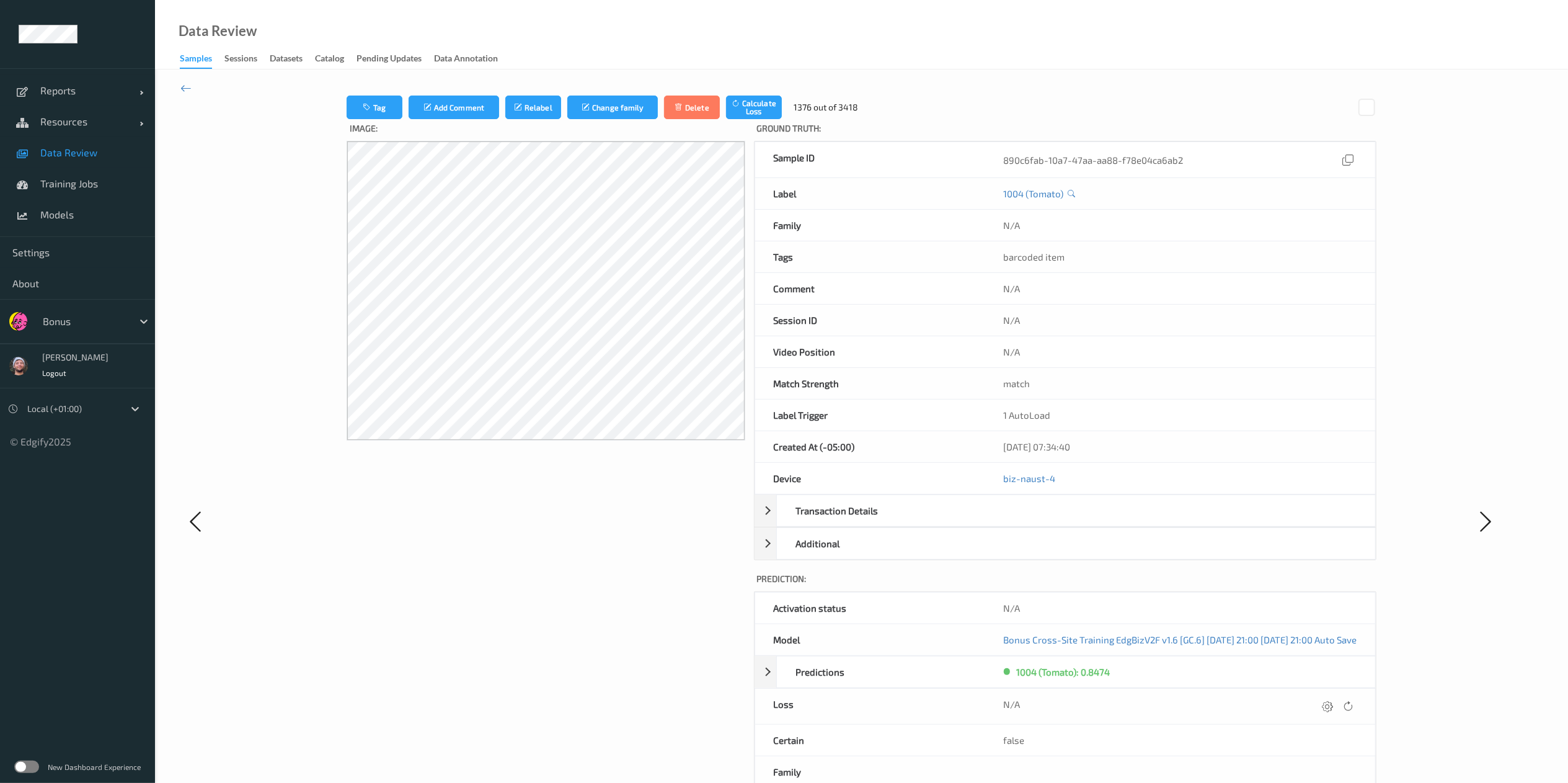
click at [1058, 522] on icon at bounding box center [1328, 706] width 11 height 11
click at [1058, 522] on button "submit" at bounding box center [1304, 710] width 17 height 17
click at [1058, 522] on icon at bounding box center [1328, 706] width 11 height 11
click at [1058, 522] on button "submit" at bounding box center [1304, 710] width 17 height 17
click at [1058, 522] on icon at bounding box center [1327, 706] width 11 height 11
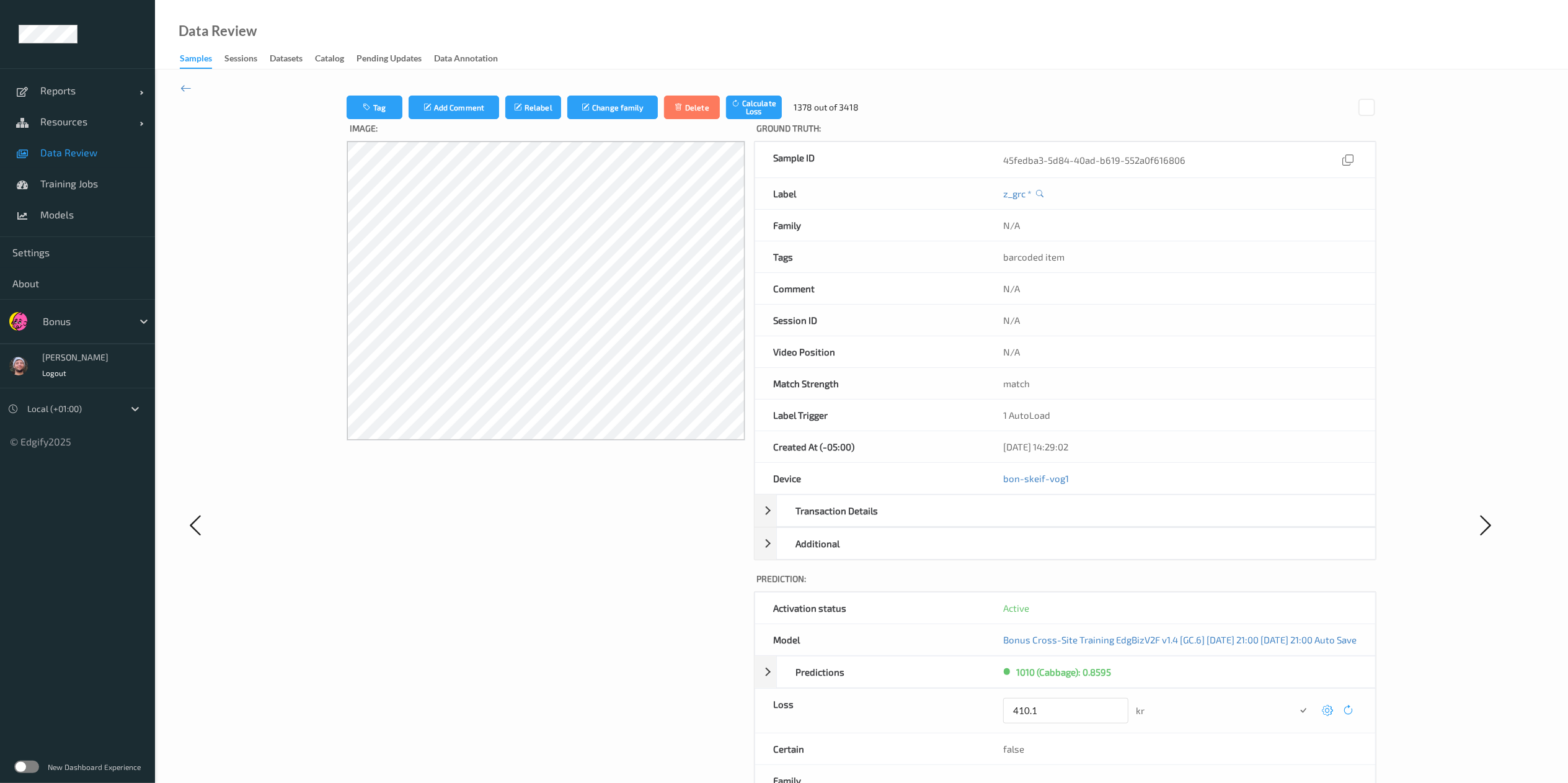
click at [1058, 522] on button "submit" at bounding box center [1304, 710] width 17 height 17
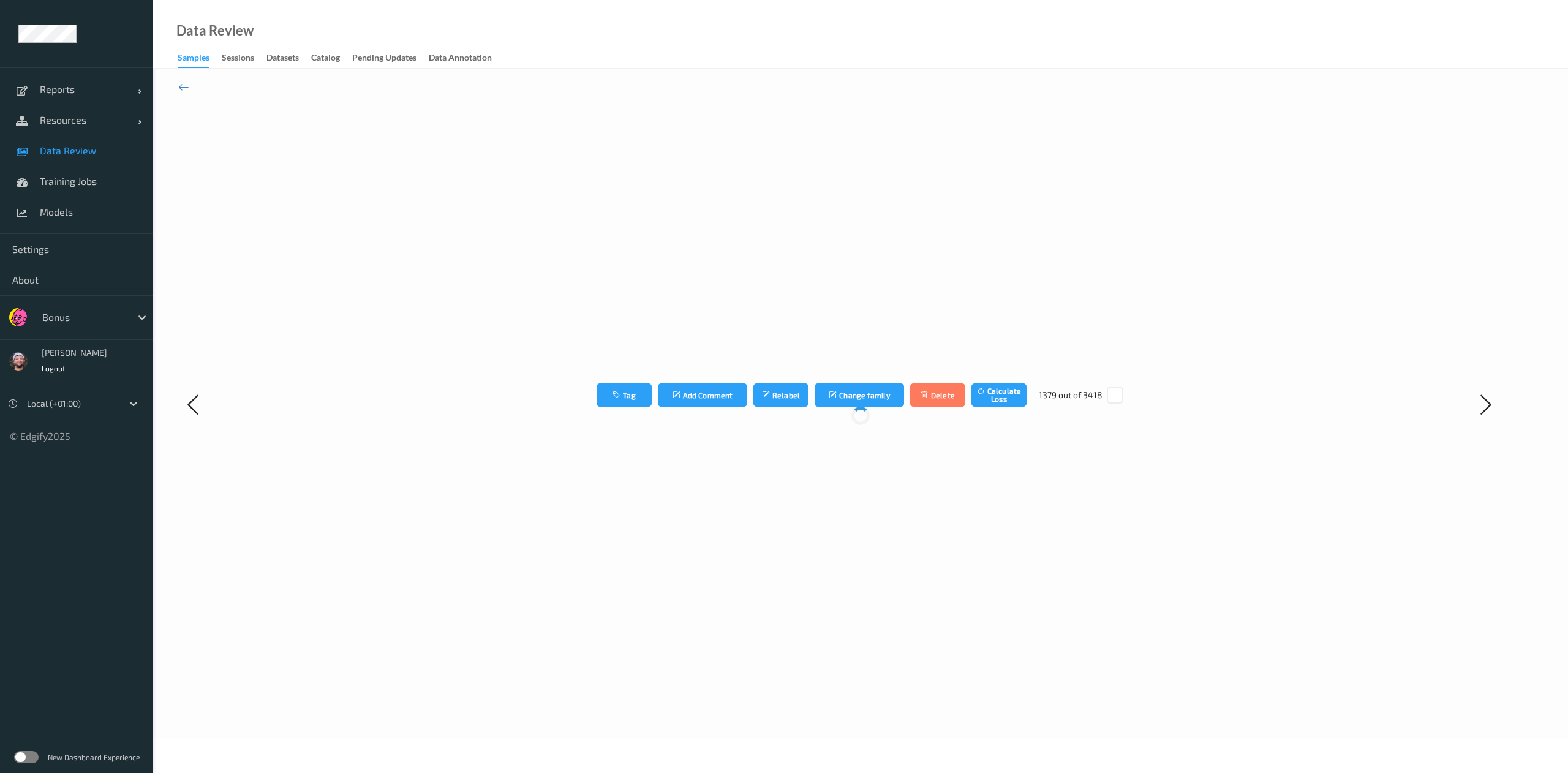
click at [1045, 515] on div "Tag Add Comment Relabel Change family Delete Calculate Loss 1379 out of 3418" at bounding box center [861, 404] width 1138 height 620
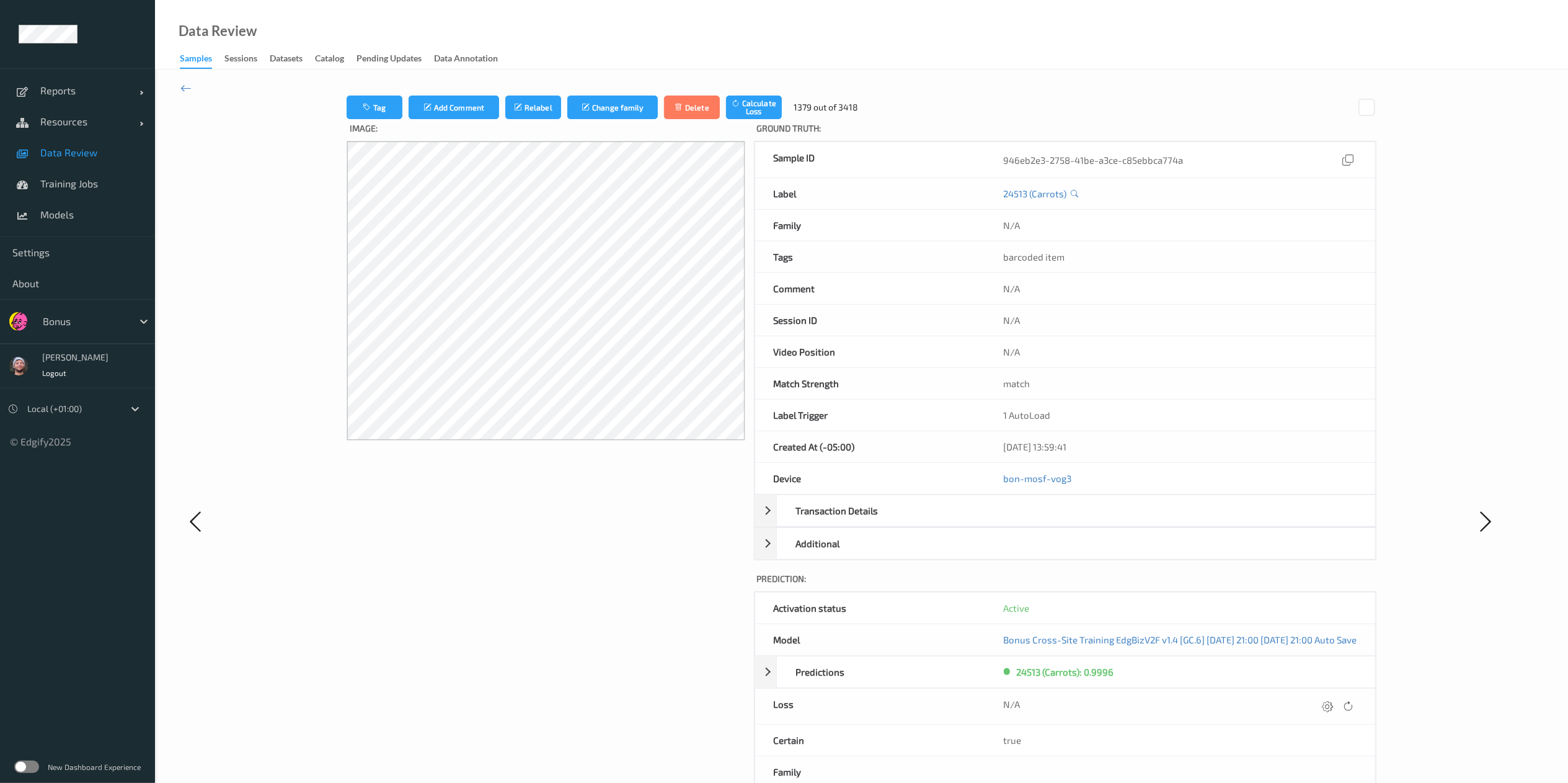
click at [1058, 522] on icon at bounding box center [1328, 706] width 11 height 11
click at [1058, 522] on button "submit" at bounding box center [1304, 710] width 17 height 17
click at [1058, 522] on icon at bounding box center [1328, 706] width 11 height 11
click at [1058, 522] on button "submit" at bounding box center [1304, 710] width 17 height 17
click at [1058, 522] on icon at bounding box center [1328, 706] width 11 height 11
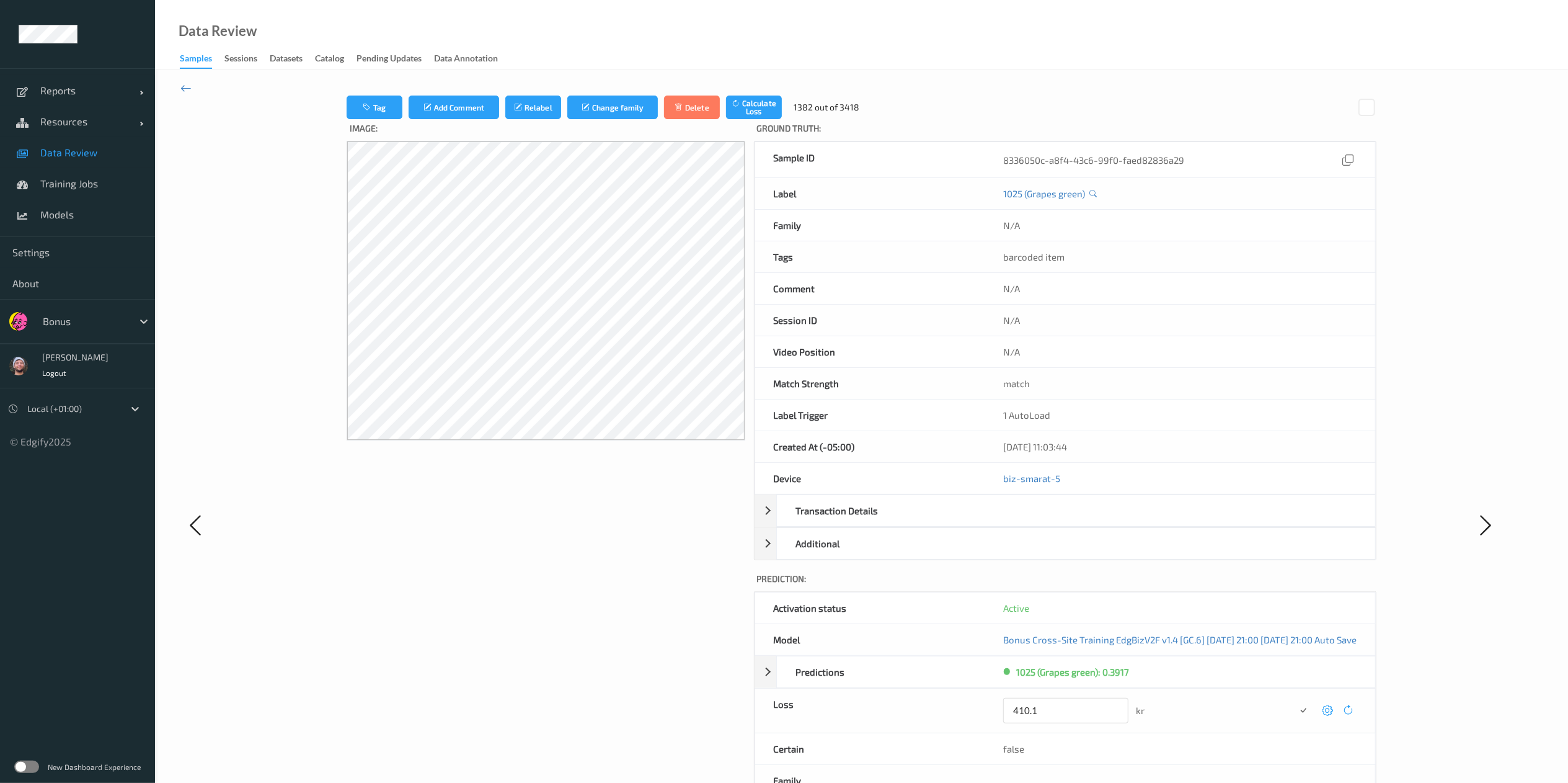
click at [1058, 522] on button "submit" at bounding box center [1304, 710] width 17 height 17
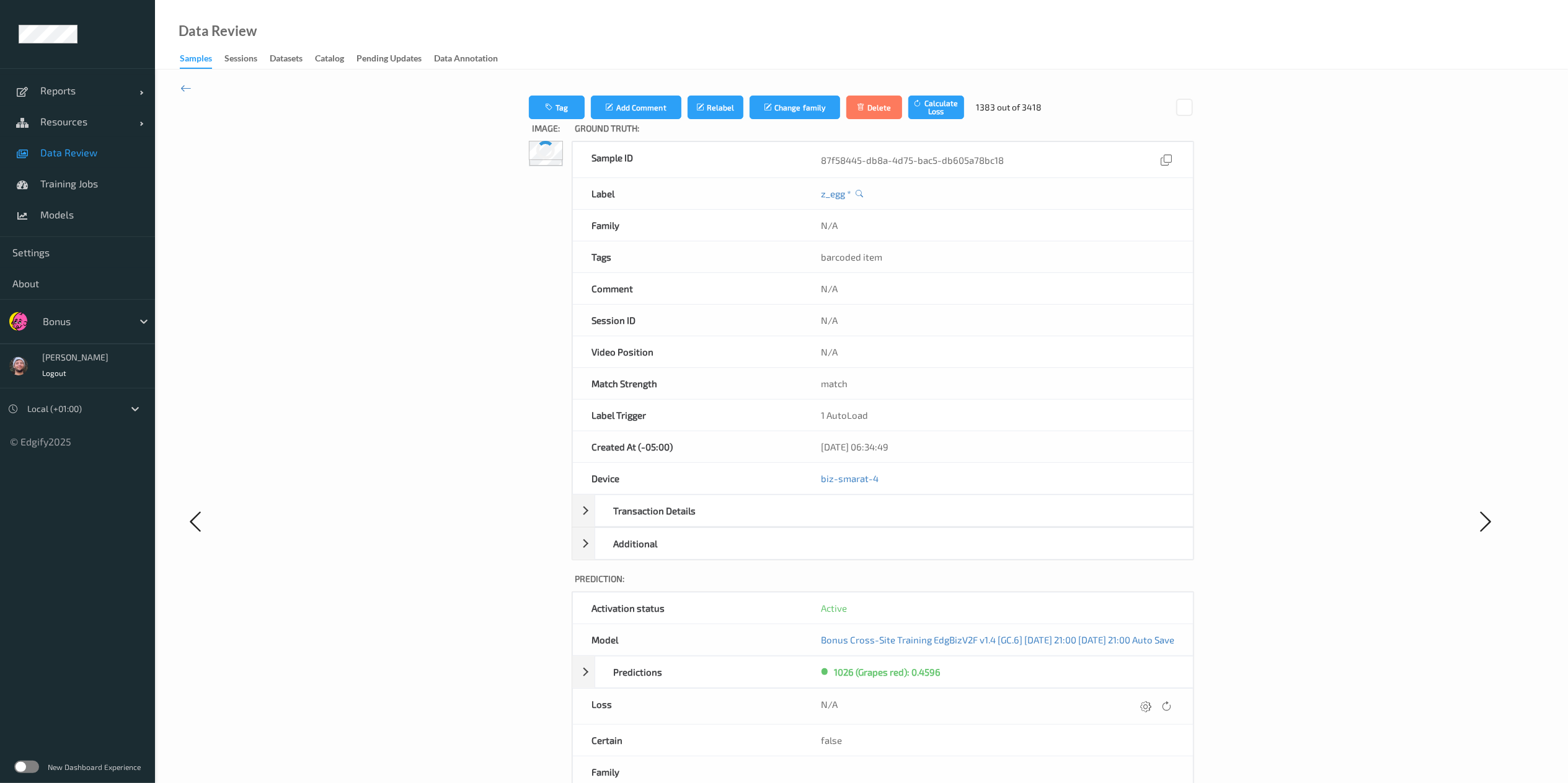
click at [1058, 522] on icon at bounding box center [1146, 706] width 11 height 11
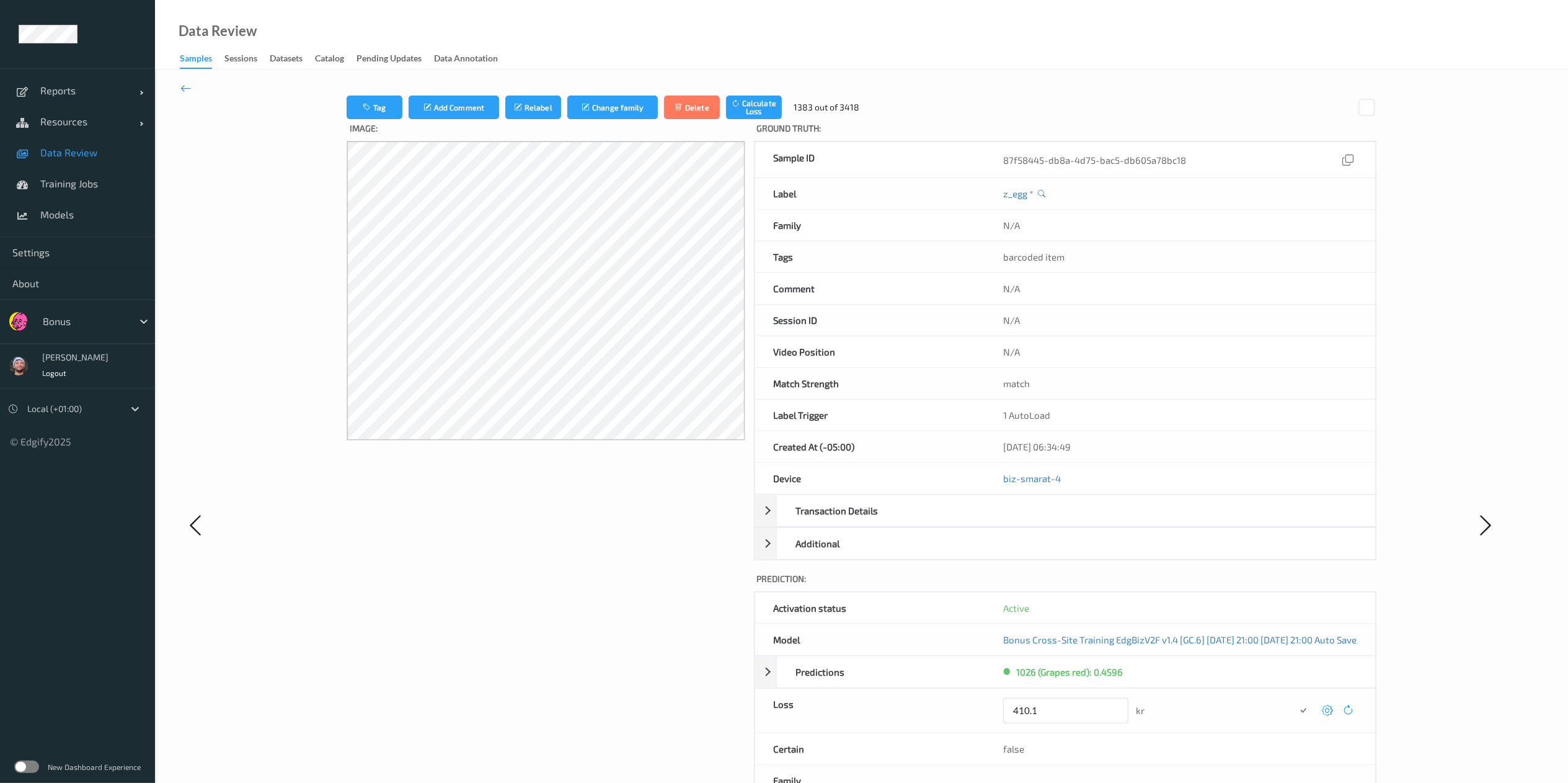
click at [1058, 522] on button "submit" at bounding box center [1304, 710] width 17 height 17
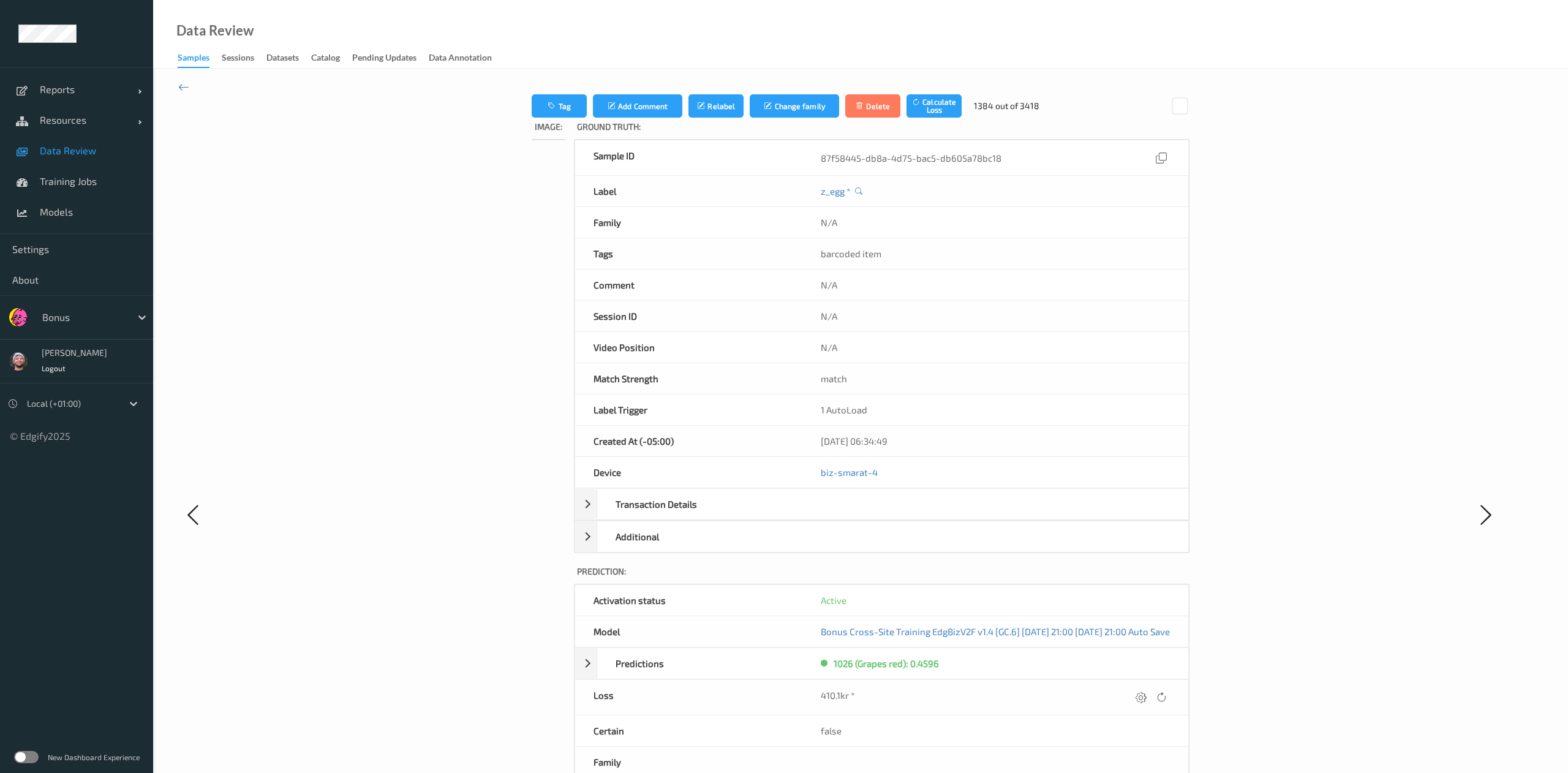
click at [1045, 515] on div "Tag Add Comment Relabel Change family Delete Calculate Loss 1384 out of 3418 Im…" at bounding box center [861, 514] width 1138 height 840
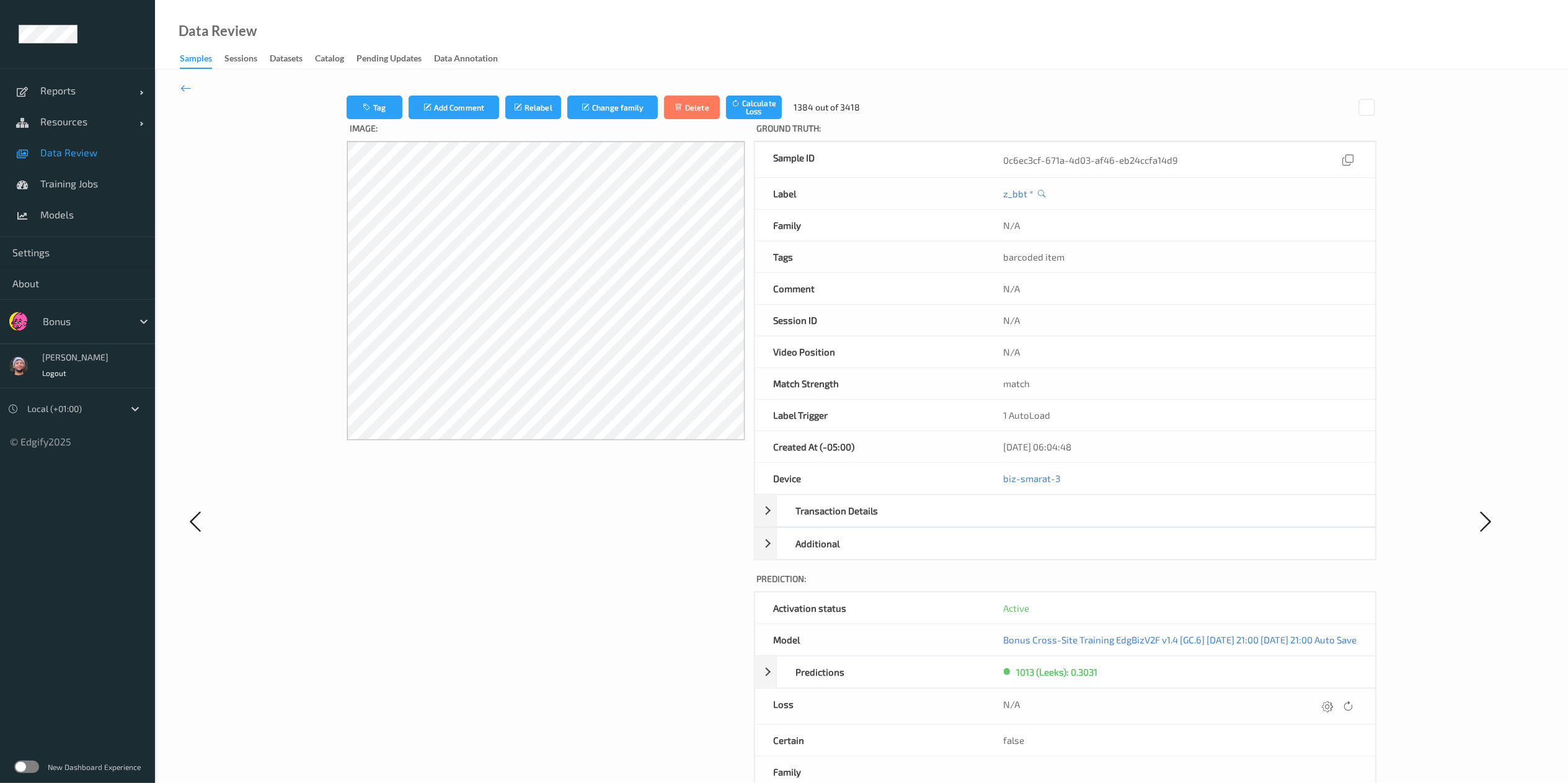
click at [1058, 522] on icon at bounding box center [1328, 706] width 11 height 11
click at [1058, 522] on button "submit" at bounding box center [1304, 710] width 17 height 17
click at [1058, 522] on icon at bounding box center [1327, 706] width 11 height 11
click at [1058, 522] on button "submit" at bounding box center [1304, 710] width 17 height 17
click at [1058, 522] on icon at bounding box center [1327, 706] width 11 height 11
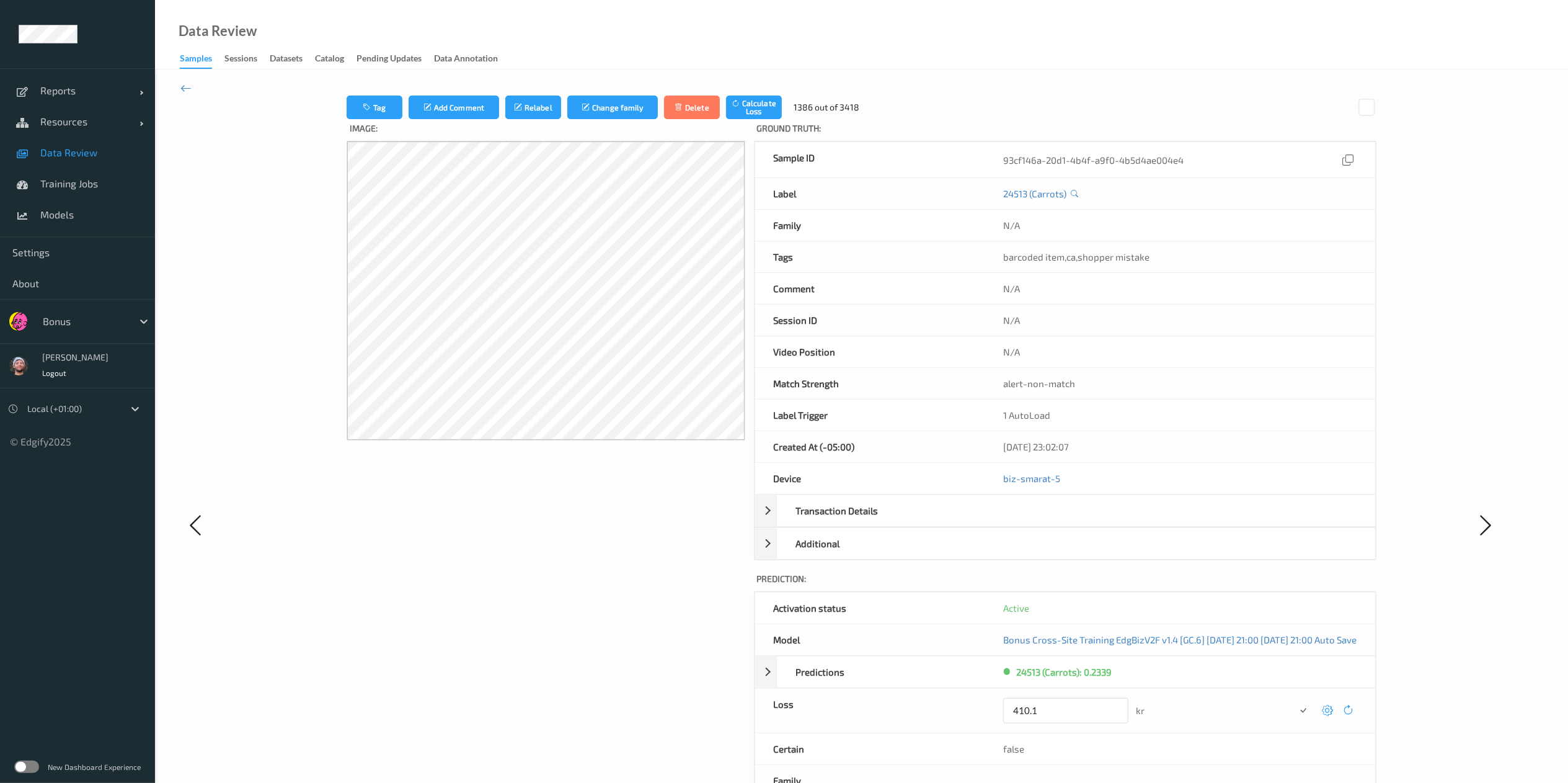
click at [1058, 522] on button "submit" at bounding box center [1304, 710] width 17 height 17
click at [1058, 522] on icon at bounding box center [1328, 706] width 11 height 11
click at [1058, 522] on button "submit" at bounding box center [1304, 710] width 17 height 17
click at [1058, 522] on icon at bounding box center [1328, 706] width 11 height 11
click at [1058, 522] on button "submit" at bounding box center [1304, 710] width 17 height 17
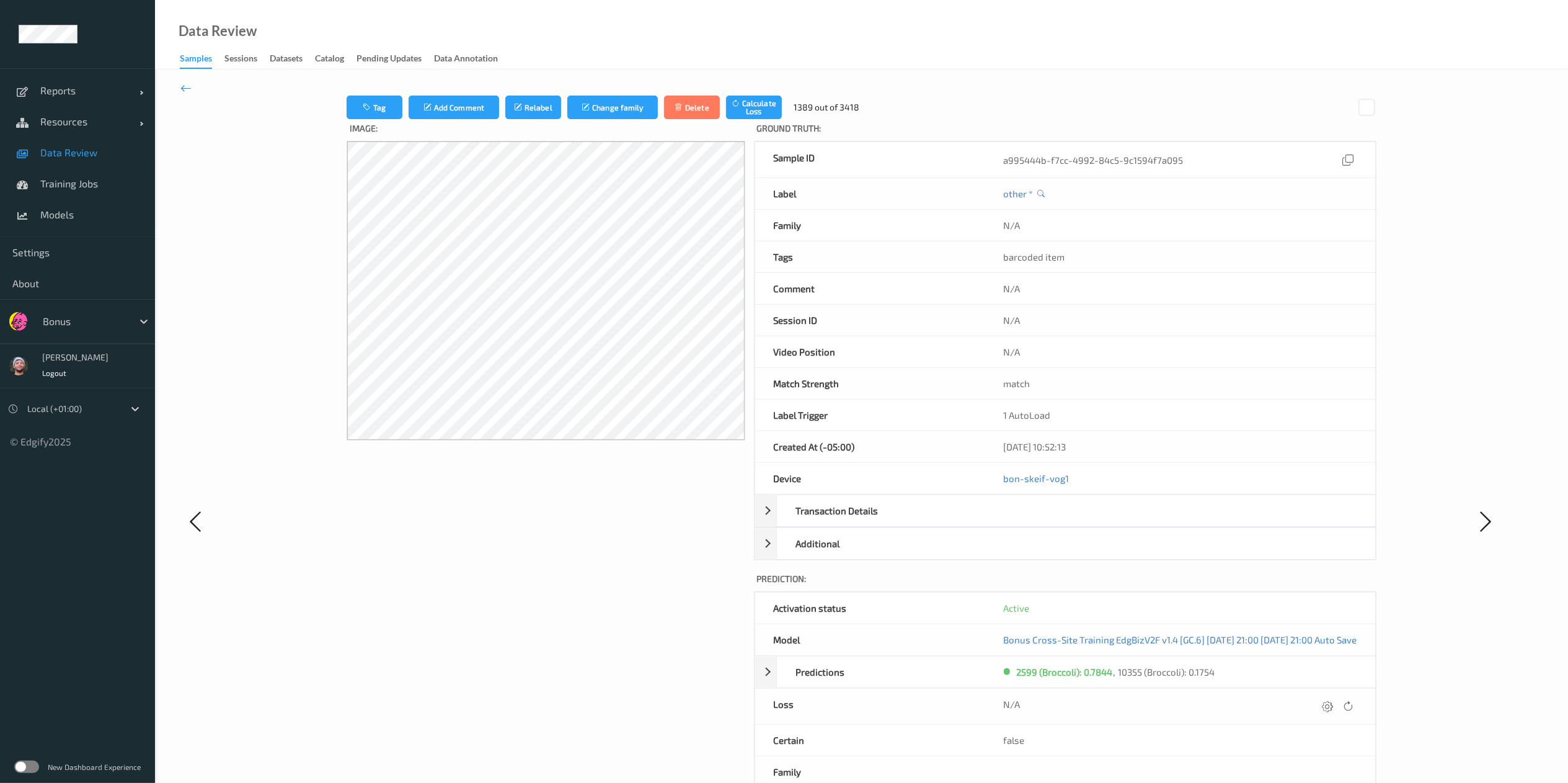
click at [1058, 522] on icon at bounding box center [1328, 706] width 11 height 11
click at [1058, 522] on button "submit" at bounding box center [1304, 710] width 17 height 17
click at [1058, 522] on icon at bounding box center [1328, 706] width 11 height 11
click at [1058, 522] on button "submit" at bounding box center [1304, 710] width 17 height 17
click at [1058, 522] on icon at bounding box center [1327, 706] width 11 height 11
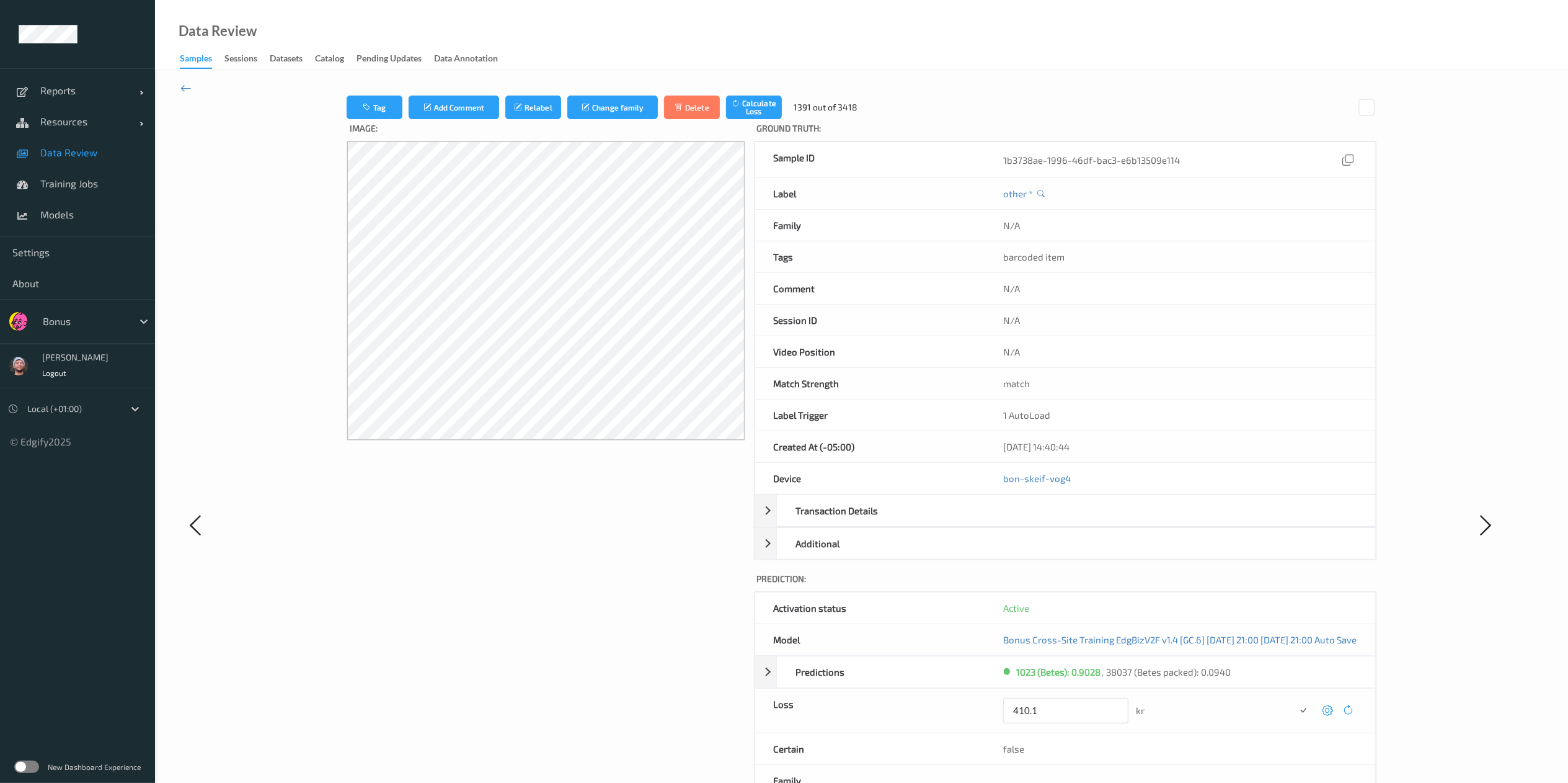
click at [1058, 522] on button "submit" at bounding box center [1304, 710] width 17 height 17
click at [1058, 522] on icon at bounding box center [1328, 706] width 11 height 11
click at [1058, 522] on button "submit" at bounding box center [1304, 710] width 17 height 17
click at [1058, 522] on icon at bounding box center [1328, 706] width 11 height 11
click at [1058, 522] on button "submit" at bounding box center [1304, 710] width 17 height 17
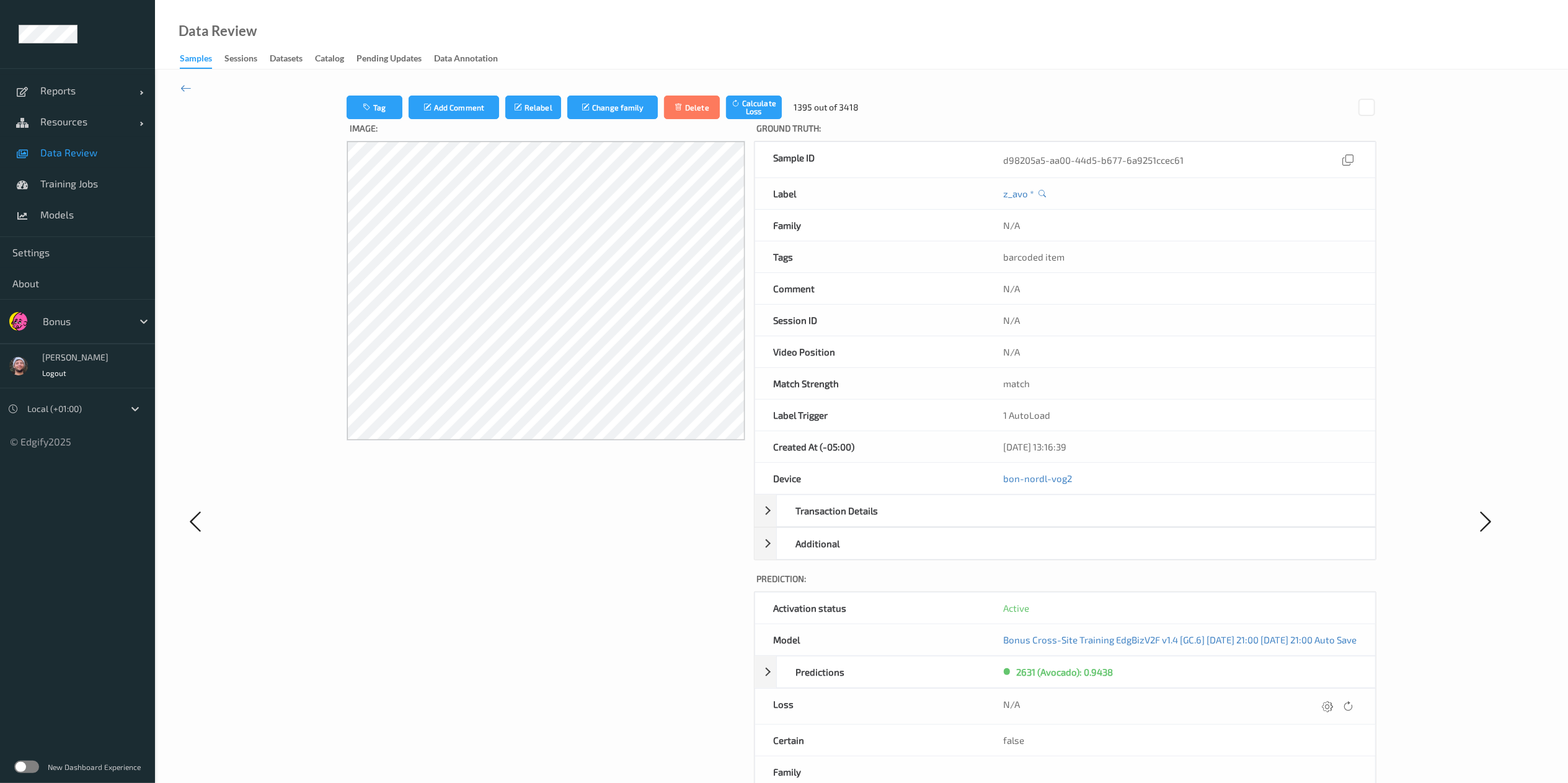
click at [1058, 522] on icon at bounding box center [1328, 706] width 11 height 11
click at [1058, 522] on button "submit" at bounding box center [1304, 710] width 17 height 17
click at [1058, 522] on icon at bounding box center [1328, 706] width 11 height 11
click at [1058, 522] on button "submit" at bounding box center [1304, 710] width 17 height 17
click at [1058, 522] on icon at bounding box center [1328, 706] width 11 height 11
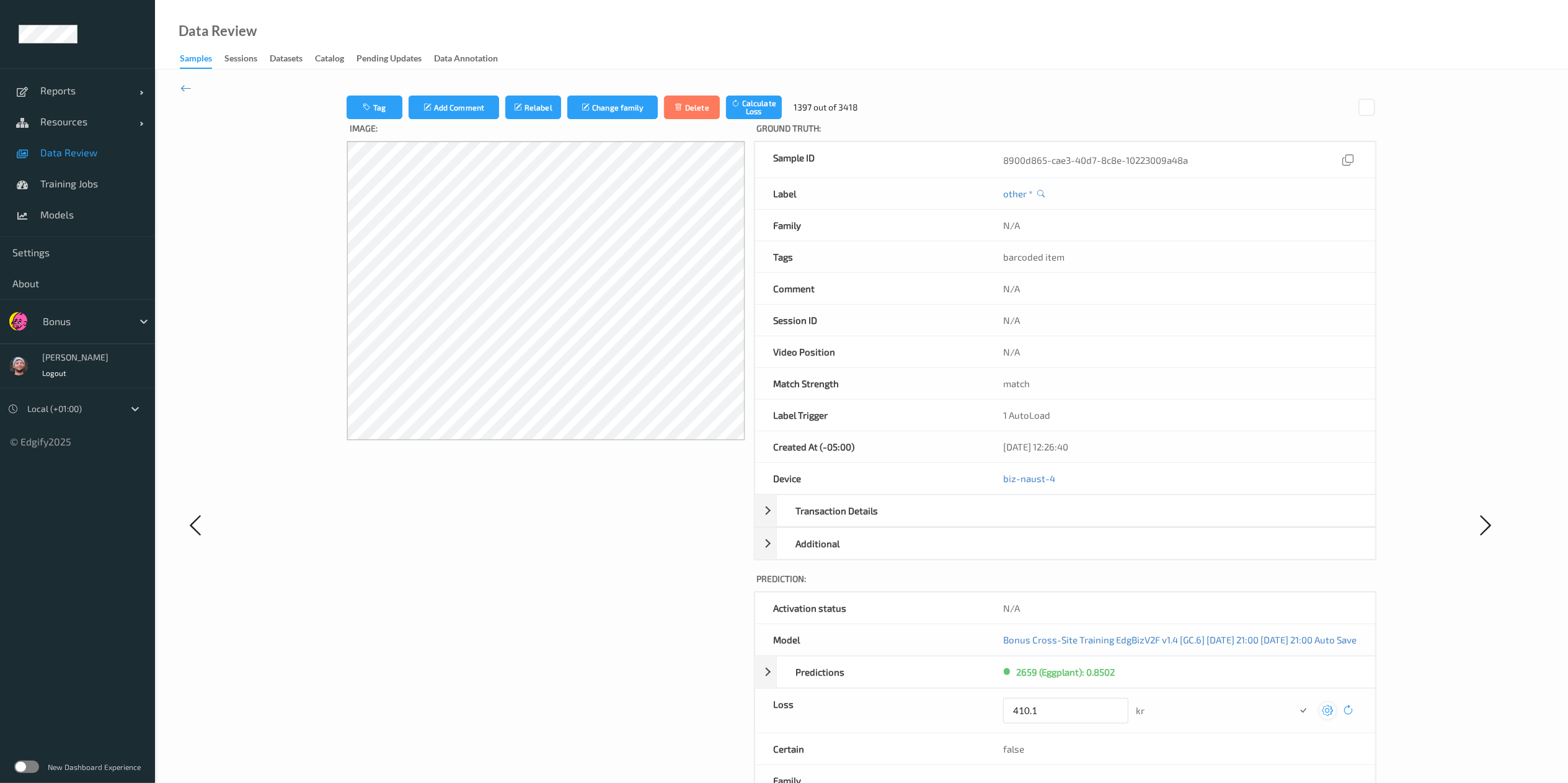
click at [1058, 522] on button "submit" at bounding box center [1304, 710] width 17 height 17
click at [1058, 522] on icon at bounding box center [1328, 706] width 11 height 11
click at [1058, 522] on button "submit" at bounding box center [1304, 710] width 17 height 17
click at [1058, 522] on icon at bounding box center [1328, 706] width 11 height 11
click at [1058, 522] on button "submit" at bounding box center [1304, 710] width 17 height 17
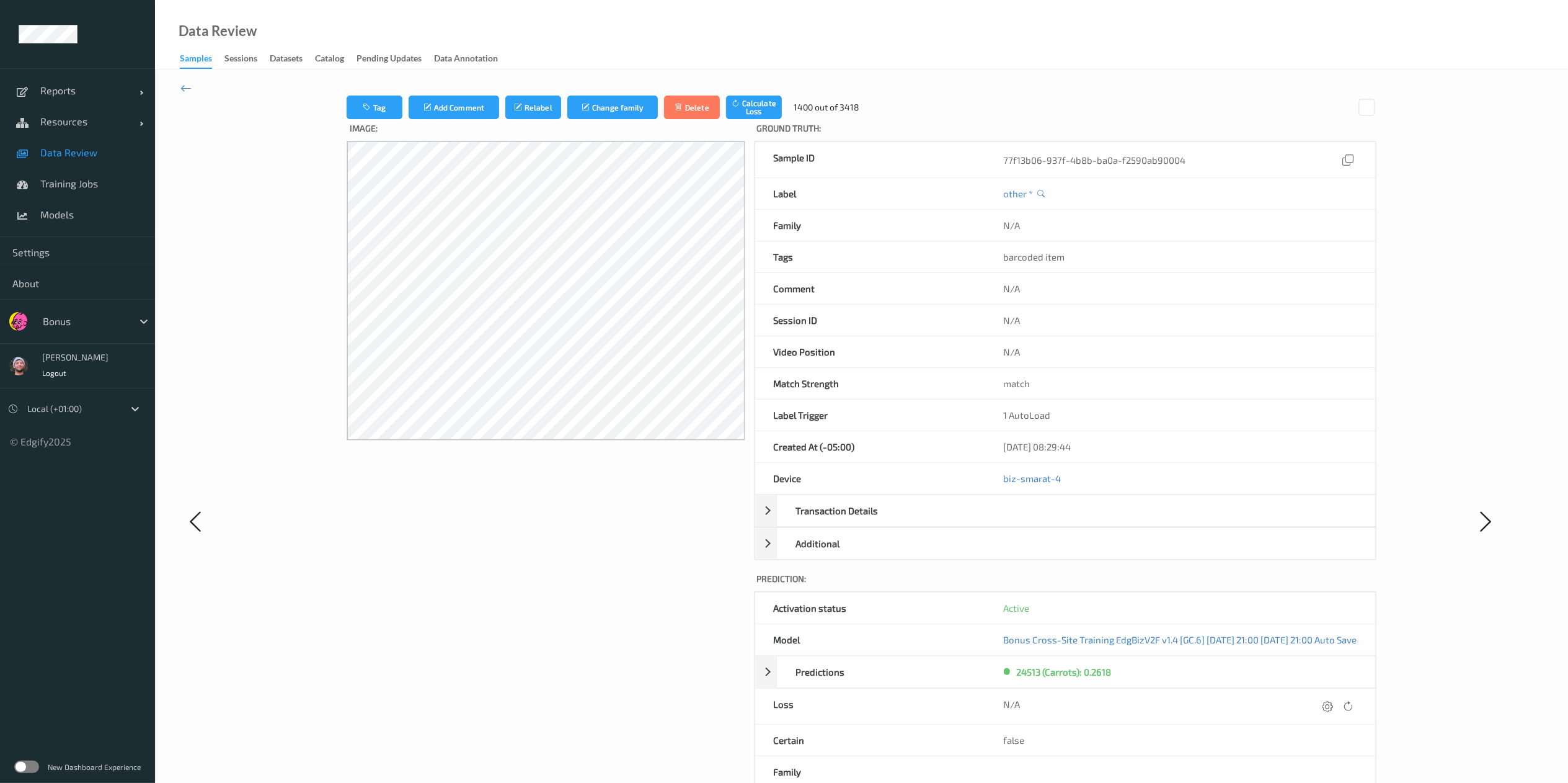
click at [1058, 522] on icon at bounding box center [1328, 706] width 11 height 11
click at [1058, 522] on button "submit" at bounding box center [1304, 710] width 17 height 17
drag, startPoint x: 1360, startPoint y: 706, endPoint x: 1365, endPoint y: 682, distance: 24.5
click at [1058, 522] on icon at bounding box center [1328, 706] width 11 height 11
click at [1058, 522] on button "submit" at bounding box center [1304, 710] width 17 height 17
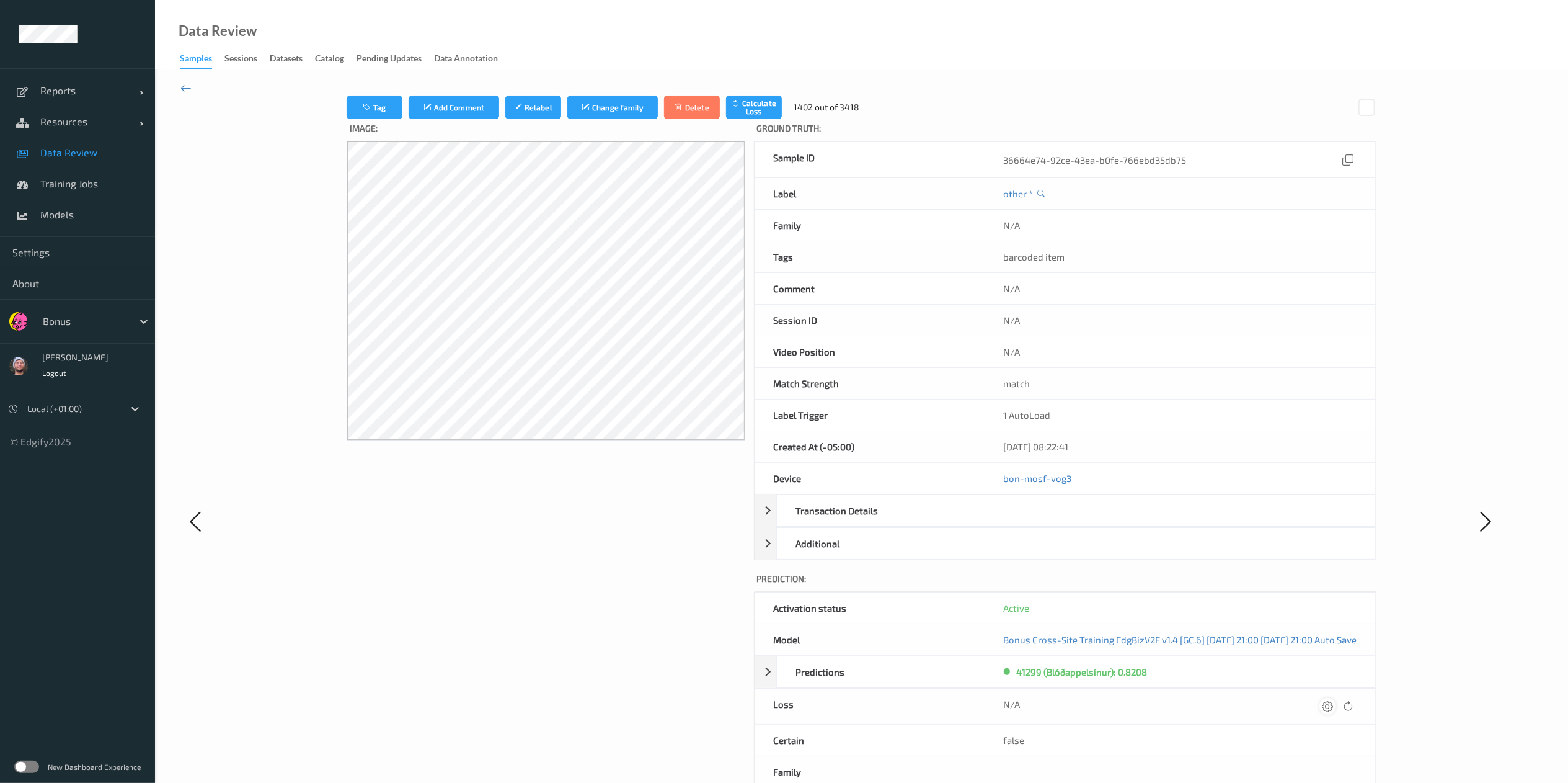
click at [1058, 522] on icon at bounding box center [1328, 706] width 11 height 11
click at [1058, 522] on button "submit" at bounding box center [1304, 710] width 17 height 17
click at [1058, 522] on icon at bounding box center [1328, 706] width 11 height 11
click at [1058, 522] on button "submit" at bounding box center [1304, 710] width 17 height 17
click at [1058, 522] on icon at bounding box center [1328, 706] width 11 height 11
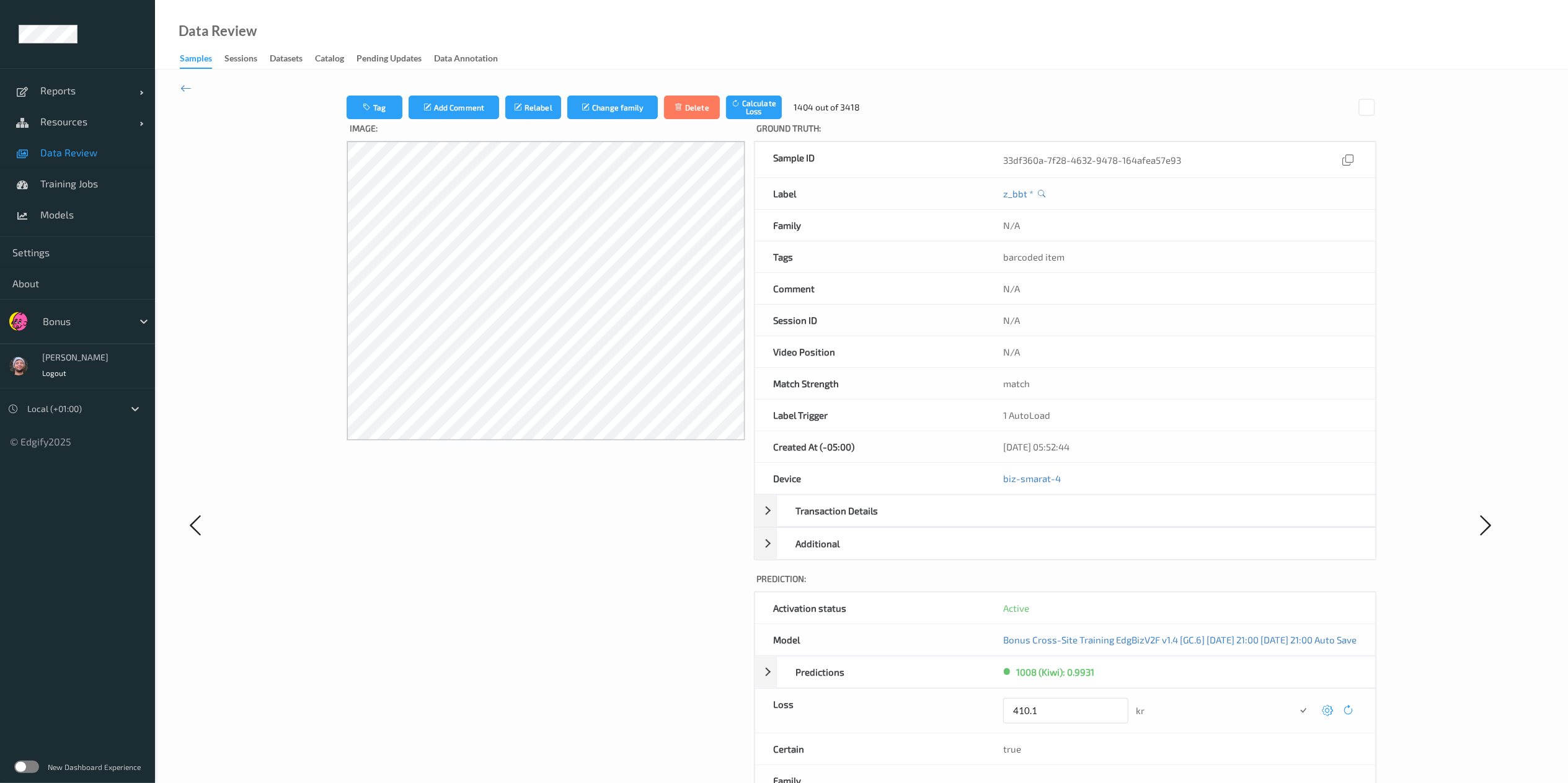
click at [1058, 522] on button "submit" at bounding box center [1304, 710] width 17 height 17
click at [1058, 522] on icon at bounding box center [1328, 706] width 11 height 11
click at [1058, 522] on button "submit" at bounding box center [1304, 710] width 17 height 17
click at [1058, 522] on icon at bounding box center [1327, 706] width 11 height 11
click at [1058, 522] on button "submit" at bounding box center [1304, 710] width 17 height 17
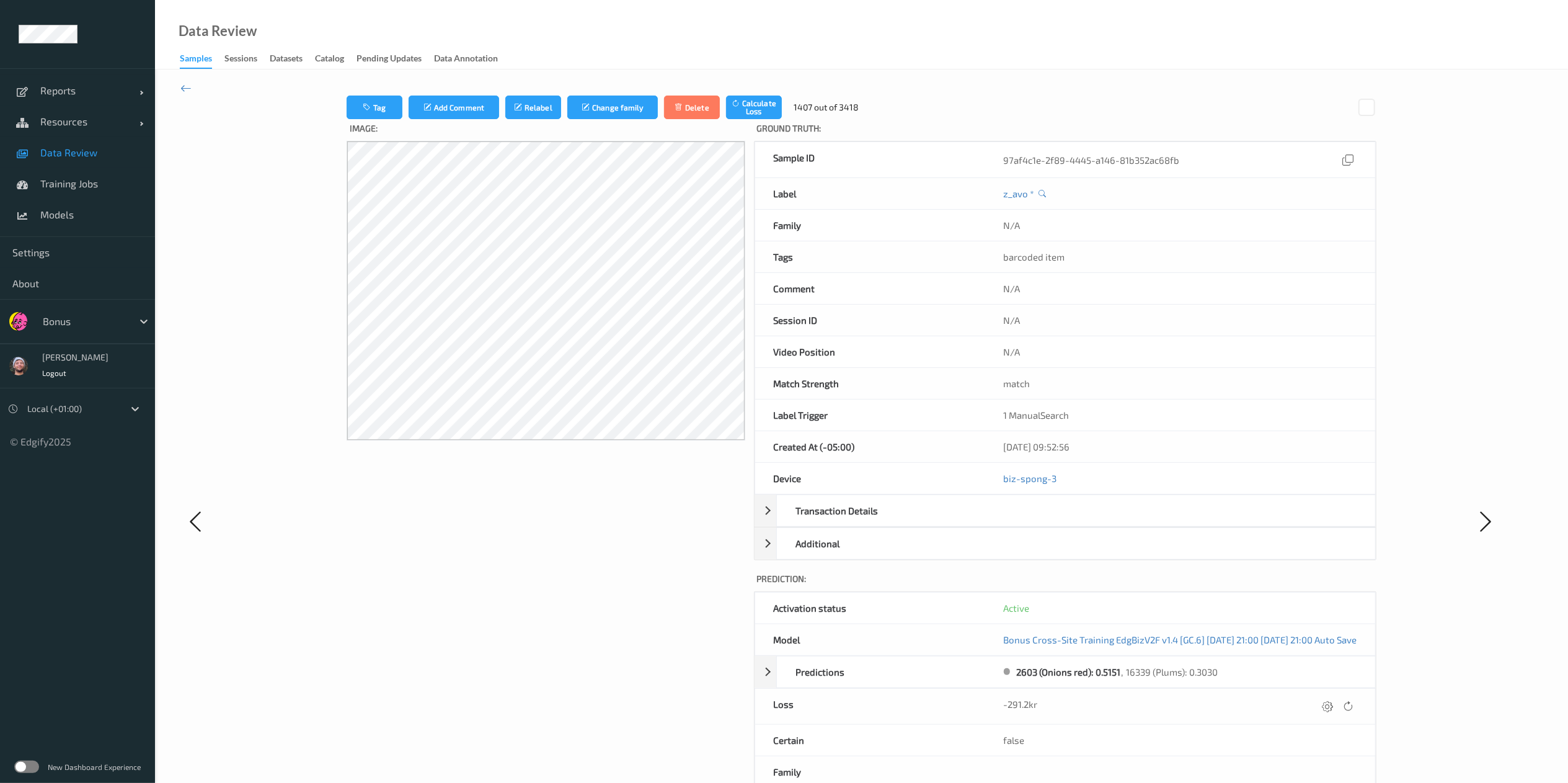
click at [1058, 522] on icon at bounding box center [1328, 706] width 11 height 11
click at [1058, 522] on button "submit" at bounding box center [1304, 710] width 17 height 17
click at [1058, 522] on icon at bounding box center [1328, 706] width 11 height 11
click at [1058, 522] on button "submit" at bounding box center [1304, 710] width 17 height 17
click at [1058, 522] on icon at bounding box center [1328, 706] width 11 height 11
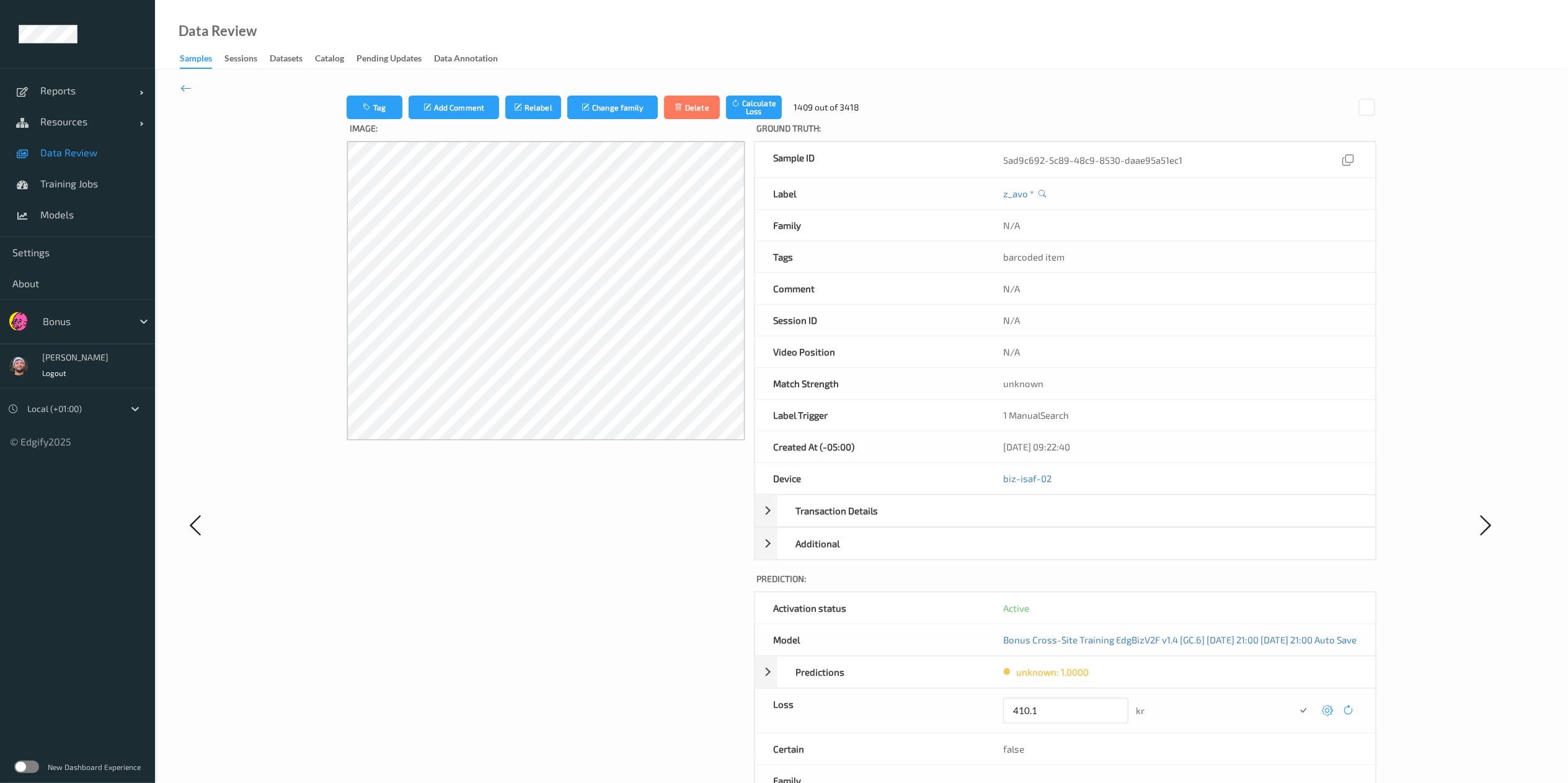
click at [1058, 522] on button "submit" at bounding box center [1304, 710] width 17 height 17
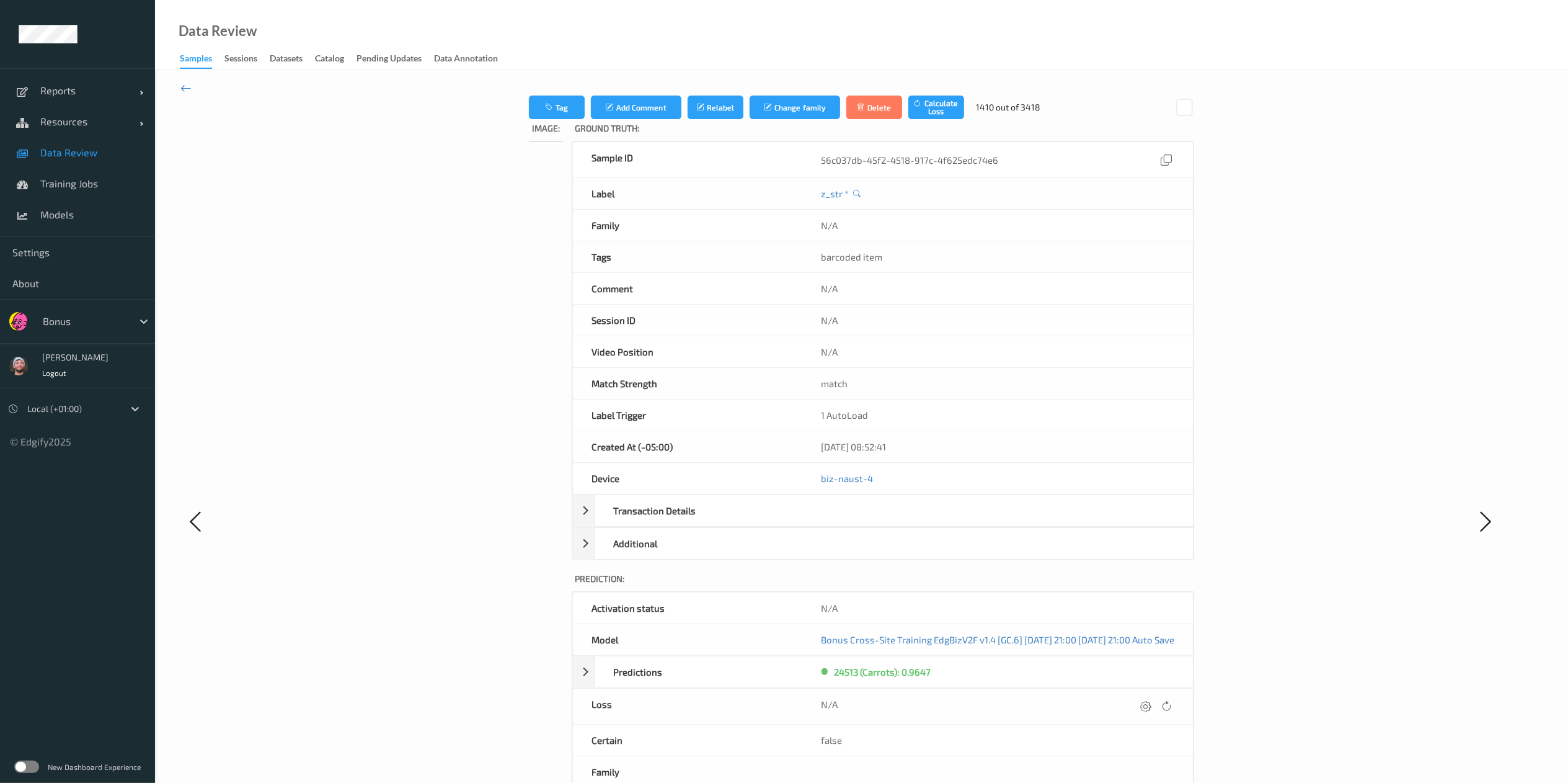
click at [1058, 522] on icon at bounding box center [1146, 706] width 11 height 11
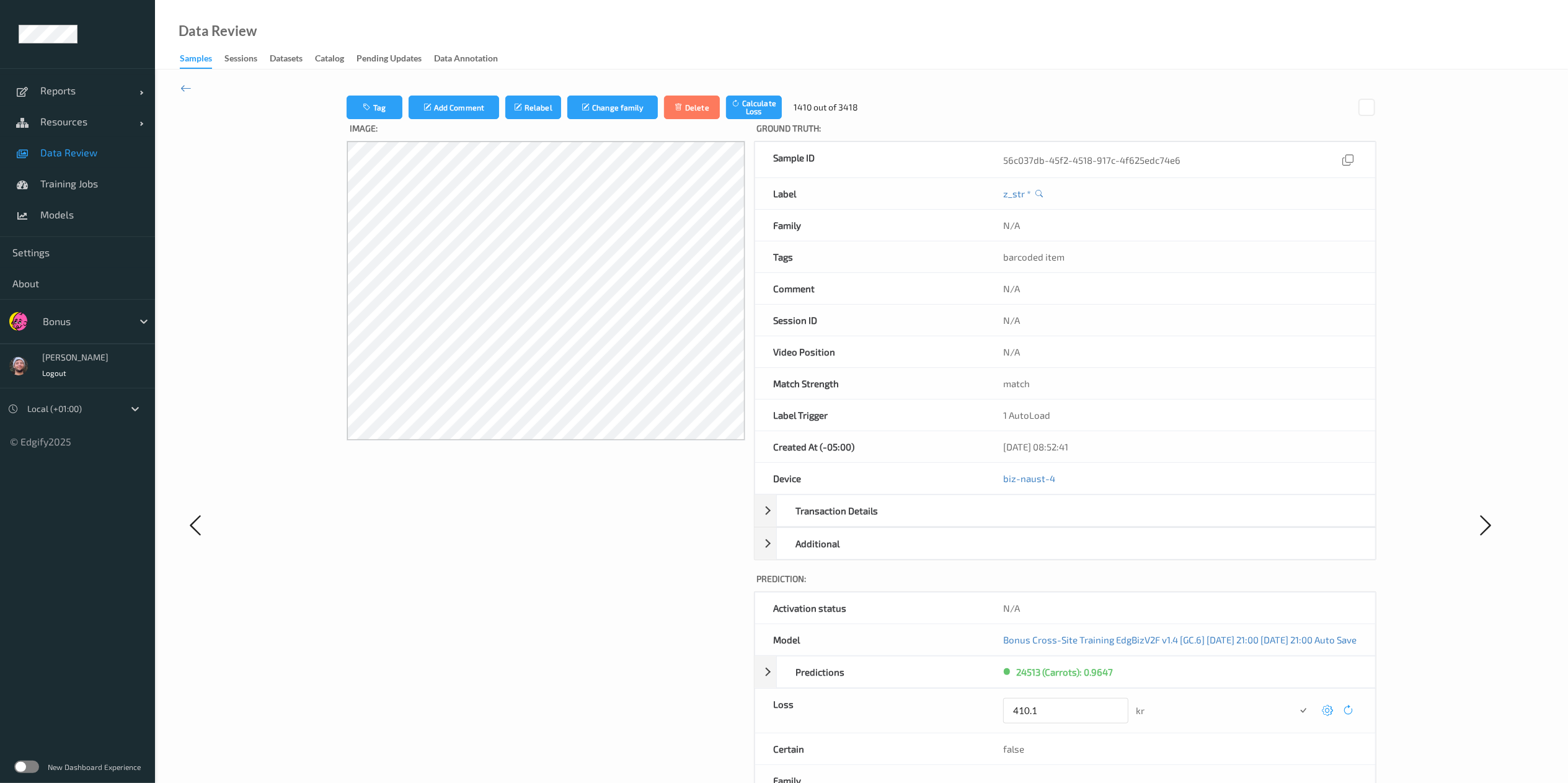
click at [1058, 522] on button "submit" at bounding box center [1304, 710] width 17 height 17
click at [1058, 522] on icon at bounding box center [1328, 706] width 11 height 11
click at [1058, 522] on button "submit" at bounding box center [1304, 710] width 17 height 17
click at [1058, 522] on icon at bounding box center [1328, 706] width 11 height 11
click at [1058, 522] on button "submit" at bounding box center [1304, 710] width 17 height 17
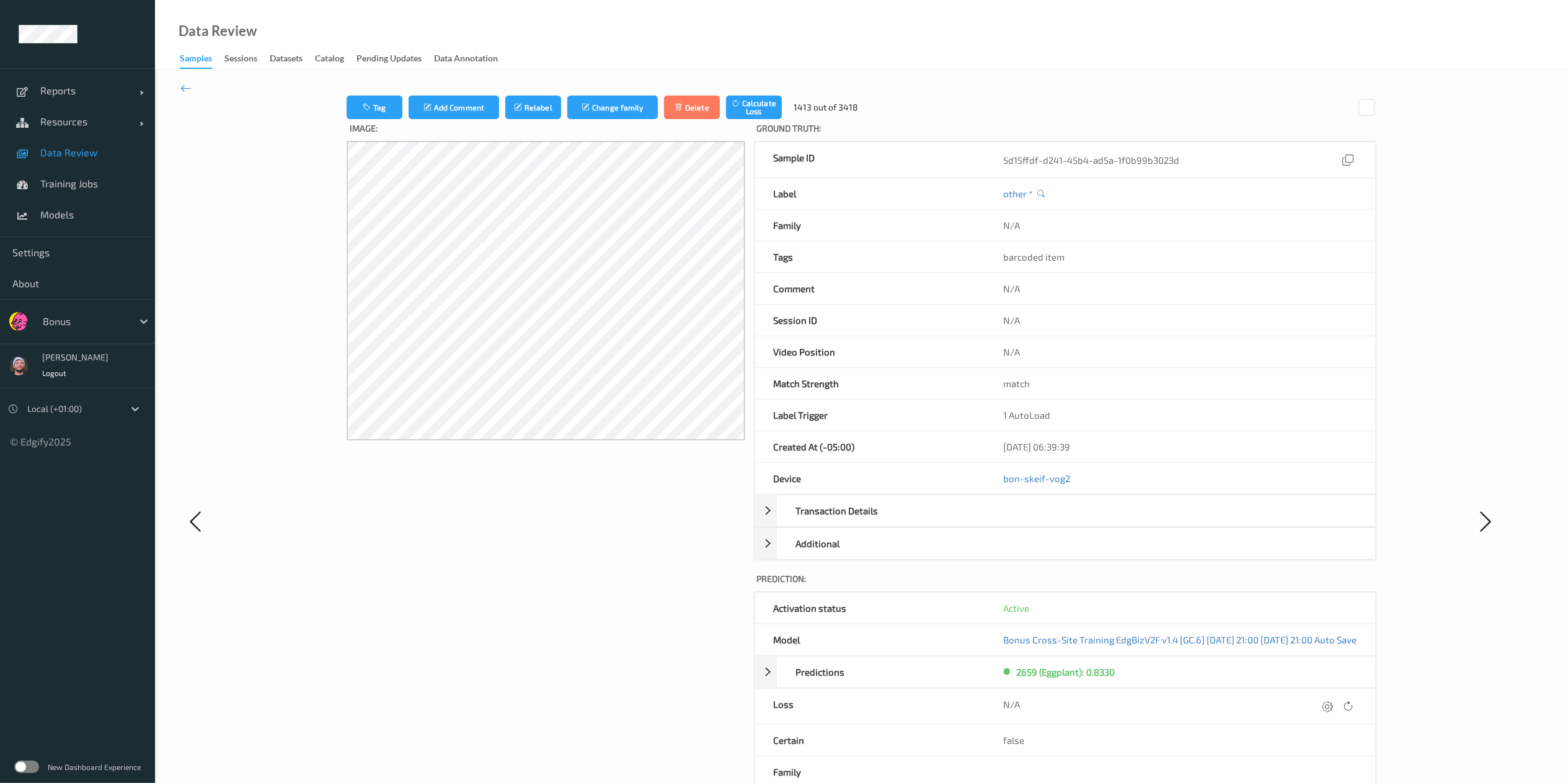
click at [1058, 522] on icon at bounding box center [1328, 706] width 11 height 11
click at [1058, 522] on button "submit" at bounding box center [1304, 710] width 17 height 17
click at [1058, 522] on icon at bounding box center [1327, 706] width 11 height 11
click at [1058, 522] on button "submit" at bounding box center [1304, 710] width 17 height 17
click at [1058, 522] on icon at bounding box center [1327, 706] width 11 height 11
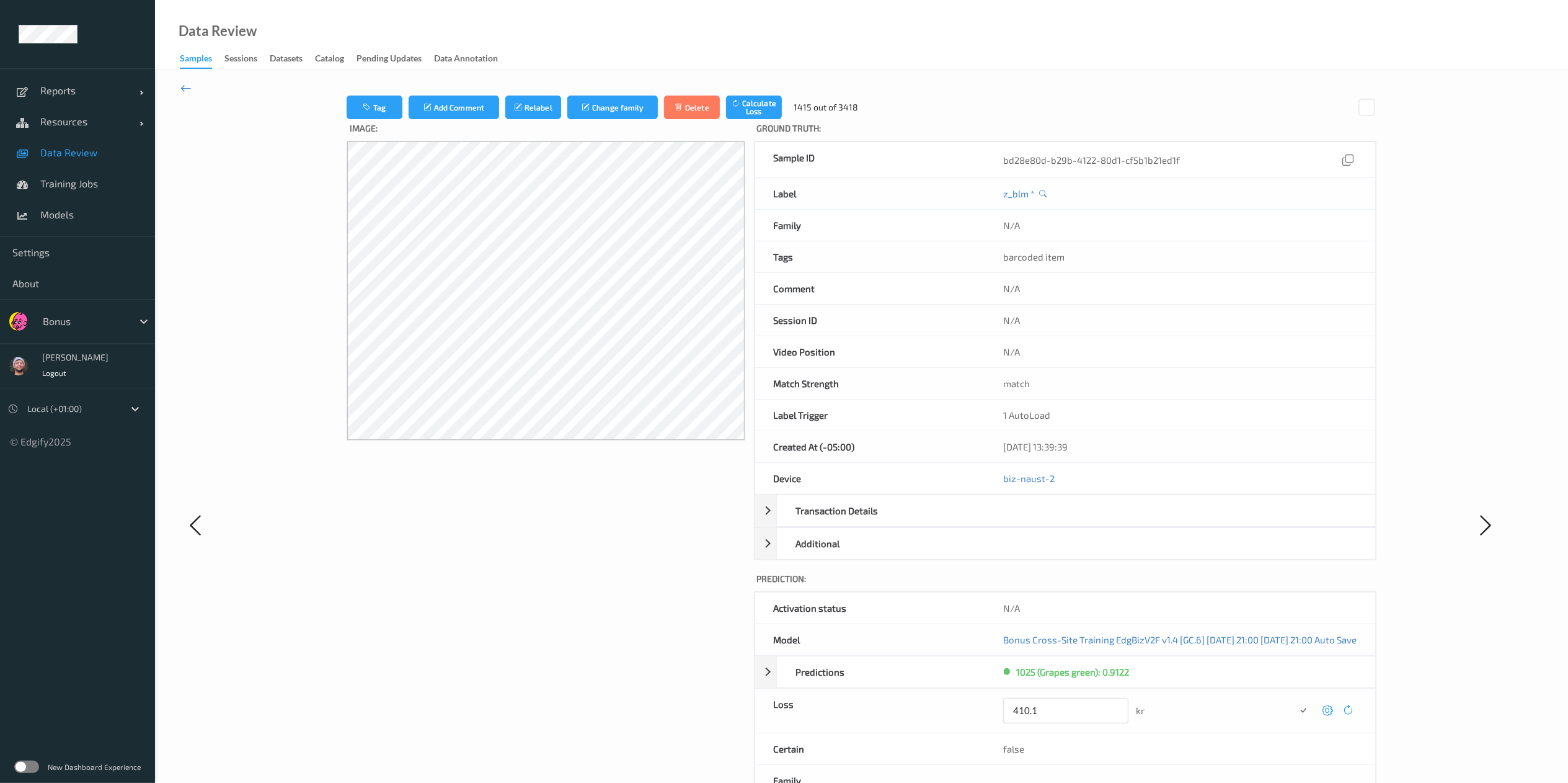
click at [1058, 522] on button "submit" at bounding box center [1304, 710] width 17 height 17
click at [1058, 522] on icon at bounding box center [1327, 706] width 11 height 11
click at [1058, 522] on button "submit" at bounding box center [1303, 710] width 17 height 17
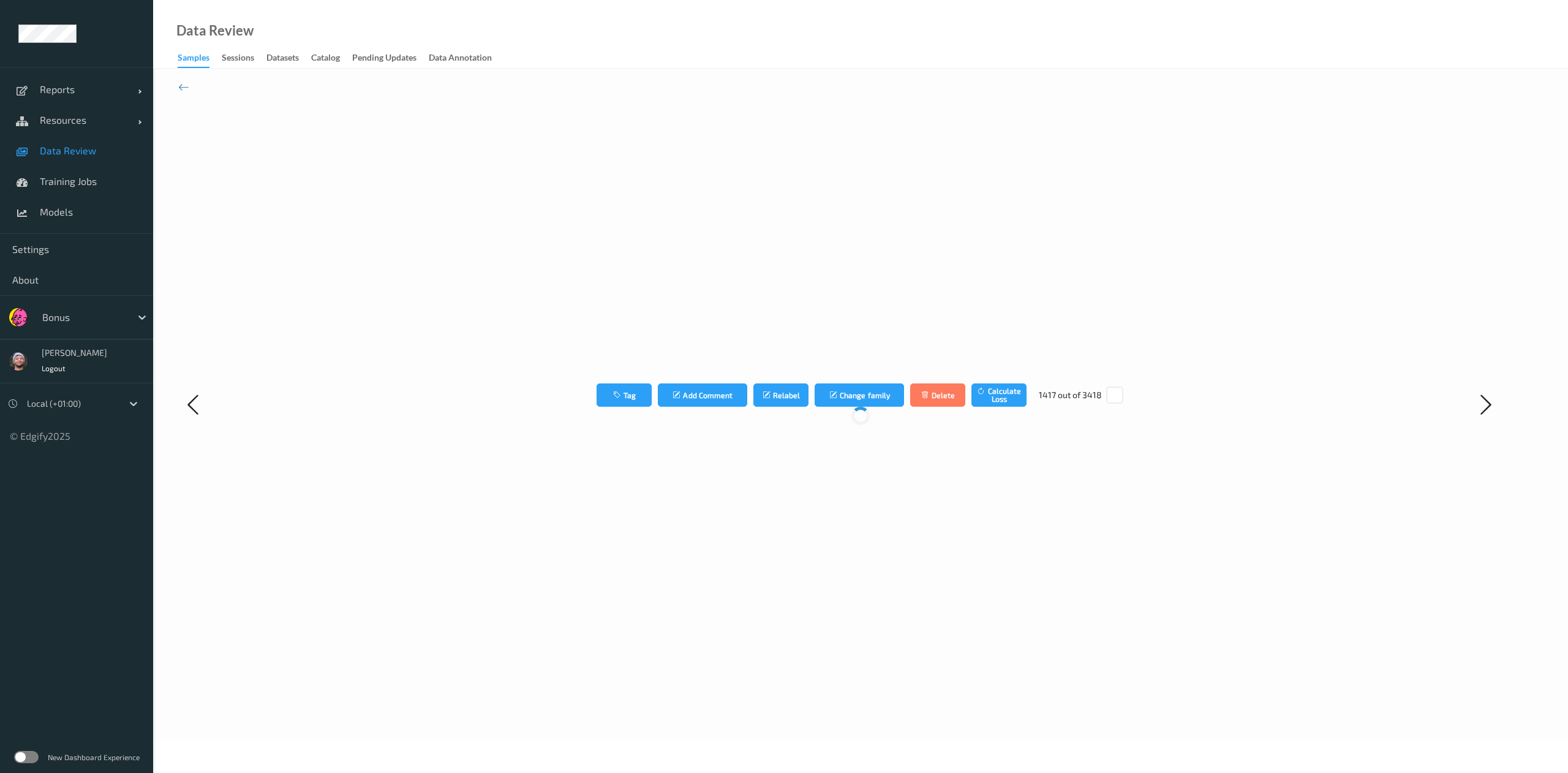
click at [1045, 515] on div "Tag Add Comment Relabel Change family Delete Calculate Loss 1417 out of 3418" at bounding box center [861, 404] width 1138 height 620
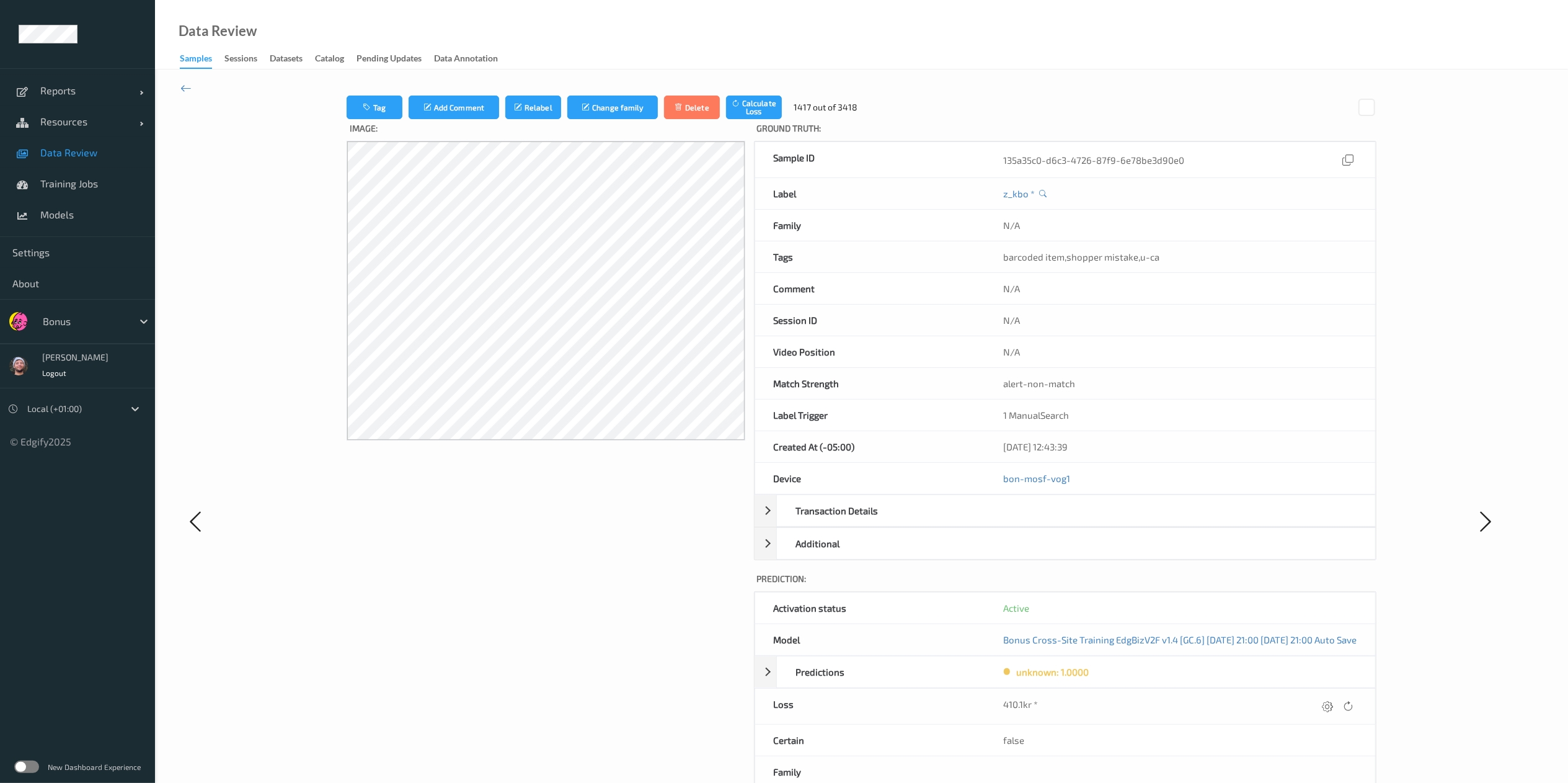
click at [1058, 522] on icon at bounding box center [1328, 706] width 11 height 11
click at [1058, 522] on button "submit" at bounding box center [1304, 710] width 17 height 17
click at [1058, 522] on icon at bounding box center [1328, 706] width 11 height 11
click at [1058, 522] on icon at bounding box center [1328, 710] width 11 height 11
click at [1058, 522] on icon at bounding box center [1328, 706] width 11 height 11
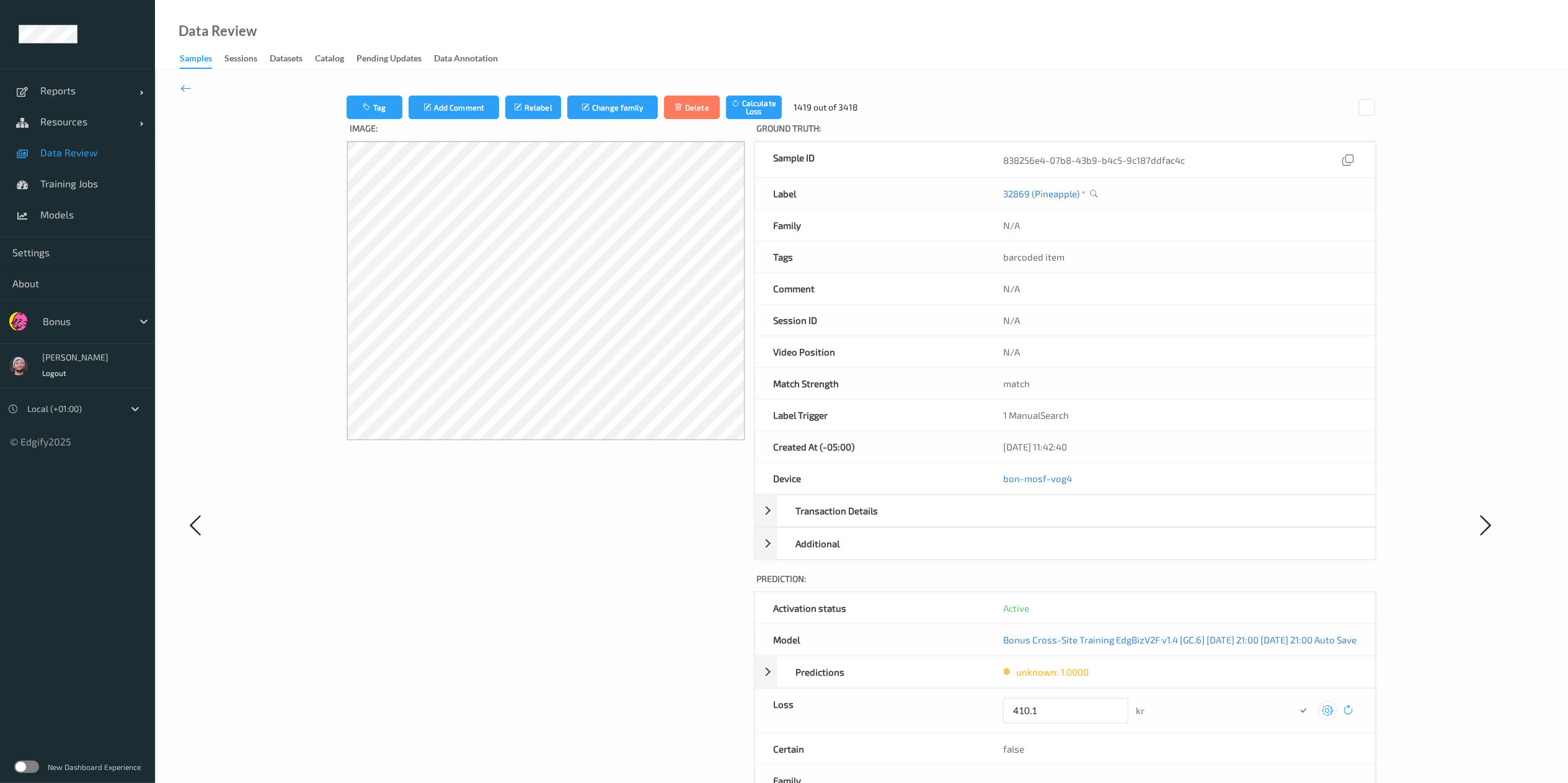
click at [1058, 522] on button "submit" at bounding box center [1304, 710] width 17 height 17
click at [1058, 522] on icon at bounding box center [1328, 706] width 11 height 11
click at [1058, 522] on button "submit" at bounding box center [1304, 710] width 17 height 17
click at [1058, 522] on icon at bounding box center [1328, 706] width 11 height 11
click at [1058, 522] on button "submit" at bounding box center [1304, 710] width 17 height 17
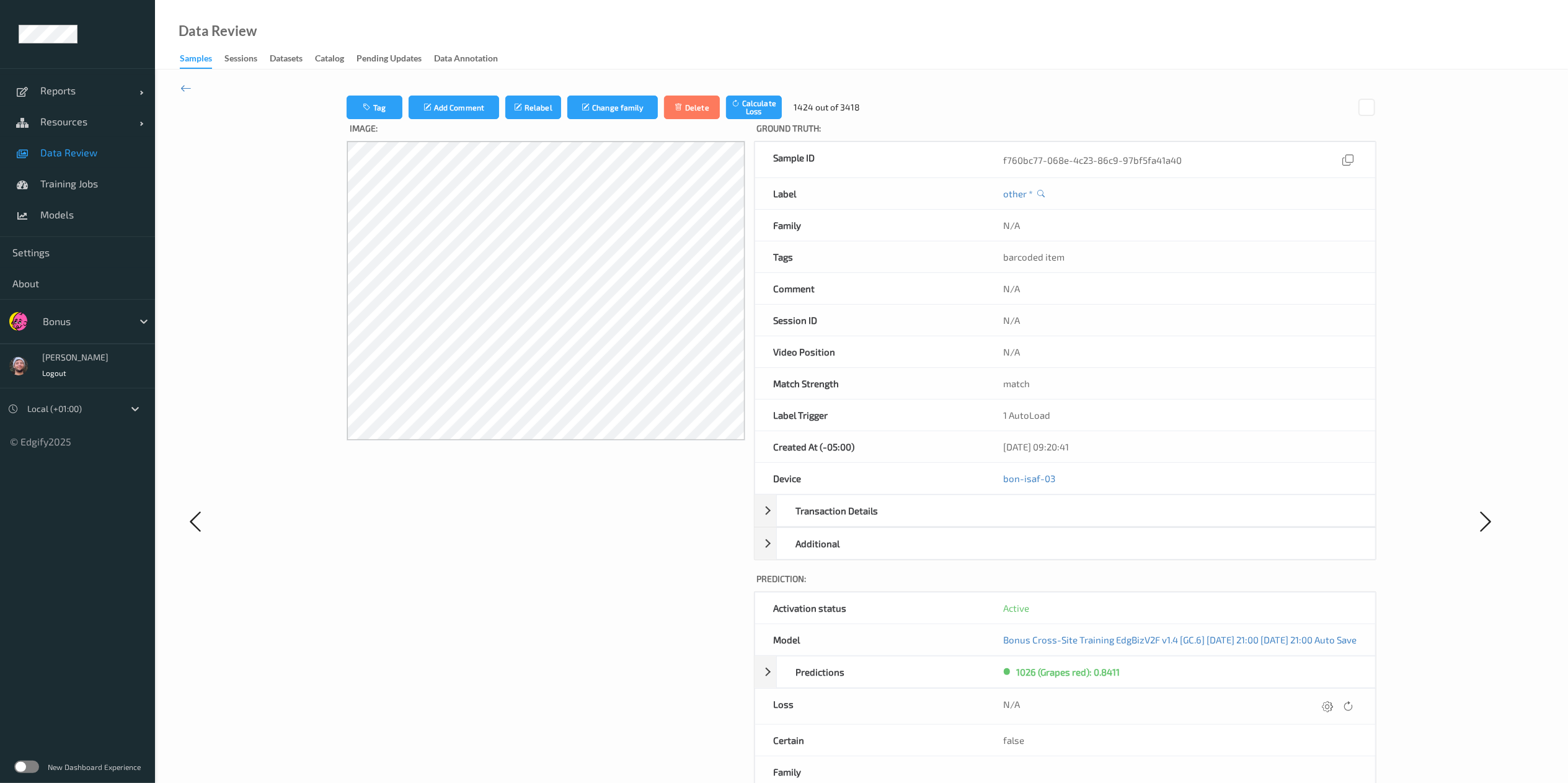
click at [1058, 522] on icon at bounding box center [1328, 706] width 11 height 11
click at [1058, 522] on button "submit" at bounding box center [1304, 710] width 17 height 17
click at [1058, 522] on icon at bounding box center [1328, 706] width 11 height 11
click at [1058, 522] on button "submit" at bounding box center [1304, 710] width 17 height 17
click at [1058, 522] on icon at bounding box center [1328, 706] width 11 height 11
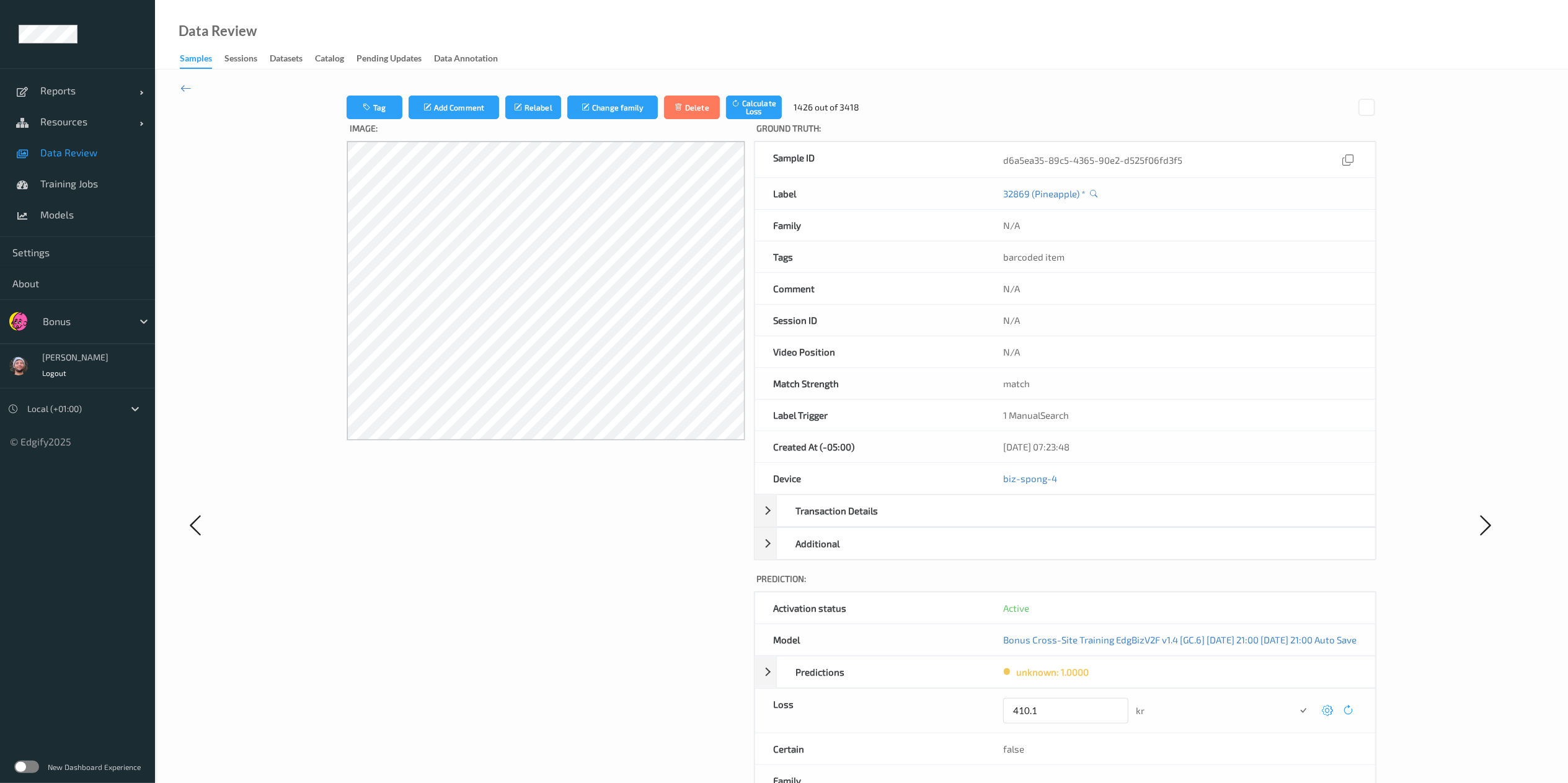
click at [1058, 522] on button "submit" at bounding box center [1304, 710] width 17 height 17
click at [1058, 522] on icon at bounding box center [1328, 706] width 11 height 11
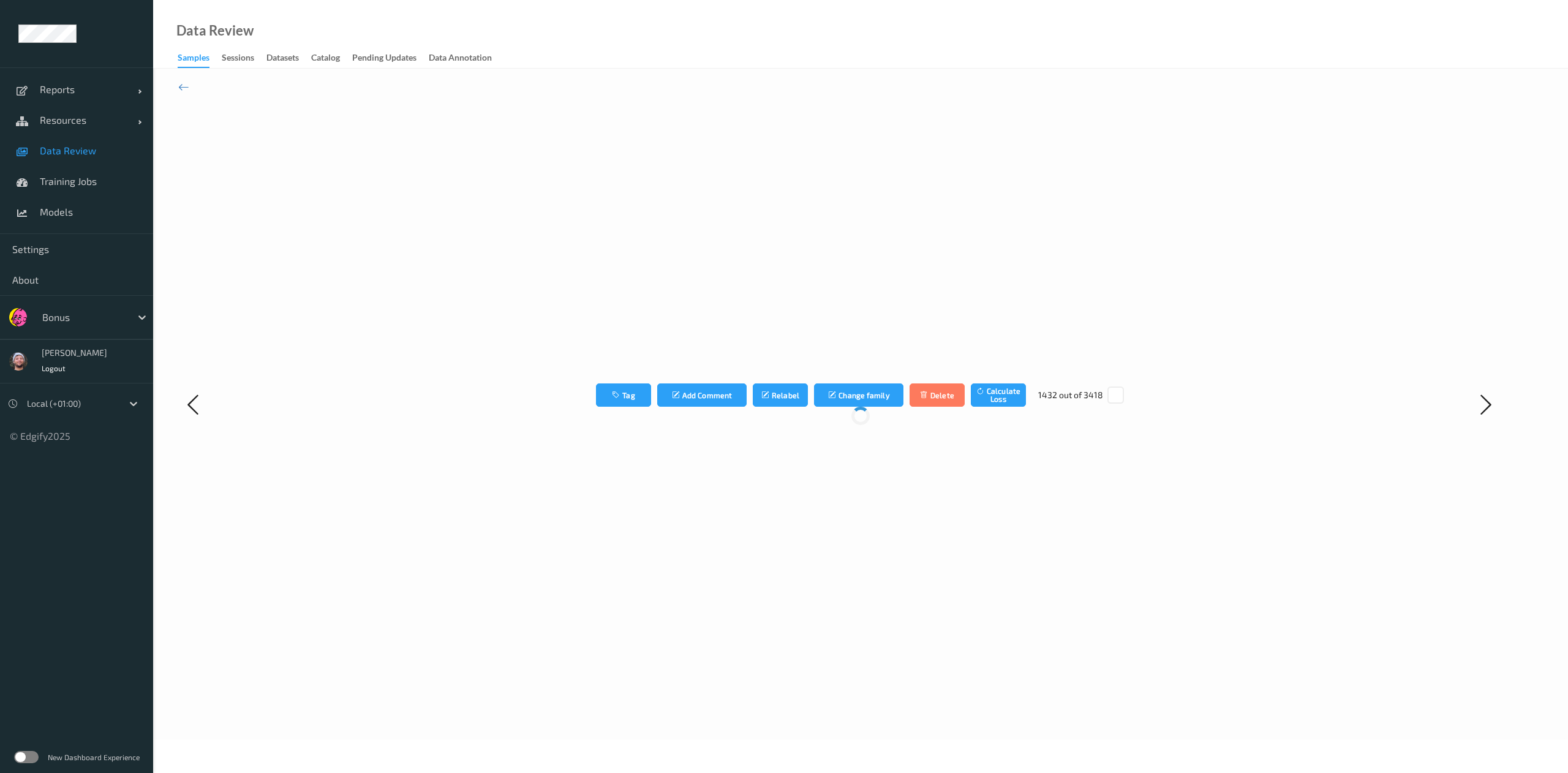
click at [1045, 515] on div "Tag Add Comment Relabel Change family Delete Calculate Loss 1432 out of 3418" at bounding box center [861, 404] width 1138 height 620
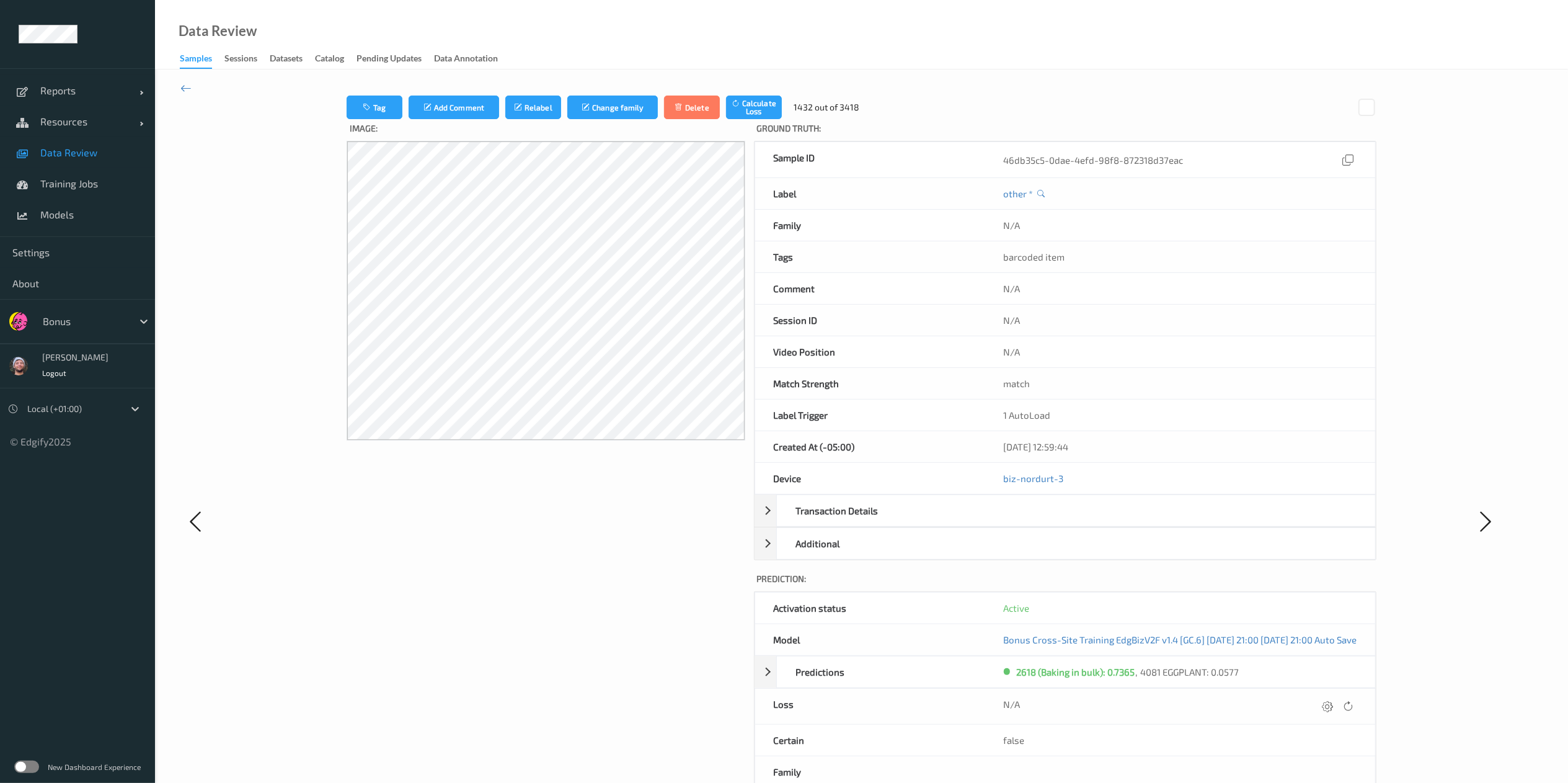
click at [1058, 522] on icon at bounding box center [1328, 706] width 11 height 11
click at [1058, 522] on button "submit" at bounding box center [1304, 710] width 17 height 17
click at [1058, 522] on div at bounding box center [1338, 706] width 37 height 17
click at [1058, 522] on icon at bounding box center [1328, 706] width 11 height 11
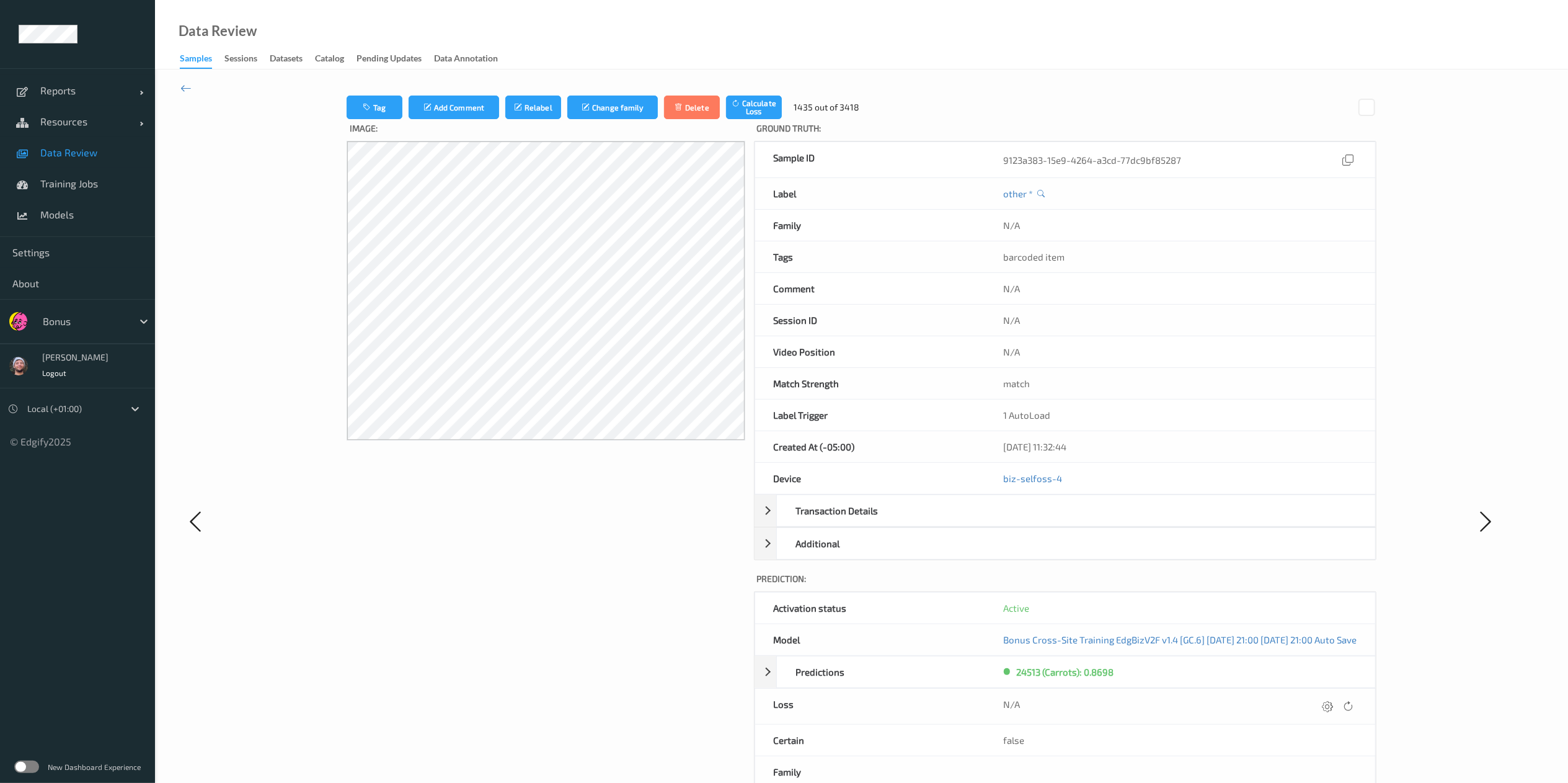
click at [1058, 522] on icon at bounding box center [1328, 706] width 11 height 11
click at [1058, 522] on button "submit" at bounding box center [1304, 710] width 17 height 17
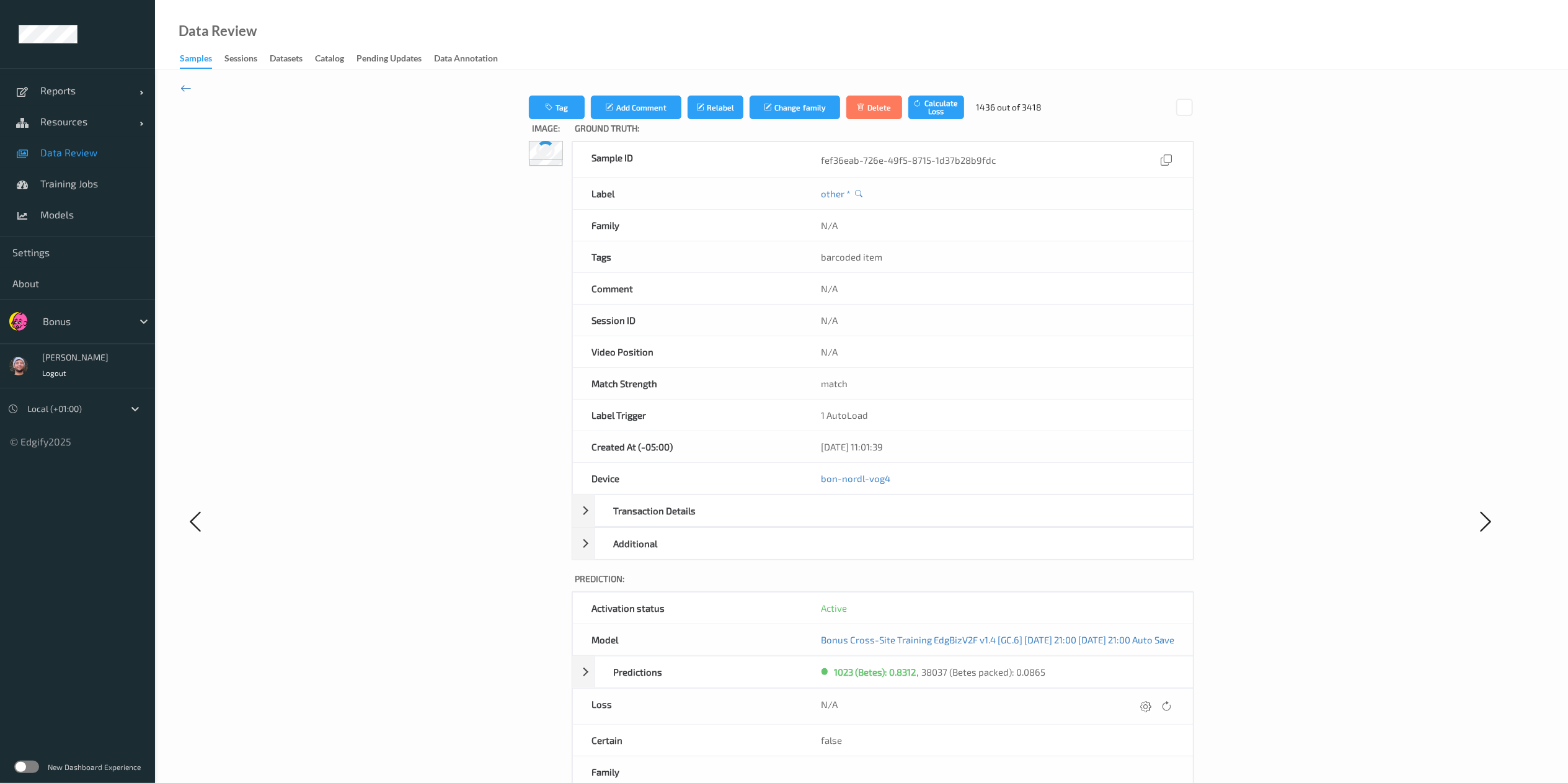
click at [1058, 522] on icon at bounding box center [1146, 706] width 11 height 11
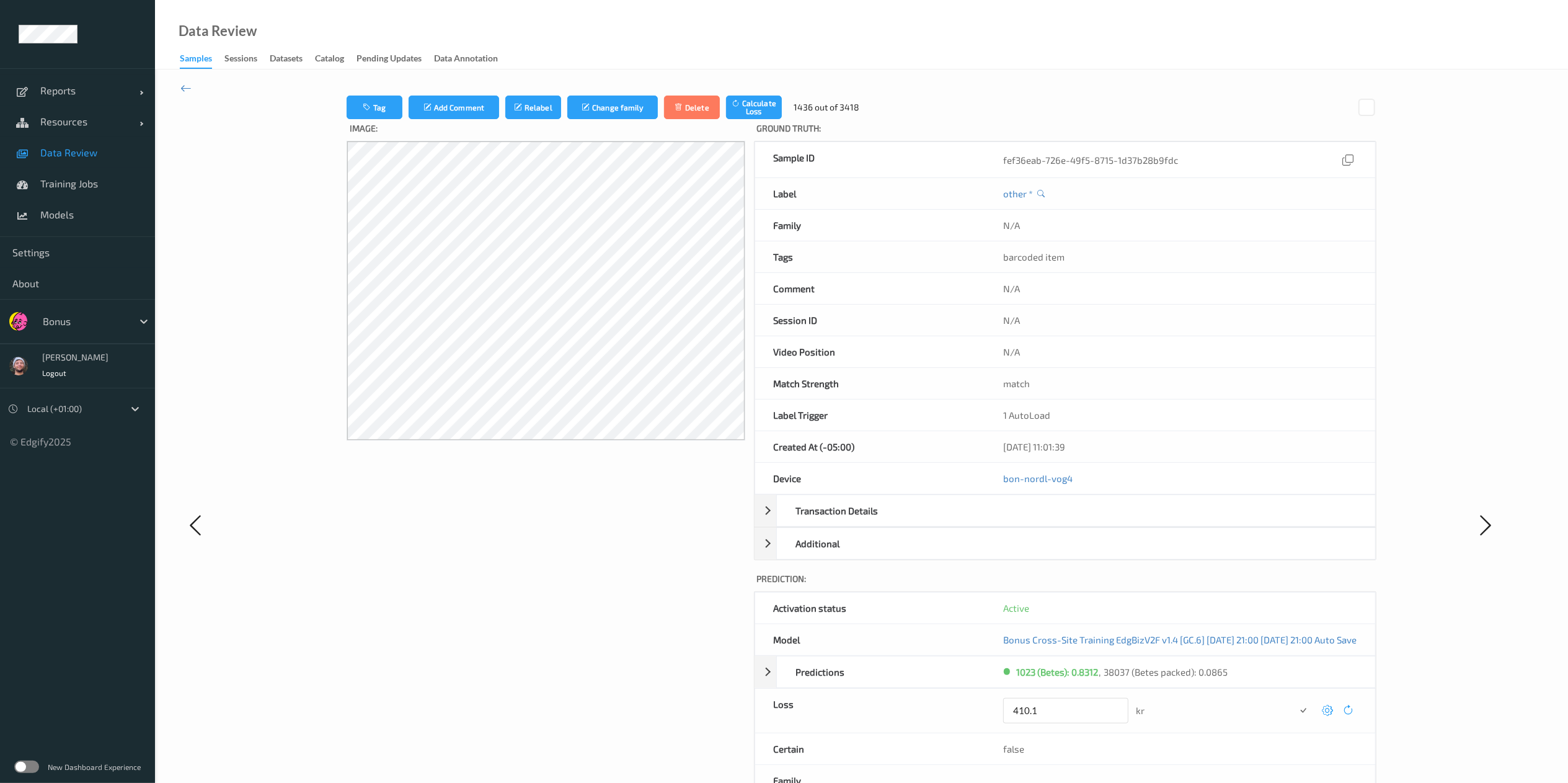
click at [1058, 522] on button "submit" at bounding box center [1304, 710] width 17 height 17
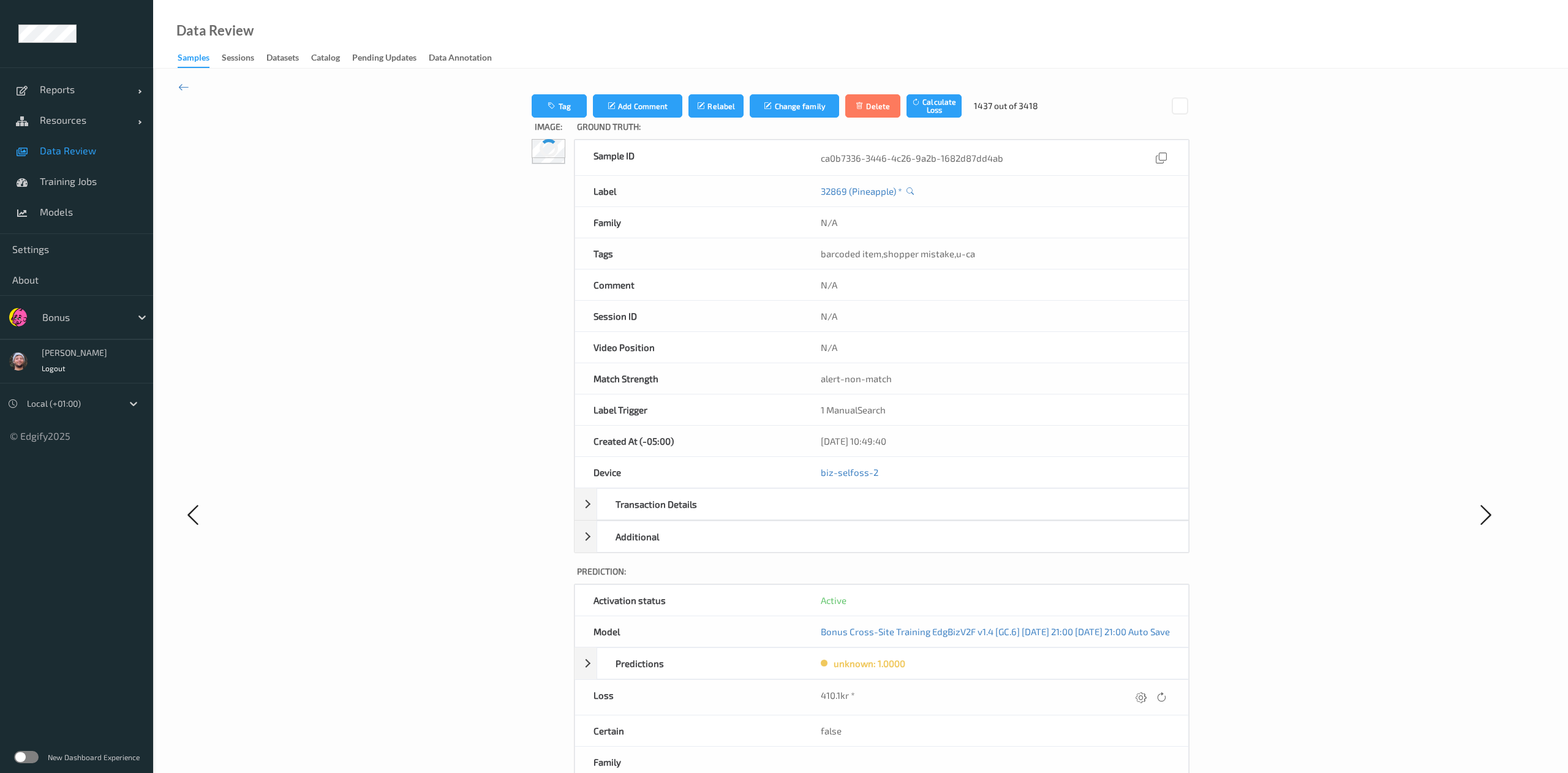
click at [1045, 515] on div at bounding box center [1152, 697] width 37 height 17
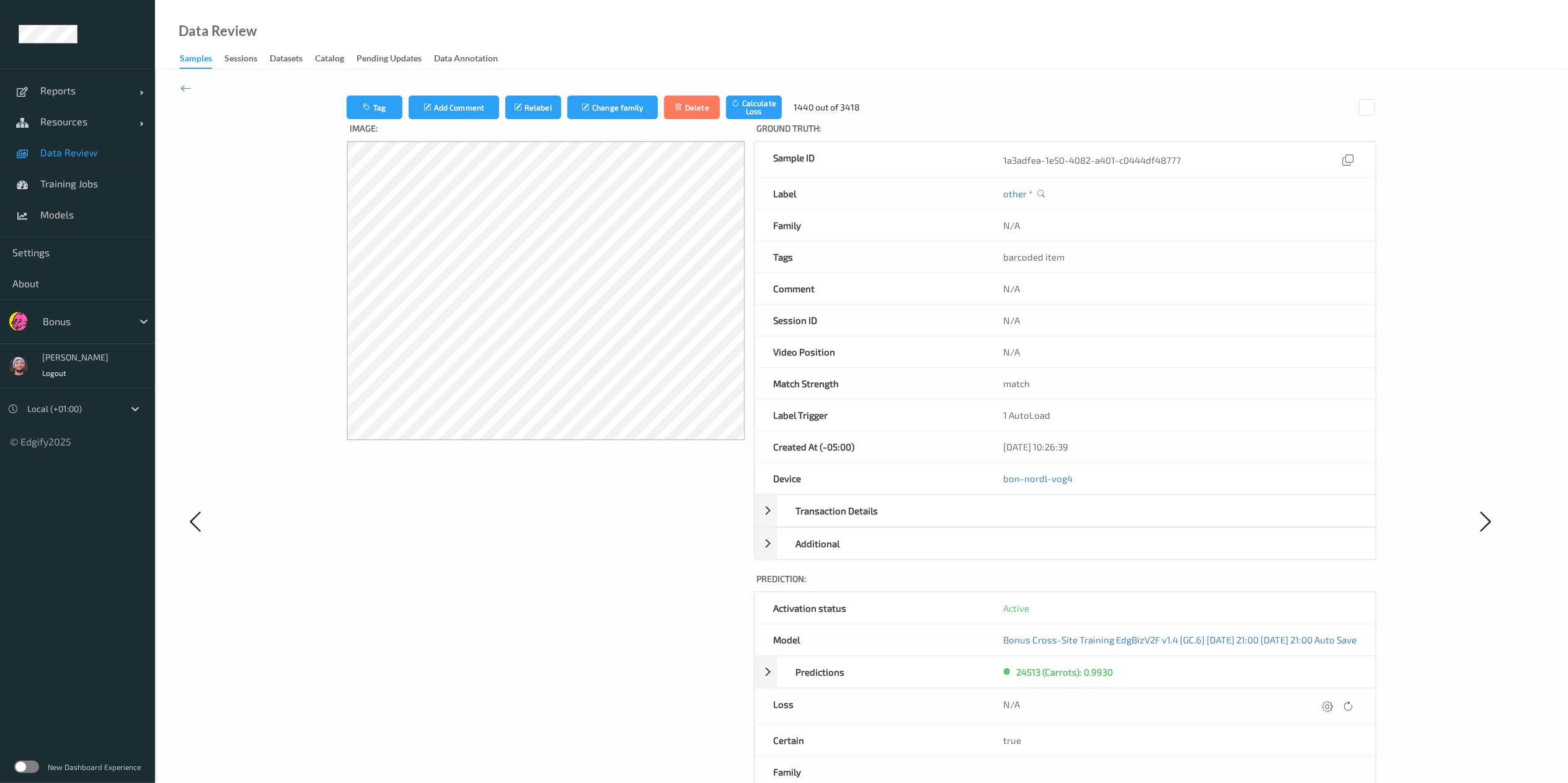
click at [1058, 522] on div at bounding box center [1338, 706] width 37 height 17
click at [1058, 522] on icon at bounding box center [1328, 706] width 11 height 11
click at [1058, 522] on button "submit" at bounding box center [1304, 710] width 17 height 17
click at [1058, 522] on icon at bounding box center [1328, 706] width 11 height 11
click at [1058, 522] on button "submit" at bounding box center [1304, 710] width 17 height 17
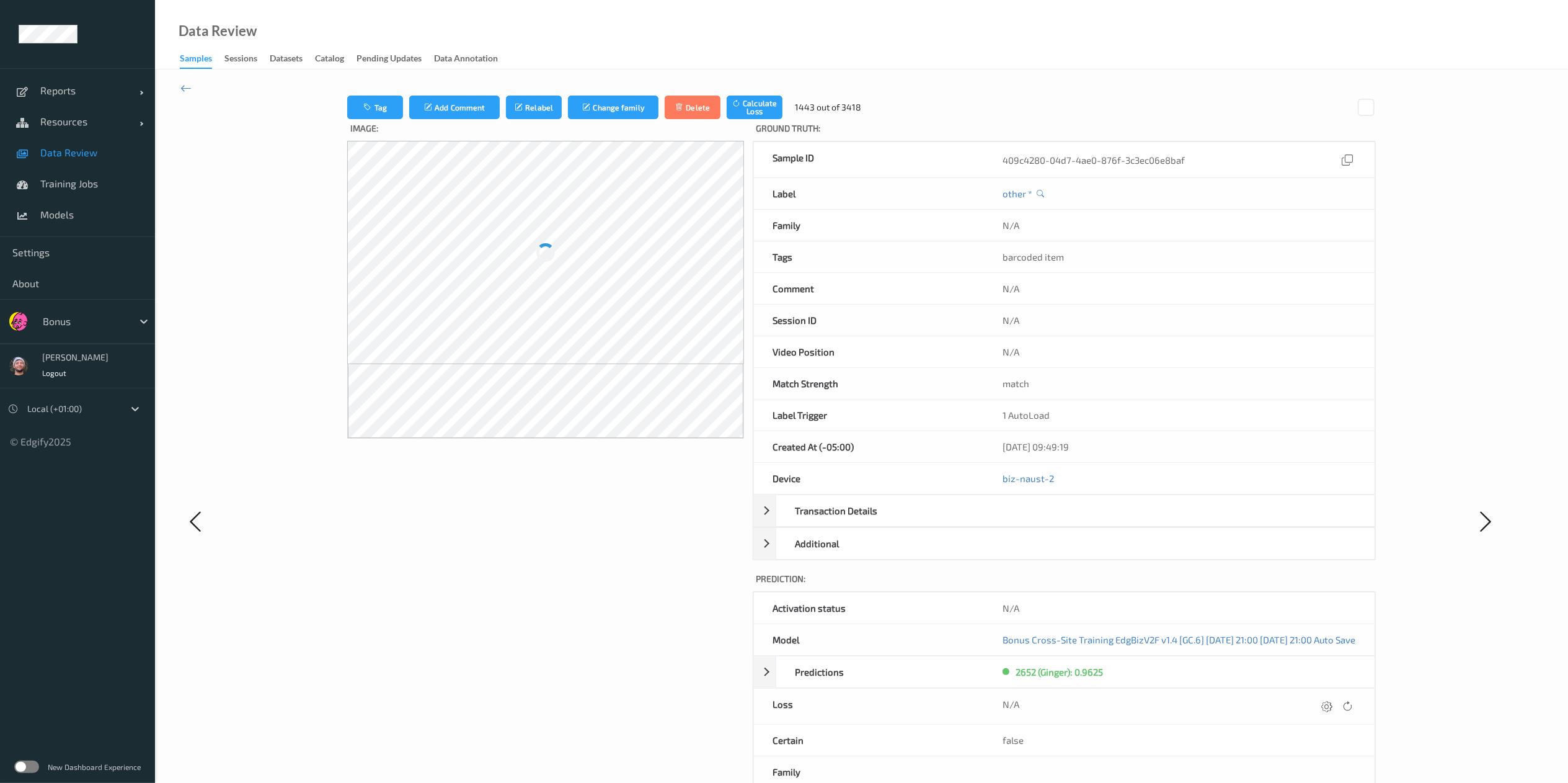
click at [1058, 522] on icon at bounding box center [1327, 706] width 11 height 11
click at [1058, 522] on button "submit" at bounding box center [1304, 710] width 17 height 17
click at [1058, 522] on icon at bounding box center [1328, 706] width 11 height 11
click at [1058, 522] on button "submit" at bounding box center [1304, 710] width 17 height 17
click at [1058, 522] on icon at bounding box center [1328, 706] width 11 height 11
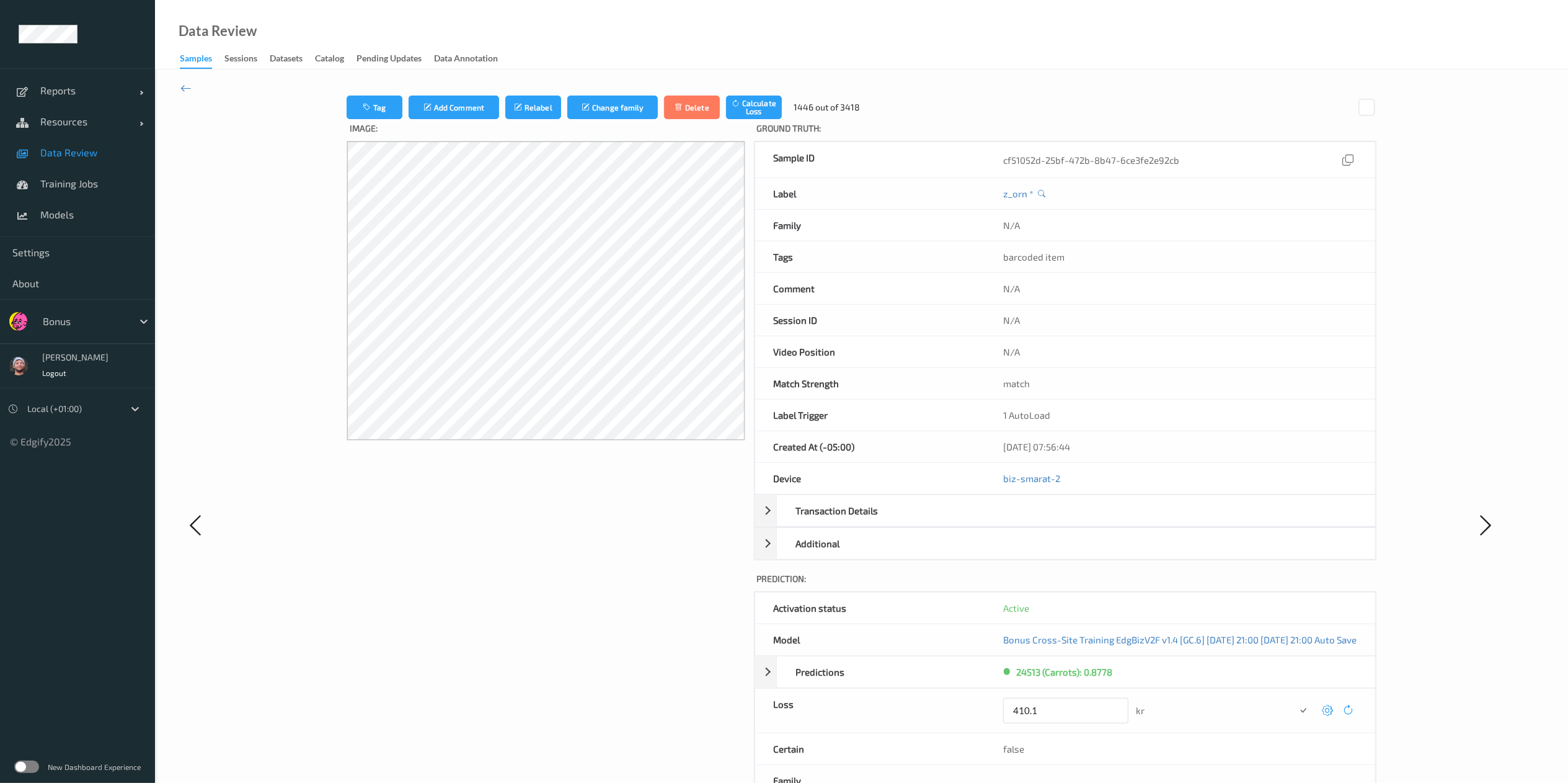
click at [1058, 522] on button "submit" at bounding box center [1304, 710] width 17 height 17
click at [1058, 522] on icon at bounding box center [1328, 706] width 11 height 11
click at [1058, 522] on button "submit" at bounding box center [1304, 710] width 17 height 17
click at [1058, 522] on icon at bounding box center [1328, 706] width 11 height 11
click at [1058, 522] on button "submit" at bounding box center [1304, 710] width 17 height 17
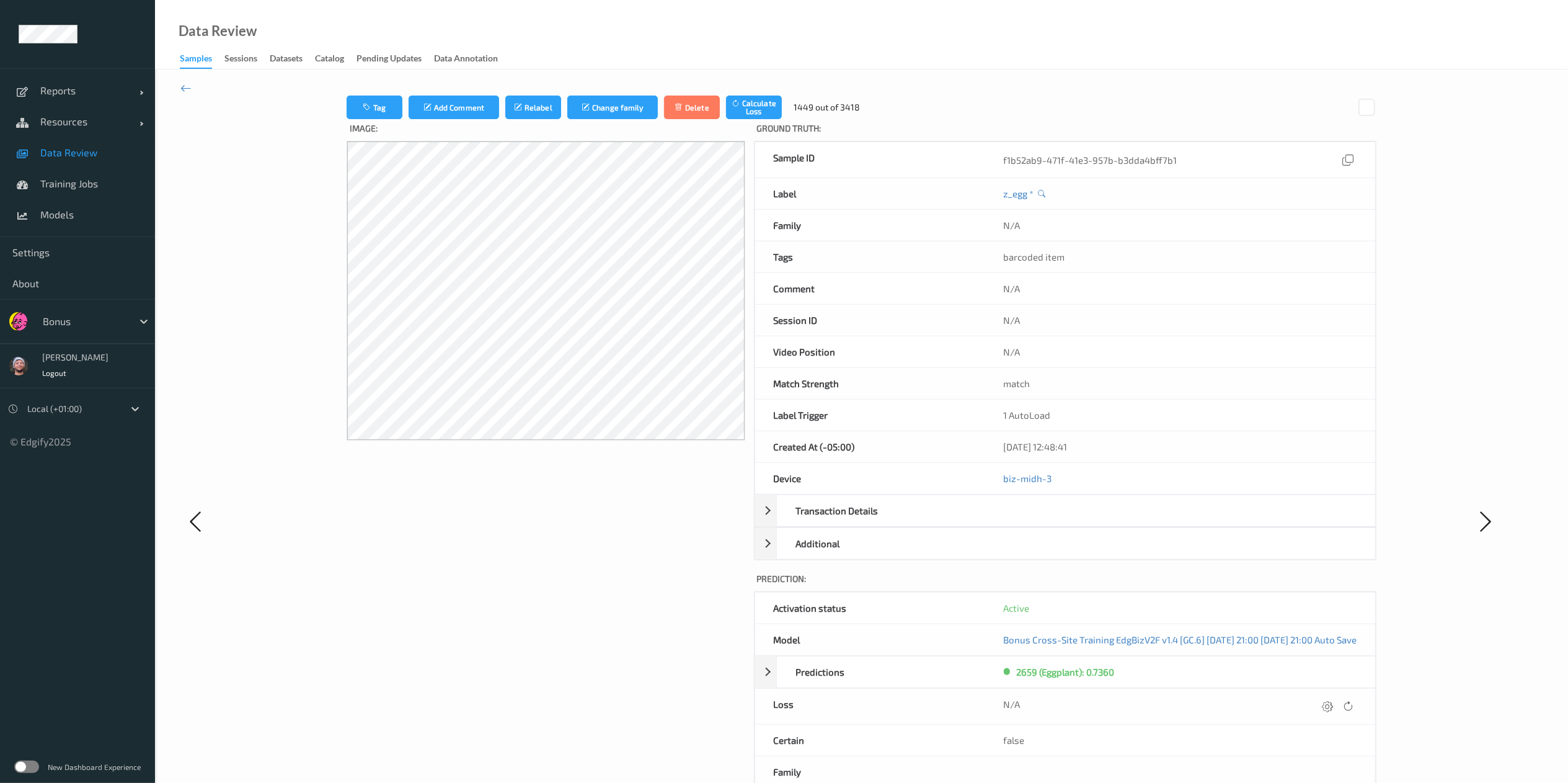
click at [1058, 522] on icon at bounding box center [1328, 706] width 11 height 11
click at [1058, 522] on button "submit" at bounding box center [1304, 710] width 17 height 17
click at [1058, 522] on icon at bounding box center [1328, 706] width 11 height 11
click at [1058, 522] on button "submit" at bounding box center [1304, 710] width 17 height 17
click at [1058, 522] on icon at bounding box center [1328, 706] width 11 height 11
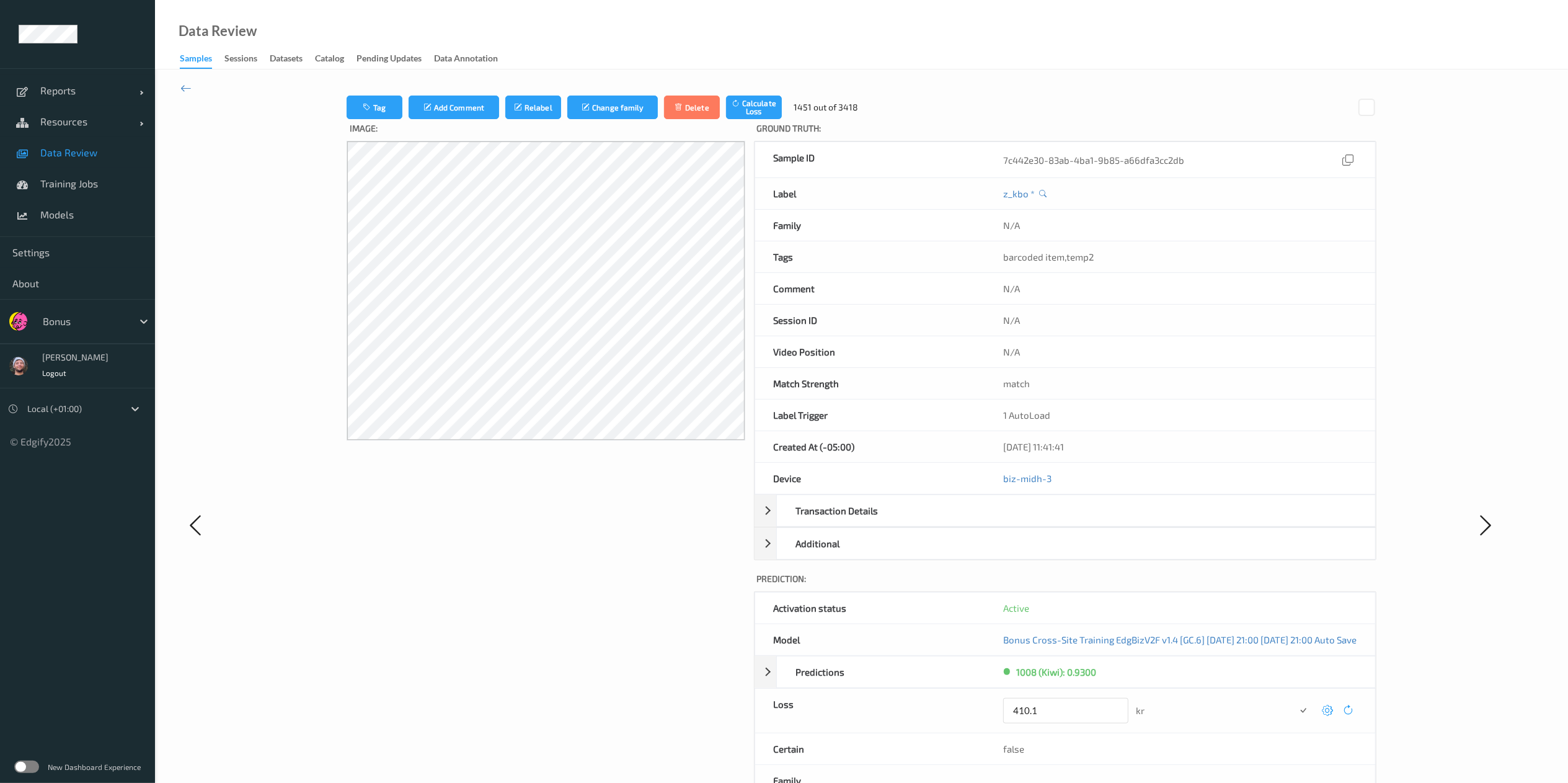
click at [1058, 522] on button "submit" at bounding box center [1304, 710] width 17 height 17
click at [1058, 522] on icon at bounding box center [1327, 706] width 11 height 11
drag, startPoint x: 1345, startPoint y: 711, endPoint x: 1452, endPoint y: 687, distance: 109.7
click at [1058, 522] on div at bounding box center [1486, 525] width 113 height 860
click at [1058, 522] on div "410.1 kr" at bounding box center [1157, 710] width 309 height 26
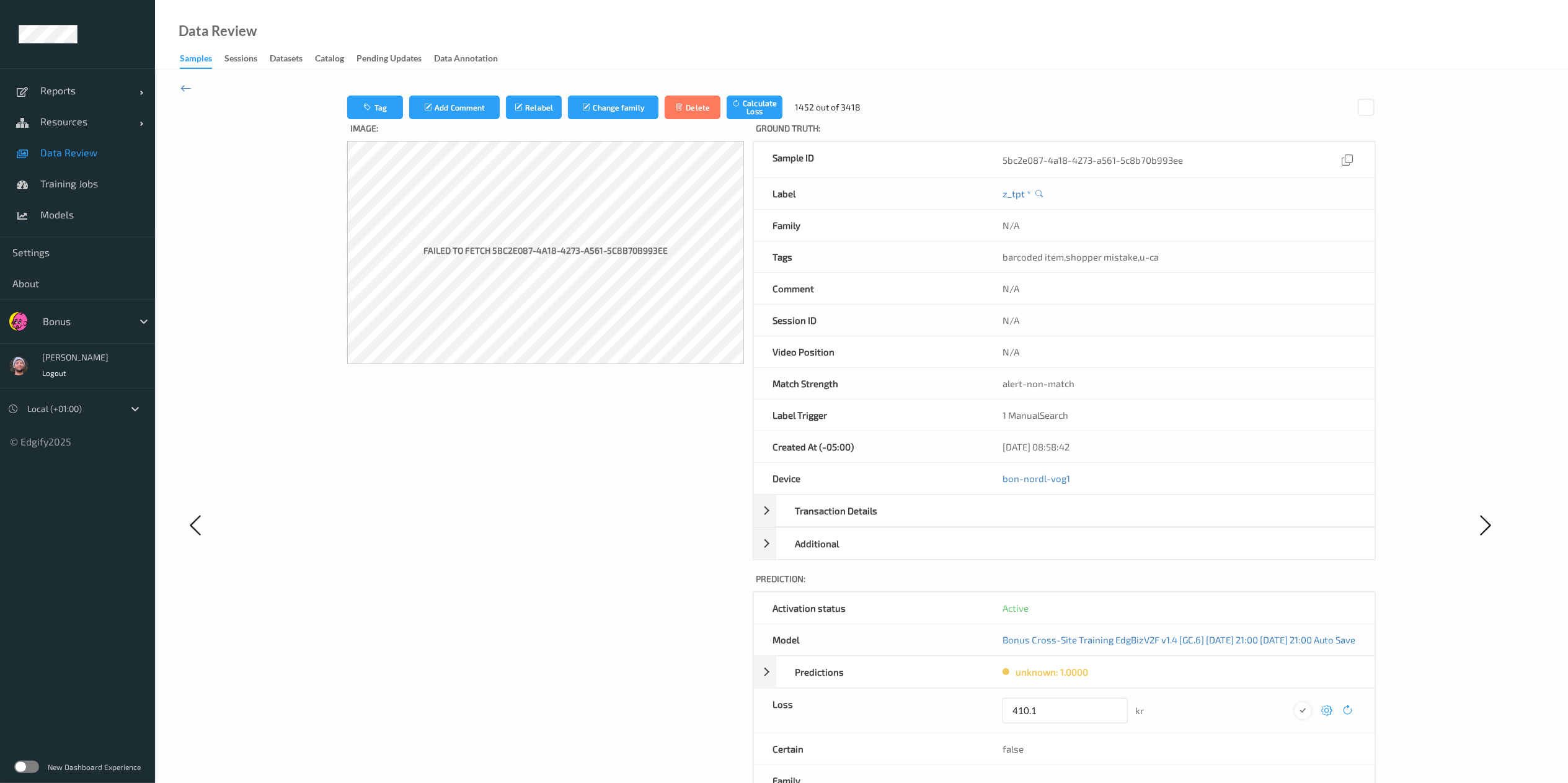
click at [1058, 522] on icon "submit" at bounding box center [1303, 710] width 11 height 11
click at [1058, 522] on icon at bounding box center [1328, 706] width 11 height 11
click at [1058, 522] on button "submit" at bounding box center [1304, 710] width 17 height 17
click at [1058, 522] on icon at bounding box center [1328, 706] width 11 height 11
click at [1058, 522] on button "submit" at bounding box center [1304, 710] width 17 height 17
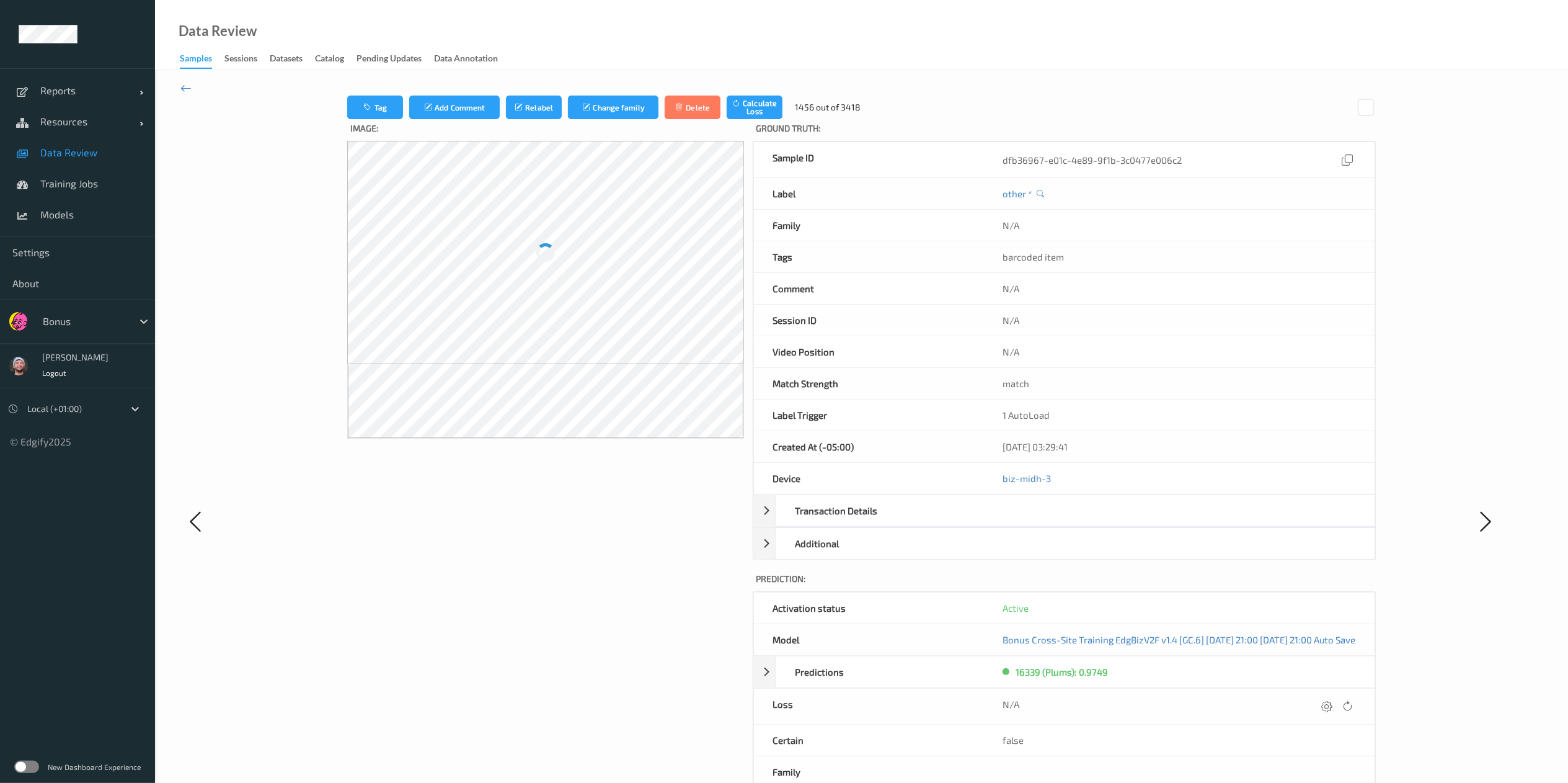
click at [1058, 522] on icon at bounding box center [1327, 706] width 11 height 11
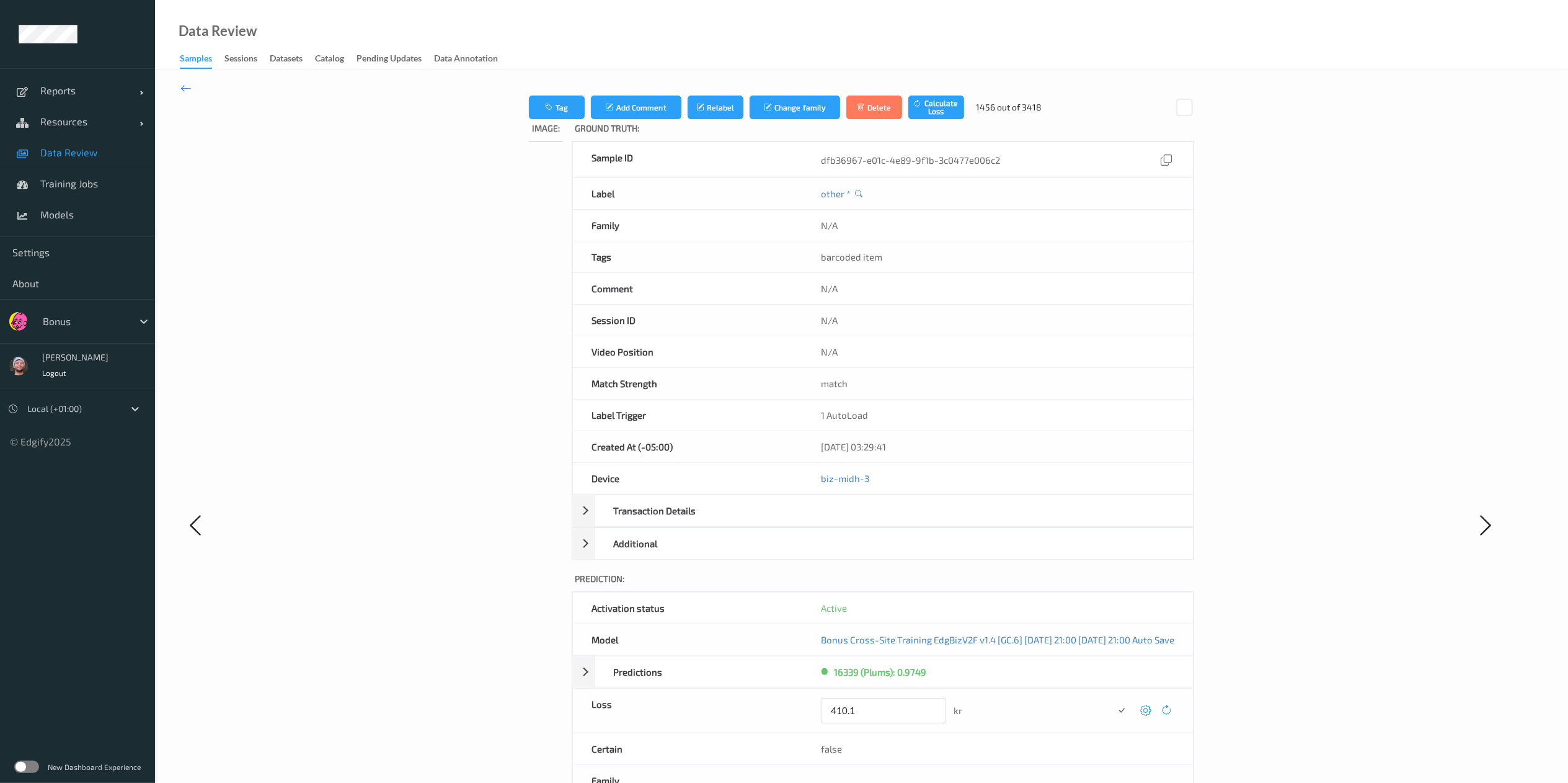
click at [1058, 522] on button "submit" at bounding box center [1121, 710] width 17 height 17
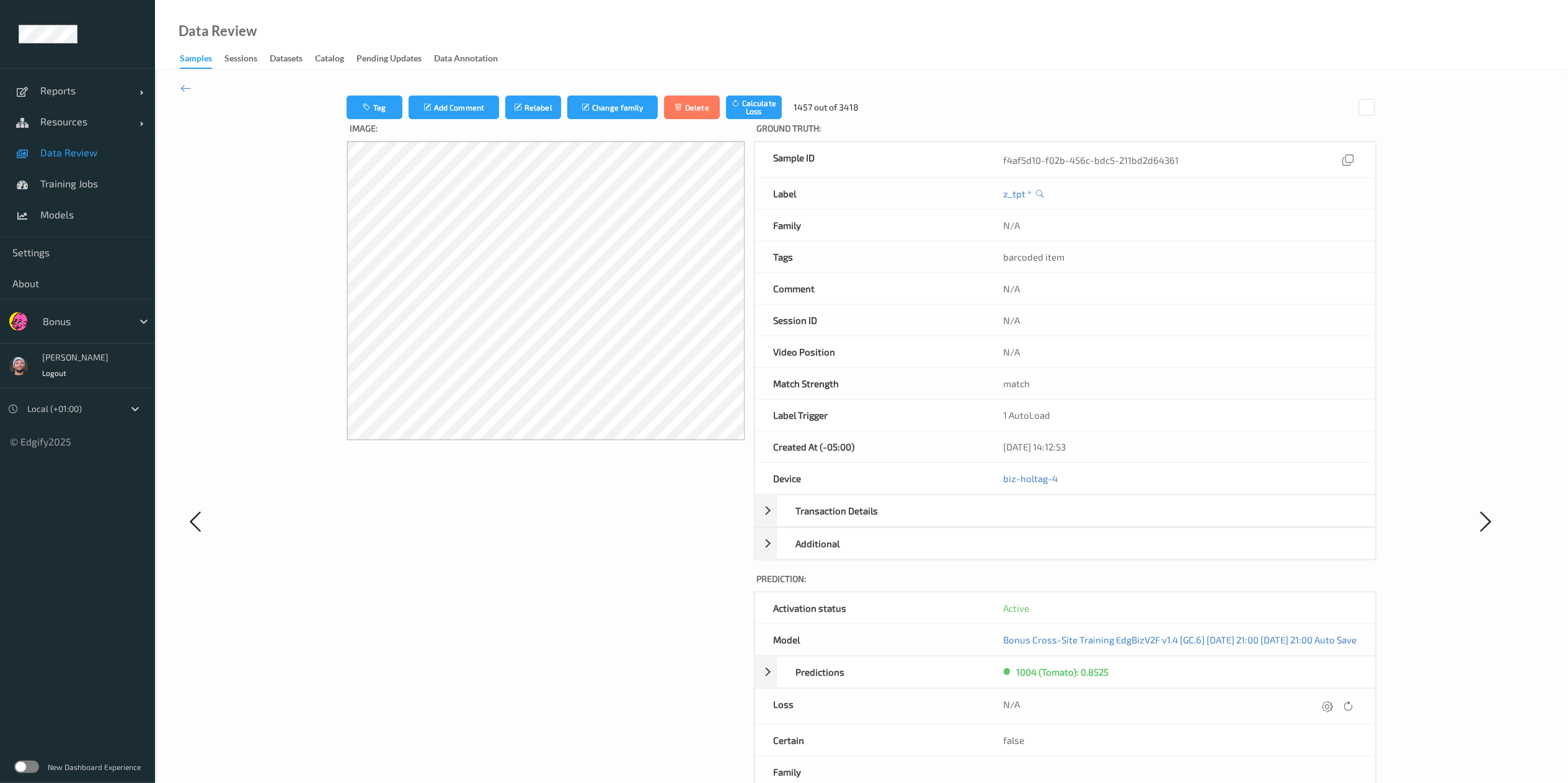
click at [1058, 522] on icon at bounding box center [1328, 706] width 11 height 11
click at [1058, 522] on button "submit" at bounding box center [1304, 710] width 17 height 17
click at [1058, 522] on icon at bounding box center [1328, 706] width 11 height 11
click at [1058, 522] on button "submit" at bounding box center [1304, 710] width 17 height 17
click at [1058, 522] on icon at bounding box center [1328, 706] width 11 height 11
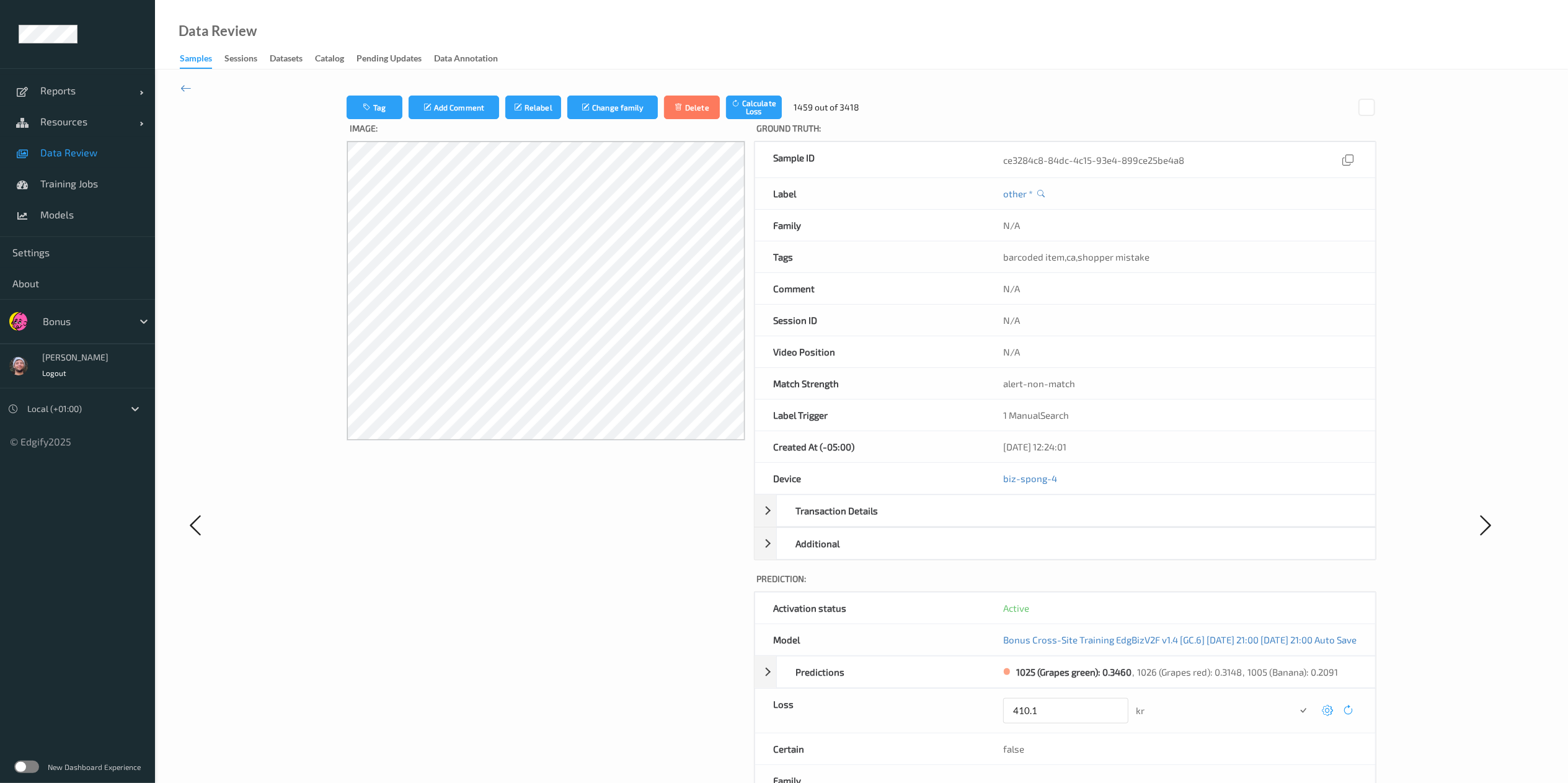
click at [1058, 522] on button "submit" at bounding box center [1304, 710] width 17 height 17
click at [1058, 522] on icon at bounding box center [1328, 706] width 11 height 11
click at [1058, 522] on button "submit" at bounding box center [1304, 710] width 17 height 17
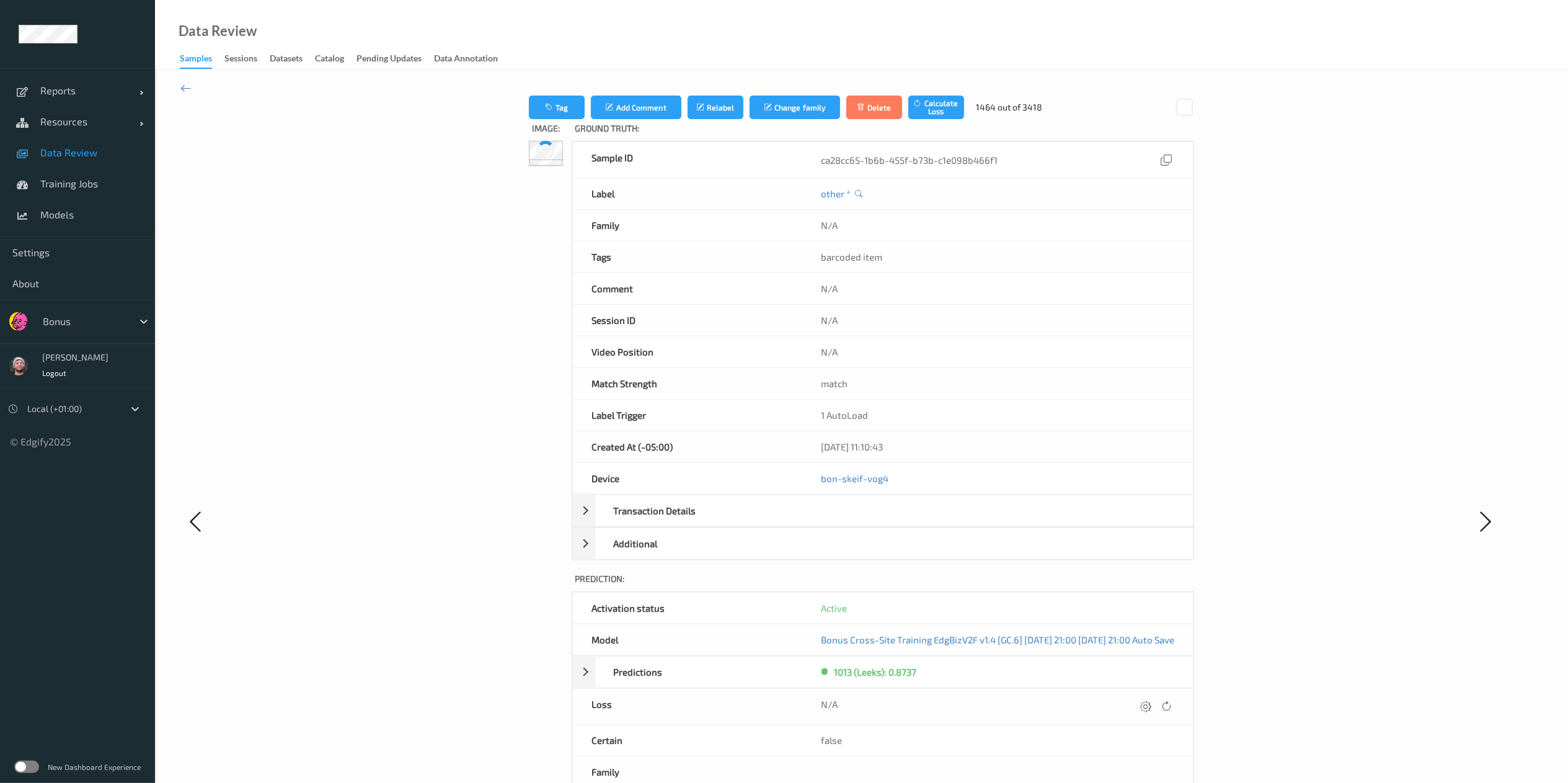
click at [1058, 522] on icon at bounding box center [1146, 706] width 11 height 11
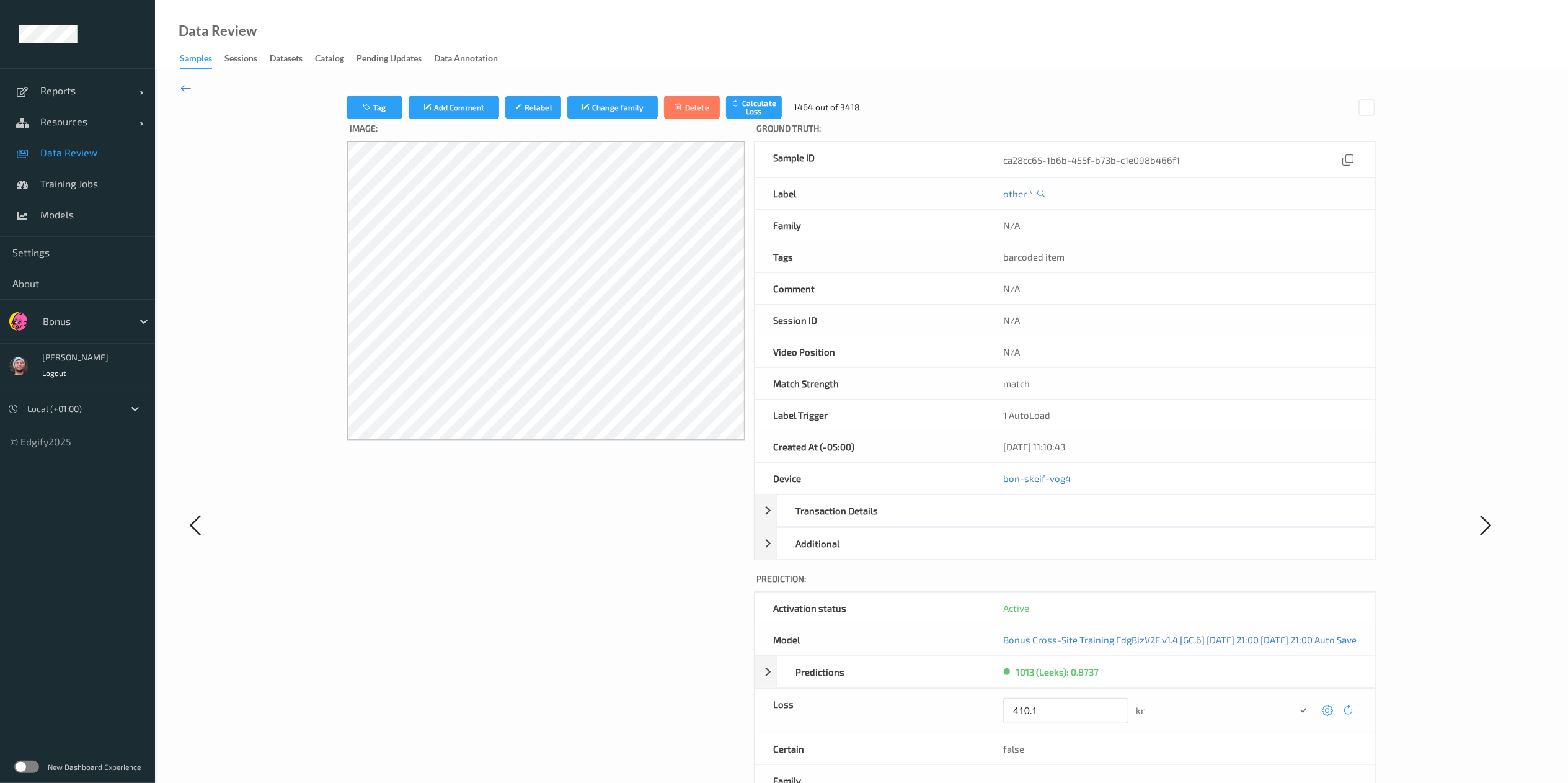
click at [1058, 522] on button "submit" at bounding box center [1304, 710] width 17 height 17
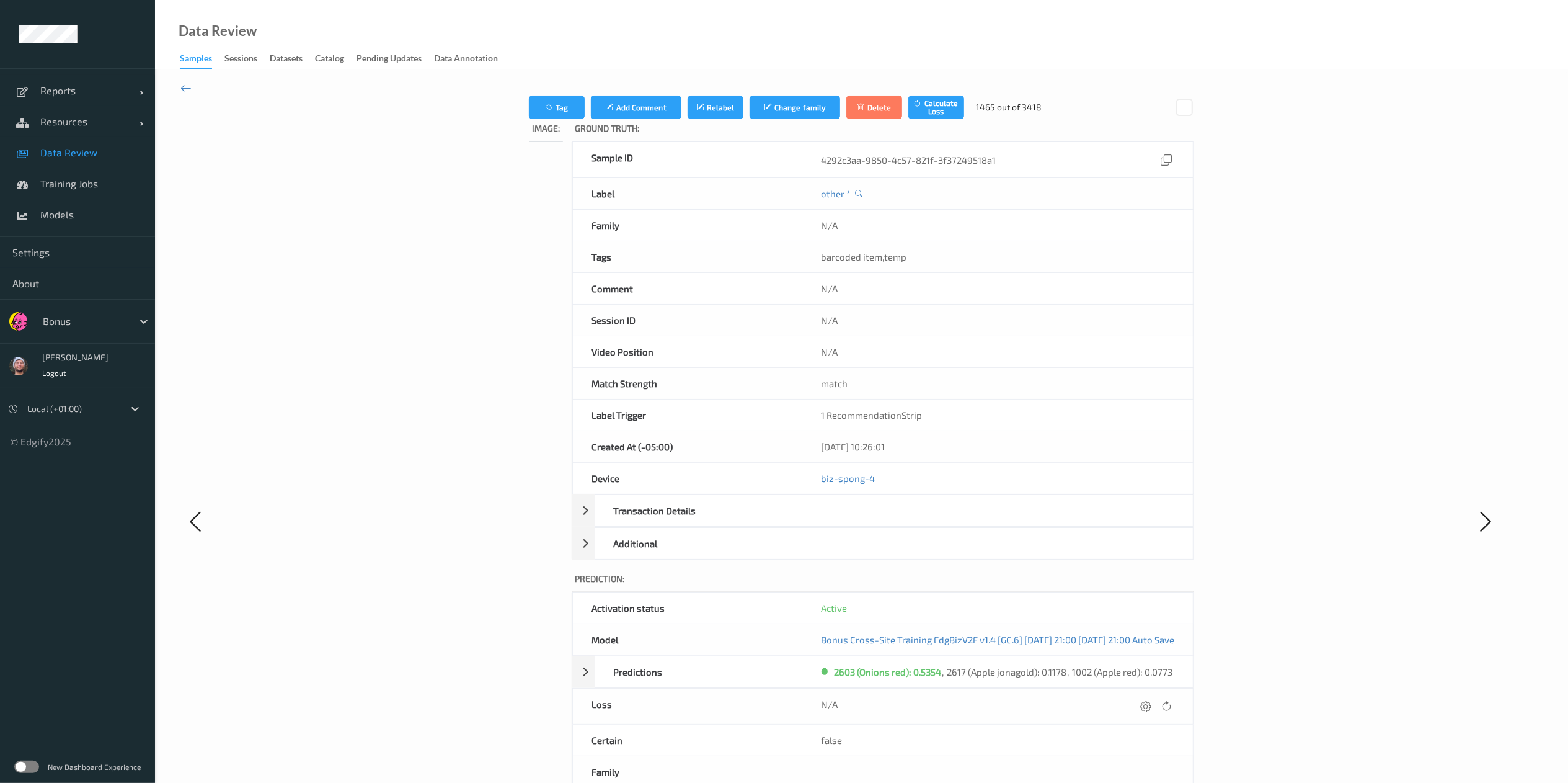
click at [1058, 522] on icon at bounding box center [1146, 706] width 11 height 11
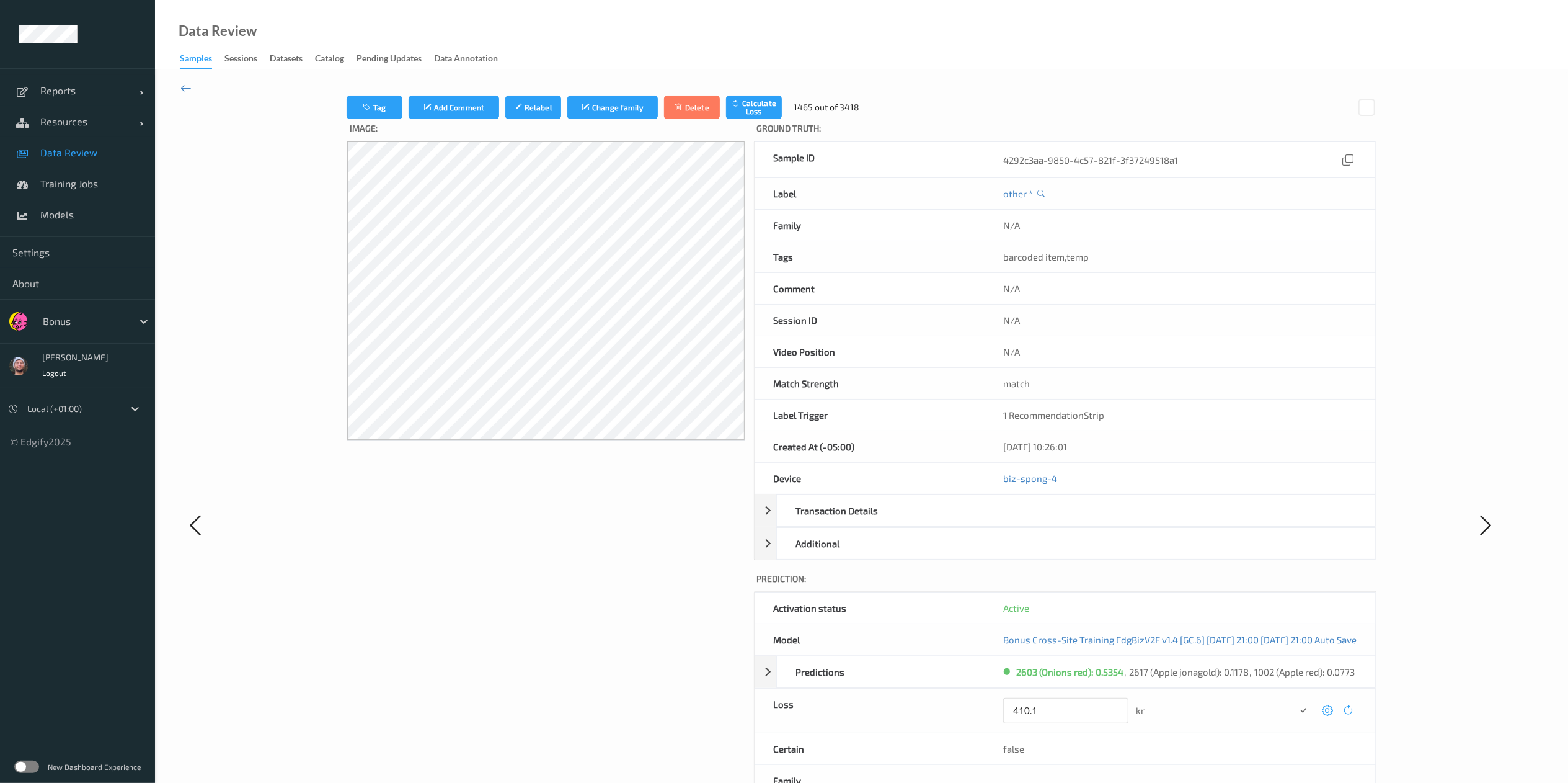
click at [1058, 522] on button "submit" at bounding box center [1304, 710] width 17 height 17
click at [1058, 522] on icon at bounding box center [1328, 706] width 11 height 11
click at [1058, 522] on icon at bounding box center [1327, 706] width 11 height 11
click at [1058, 522] on button "submit" at bounding box center [1304, 710] width 17 height 17
click at [1058, 522] on icon at bounding box center [1328, 706] width 11 height 11
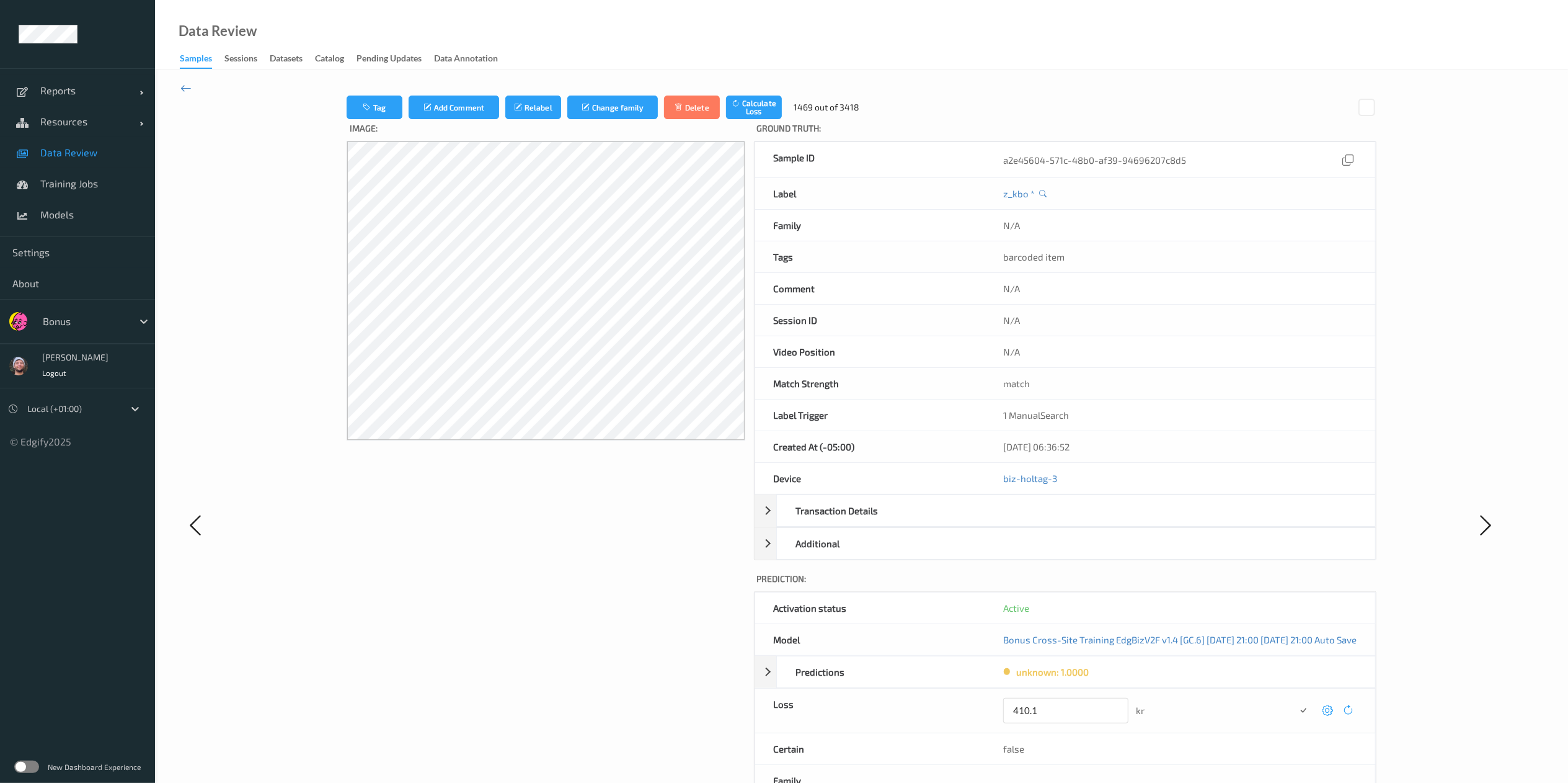
click at [1058, 522] on button "submit" at bounding box center [1304, 710] width 17 height 17
click at [1058, 522] on icon at bounding box center [1328, 706] width 11 height 11
